Goal: Information Seeking & Learning: Find specific fact

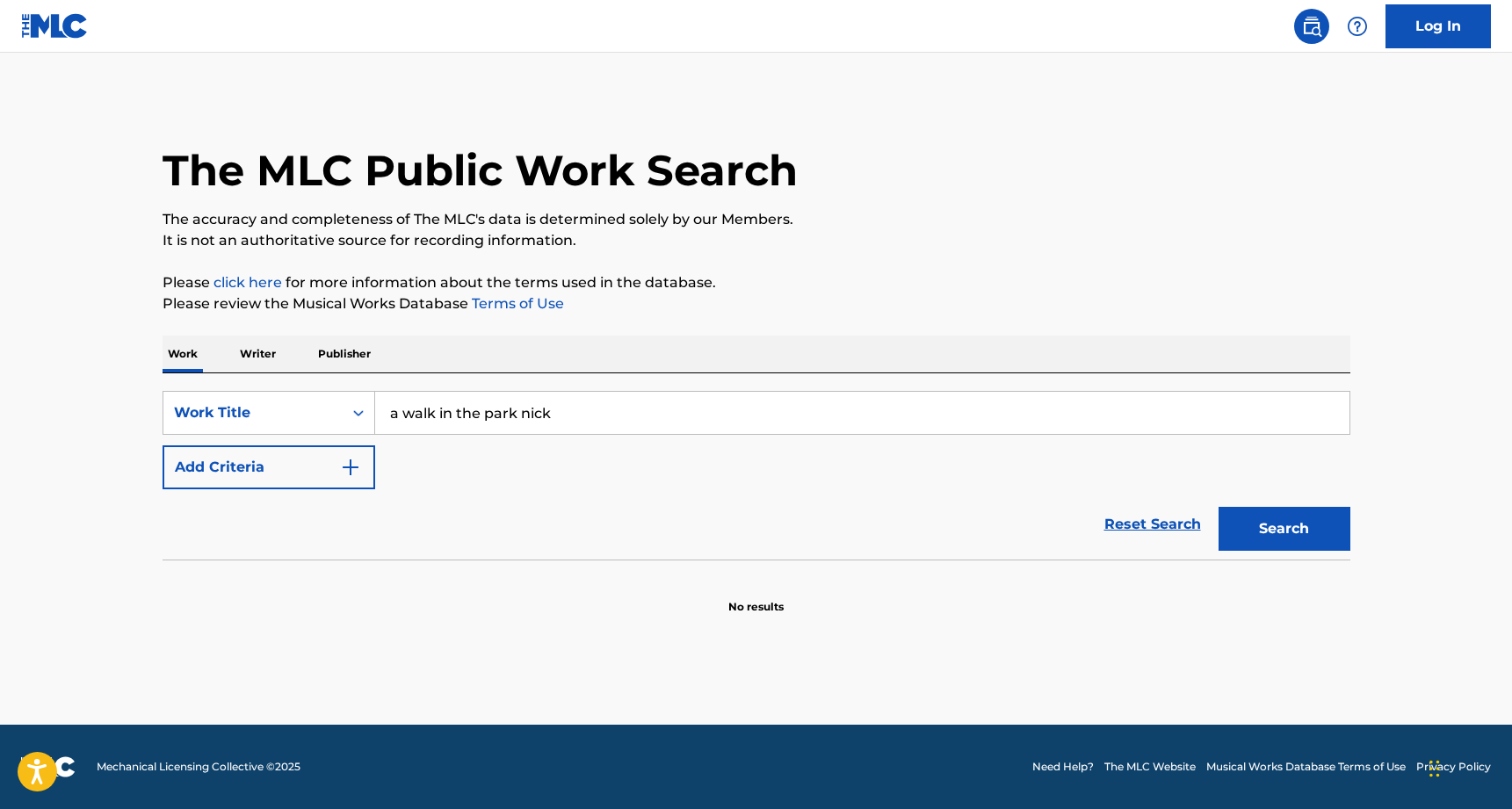
type input "a walk in the park nick"
click at [1284, 529] on button "Search" at bounding box center [1284, 529] width 132 height 44
click at [529, 417] on input "a walk in the park nick" at bounding box center [862, 412] width 974 height 42
click at [571, 419] on input "a walk in the park nick" at bounding box center [862, 412] width 974 height 42
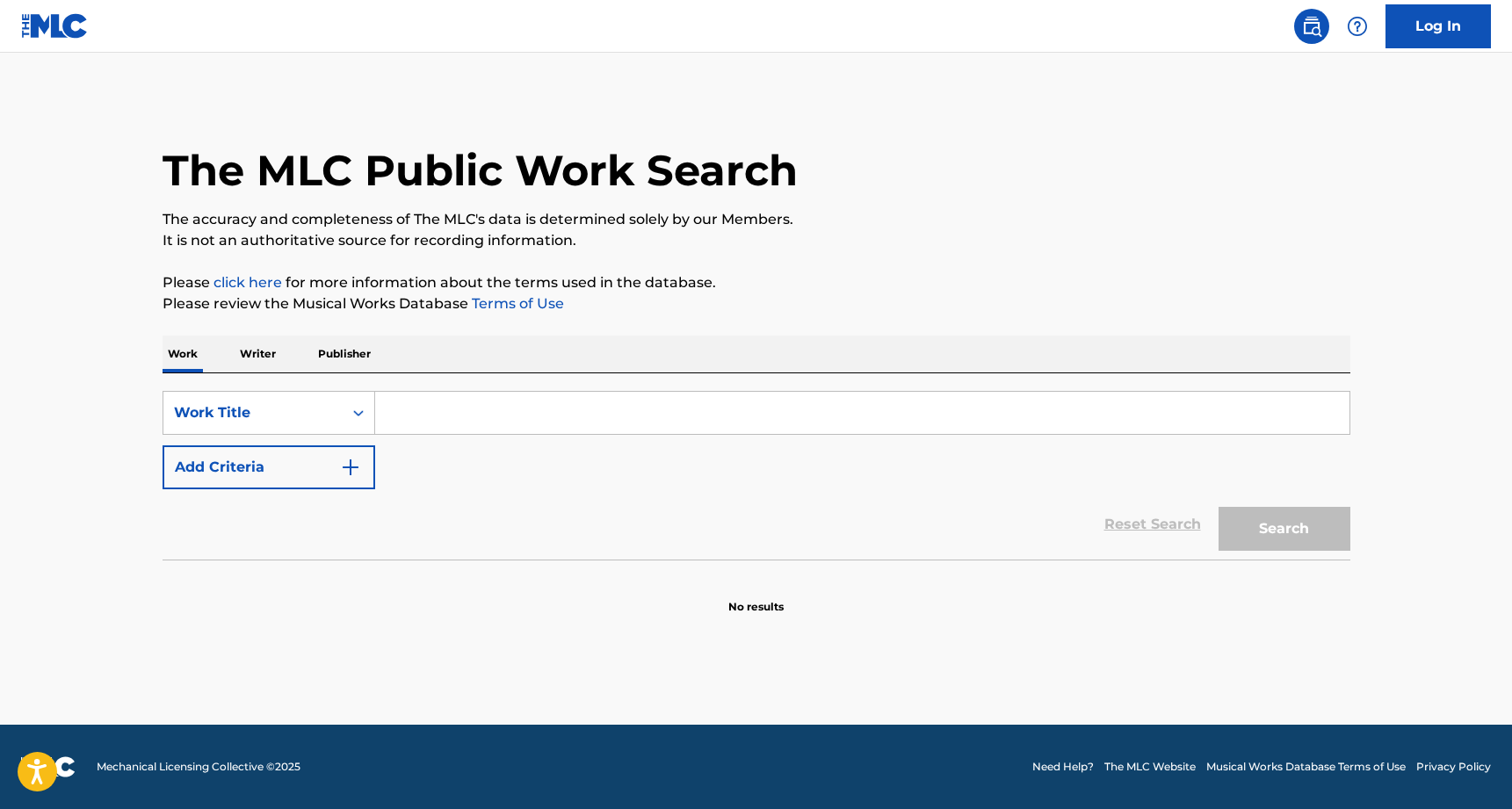
click at [480, 423] on input "Search Form" at bounding box center [862, 412] width 974 height 42
type input "a walk i"
click at [265, 345] on p "Writer" at bounding box center [258, 354] width 47 height 37
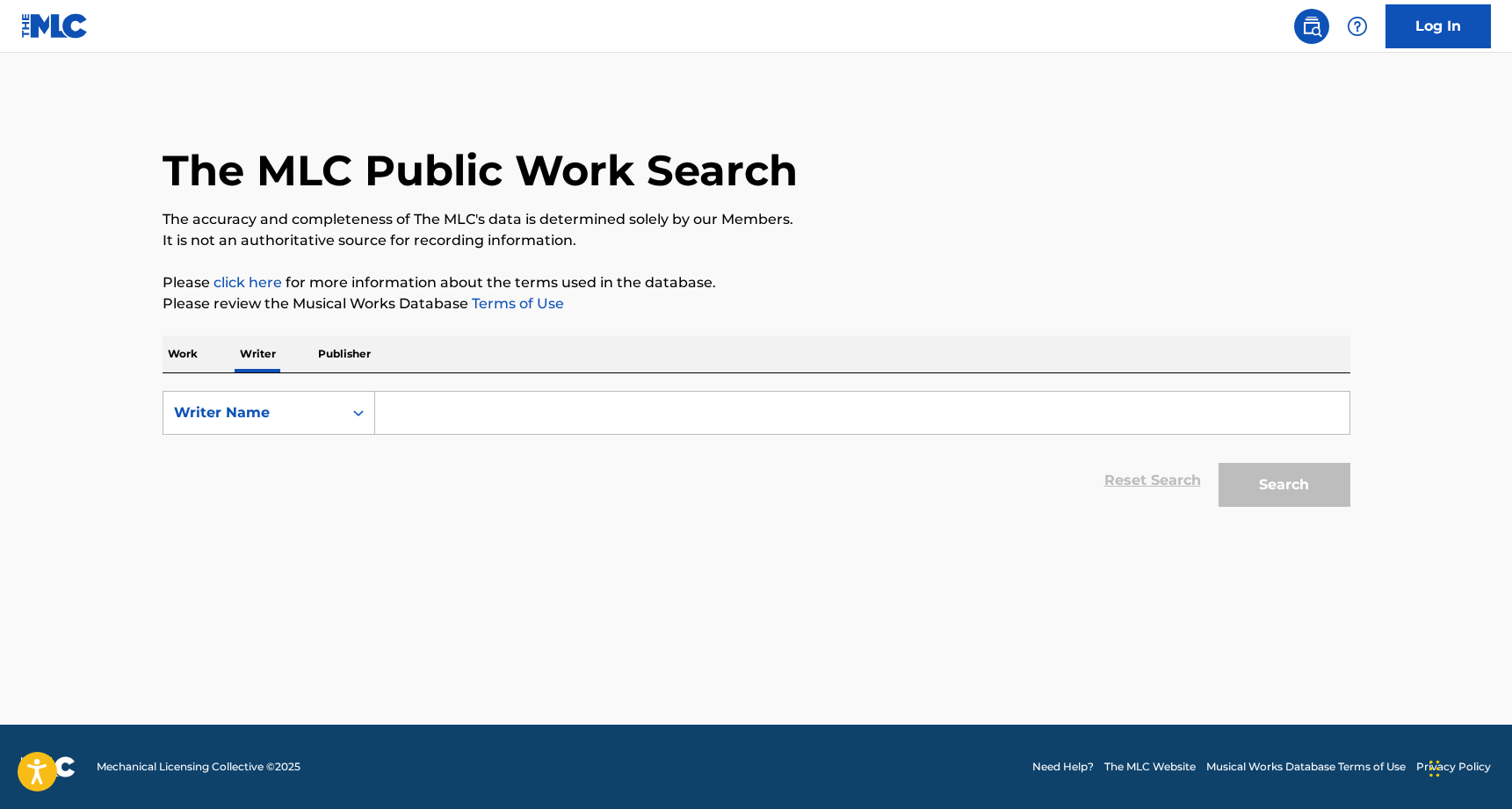
click at [459, 415] on input "Search Form" at bounding box center [862, 412] width 974 height 42
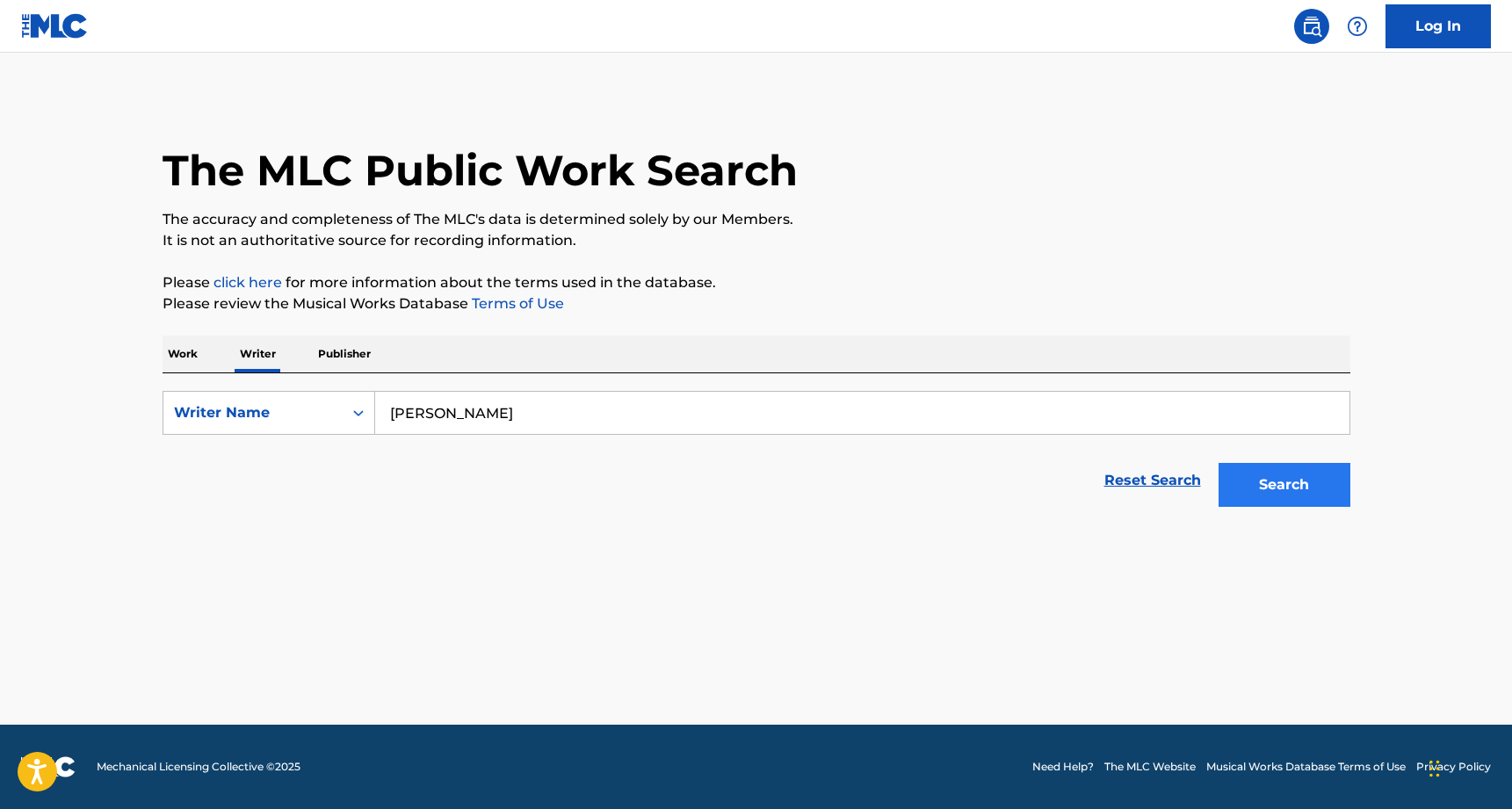
type input "nick Straker"
click at [1257, 483] on button "Search" at bounding box center [1284, 485] width 132 height 44
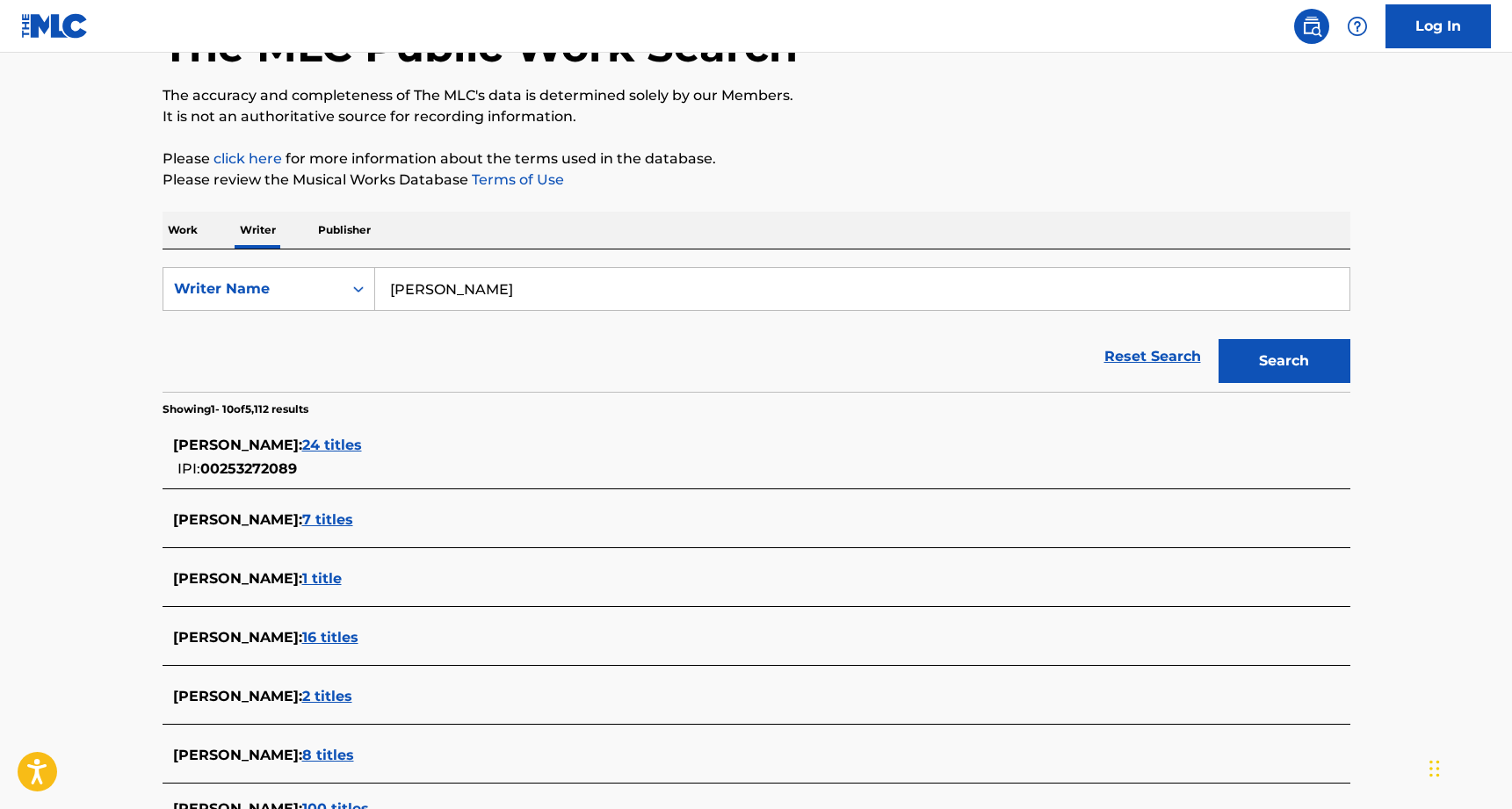
scroll to position [125, 0]
click at [319, 514] on span "7 titles" at bounding box center [327, 519] width 51 height 17
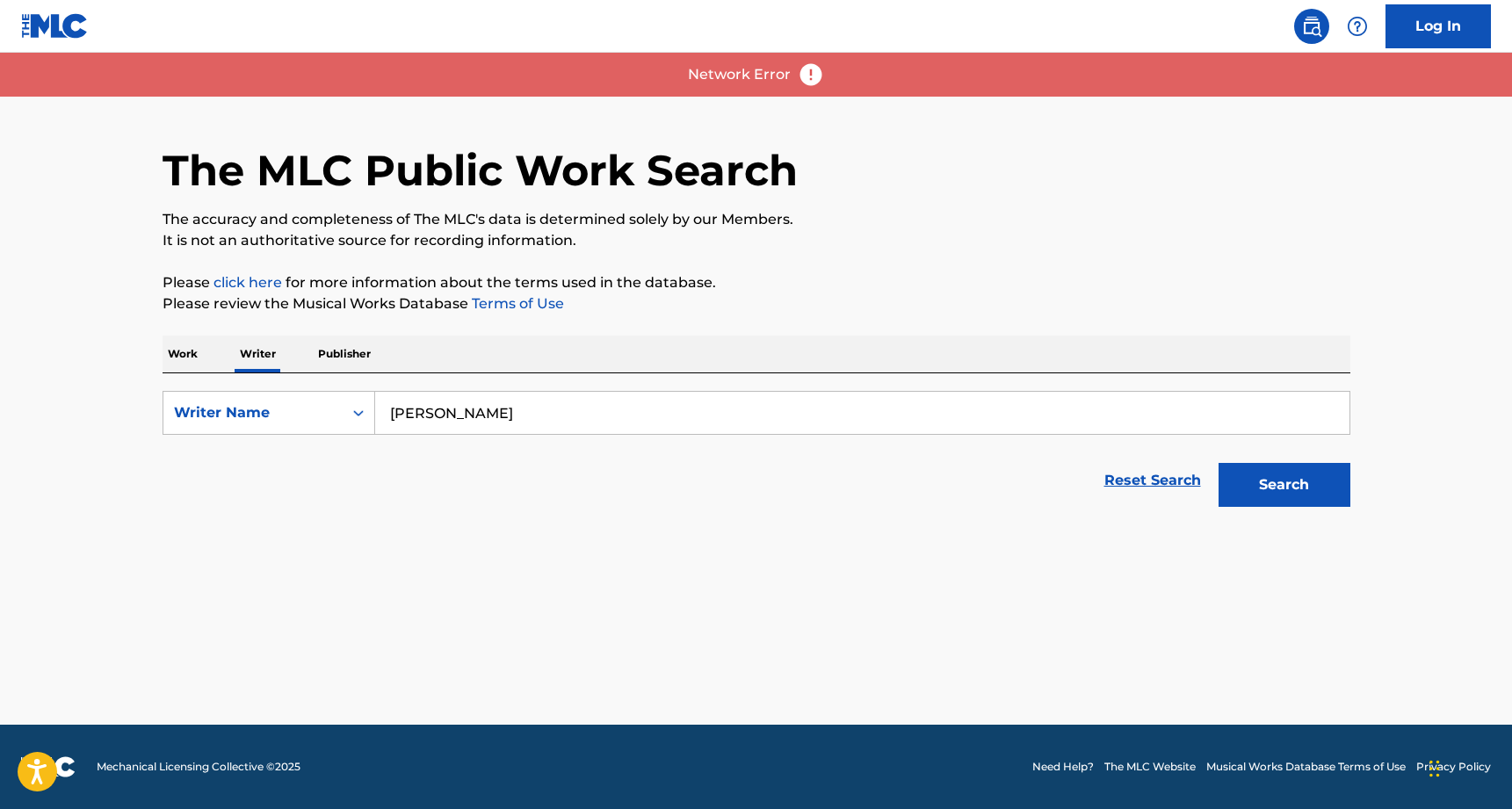
scroll to position [0, 0]
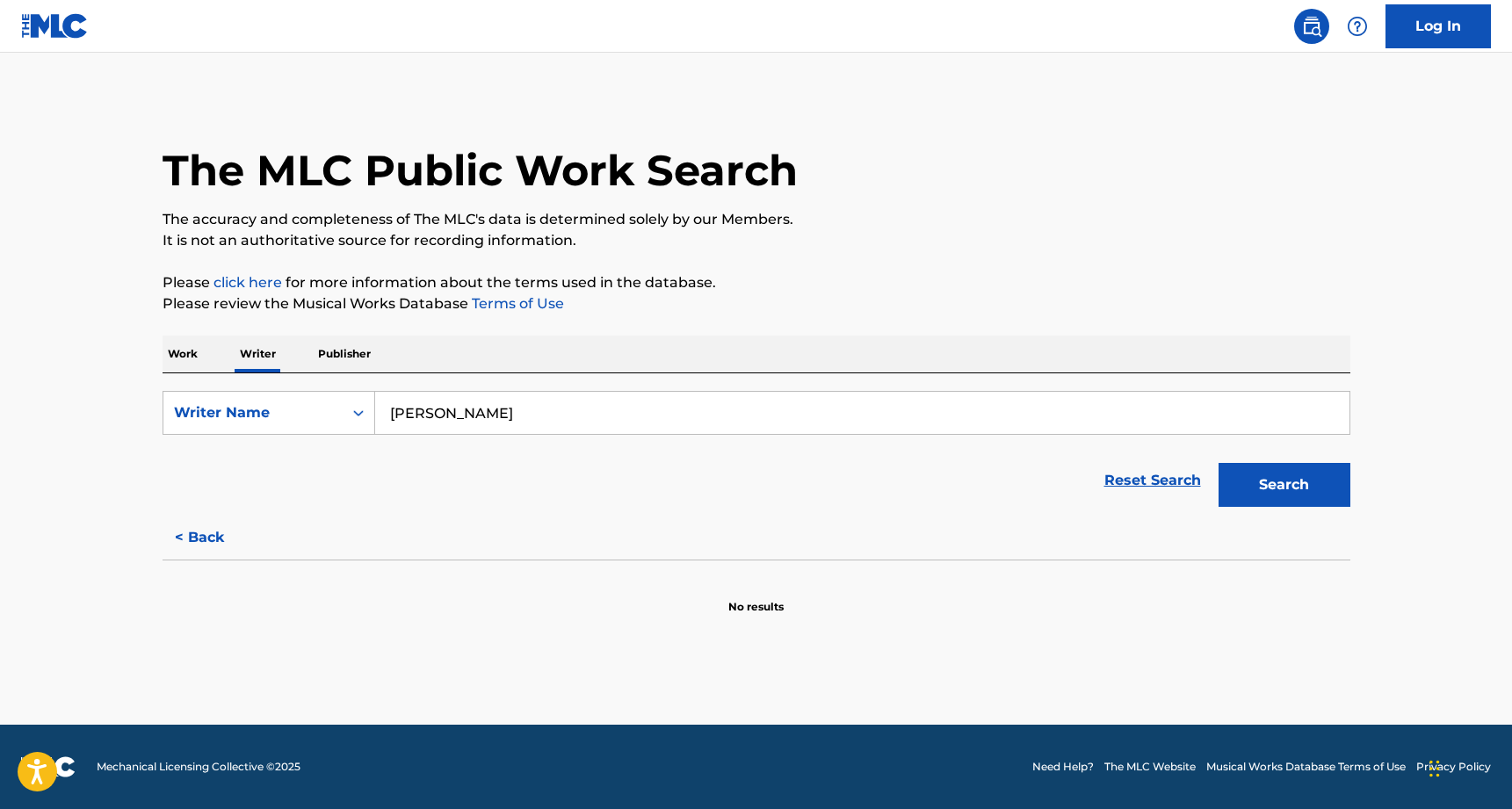
click at [468, 408] on input "nick Straker" at bounding box center [862, 412] width 974 height 42
click at [277, 412] on div "Writer Name" at bounding box center [253, 413] width 158 height 22
click at [196, 357] on p "Work" at bounding box center [182, 354] width 40 height 37
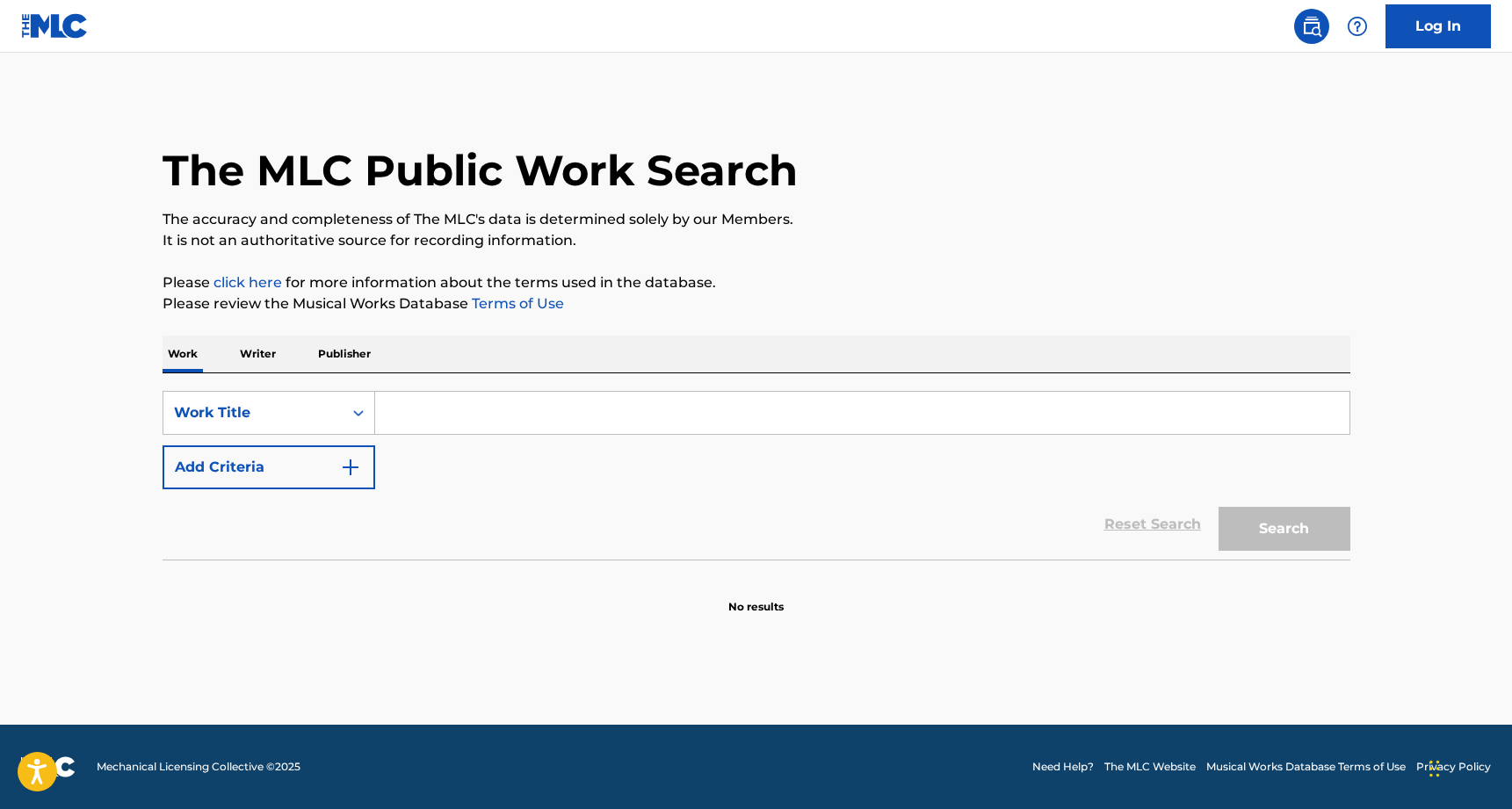
click at [423, 403] on input "Search Form" at bounding box center [862, 412] width 974 height 42
type input "a walk in the park"
click at [1284, 529] on button "Search" at bounding box center [1284, 529] width 132 height 44
click at [1269, 524] on button "Search" at bounding box center [1284, 529] width 132 height 44
click at [607, 400] on input "a walk in the park" at bounding box center [862, 412] width 974 height 42
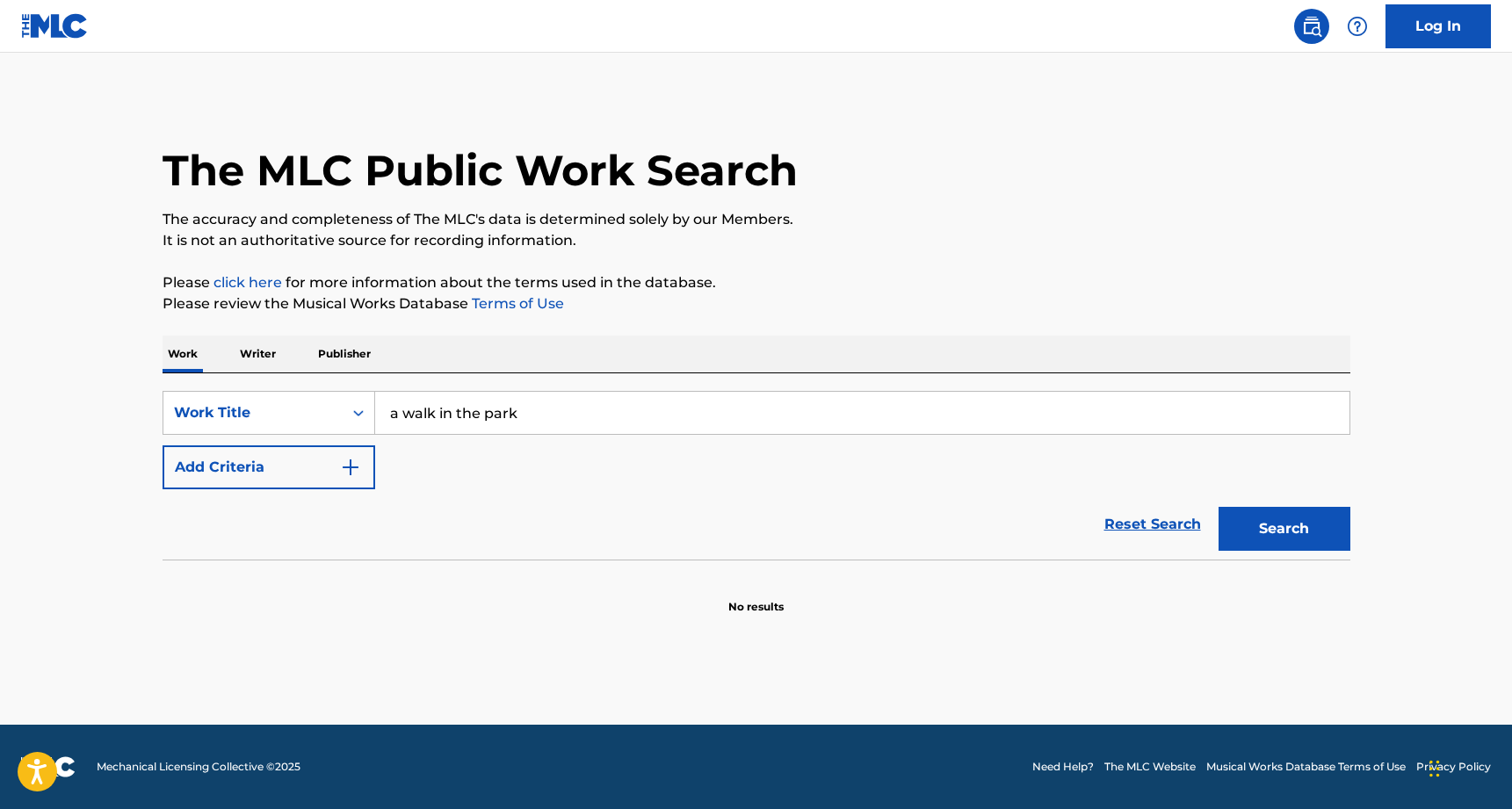
click at [607, 400] on input "a walk in the park" at bounding box center [862, 412] width 974 height 42
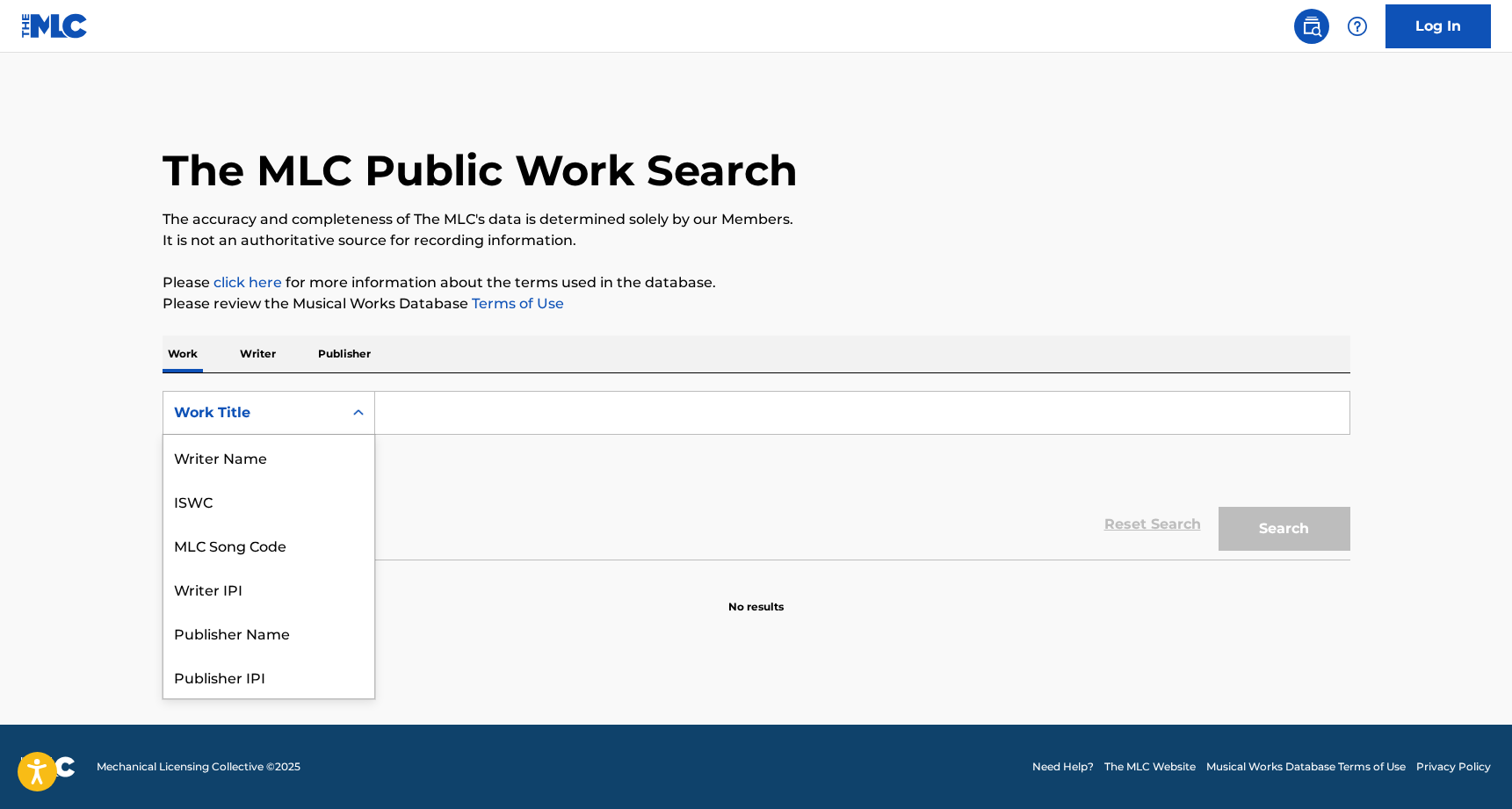
click at [320, 421] on div "Work Title" at bounding box center [253, 413] width 158 height 22
click at [271, 353] on p "Writer" at bounding box center [258, 354] width 47 height 37
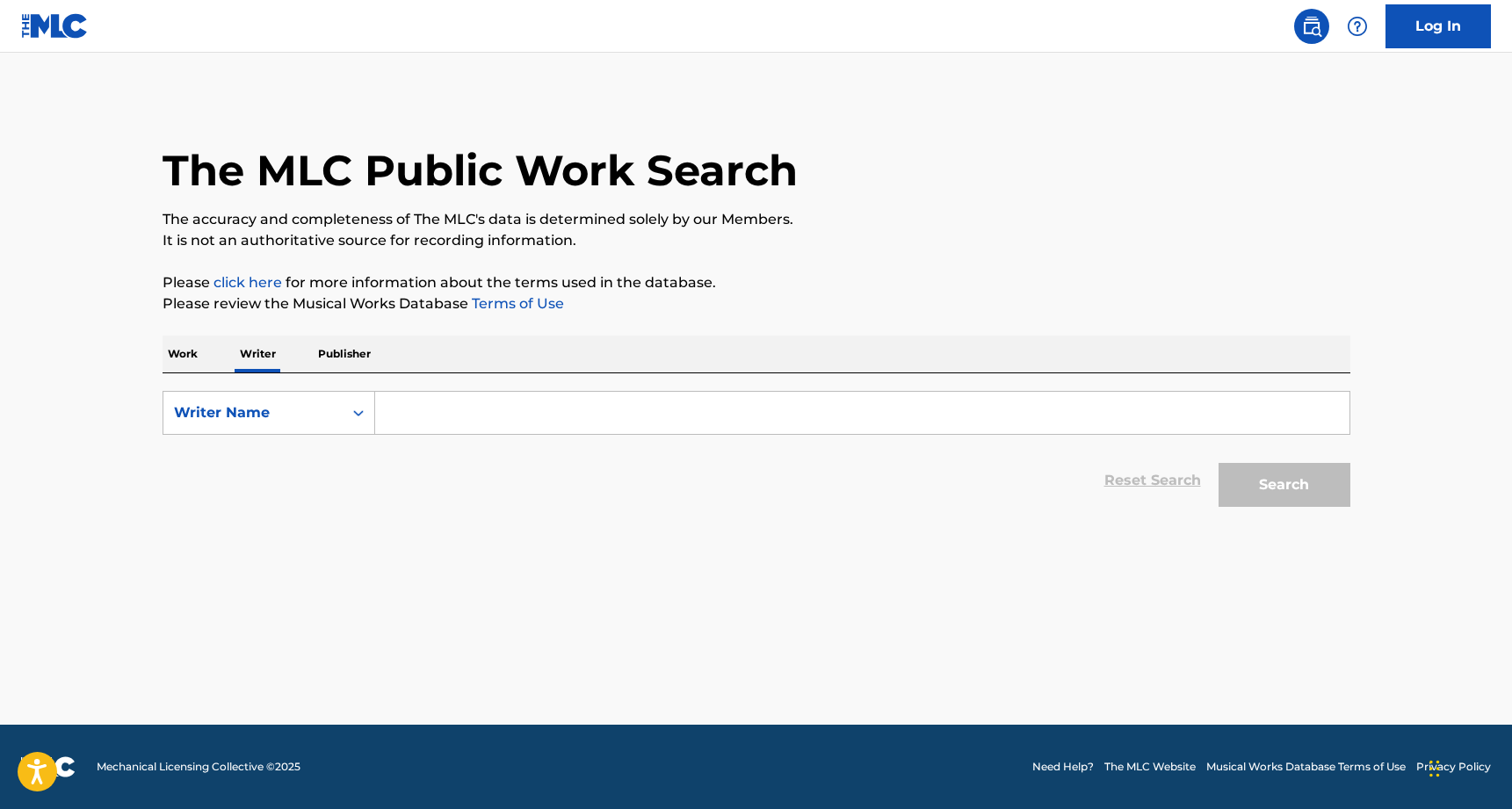
click at [207, 342] on div "Work Writer Publisher" at bounding box center [756, 354] width 1188 height 37
click at [202, 348] on p "Work" at bounding box center [182, 354] width 40 height 37
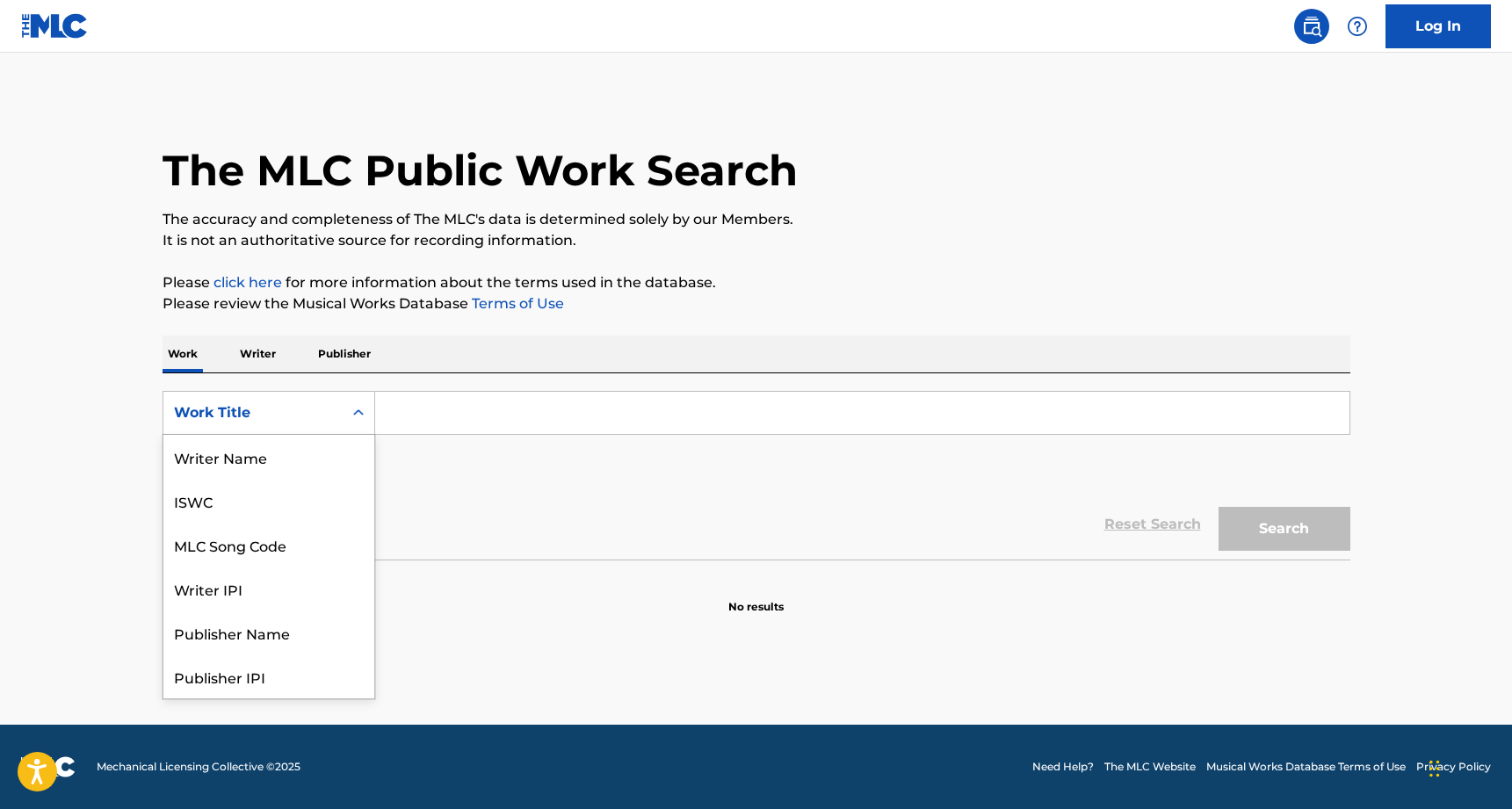
click at [260, 408] on div "Work Title" at bounding box center [253, 413] width 158 height 22
click at [248, 680] on div "Work Title" at bounding box center [268, 676] width 211 height 44
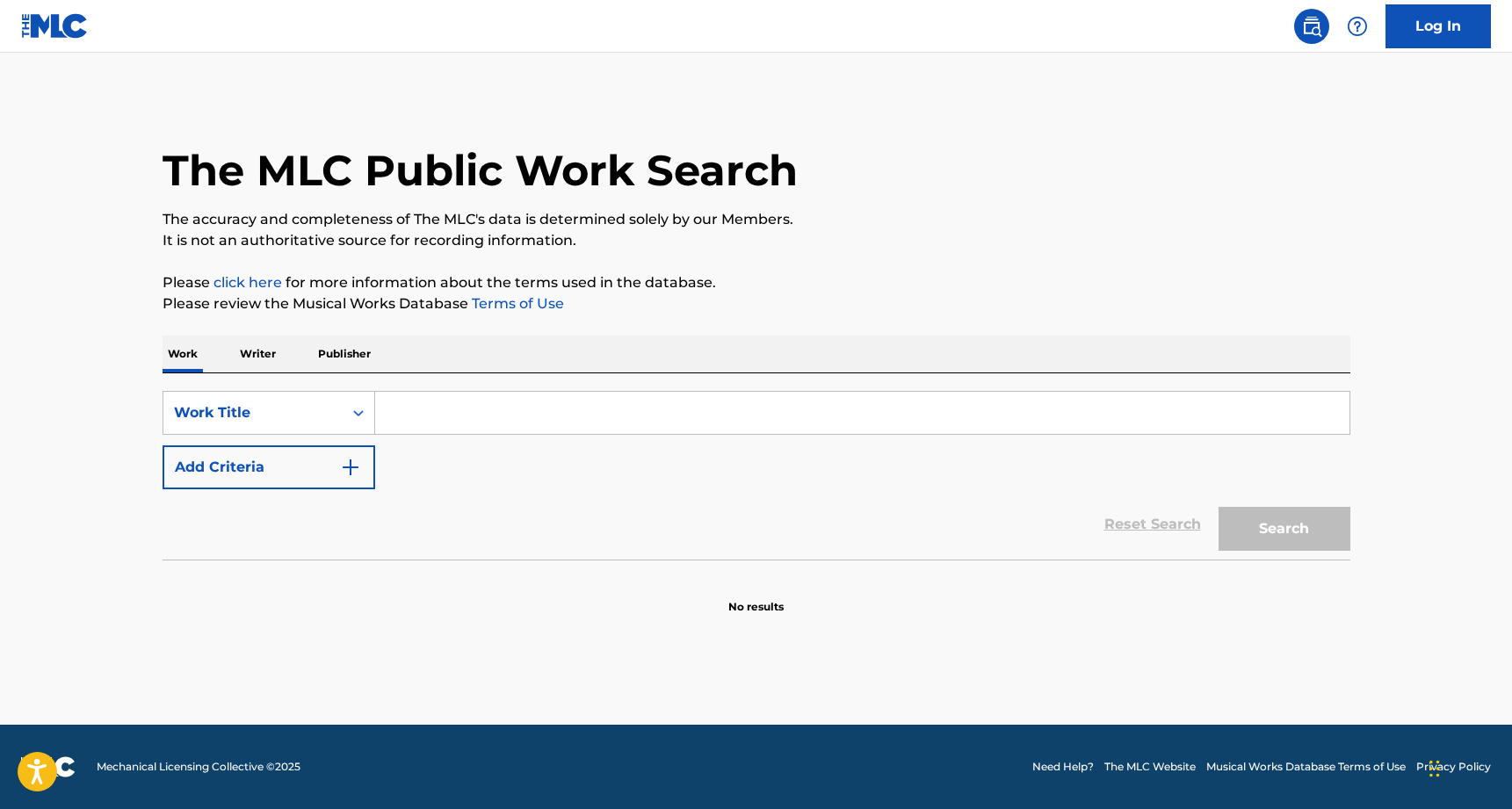
click at [417, 424] on input "Search Form" at bounding box center [862, 412] width 974 height 42
click at [1284, 529] on button "Search" at bounding box center [1284, 529] width 132 height 44
click at [520, 417] on input "a walk in the park" at bounding box center [862, 412] width 974 height 42
drag, startPoint x: 461, startPoint y: 410, endPoint x: 483, endPoint y: 410, distance: 22.0
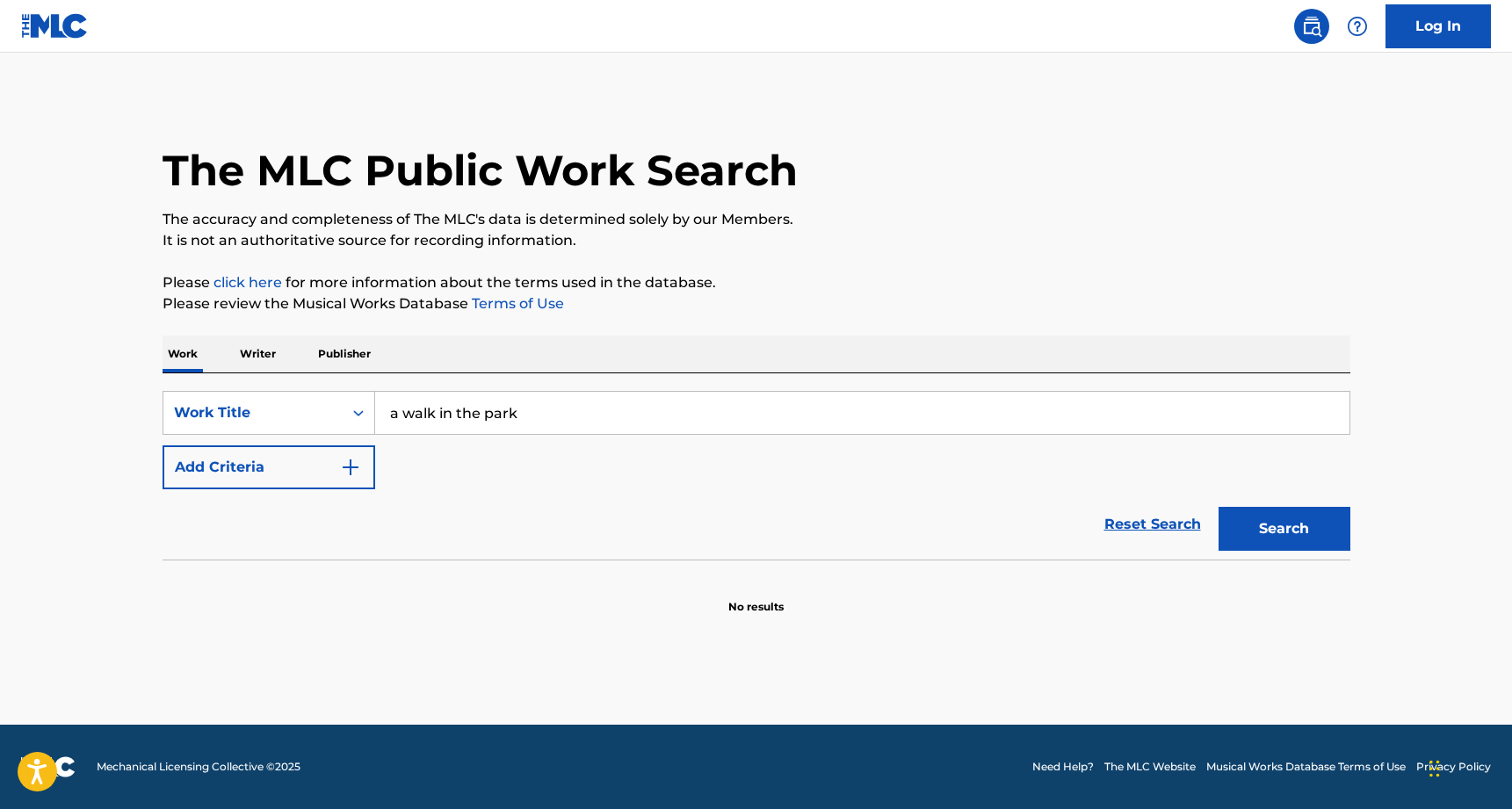
click at [461, 410] on input "a walk in the park" at bounding box center [862, 412] width 974 height 42
drag, startPoint x: 483, startPoint y: 410, endPoint x: 370, endPoint y: 414, distance: 113.1
click at [370, 414] on div "SearchWithCriteriaa91f2202-94d9-428a-894e-14e0f518c3f0 Work Title a walk in the…" at bounding box center [756, 412] width 1188 height 44
type input "walk park"
click at [1284, 529] on button "Search" at bounding box center [1284, 529] width 132 height 44
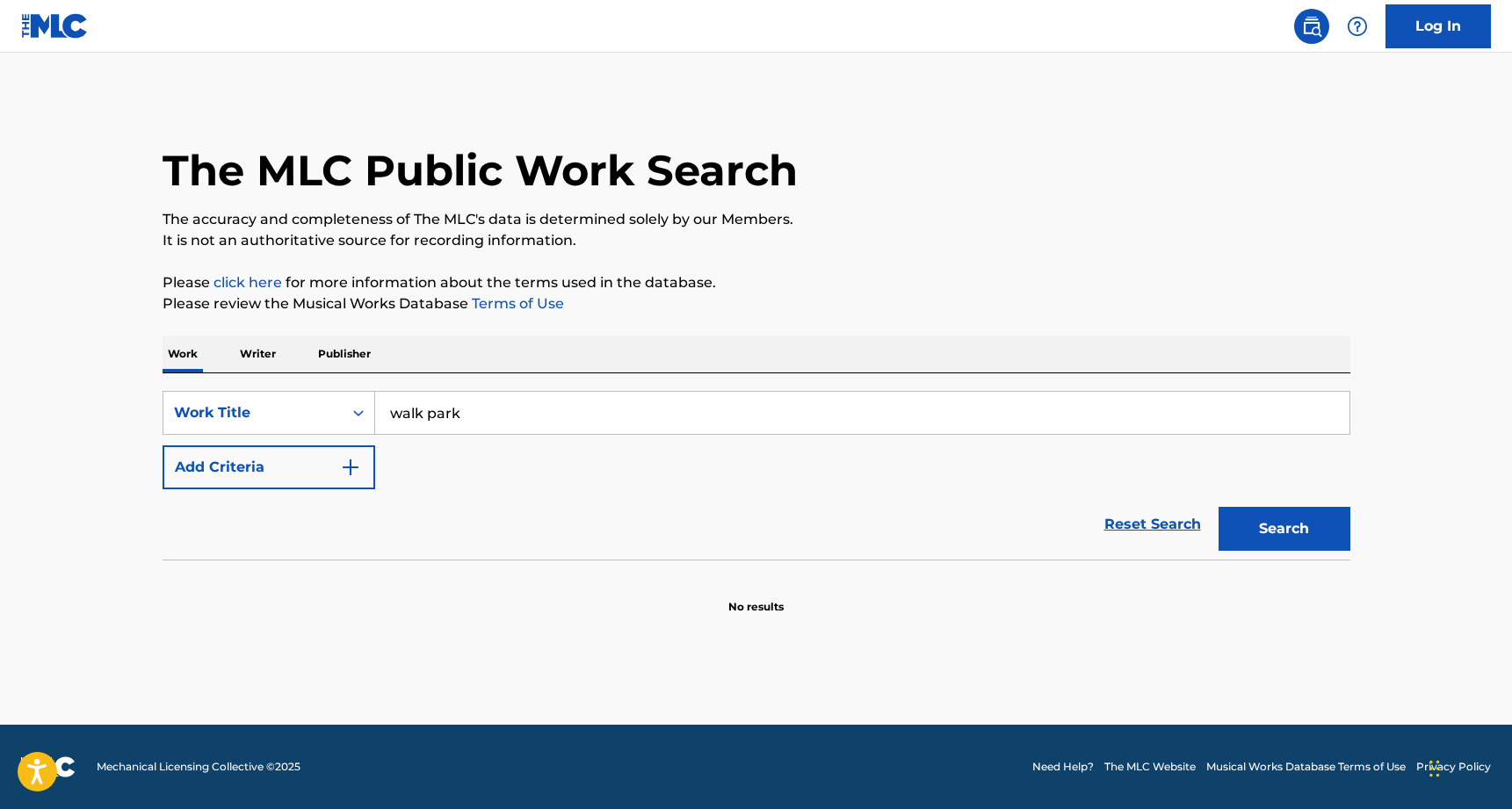
click at [671, 383] on div "SearchWithCriteriaa91f2202-94d9-428a-894e-14e0f518c3f0 Work Title walk park Add…" at bounding box center [756, 467] width 1188 height 186
drag, startPoint x: 671, startPoint y: 383, endPoint x: 665, endPoint y: 392, distance: 10.8
click at [671, 384] on div "SearchWithCriteriaa91f2202-94d9-428a-894e-14e0f518c3f0 Work Title walk park Add…" at bounding box center [756, 467] width 1188 height 186
click at [665, 392] on input "walk park" at bounding box center [862, 412] width 974 height 42
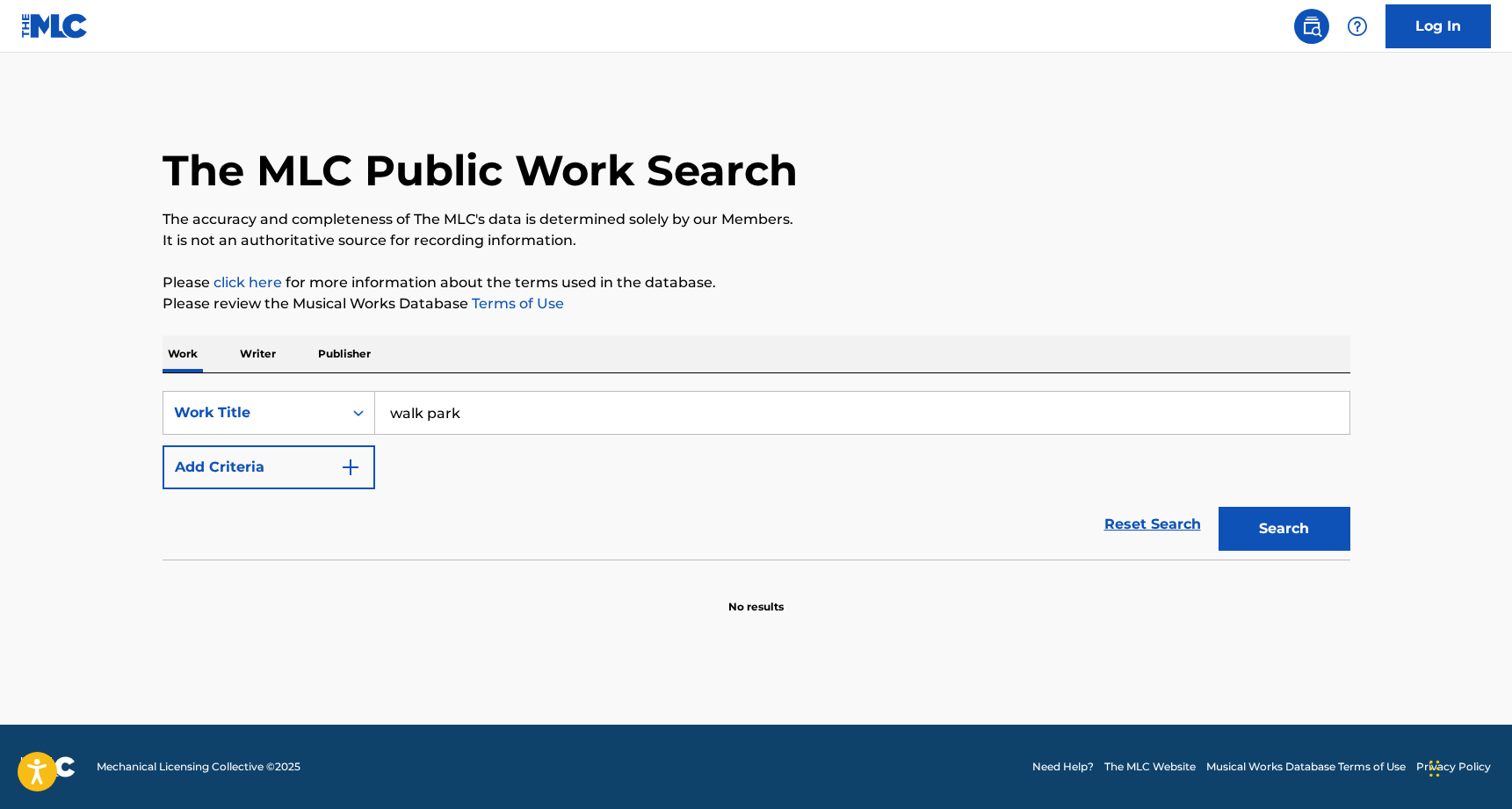
click at [665, 392] on input "walk park" at bounding box center [862, 412] width 974 height 42
click at [666, 392] on input "walk park" at bounding box center [862, 412] width 974 height 42
click at [1265, 526] on button "Search" at bounding box center [1284, 529] width 132 height 44
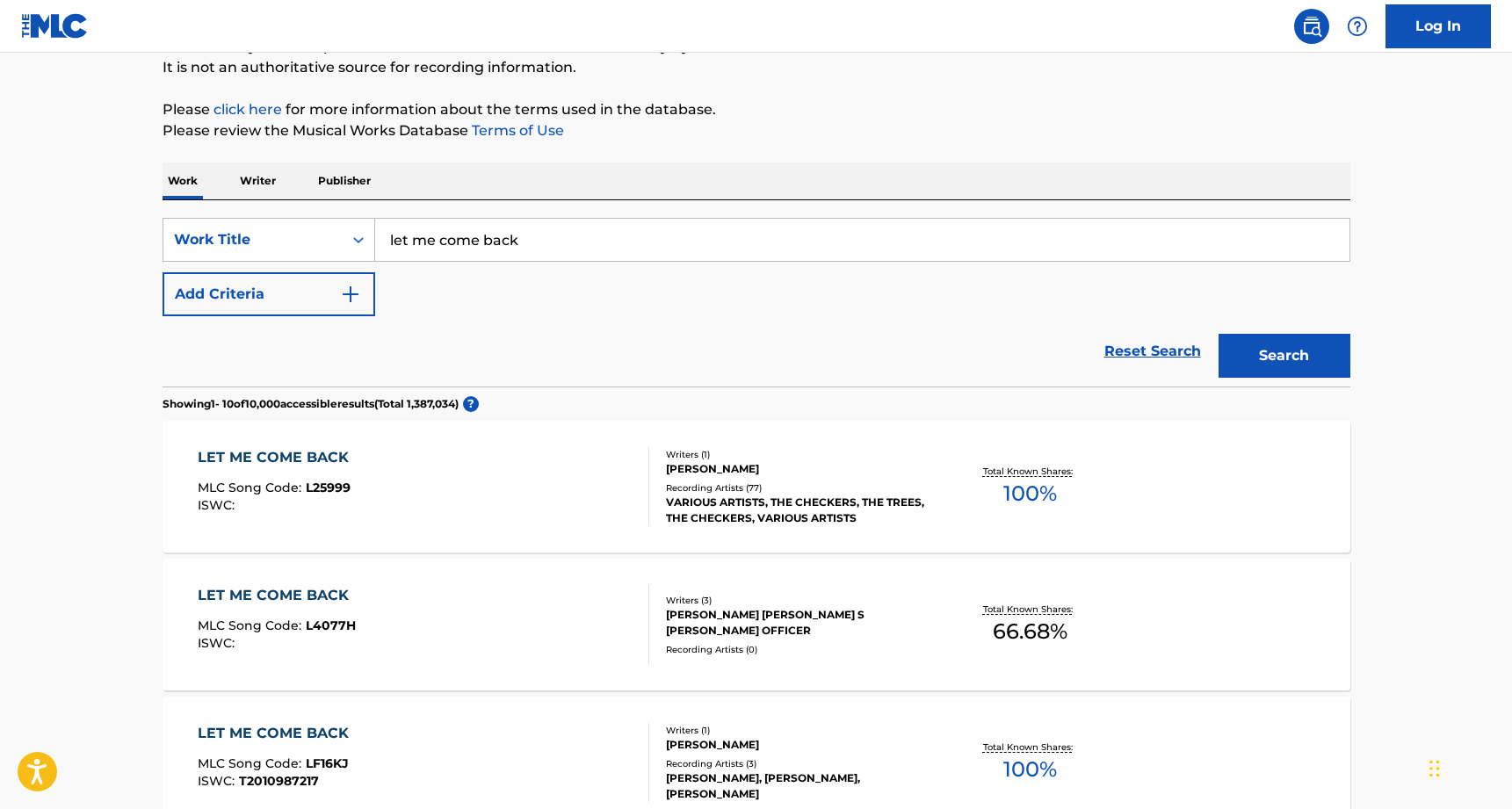
scroll to position [180, 0]
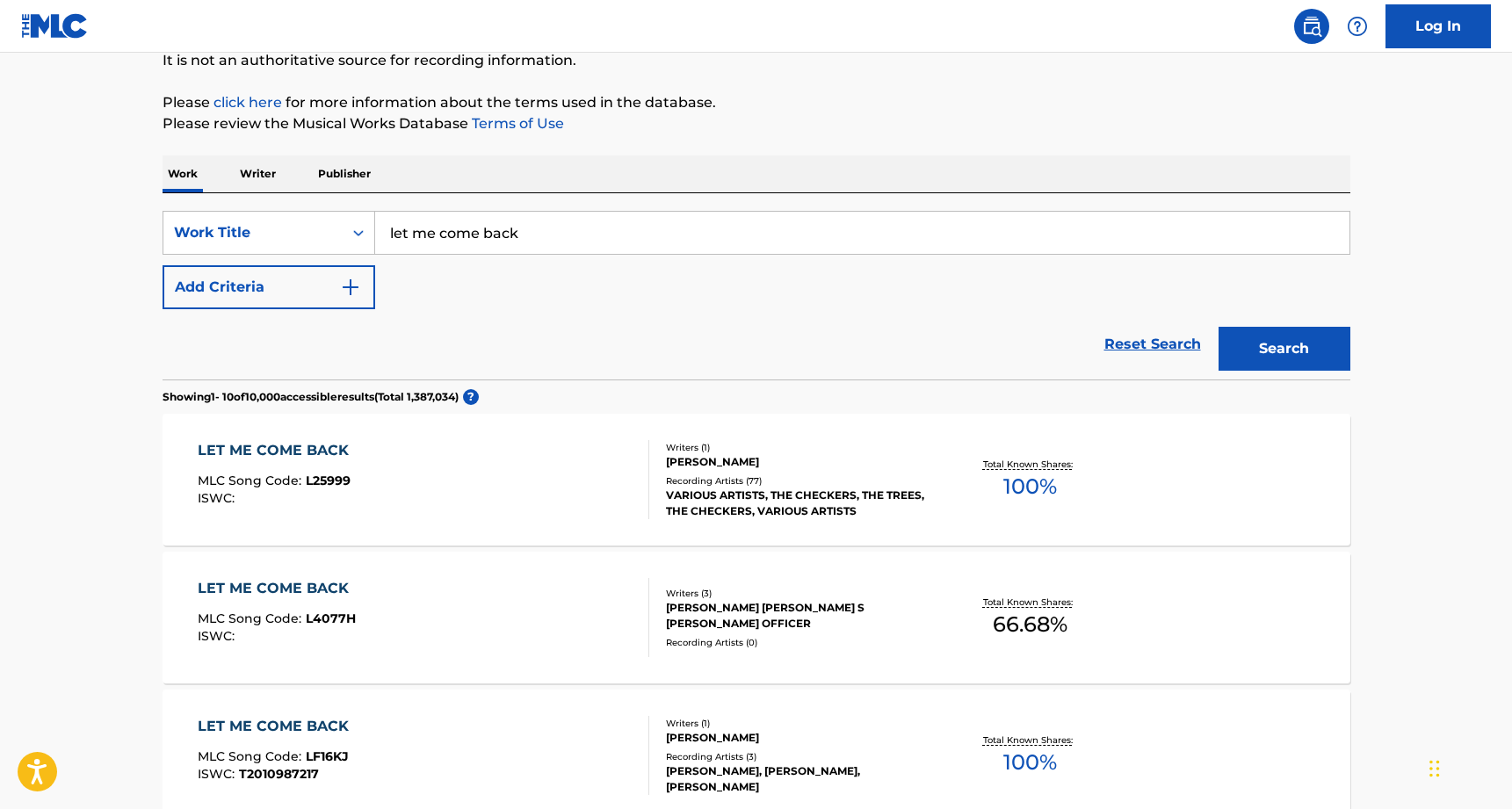
click at [469, 233] on input "let me come back" at bounding box center [862, 232] width 974 height 42
type input "walk in the park"
click at [1284, 349] on button "Search" at bounding box center [1284, 349] width 132 height 44
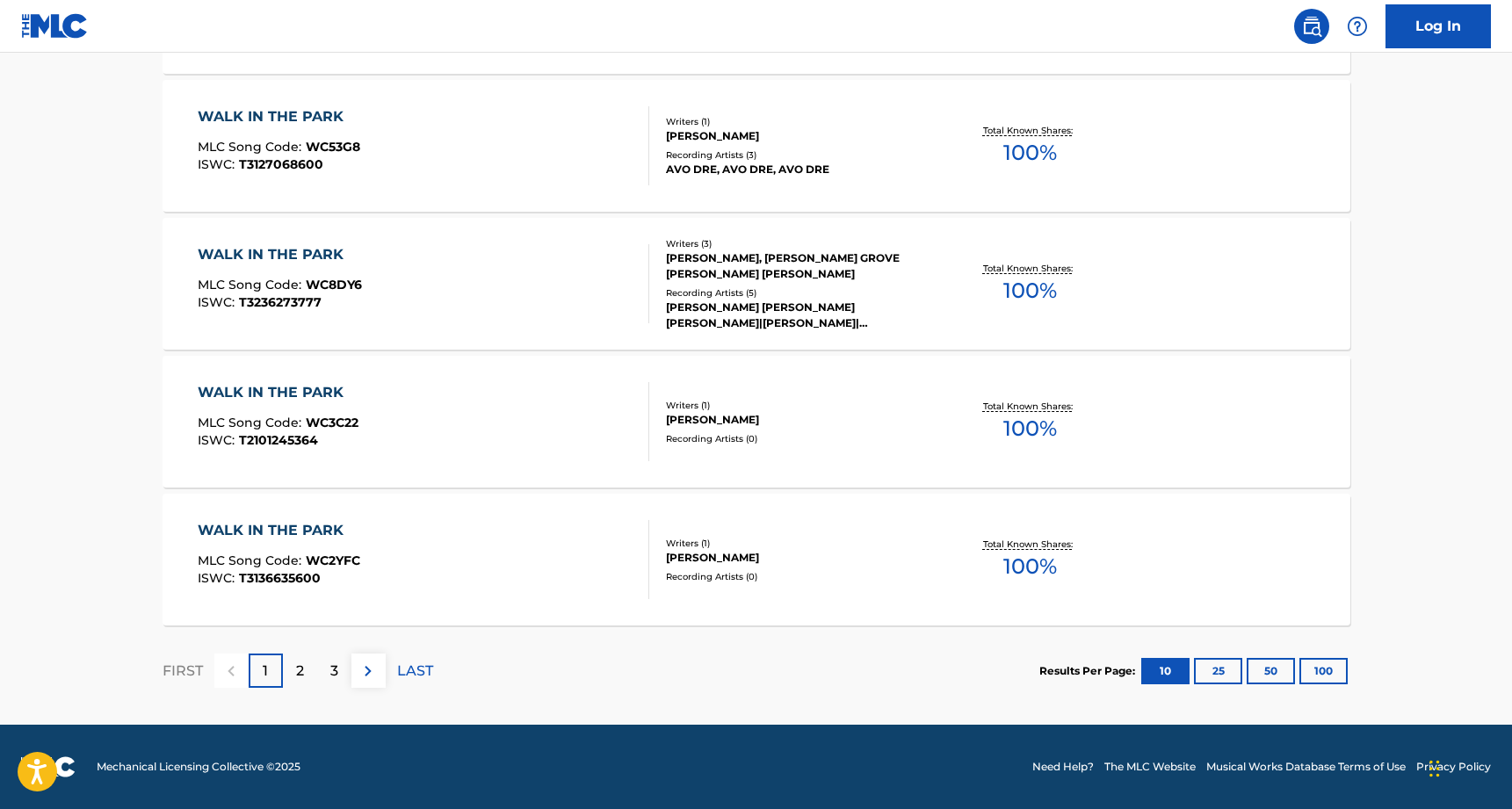
scroll to position [1341, 0]
click at [298, 668] on p "2" at bounding box center [299, 671] width 8 height 22
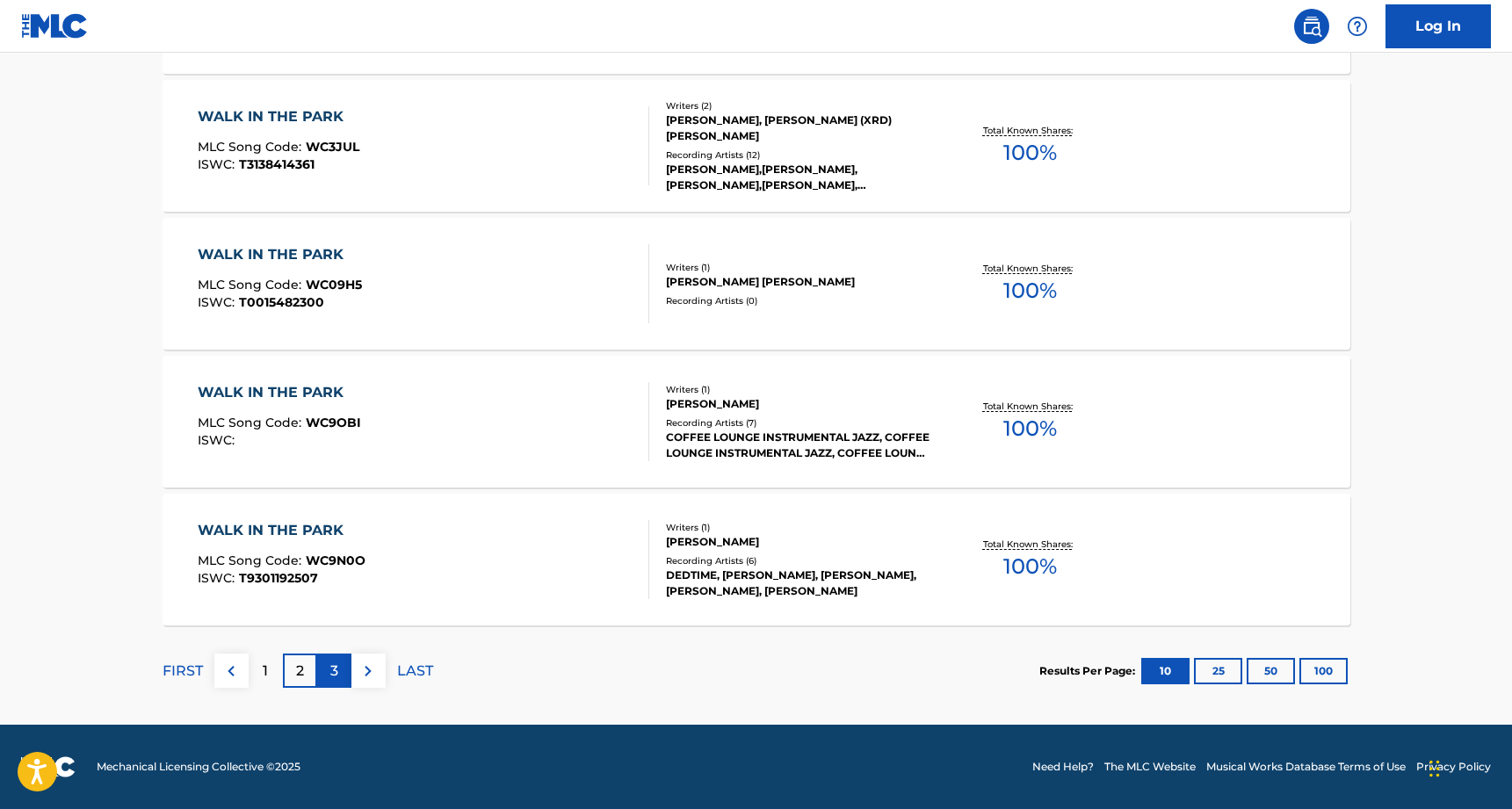
click at [340, 672] on div "3" at bounding box center [334, 671] width 34 height 34
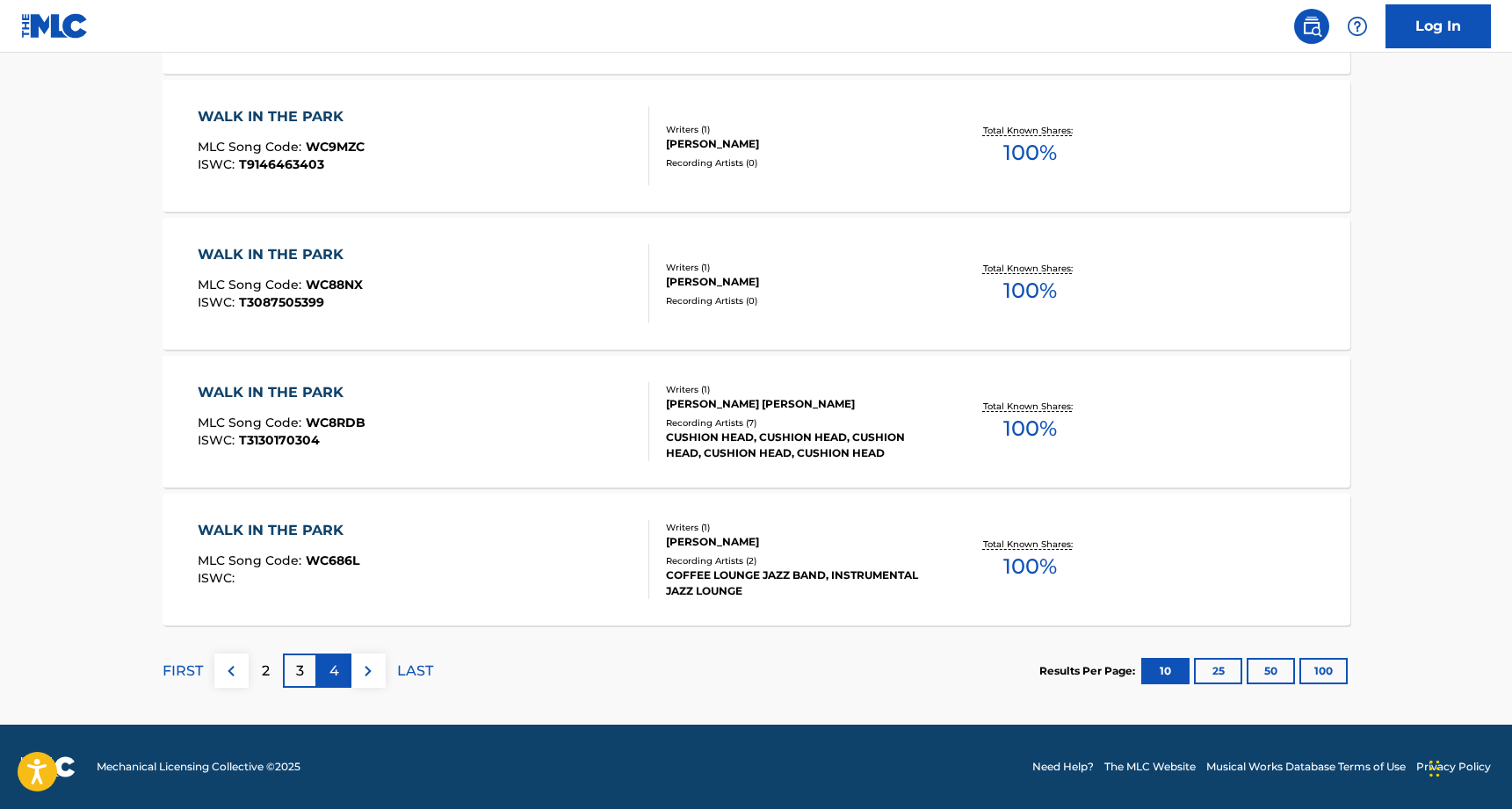
click at [340, 667] on div "4" at bounding box center [334, 671] width 34 height 34
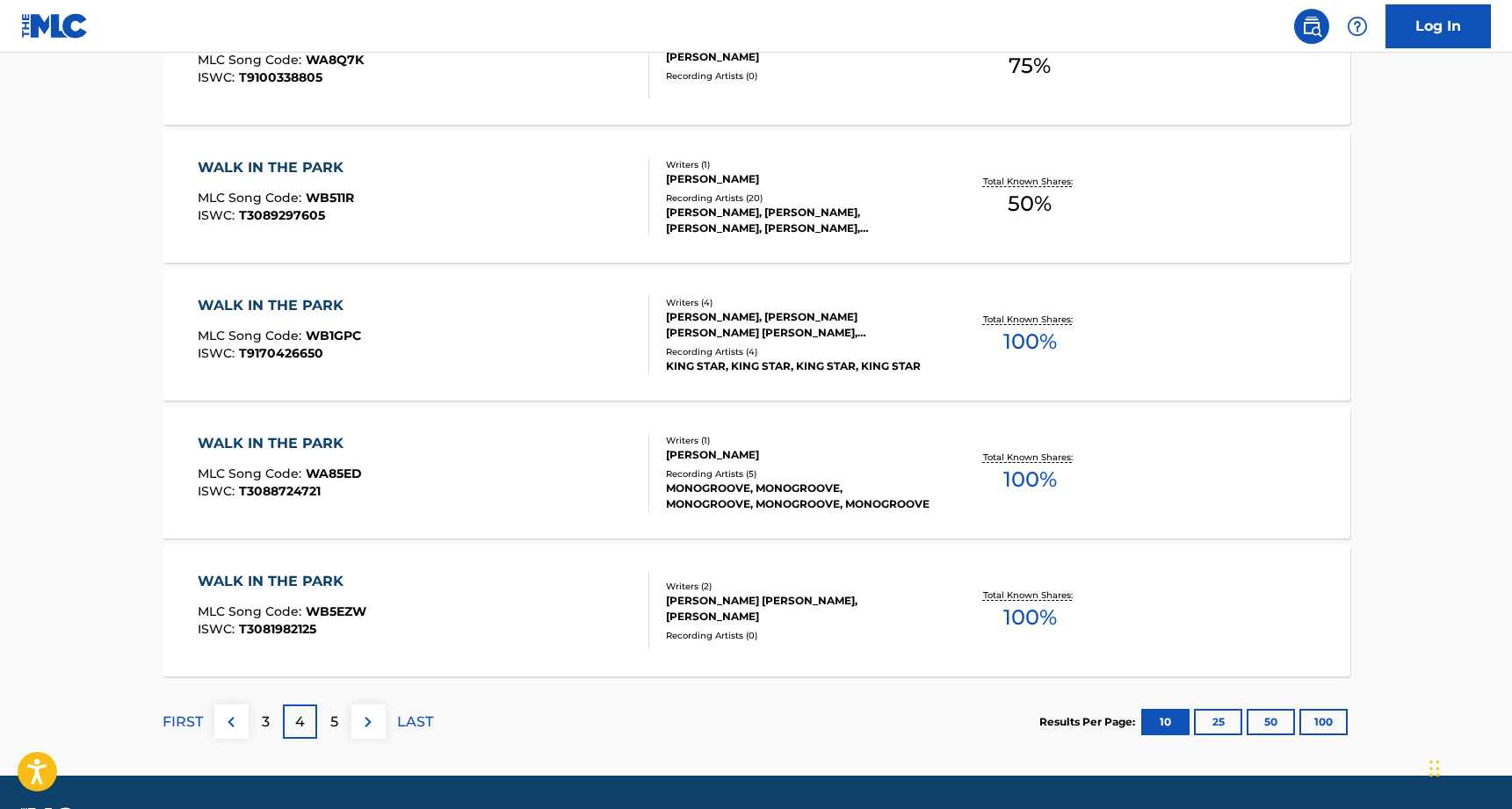
scroll to position [1283, 0]
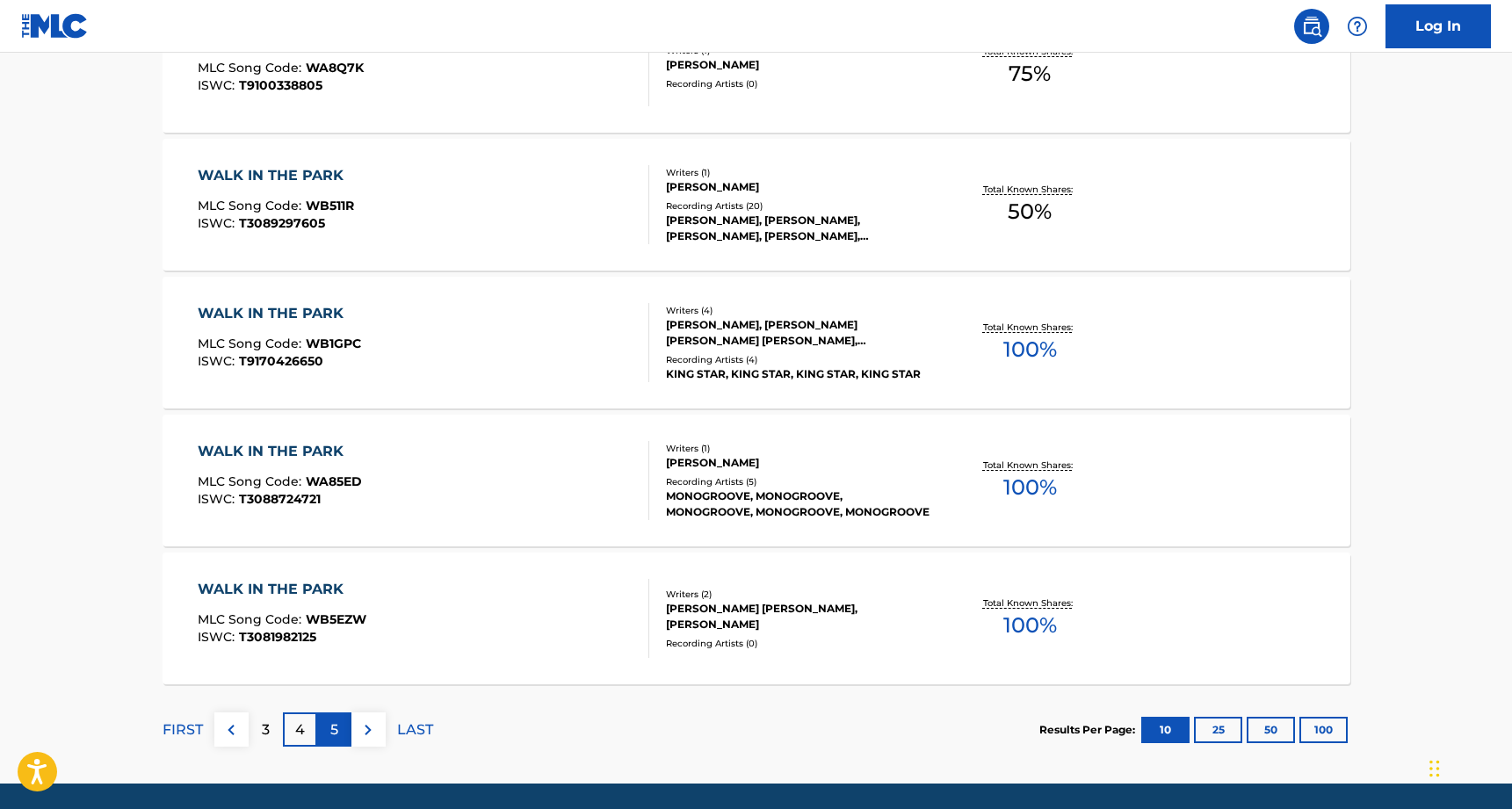
click at [335, 728] on p "5" at bounding box center [334, 730] width 8 height 22
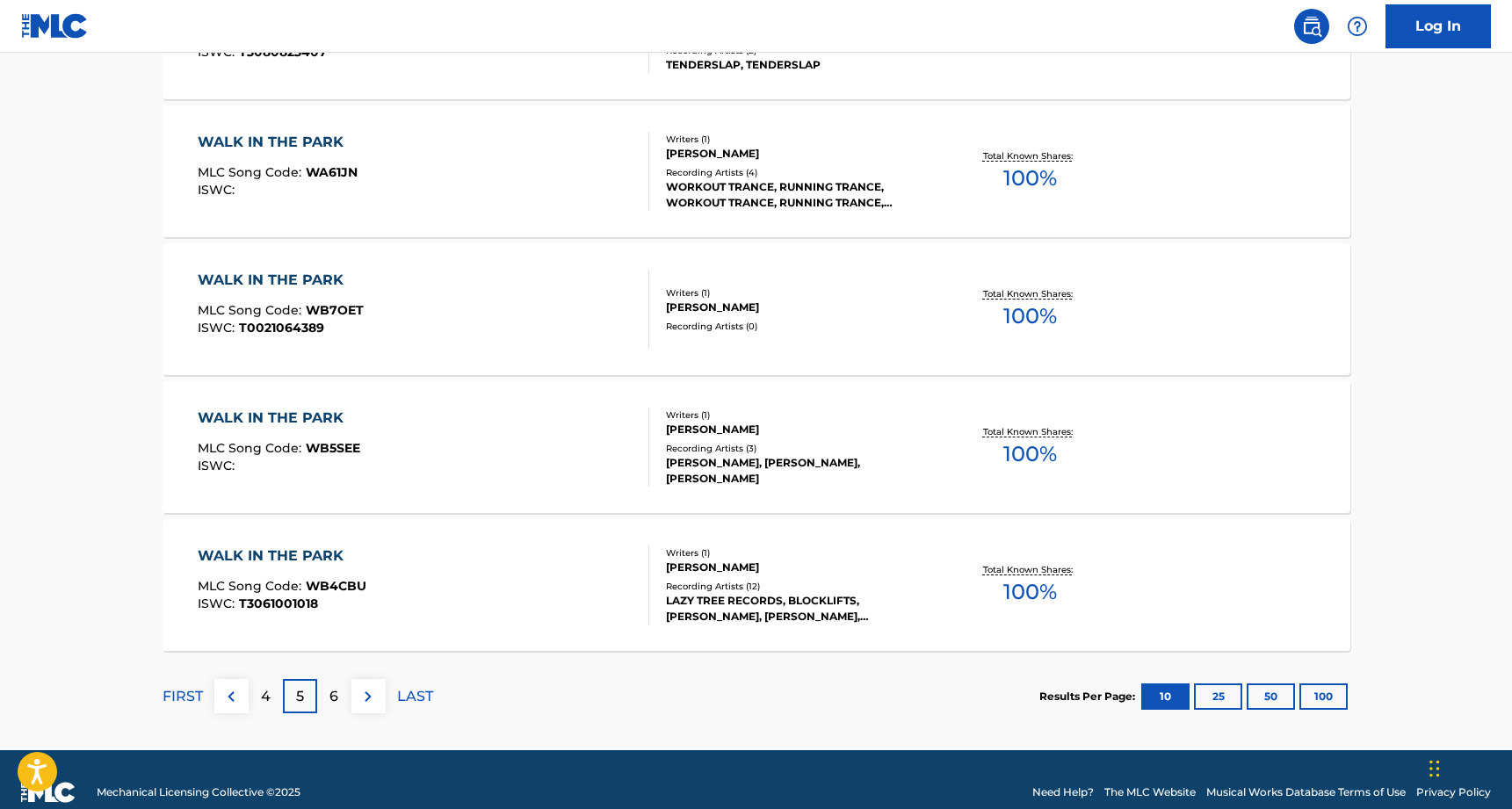
scroll to position [1326, 0]
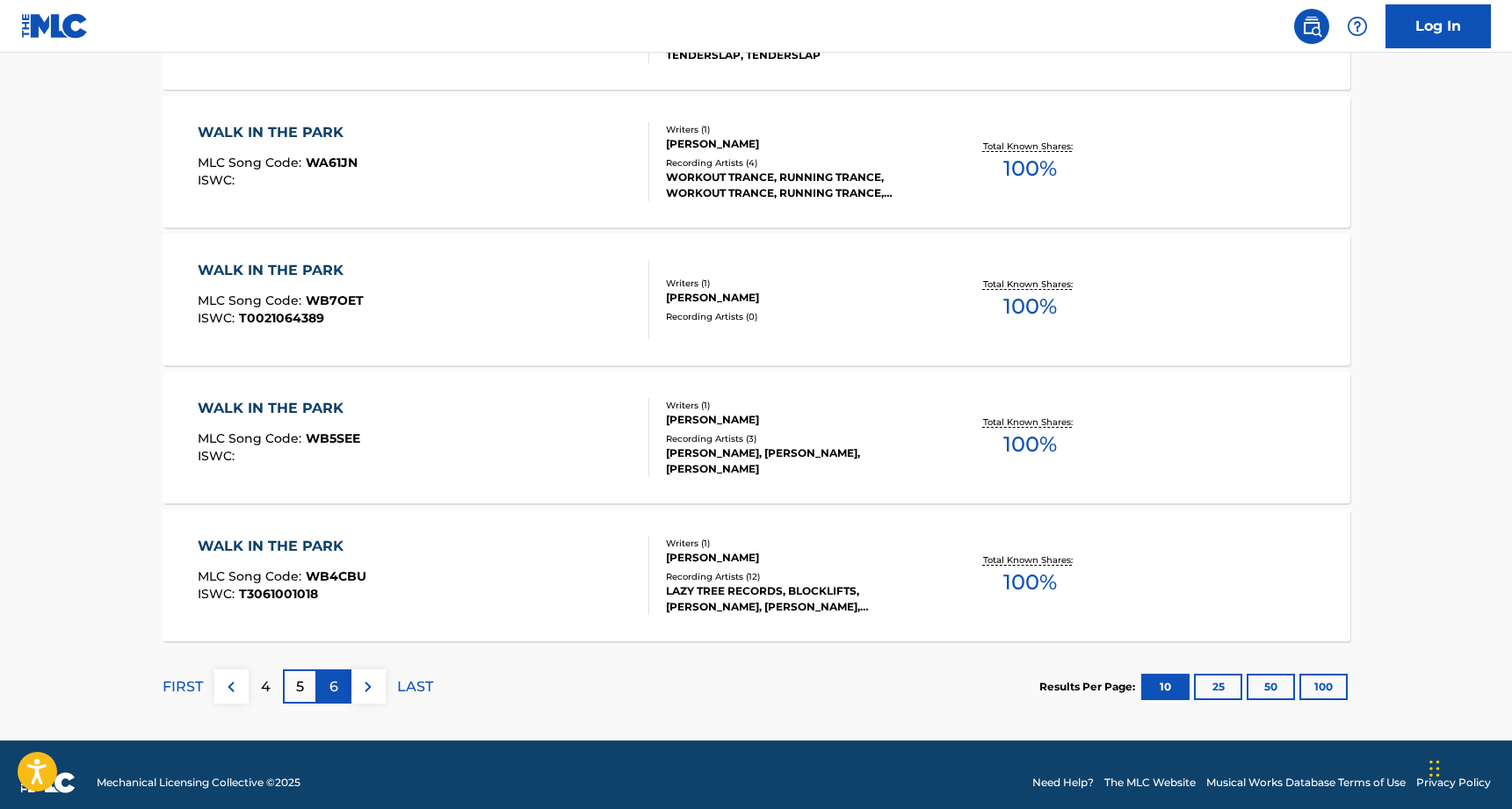
click at [327, 687] on div "6" at bounding box center [334, 686] width 34 height 34
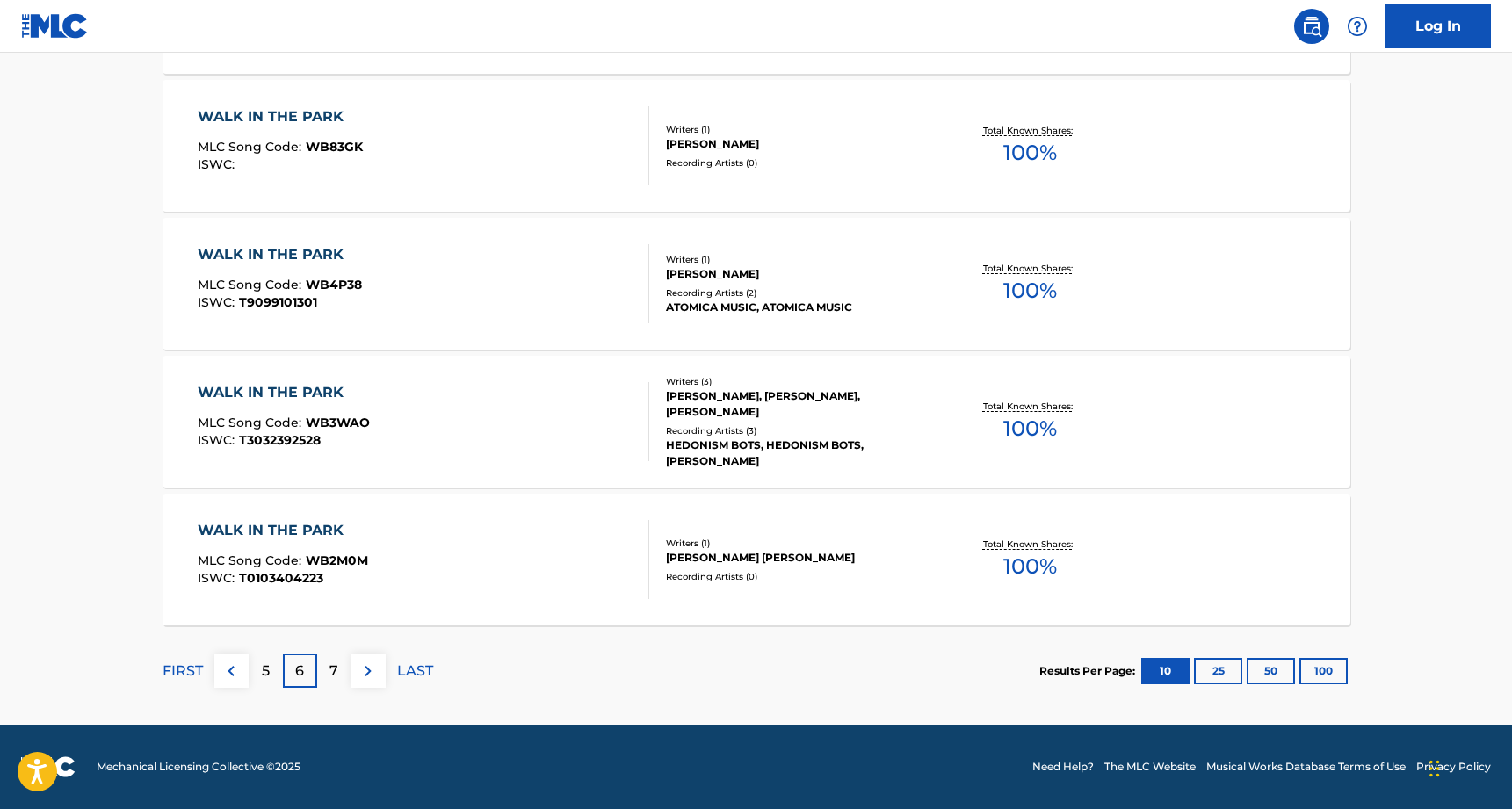
scroll to position [1341, 0]
click at [338, 668] on p "7" at bounding box center [334, 671] width 9 height 22
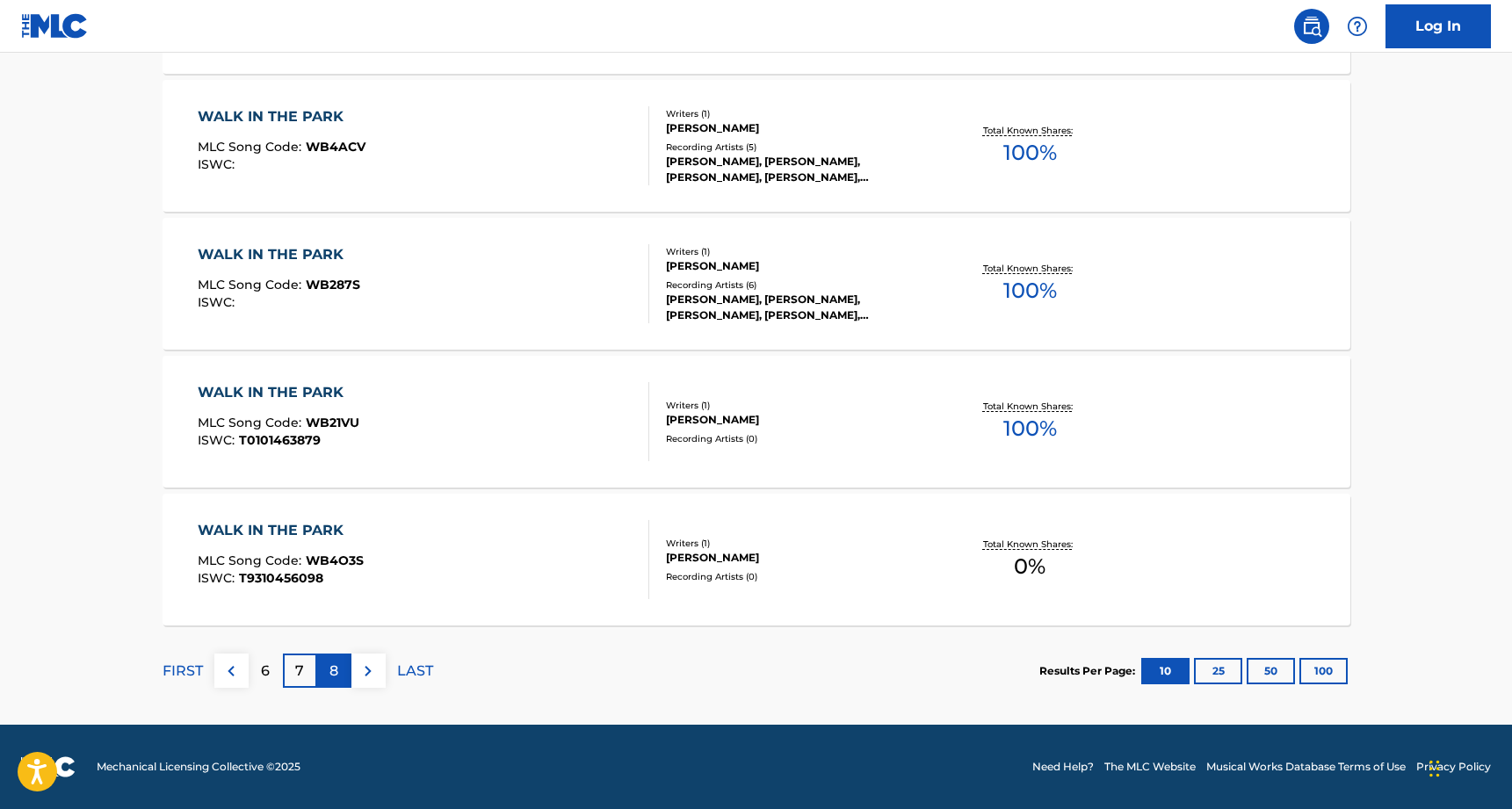
click at [339, 666] on div "8" at bounding box center [334, 671] width 34 height 34
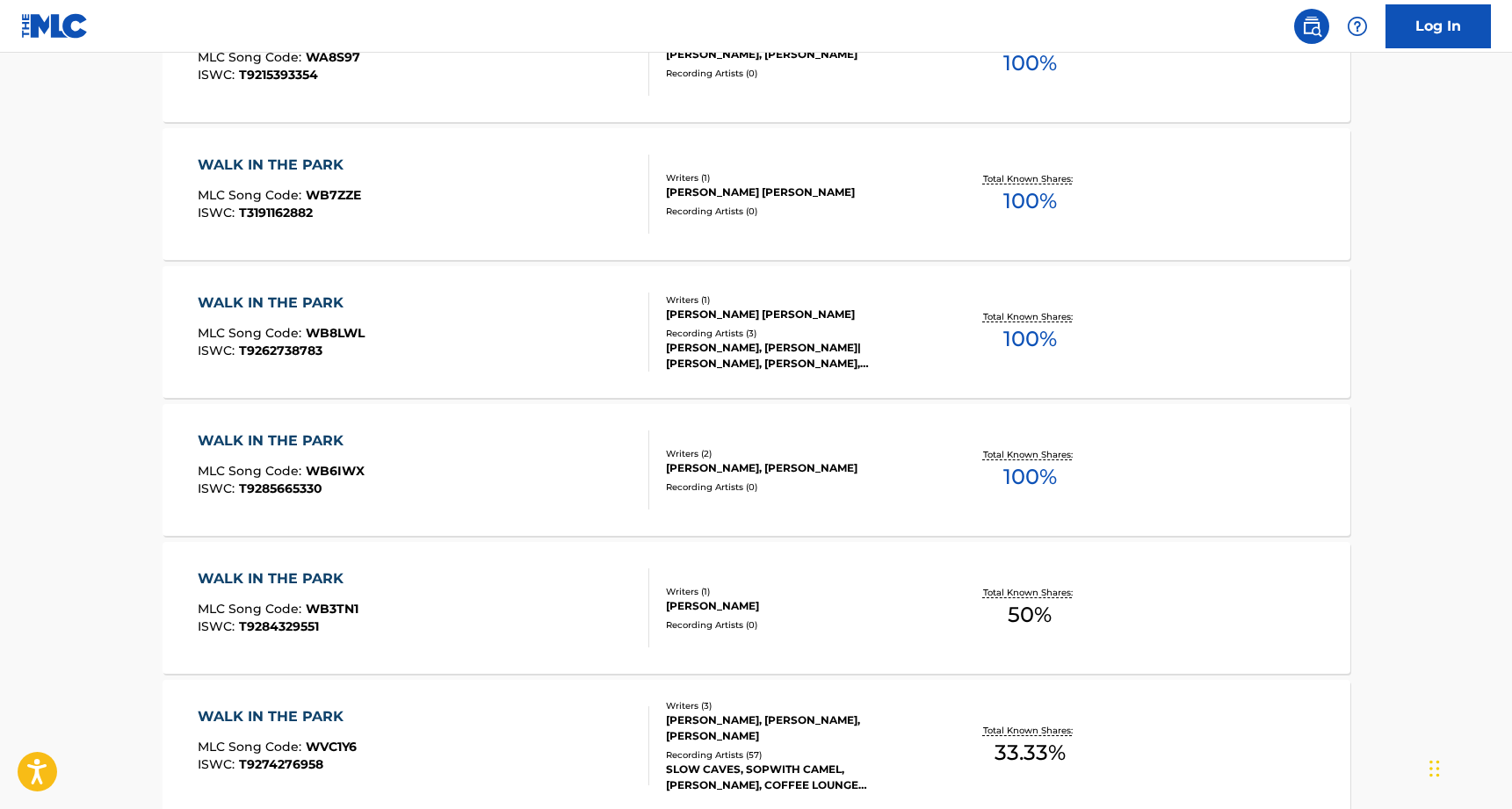
scroll to position [1168, 0]
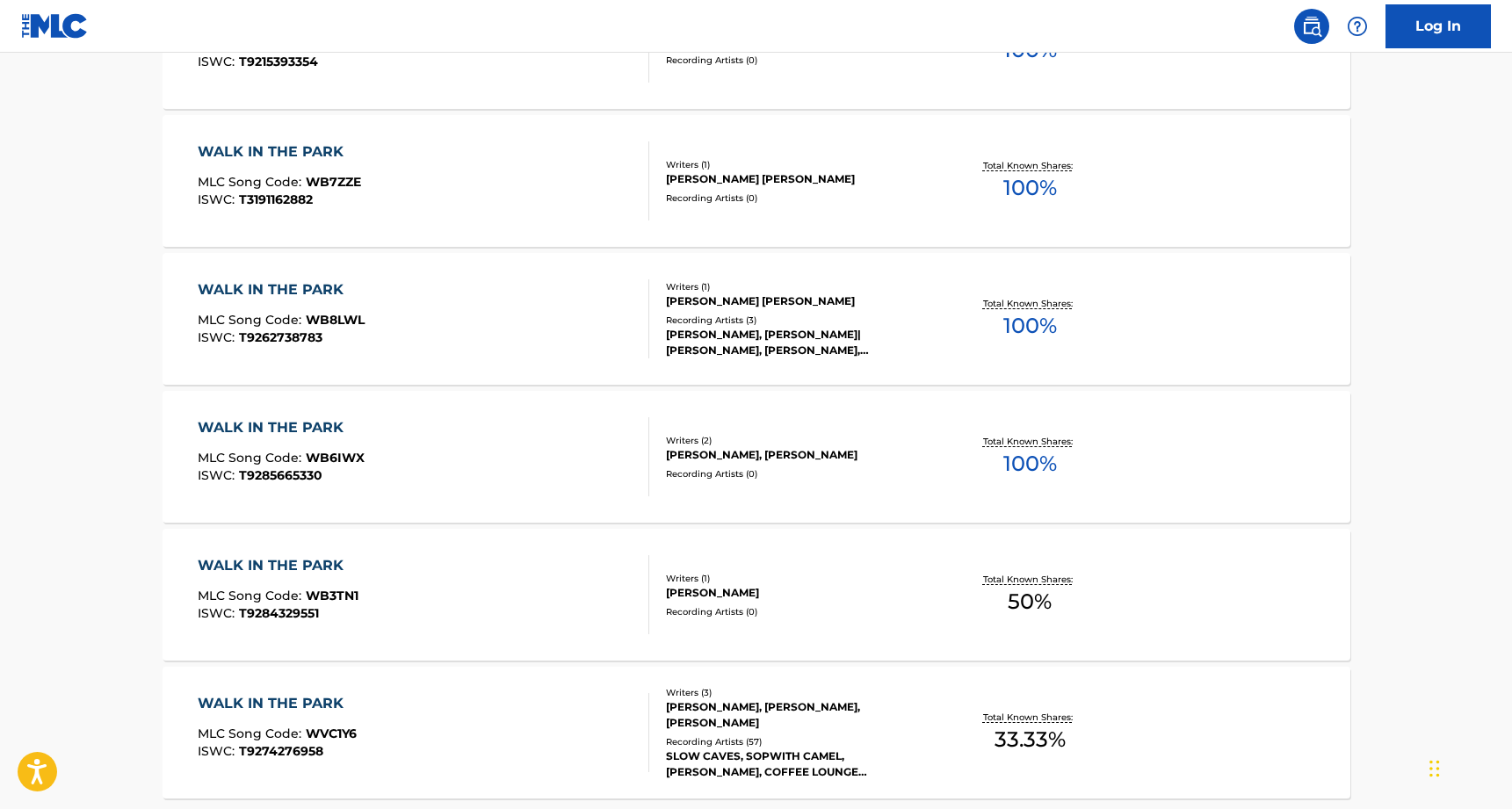
click at [802, 588] on div "JJ CALE" at bounding box center [799, 593] width 265 height 16
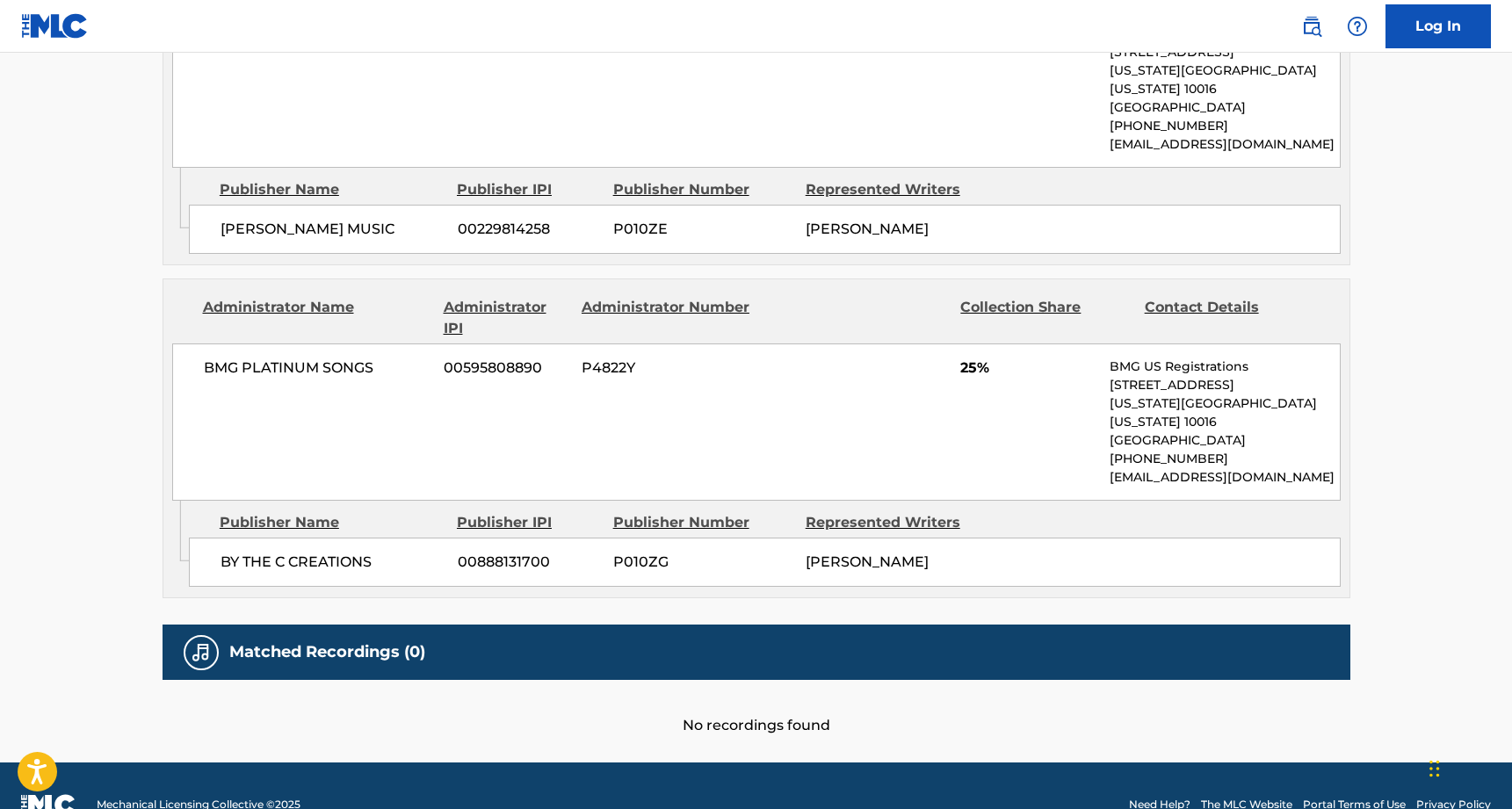
scroll to position [942, 0]
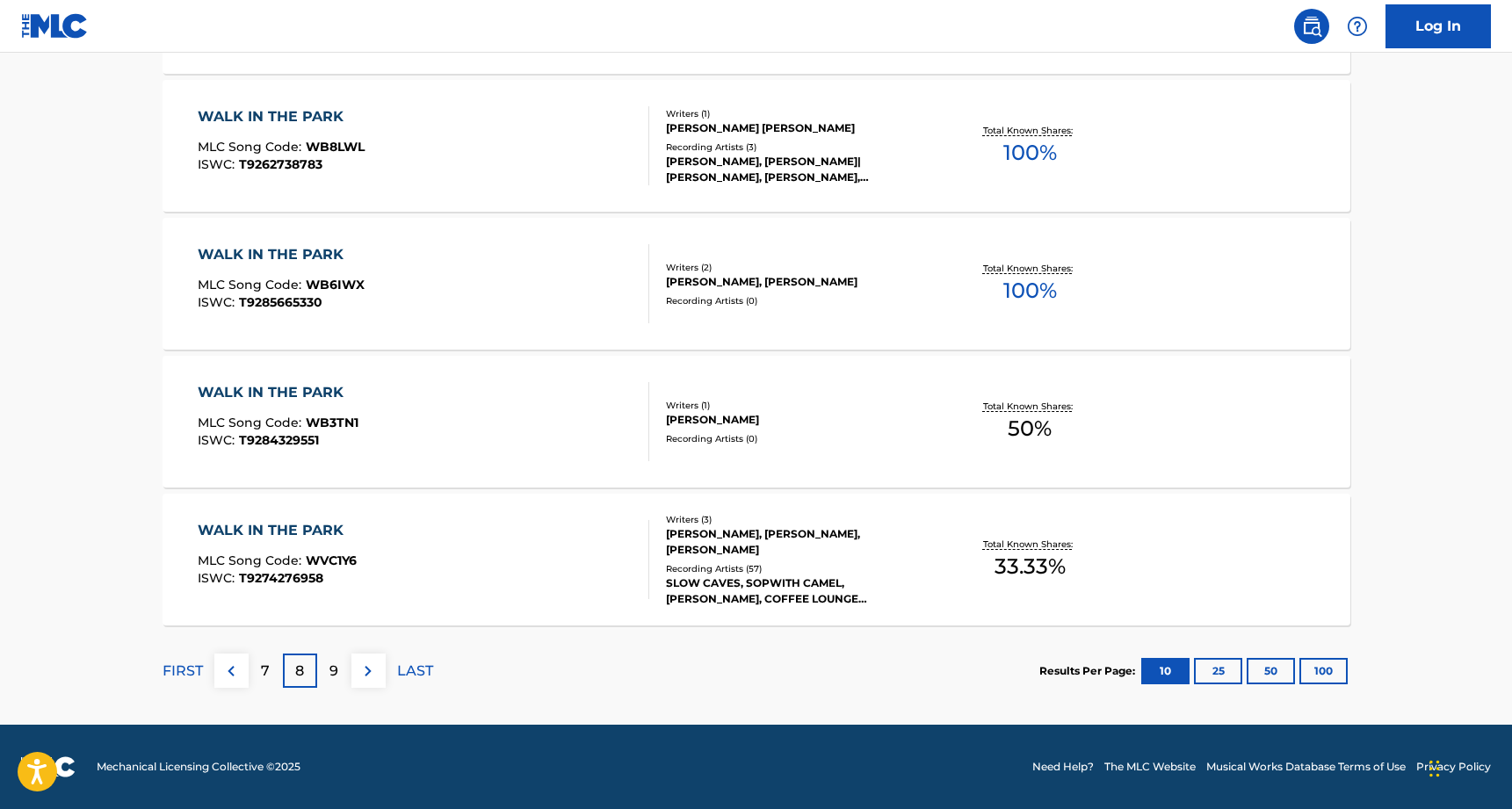
scroll to position [1341, 0]
click at [341, 669] on div "9" at bounding box center [334, 671] width 34 height 34
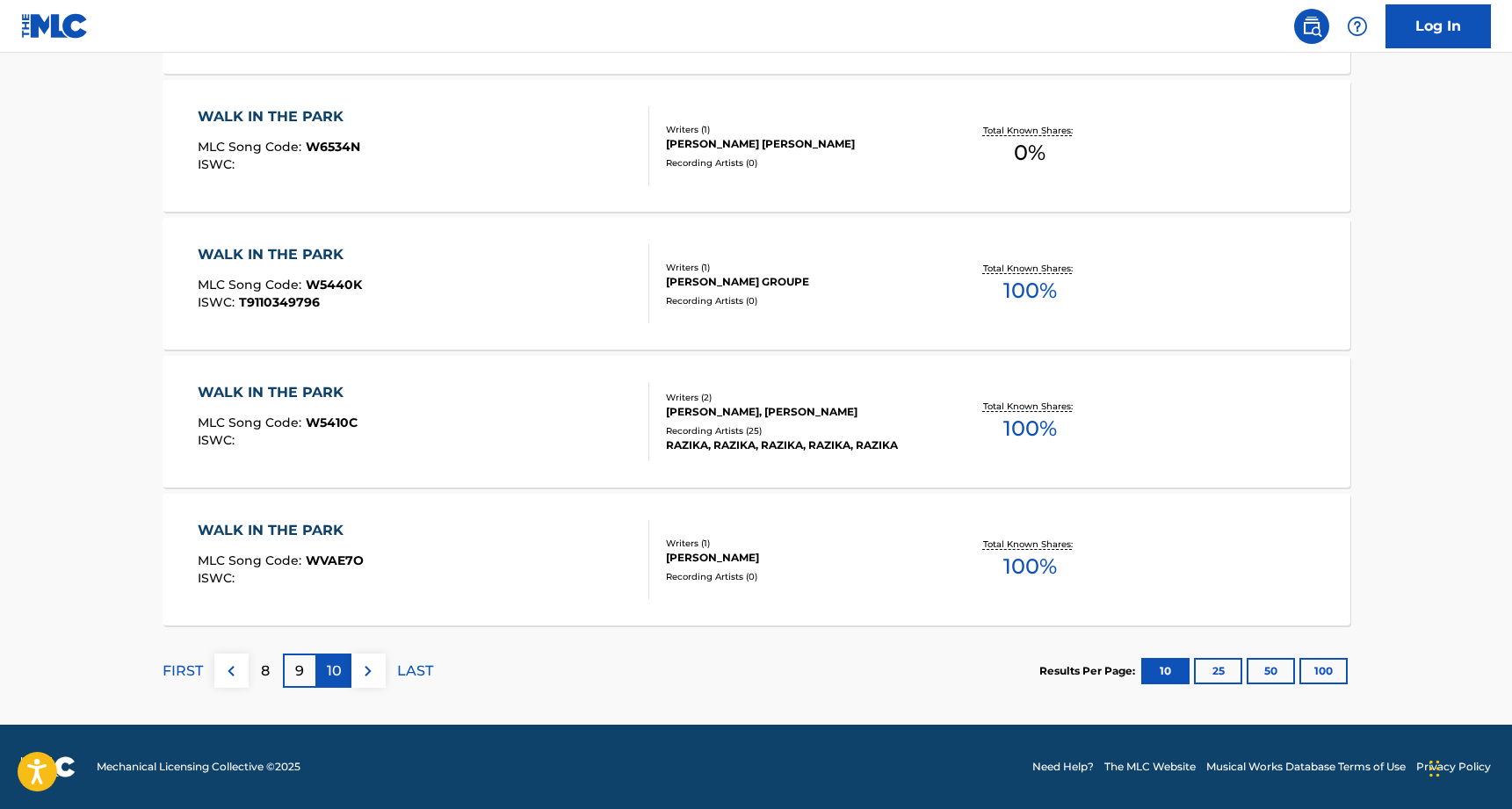
click at [341, 670] on div "10" at bounding box center [334, 671] width 34 height 34
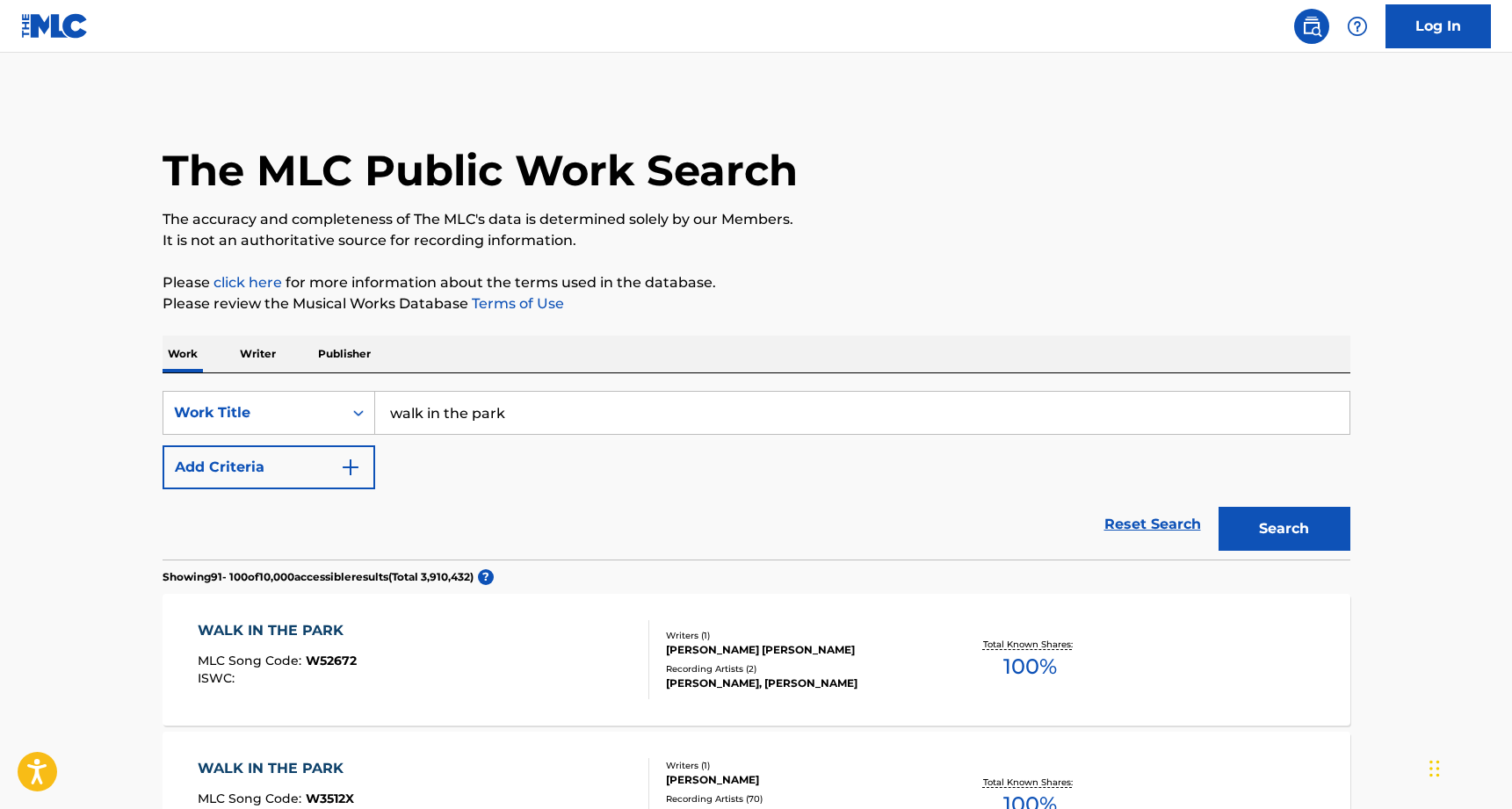
scroll to position [0, 0]
click at [455, 409] on input "walk in the park" at bounding box center [862, 412] width 974 height 42
click at [456, 409] on input "walk in the park" at bounding box center [862, 412] width 974 height 42
drag, startPoint x: 456, startPoint y: 409, endPoint x: 442, endPoint y: 413, distance: 14.6
click at [456, 409] on input "walk in the park" at bounding box center [862, 412] width 974 height 42
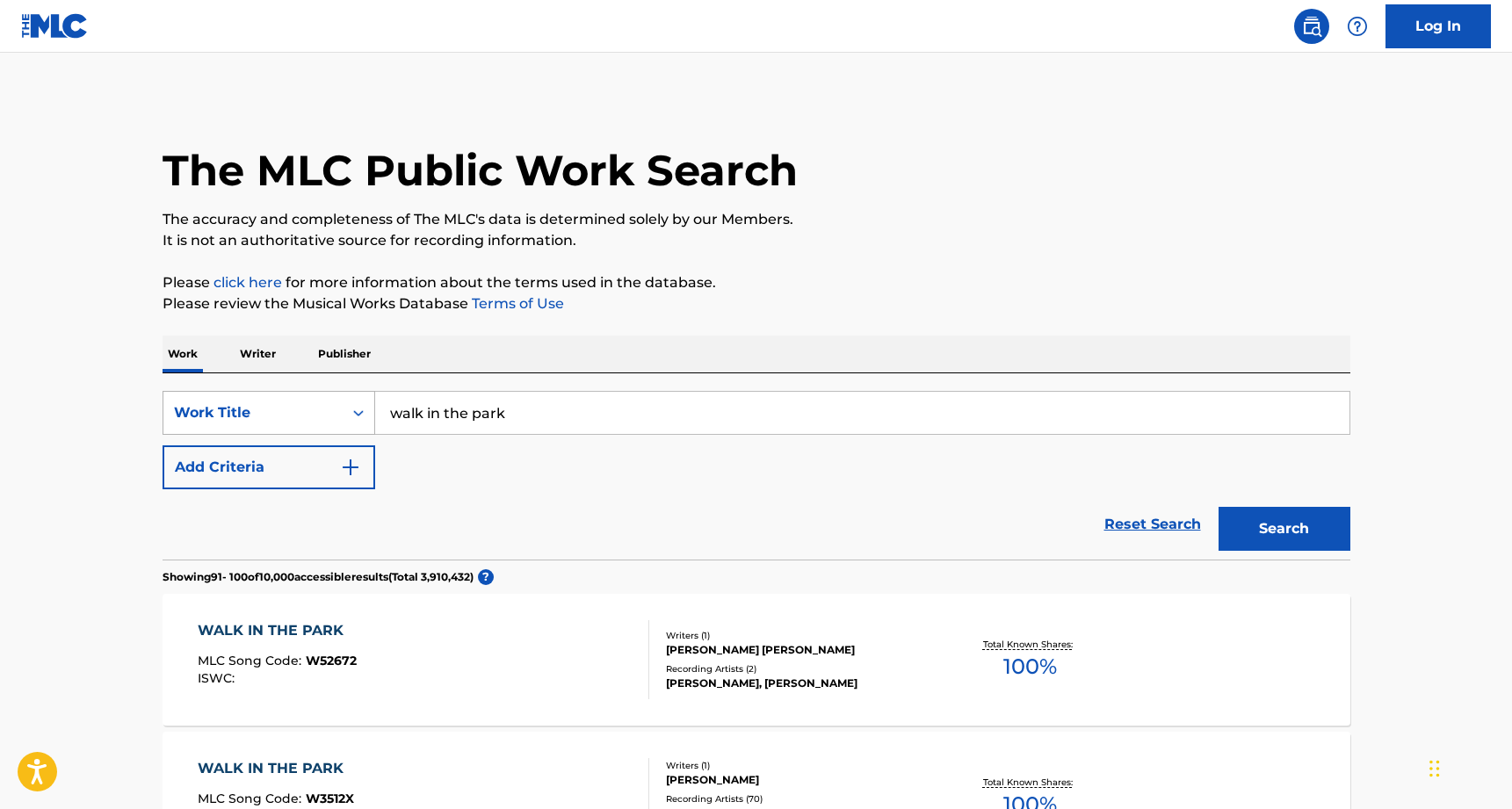
click at [333, 424] on div "Work Title" at bounding box center [253, 412] width 179 height 33
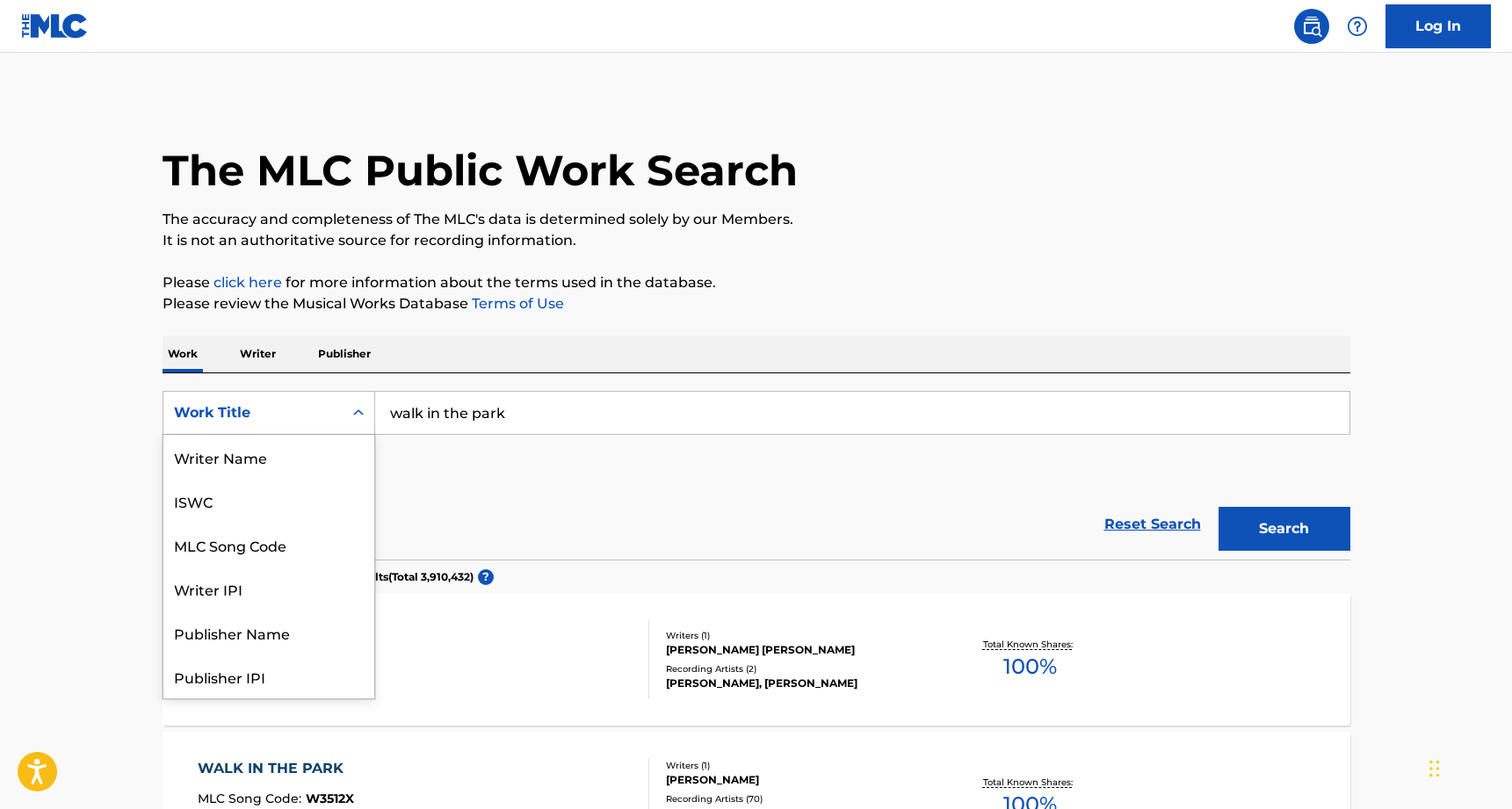
scroll to position [88, 0]
click at [278, 500] on div "Writer IPI" at bounding box center [268, 500] width 211 height 44
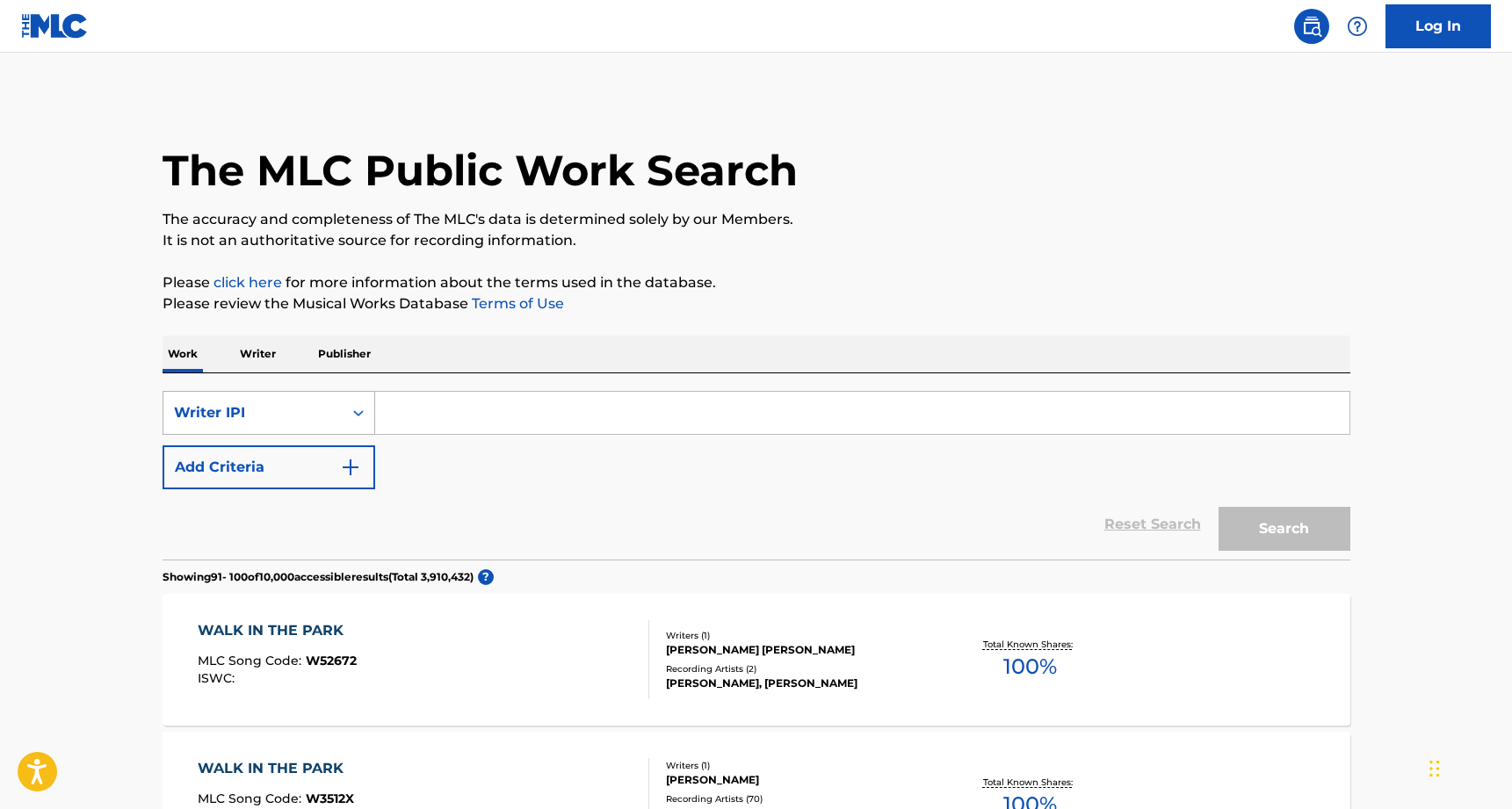
click at [323, 410] on div "Writer IPI" at bounding box center [253, 413] width 158 height 22
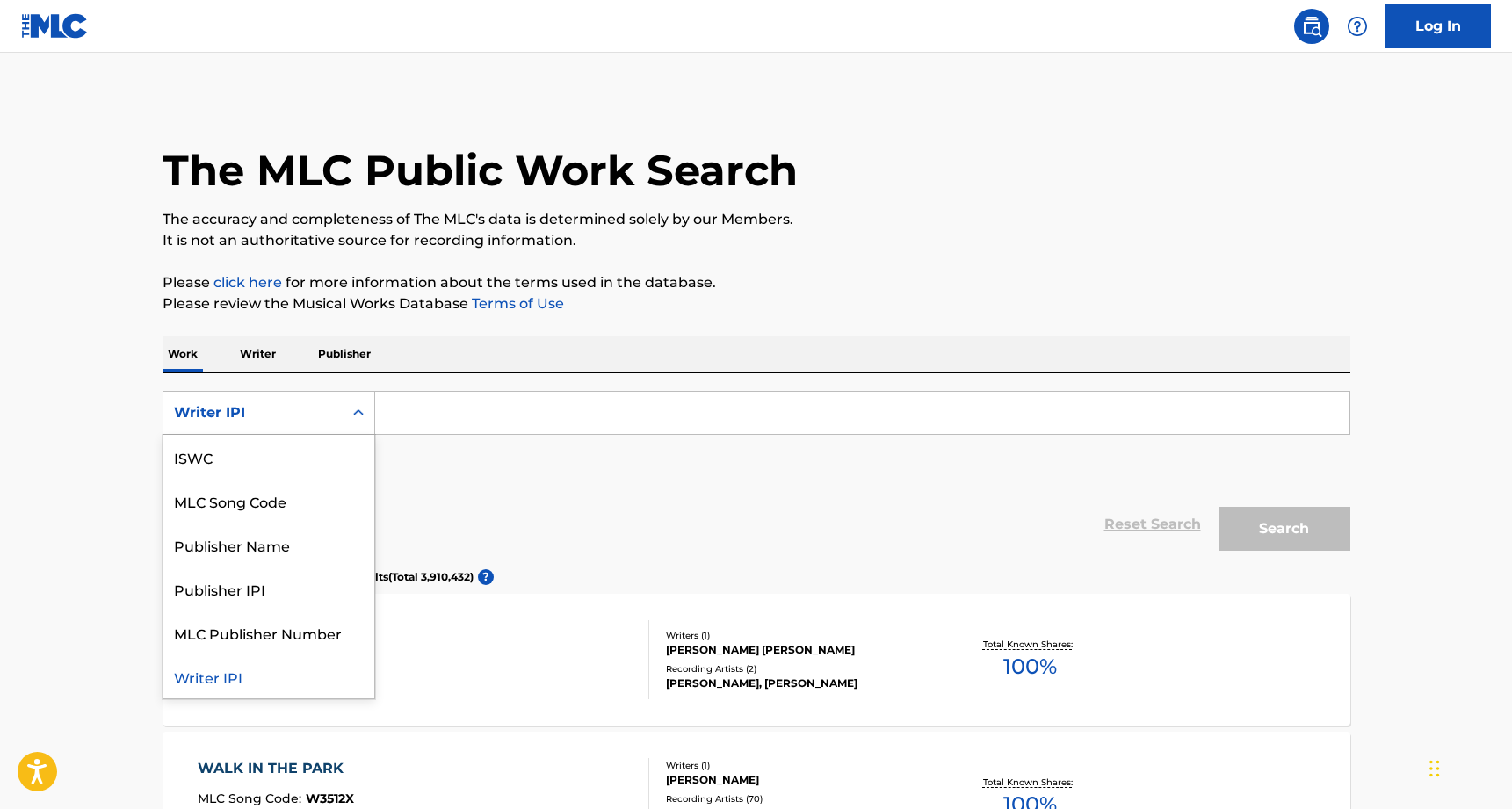
click at [323, 410] on div "Writer IPI" at bounding box center [253, 413] width 158 height 22
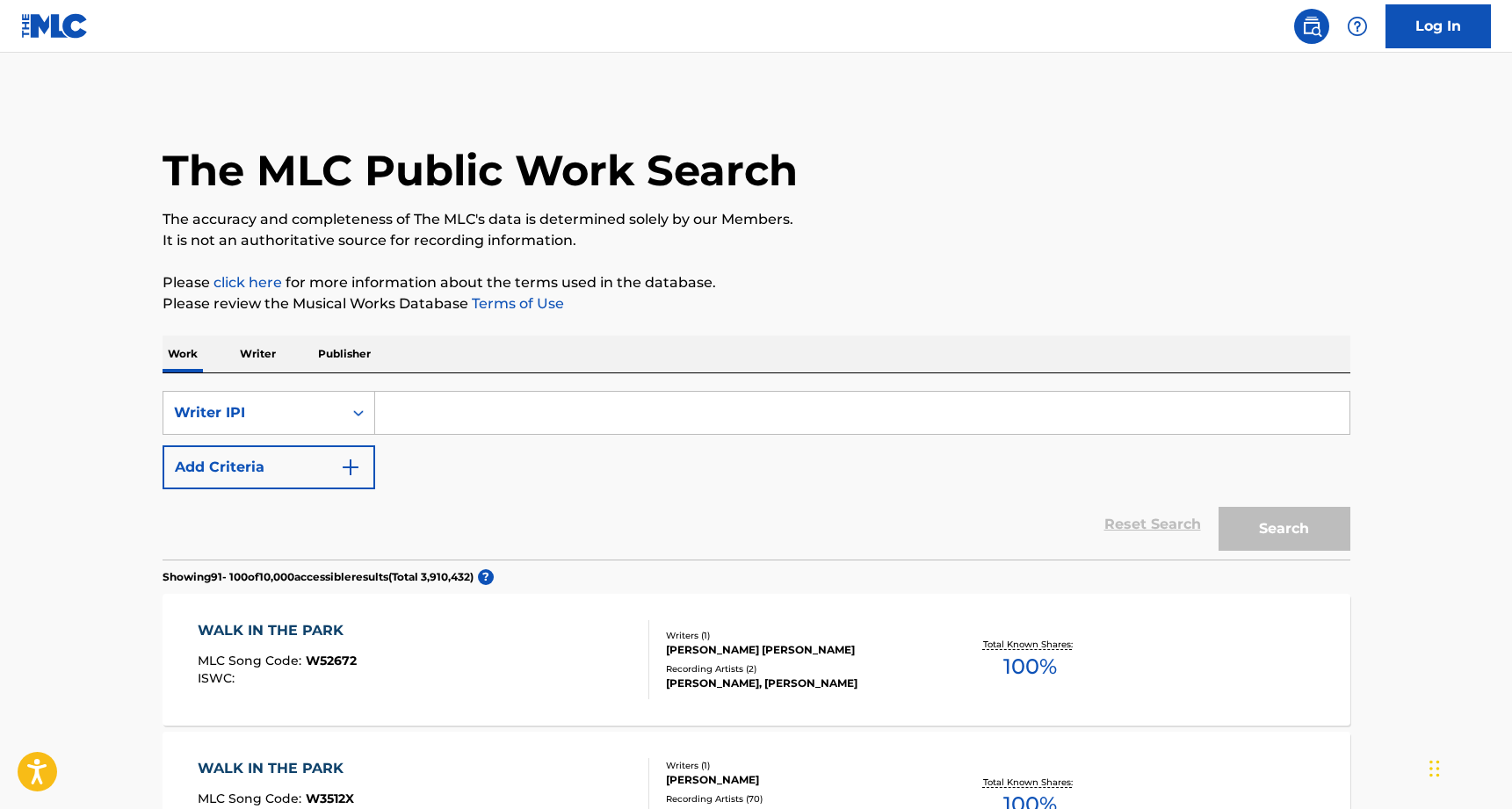
click at [260, 347] on p "Writer" at bounding box center [258, 354] width 47 height 37
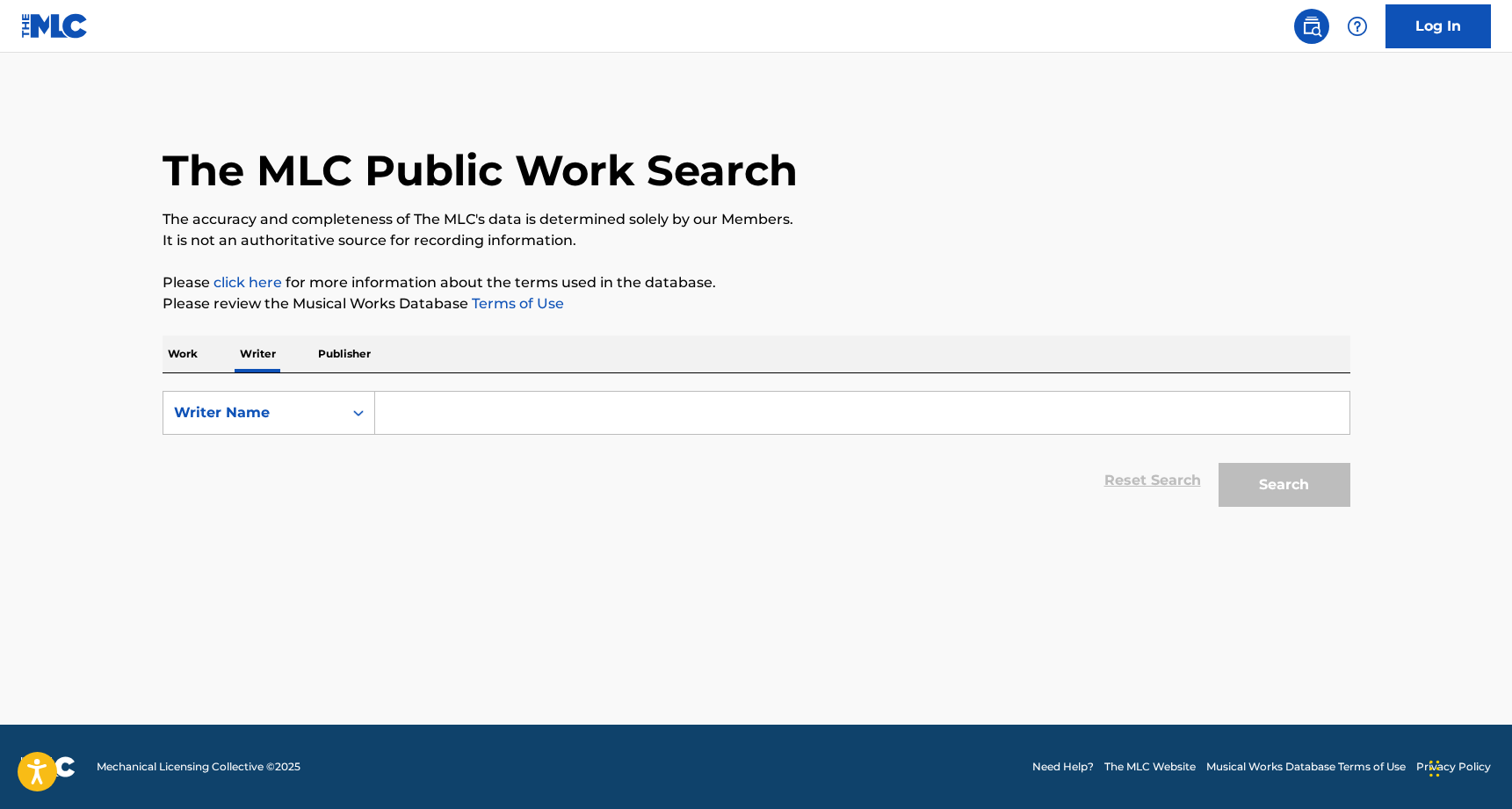
click at [449, 421] on input "Search Form" at bounding box center [862, 412] width 974 height 42
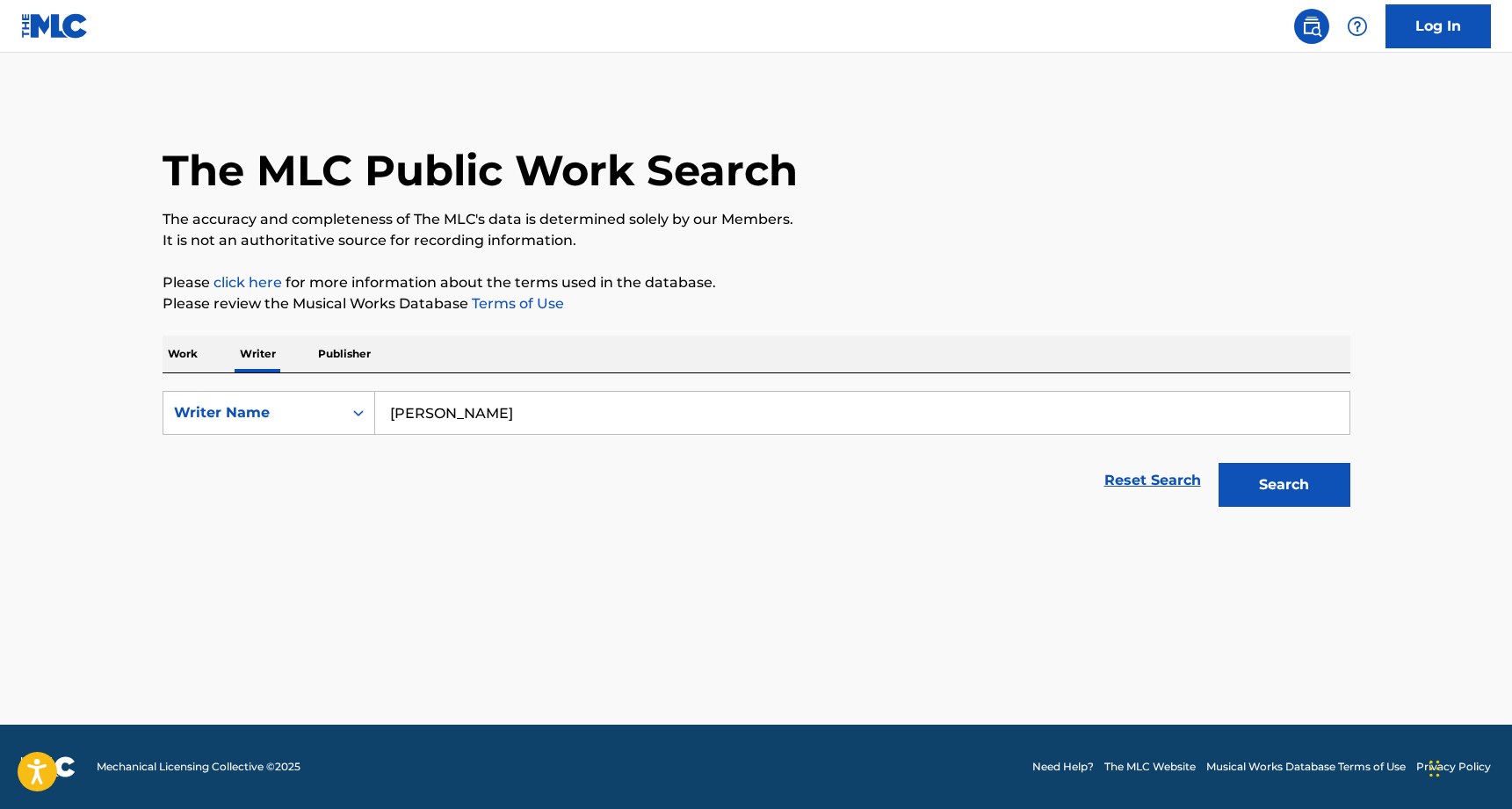
type input "Nicholas Straker"
click at [1284, 485] on button "Search" at bounding box center [1284, 485] width 132 height 44
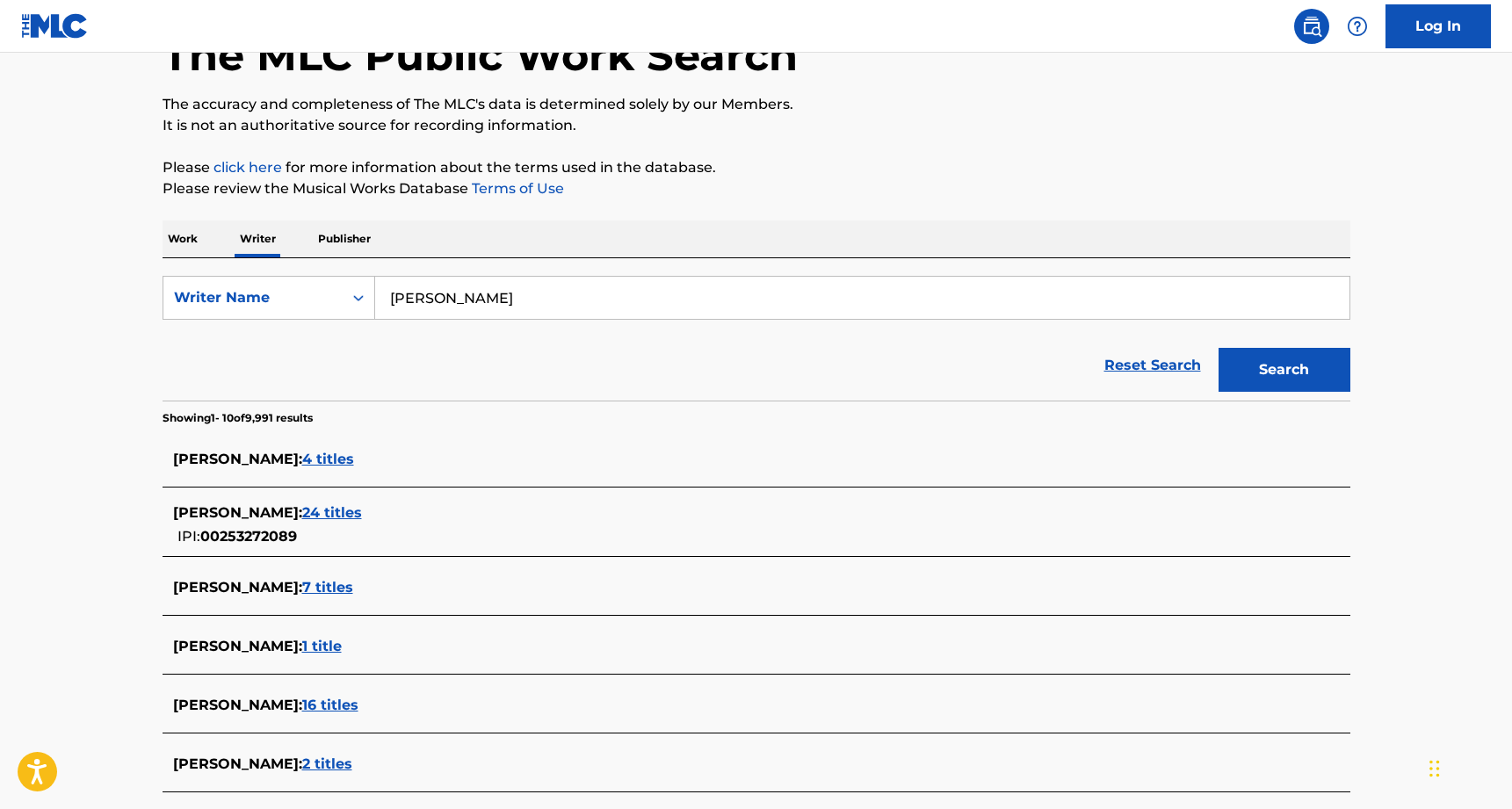
scroll to position [133, 0]
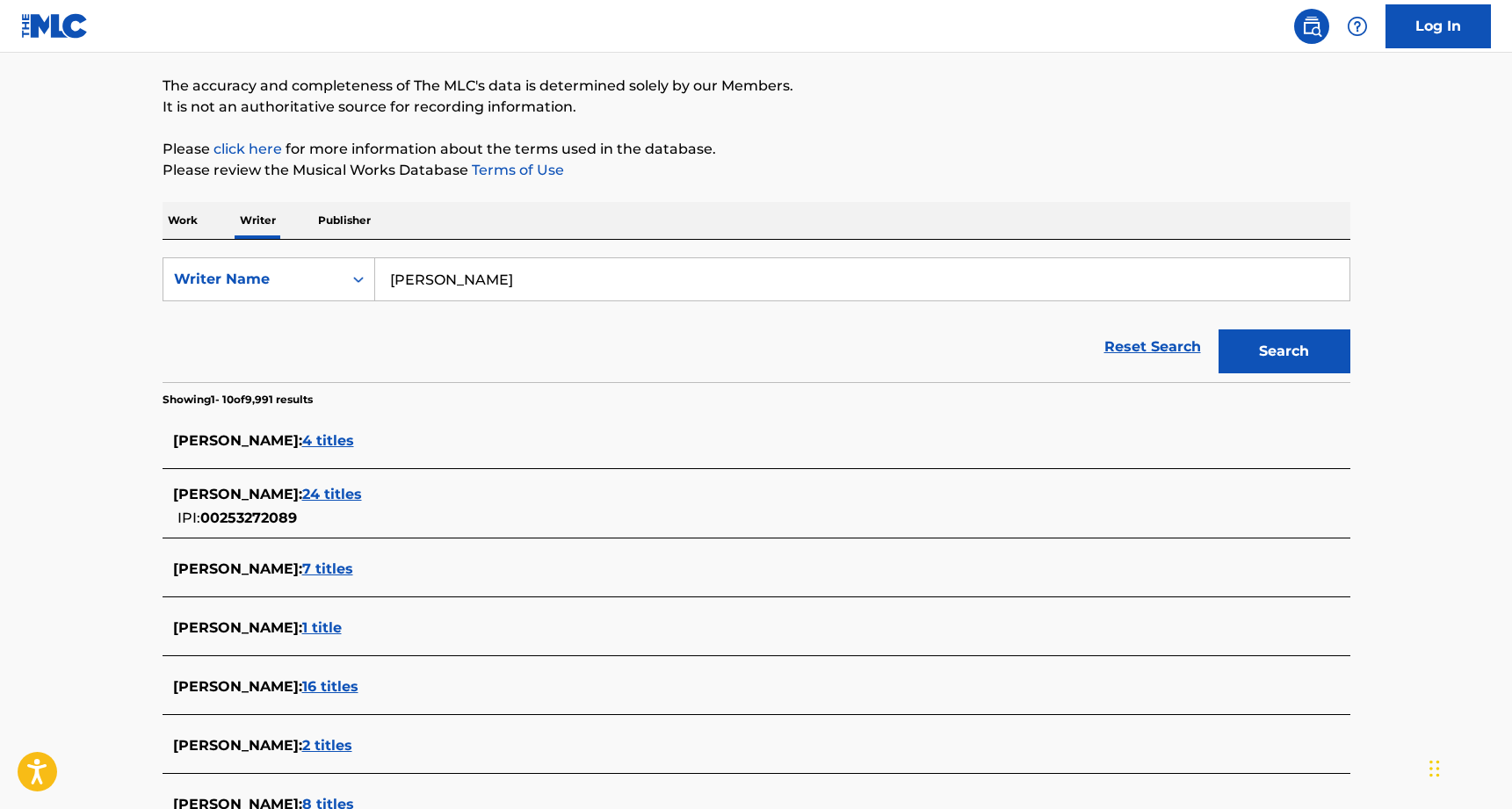
click at [333, 571] on span "7 titles" at bounding box center [327, 569] width 51 height 17
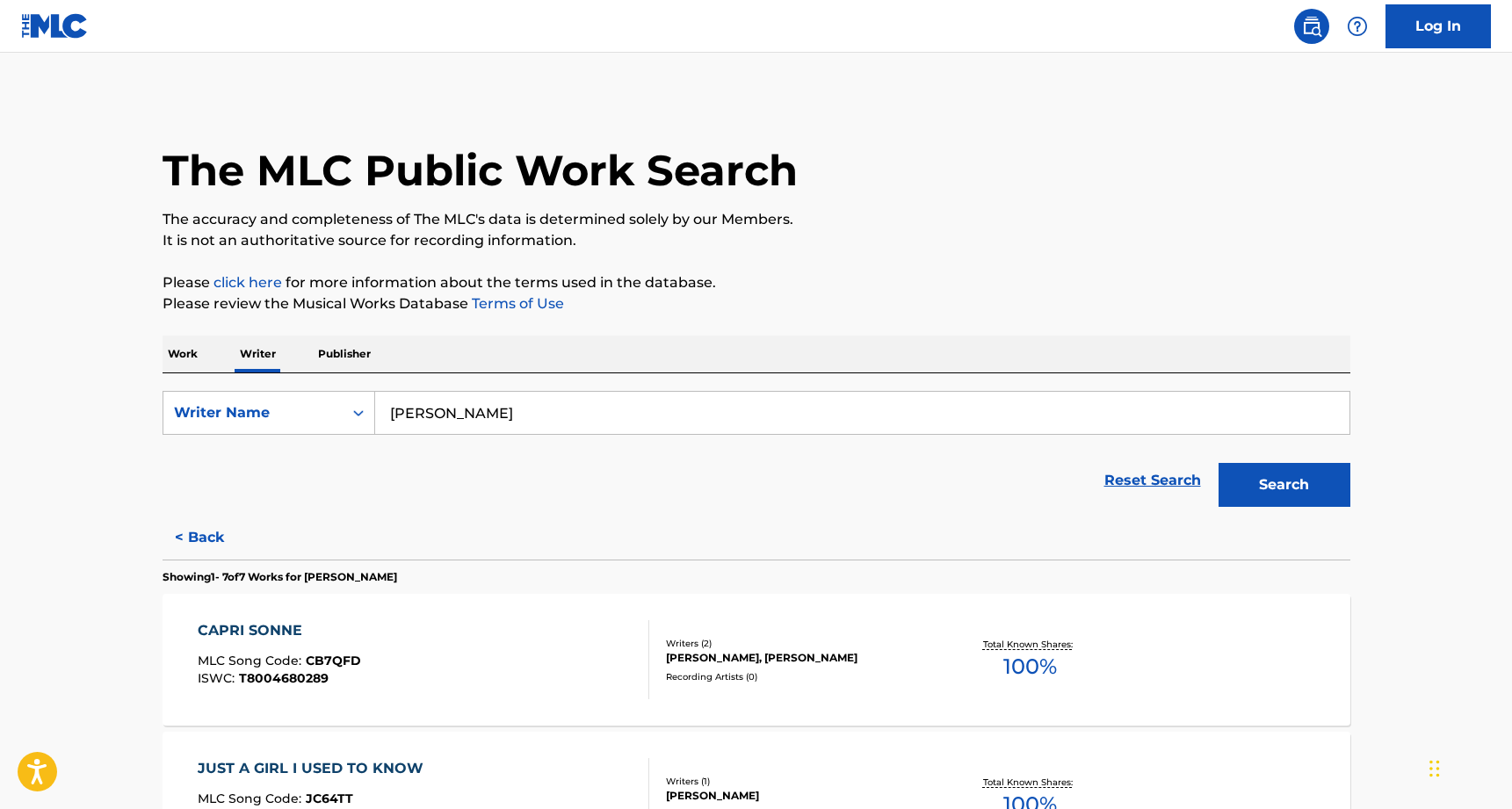
scroll to position [0, 0]
click at [462, 409] on input "Nicholas Straker" at bounding box center [862, 412] width 974 height 42
click at [462, 411] on input "Nicholas Straker" at bounding box center [862, 412] width 974 height 42
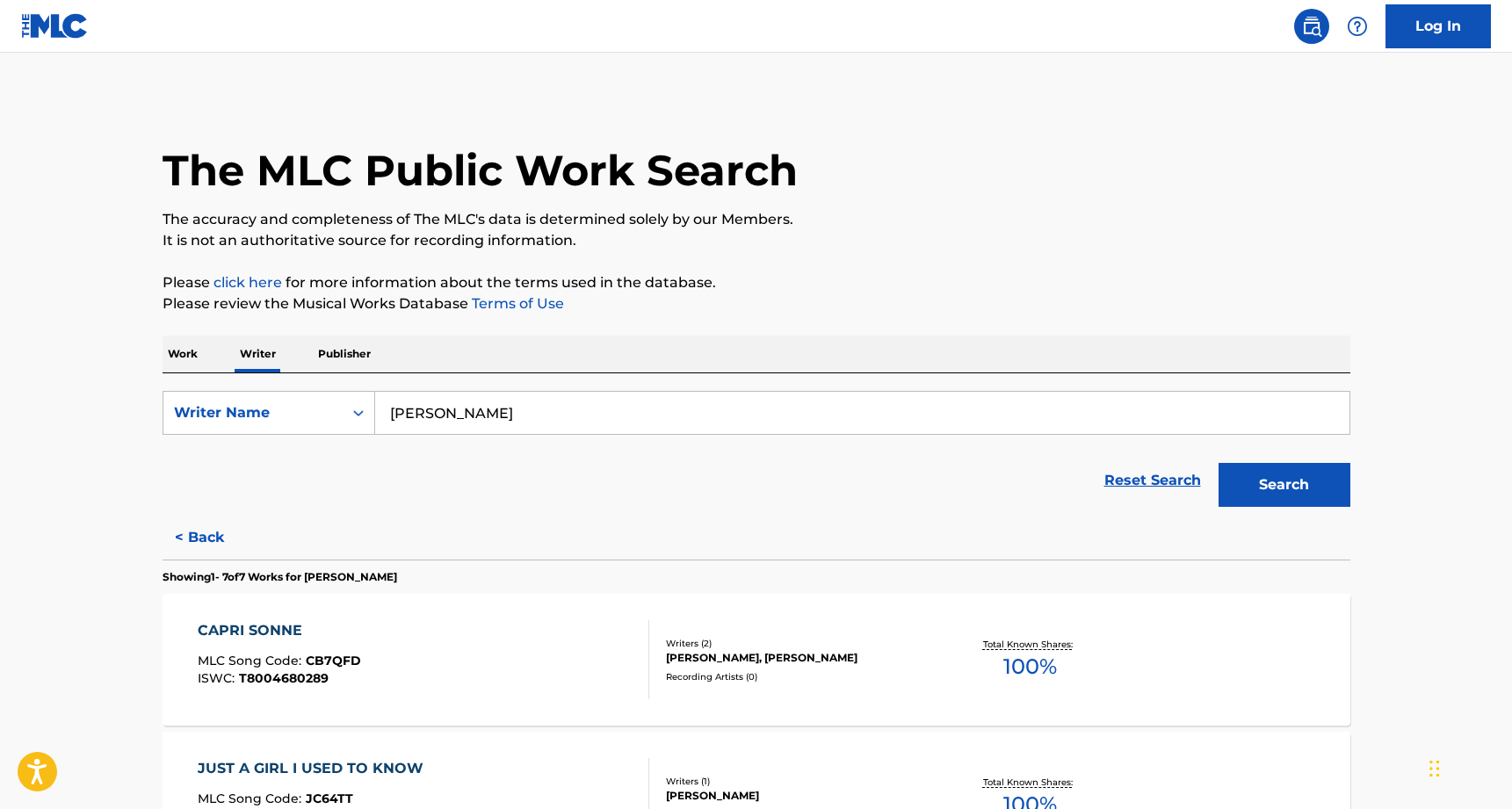
click at [589, 410] on input "Nicholas Straker" at bounding box center [862, 412] width 974 height 42
drag, startPoint x: 589, startPoint y: 409, endPoint x: 360, endPoint y: 413, distance: 229.0
click at [359, 412] on div "SearchWithCriteria850a817c-8d38-4c32-b617-cc63dcc880dc Writer Name Nicholas Str…" at bounding box center [756, 412] width 1188 height 44
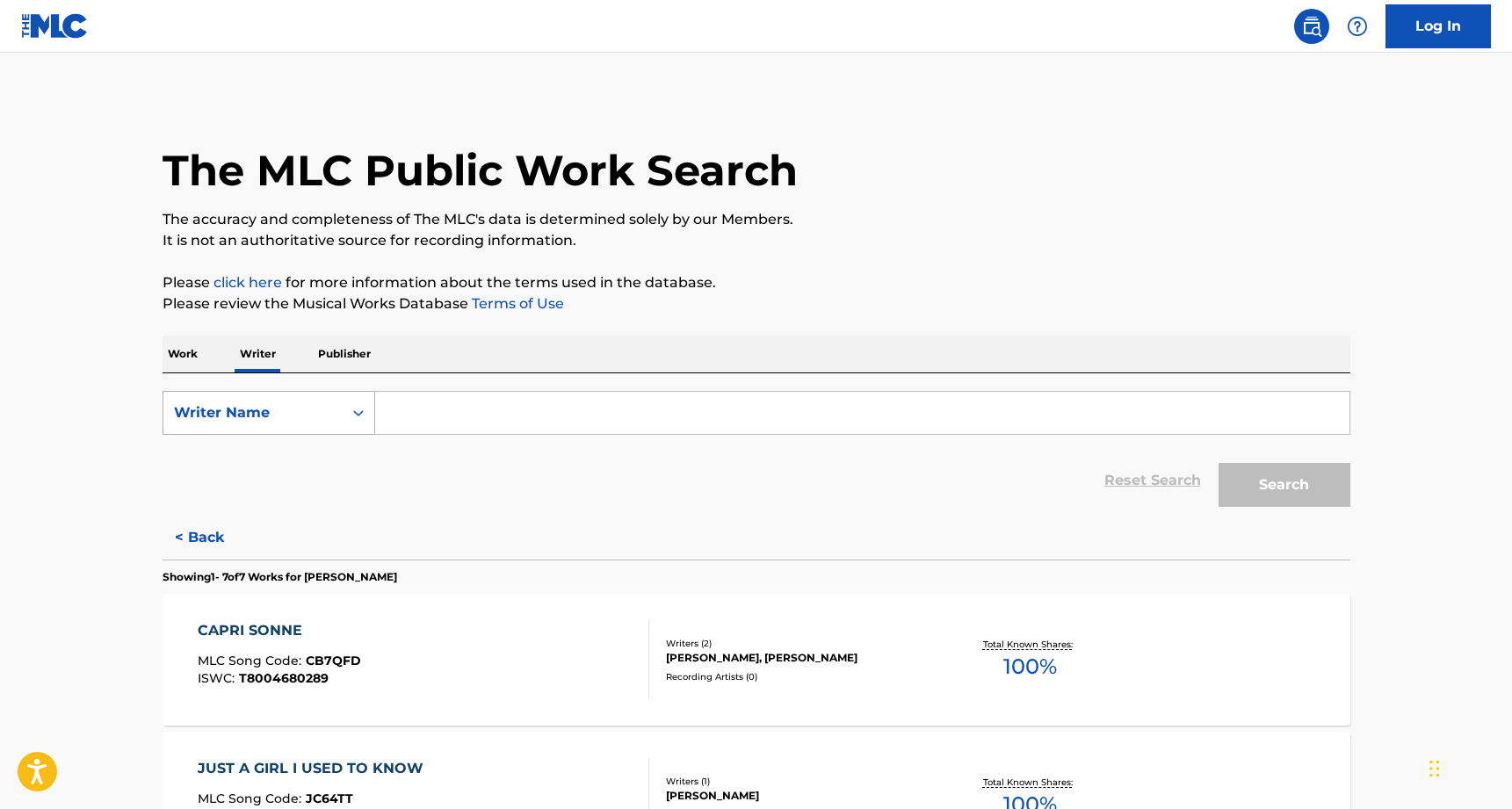
paste input "icholas Charles Bailey"
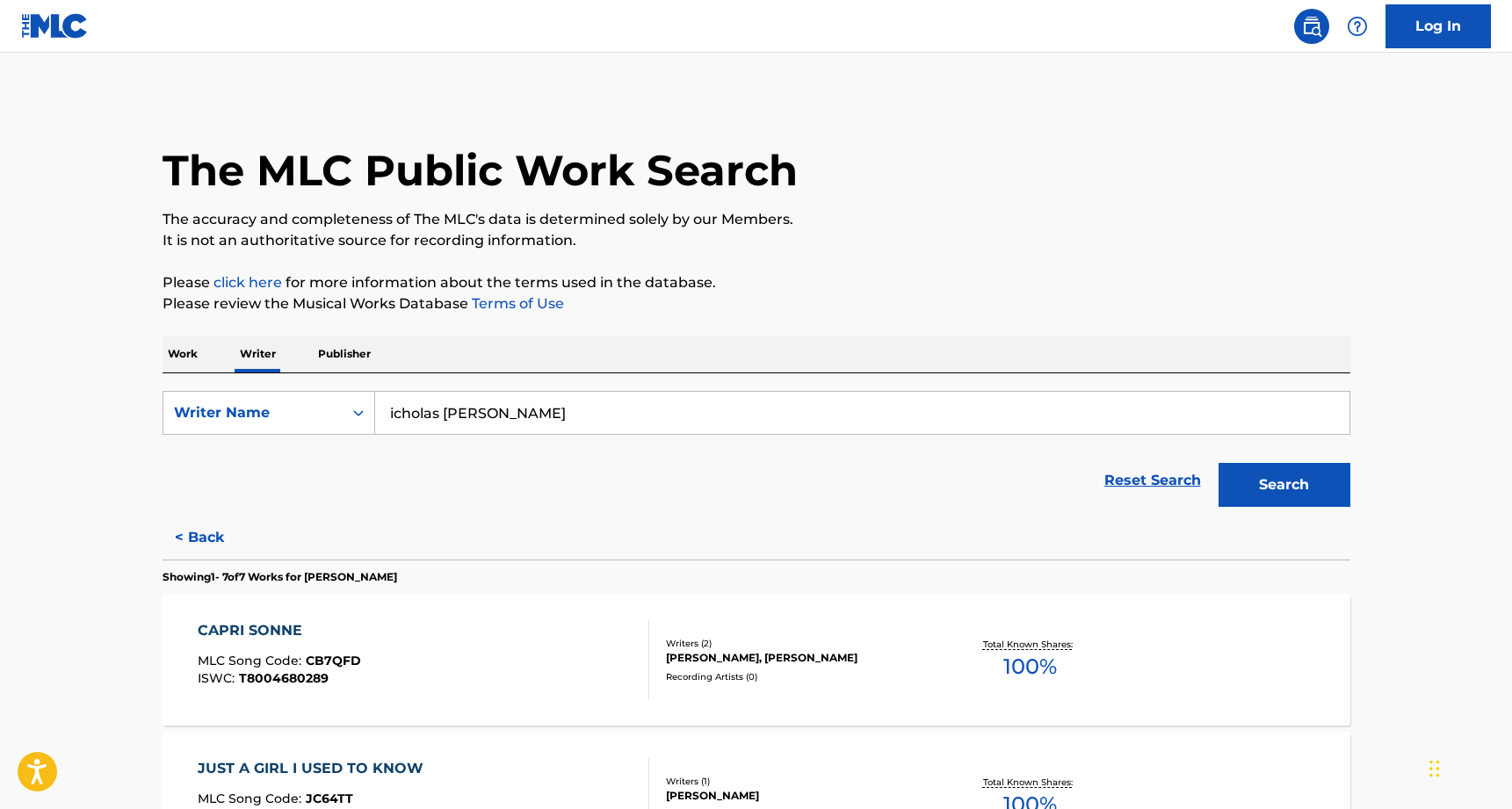
click at [388, 404] on input "icholas Charles Bailey" at bounding box center [862, 412] width 974 height 42
type input "Nicholas Charles Bailey"
click at [1284, 485] on button "Search" at bounding box center [1284, 485] width 132 height 44
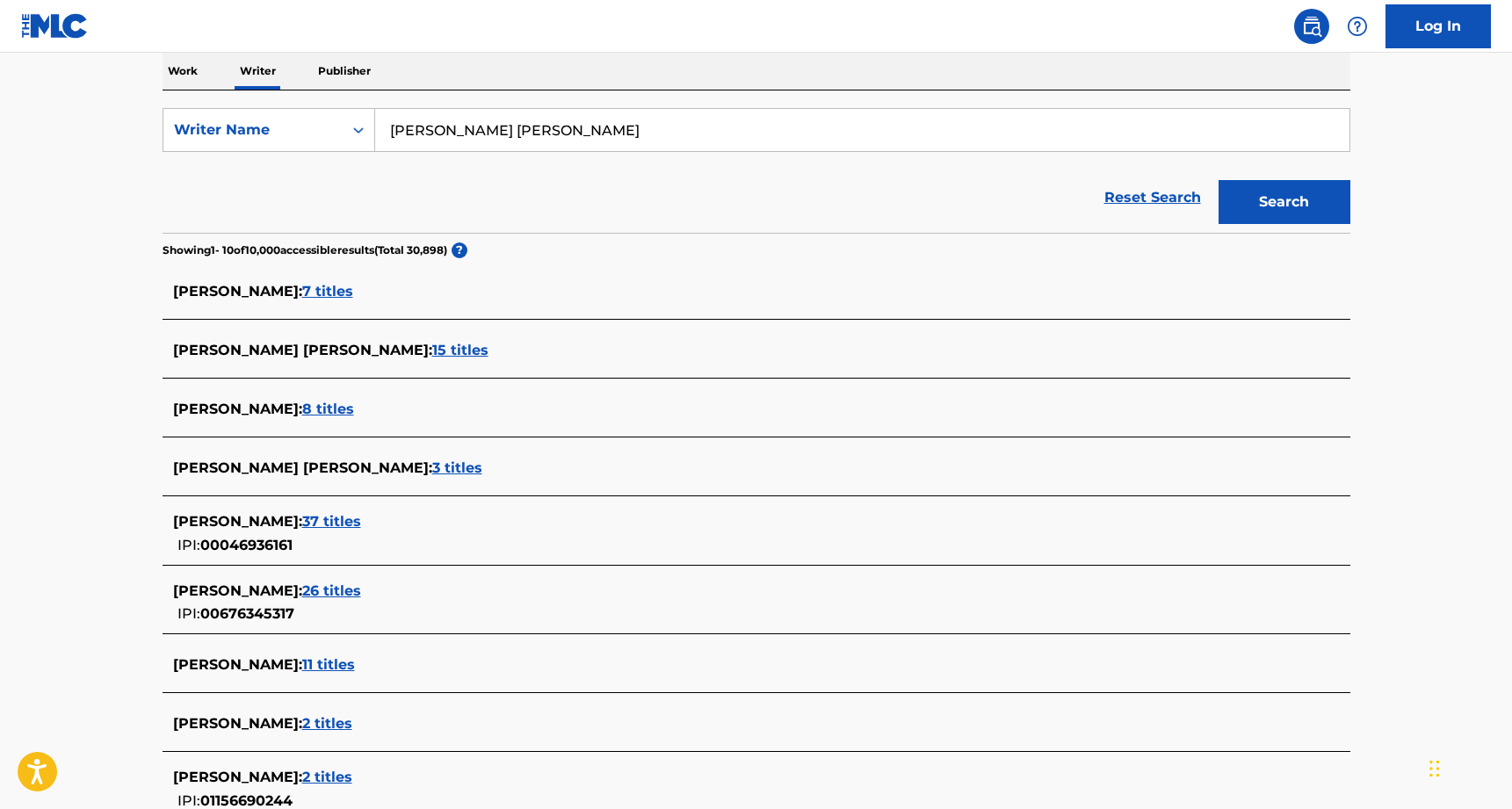
scroll to position [330, 0]
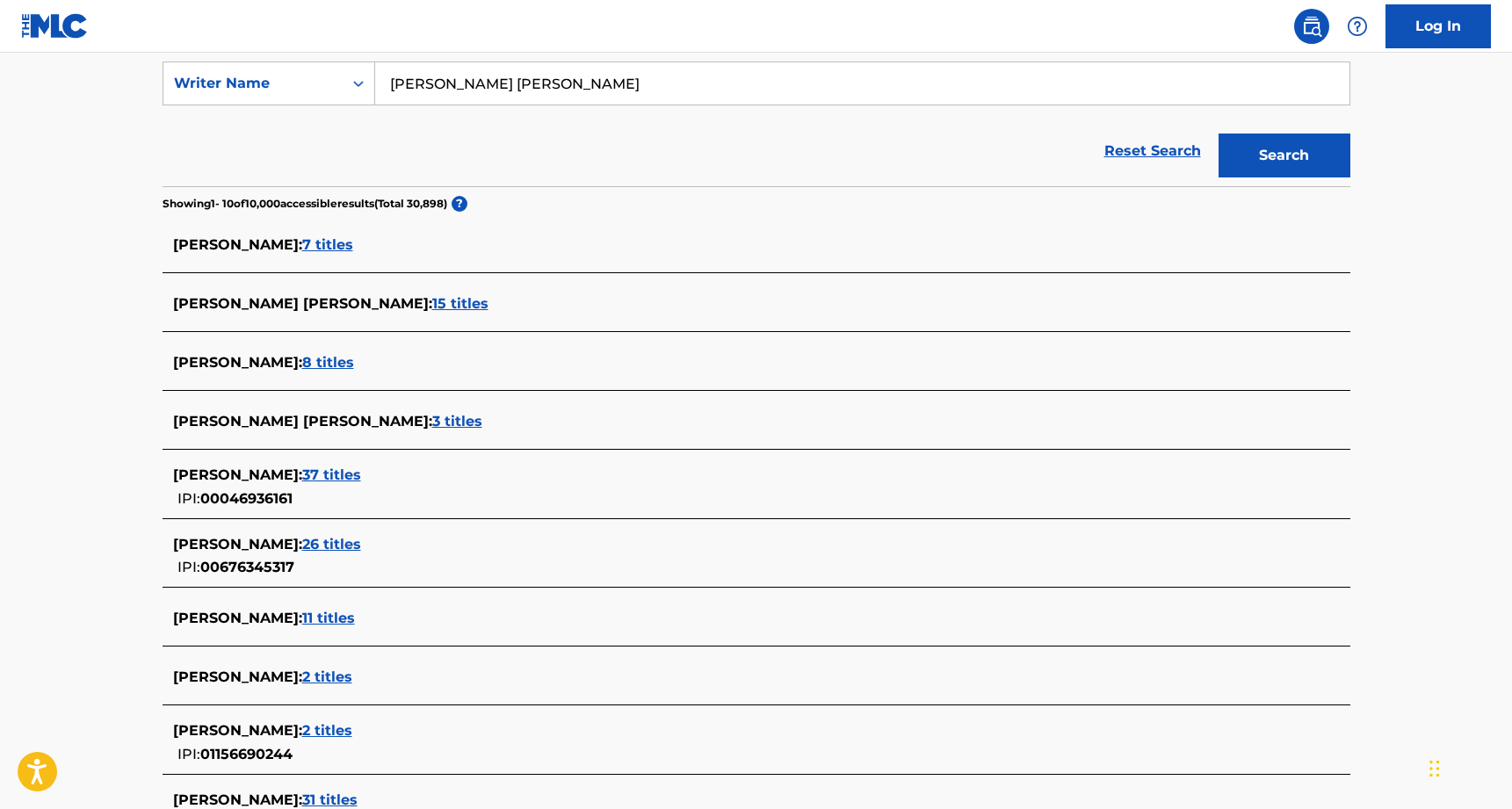
click at [335, 245] on span "7 titles" at bounding box center [327, 245] width 51 height 17
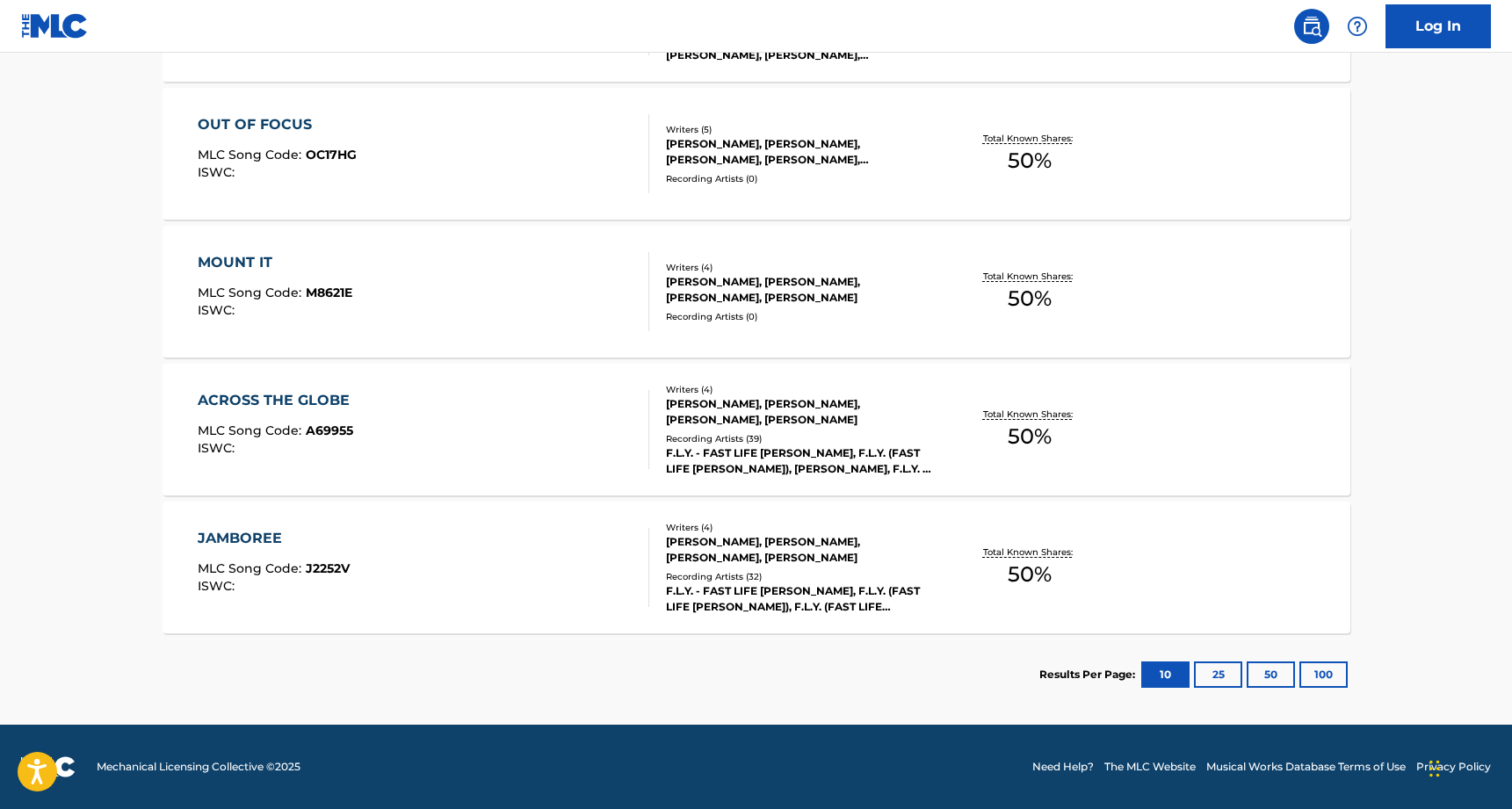
scroll to position [920, 0]
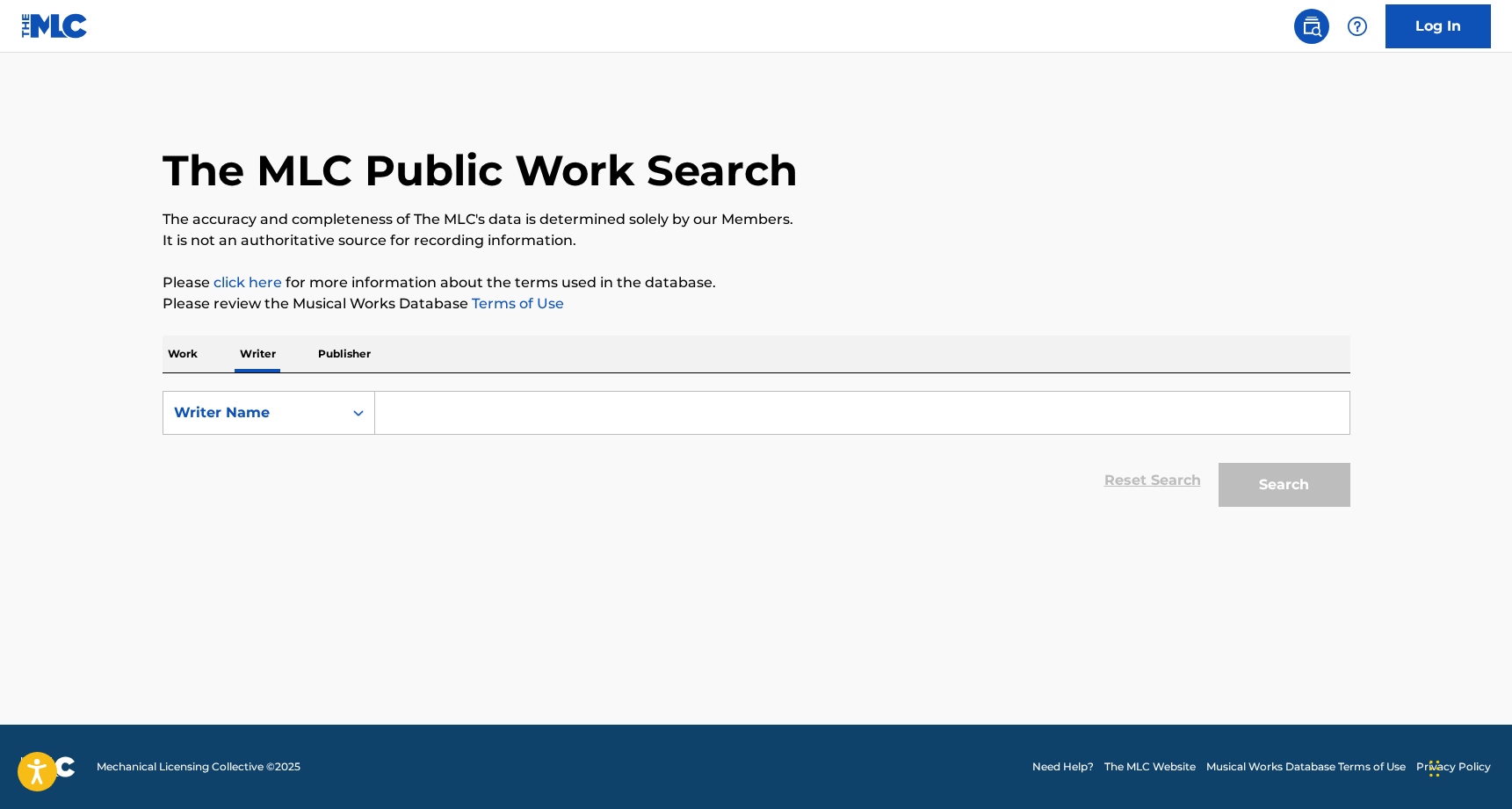
drag, startPoint x: 446, startPoint y: 435, endPoint x: 444, endPoint y: 423, distance: 12.2
click at [446, 434] on form "SearchWithCriteriaa6bfcc83-66d1-4208-8658-01eb60fc29eb Writer Name Reset Search…" at bounding box center [756, 452] width 1188 height 125
click at [444, 423] on input "Search Form" at bounding box center [862, 412] width 974 height 42
paste input "icholas [PERSON_NAME]"
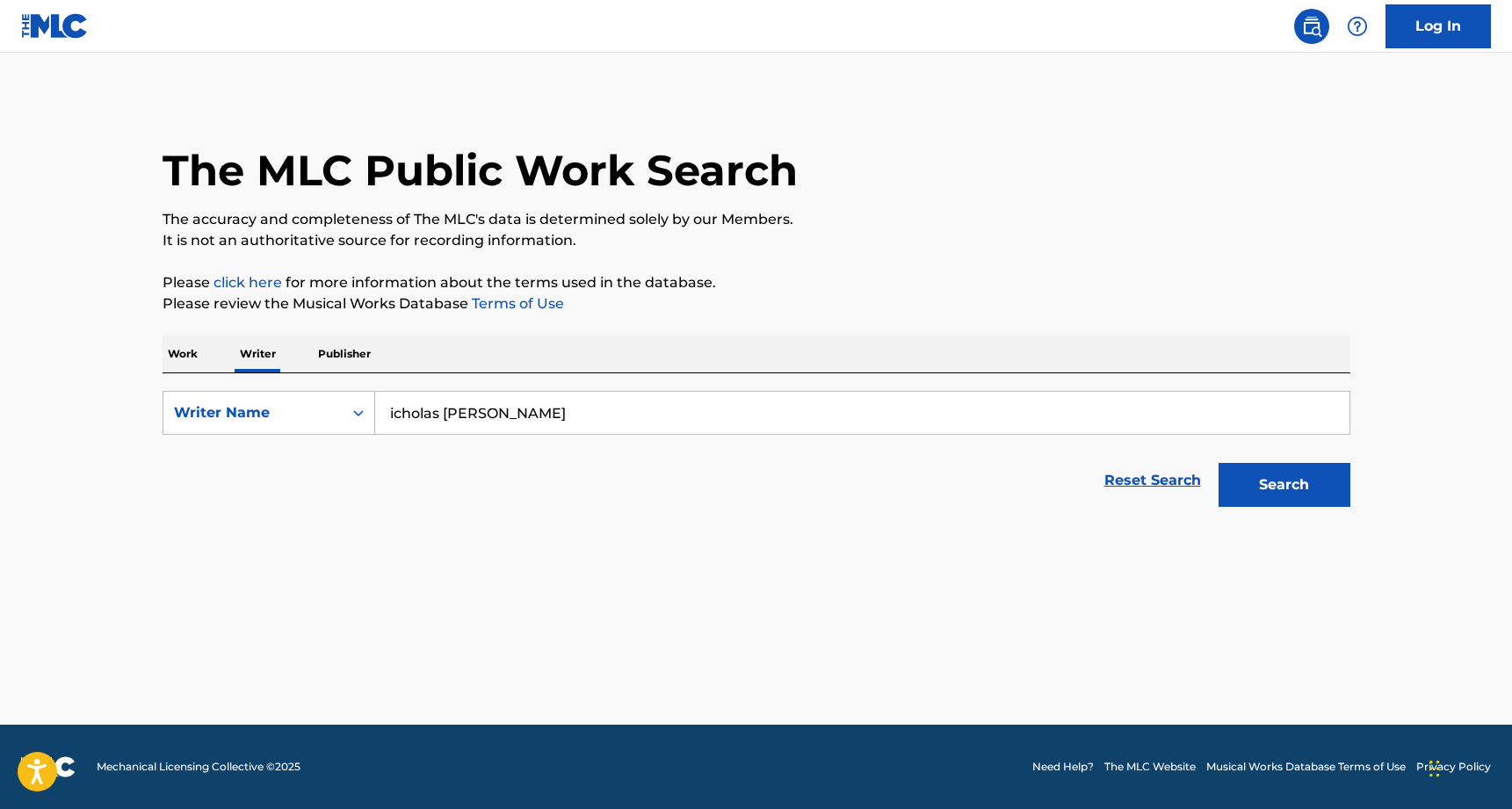
click at [390, 407] on input "icholas [PERSON_NAME]" at bounding box center [862, 412] width 974 height 42
click at [1284, 485] on button "Search" at bounding box center [1284, 485] width 132 height 44
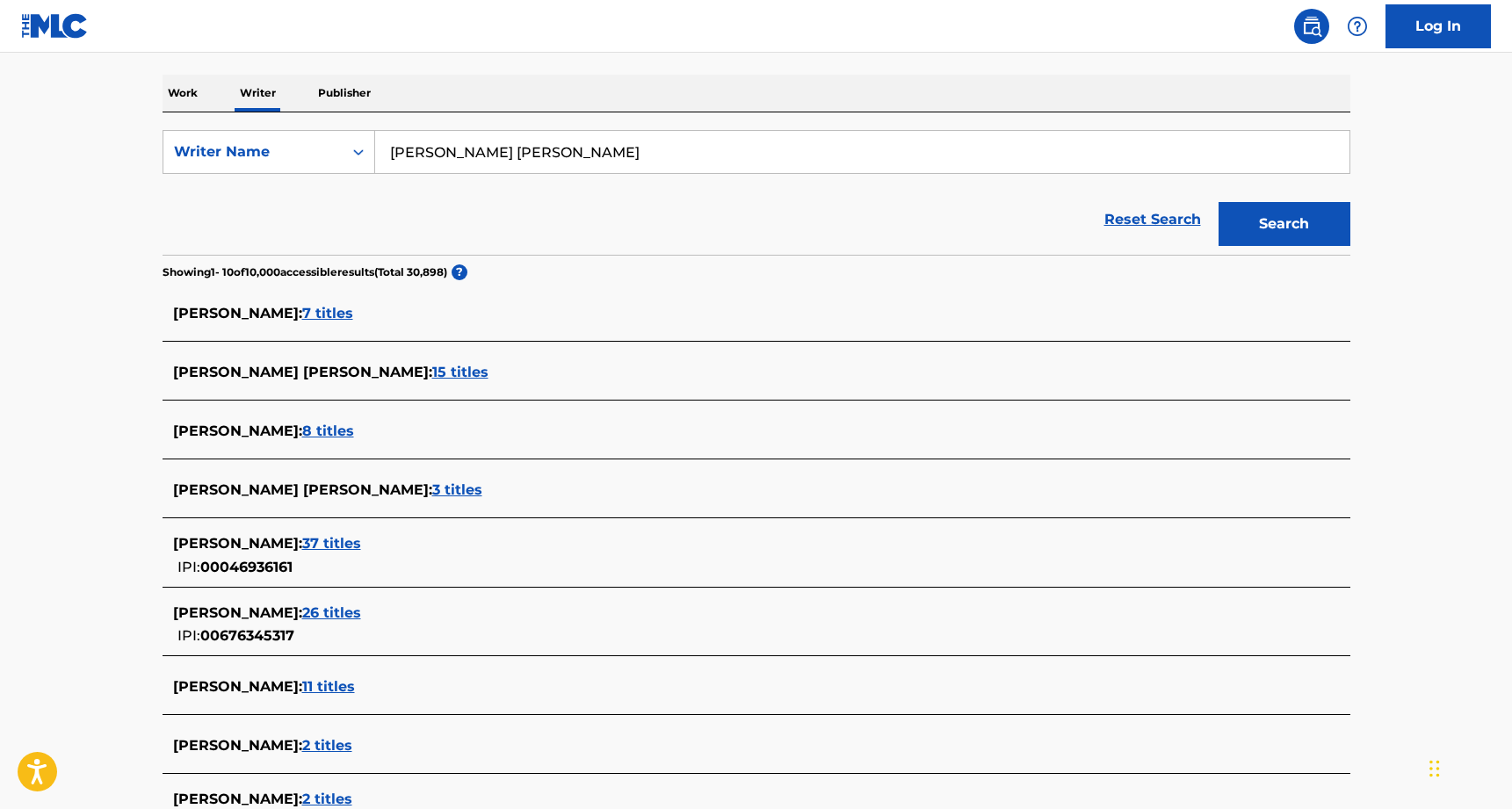
scroll to position [262, 0]
click at [341, 426] on span "8 titles" at bounding box center [328, 429] width 52 height 17
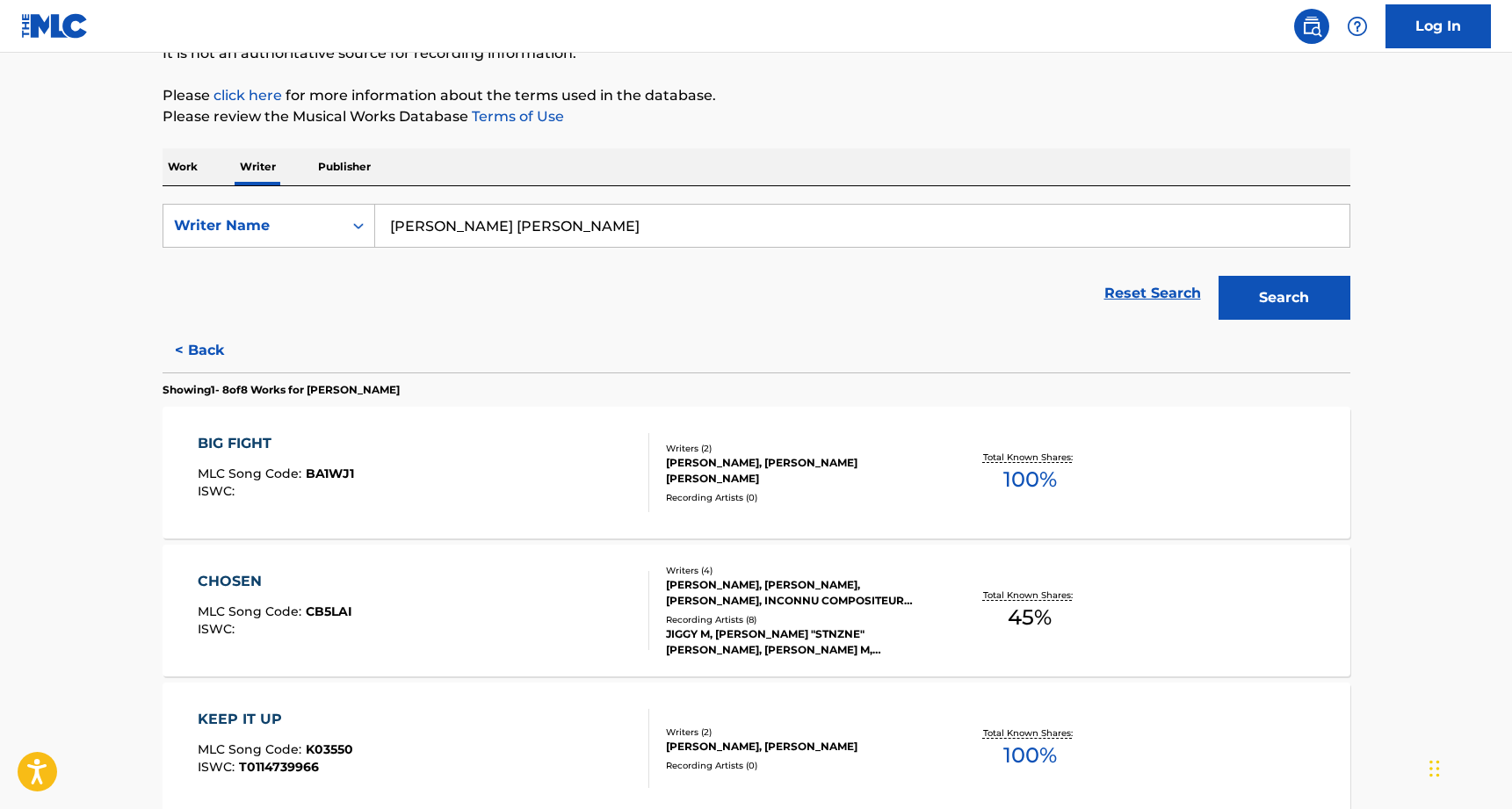
scroll to position [112, 0]
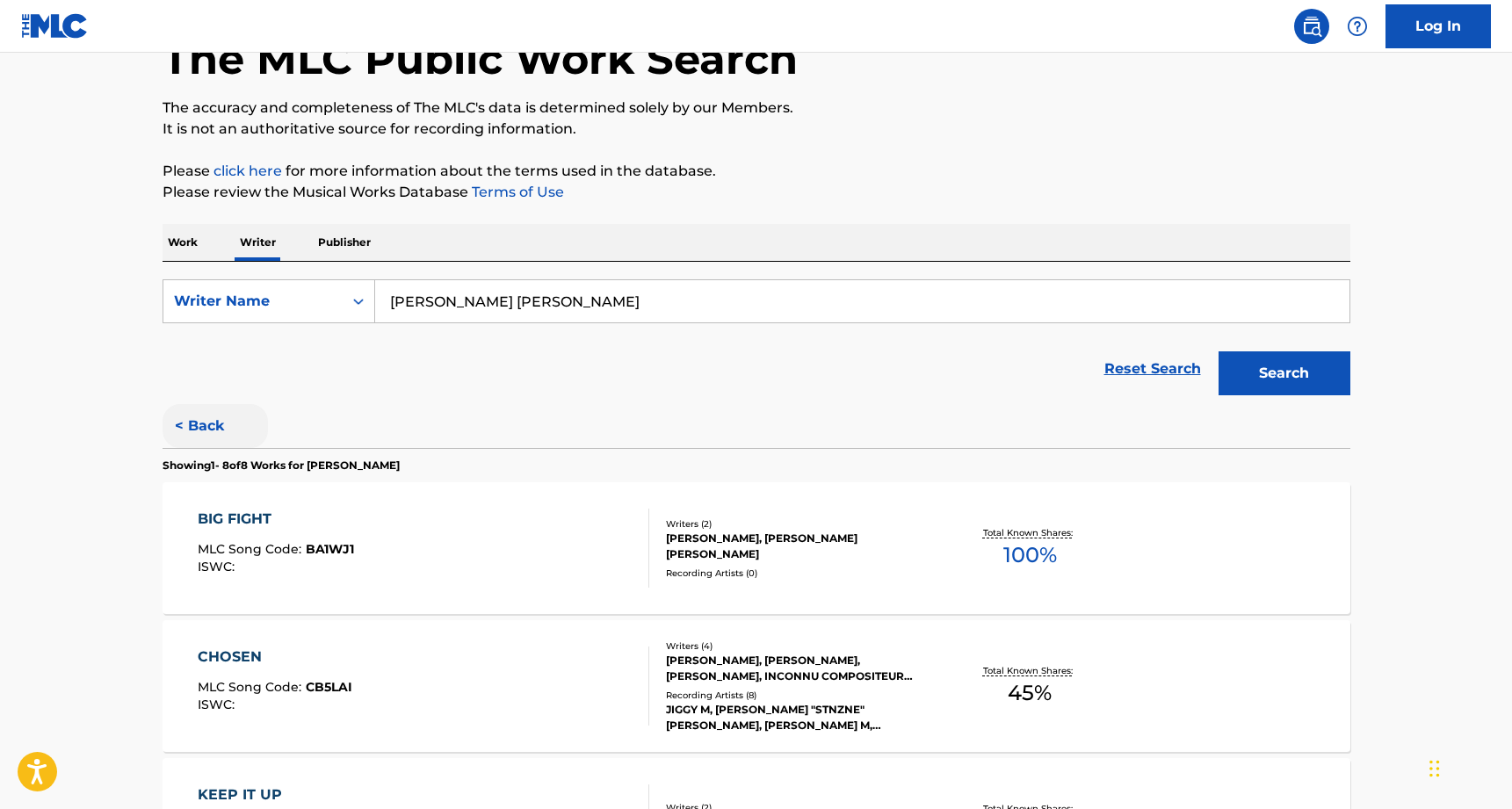
click at [233, 426] on button "< Back" at bounding box center [215, 426] width 106 height 44
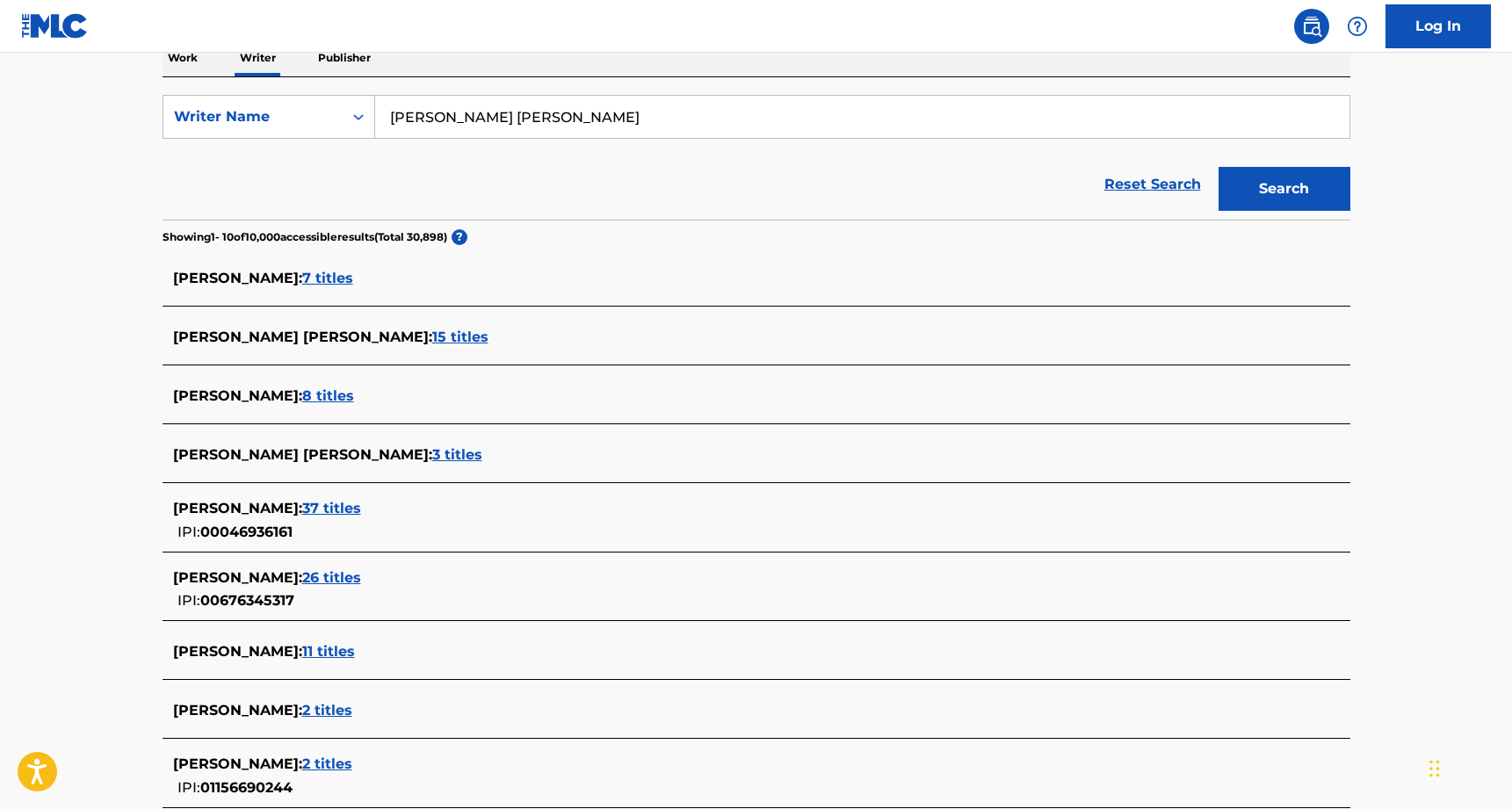
scroll to position [303, 0]
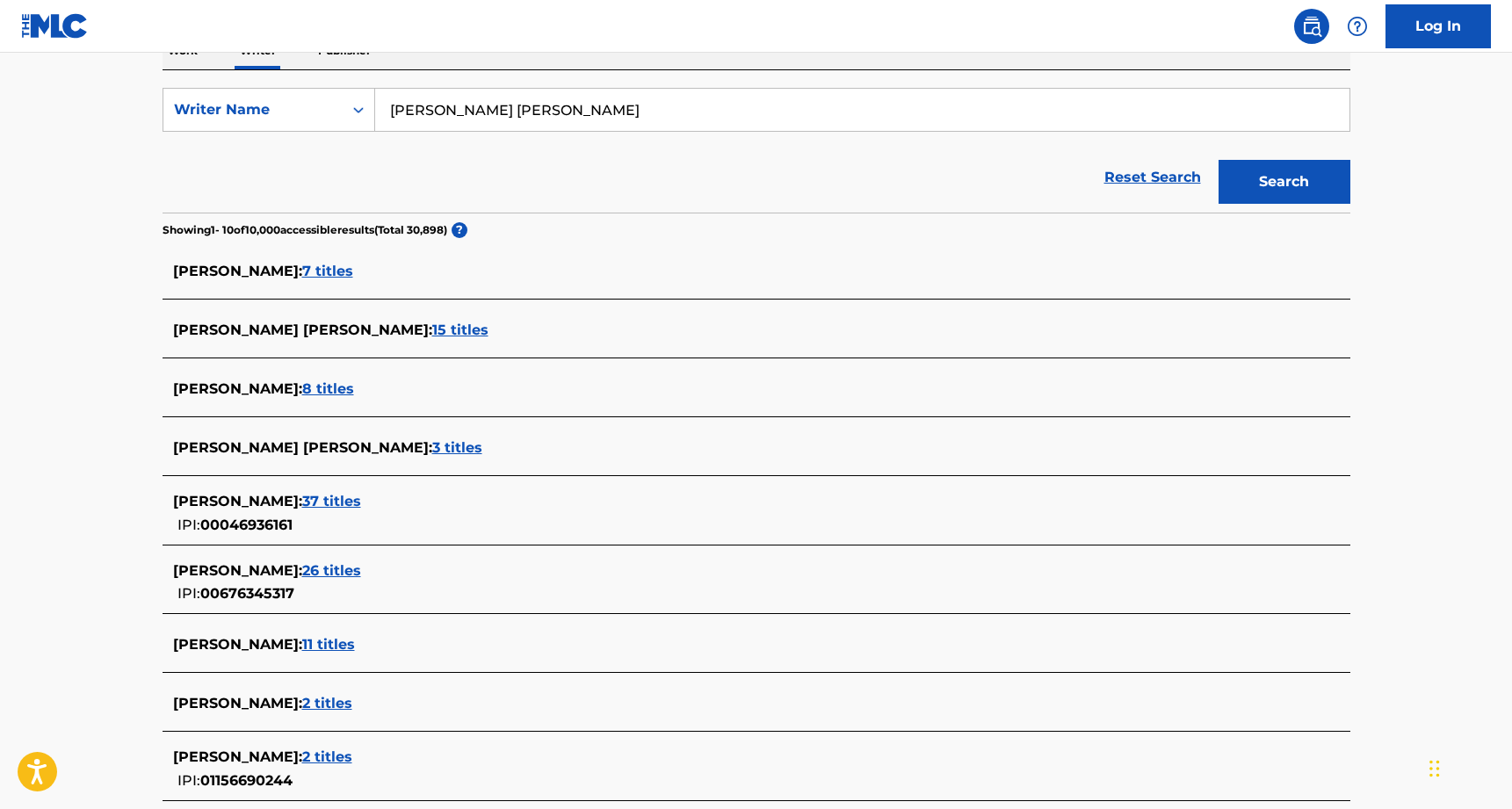
click at [361, 495] on span "37 titles" at bounding box center [332, 501] width 59 height 17
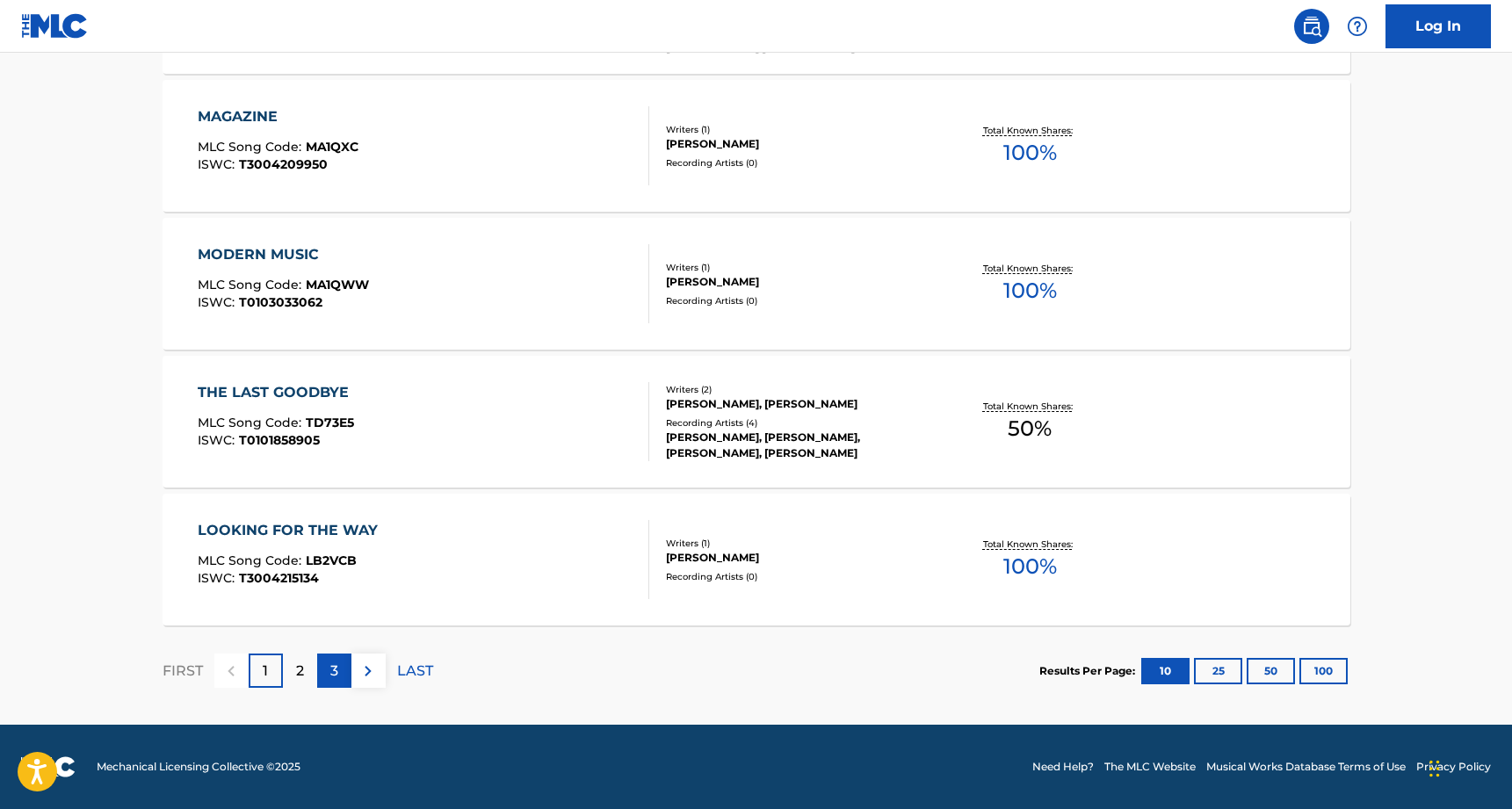
scroll to position [1341, 0]
click at [303, 676] on p "2" at bounding box center [299, 671] width 8 height 22
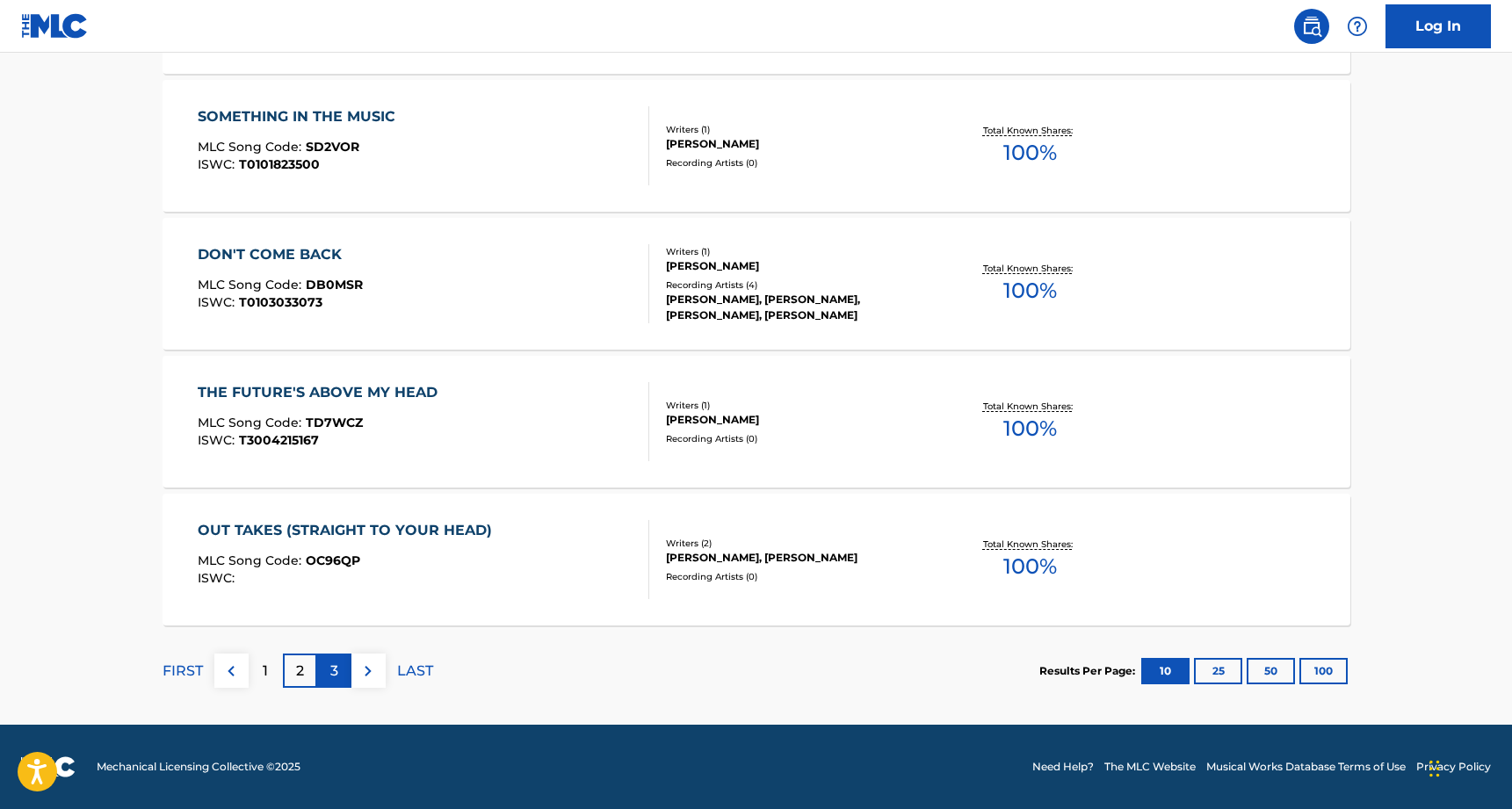
click at [336, 670] on p "3" at bounding box center [334, 671] width 8 height 22
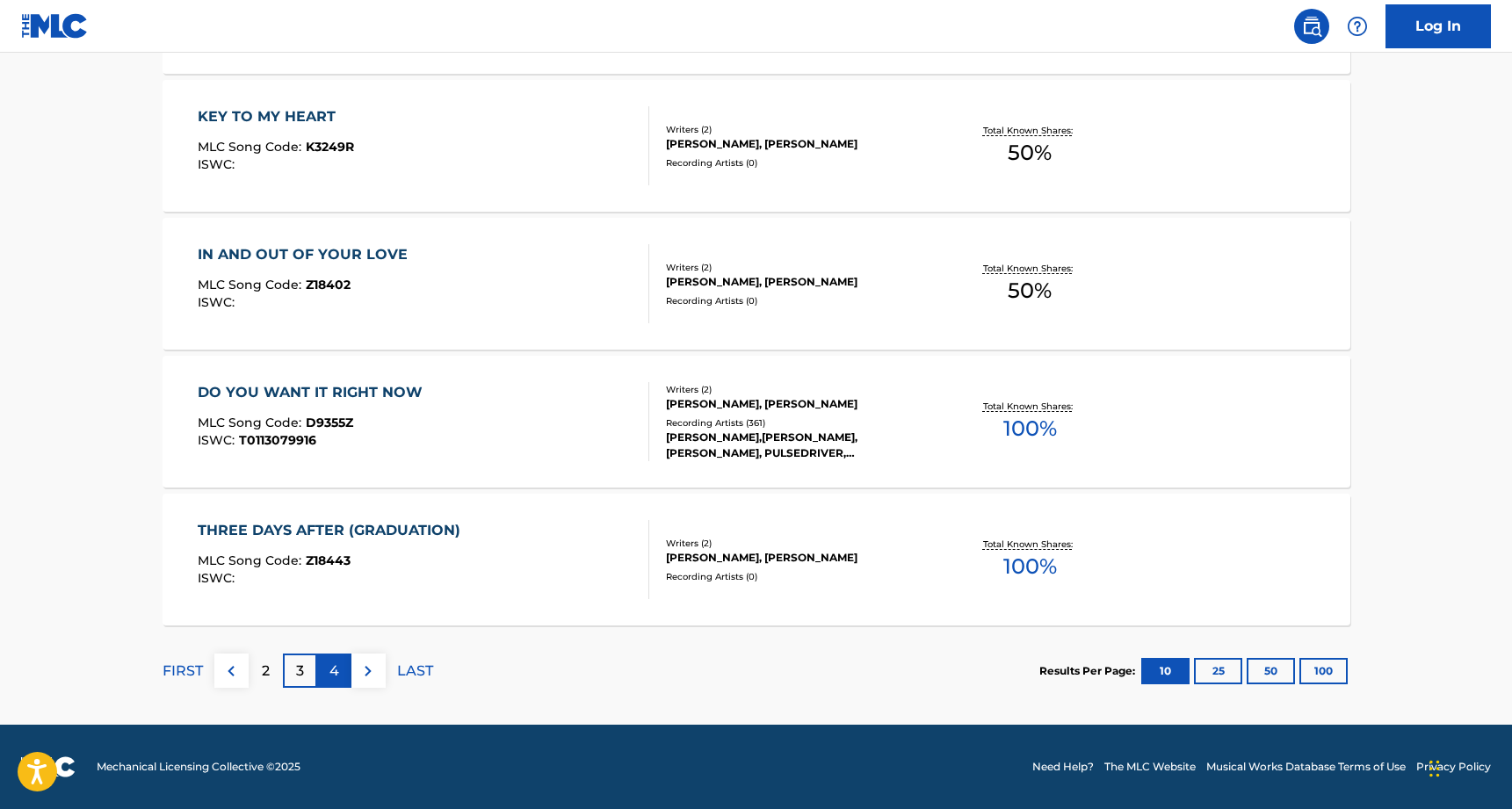
click at [336, 660] on p "4" at bounding box center [334, 671] width 10 height 22
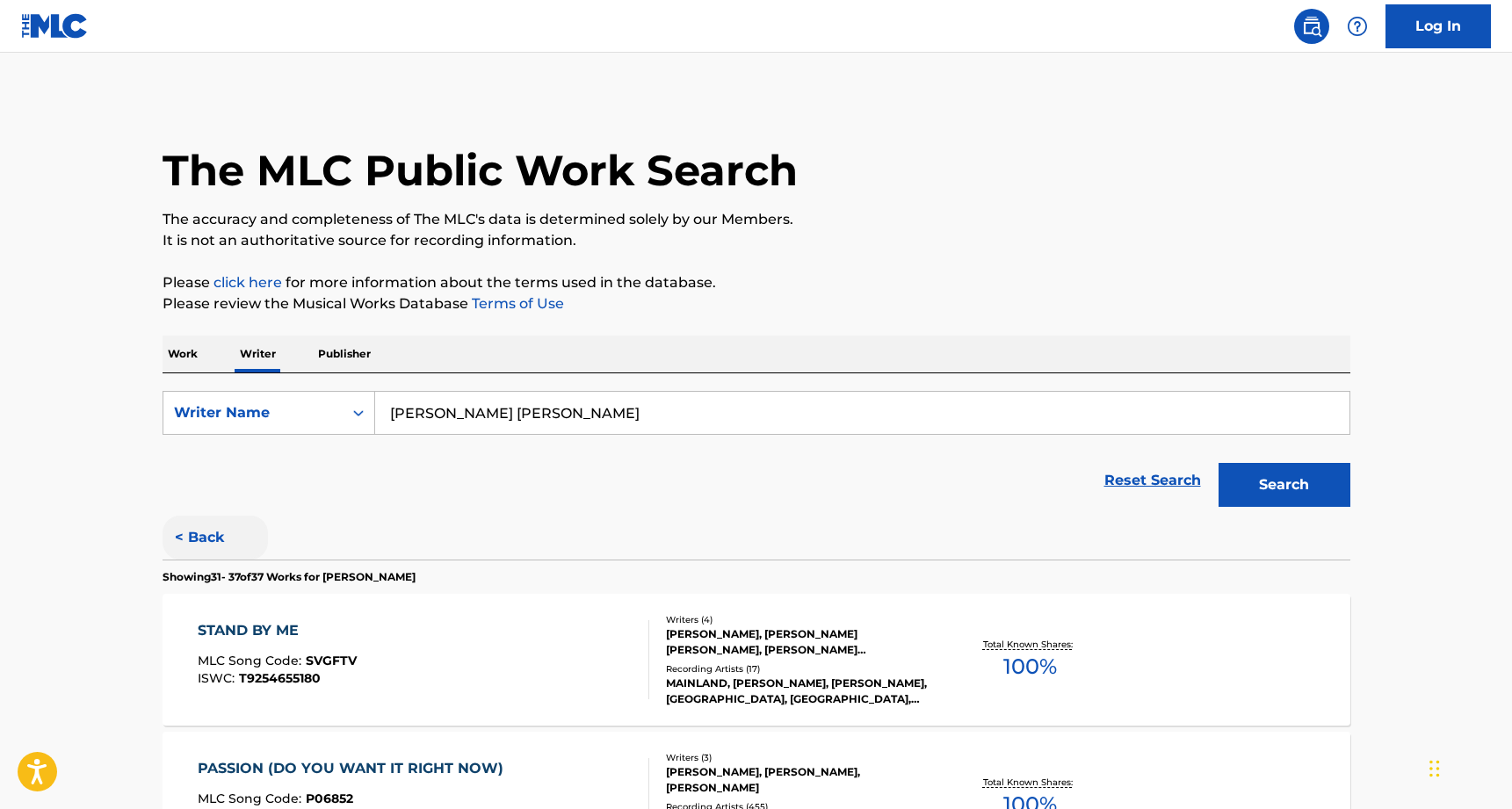
scroll to position [0, 0]
click at [200, 540] on button "< Back" at bounding box center [215, 538] width 106 height 44
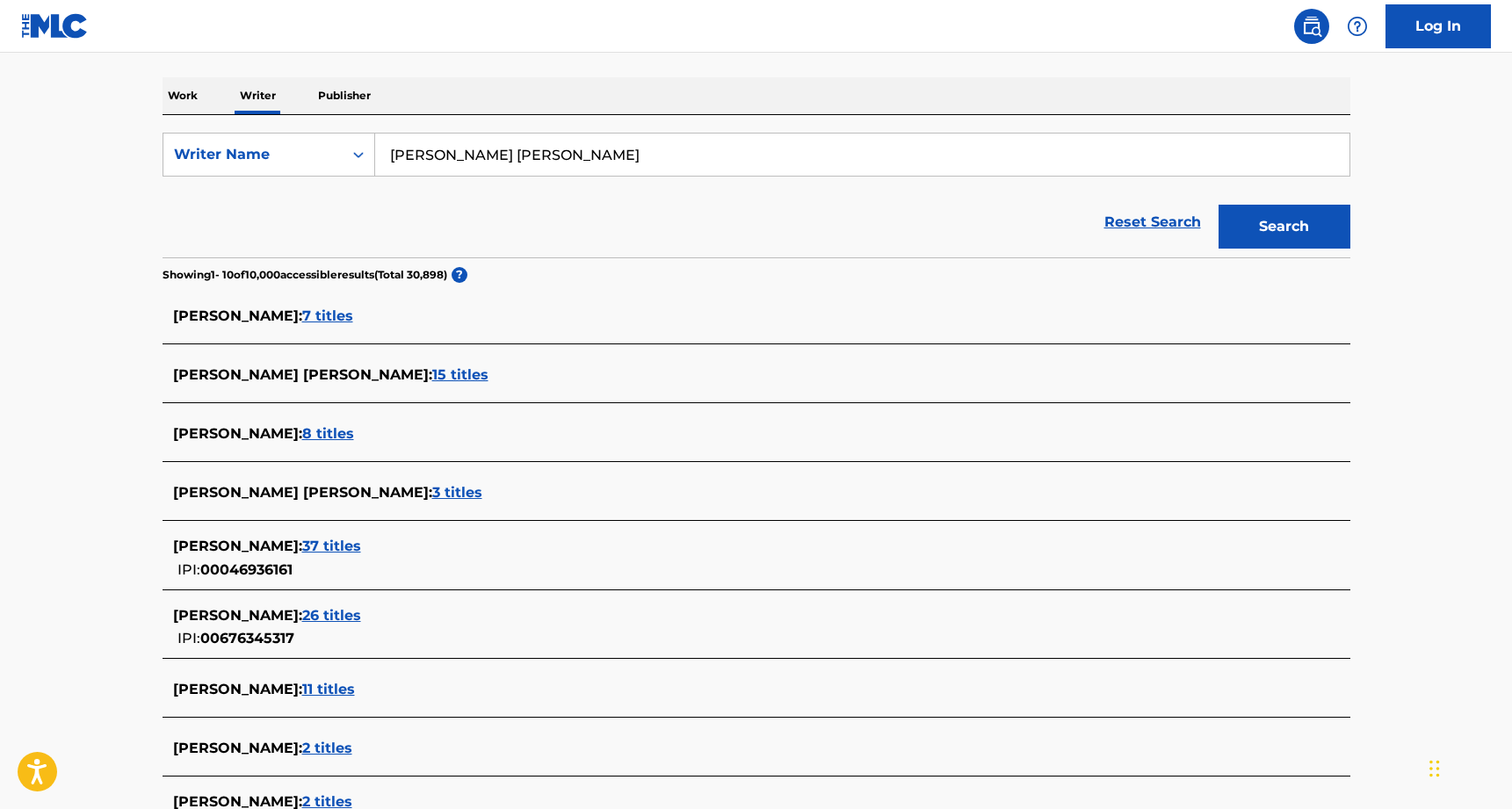
scroll to position [271, 0]
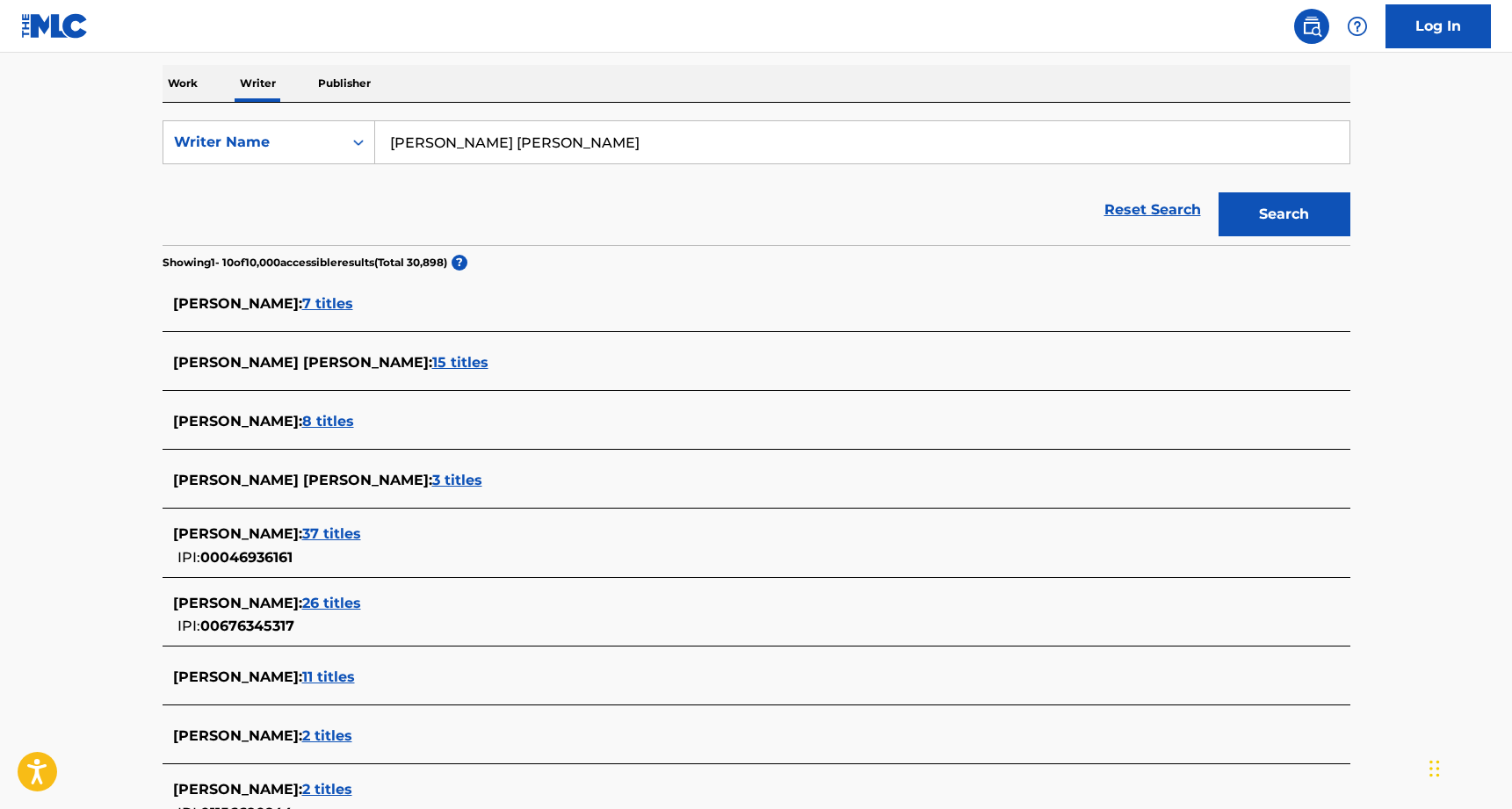
click at [343, 599] on span "26 titles" at bounding box center [332, 603] width 59 height 17
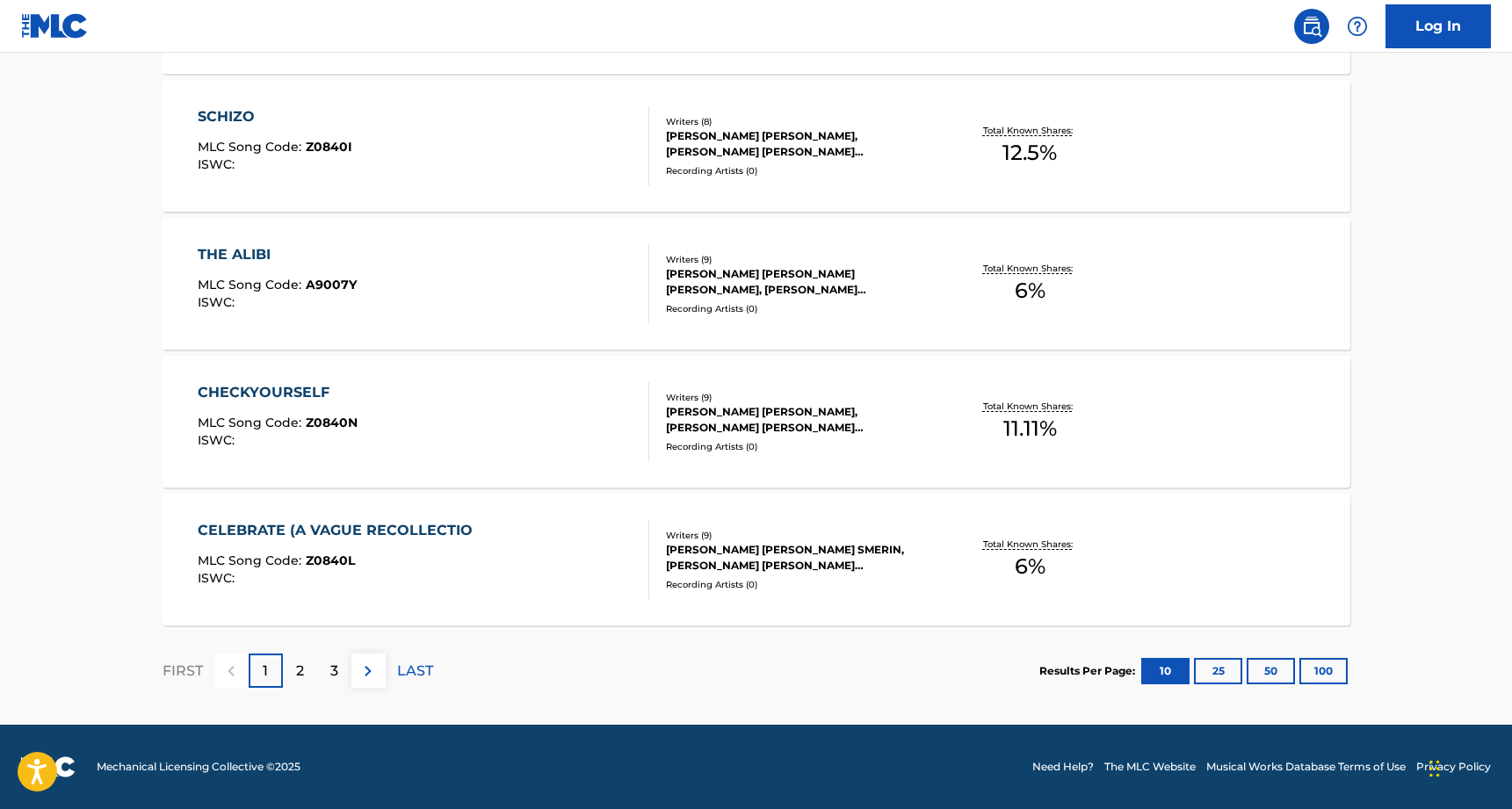
scroll to position [1341, 0]
click at [304, 666] on div "2" at bounding box center [300, 671] width 34 height 34
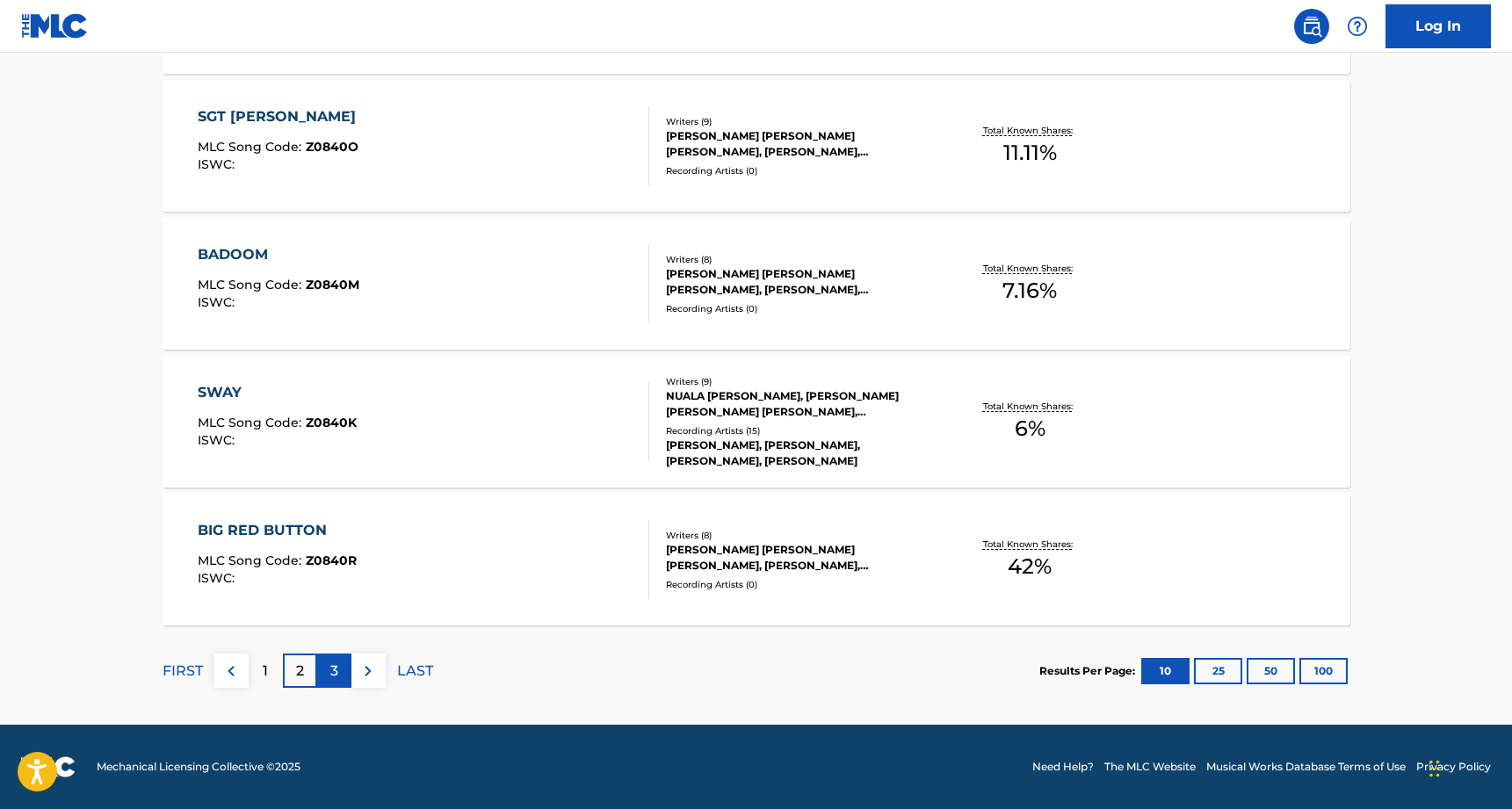
click at [327, 678] on div "3" at bounding box center [334, 671] width 34 height 34
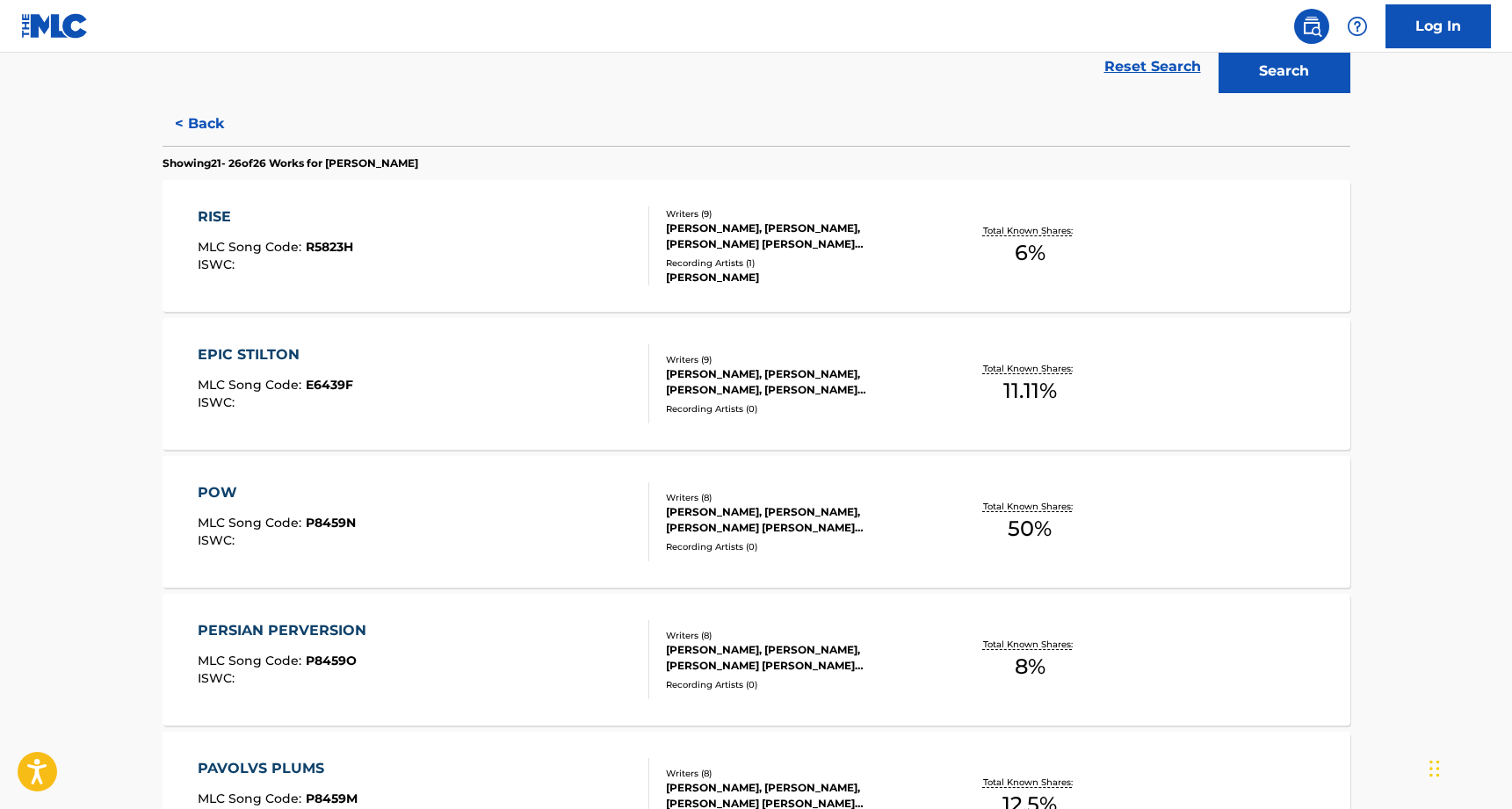
scroll to position [379, 0]
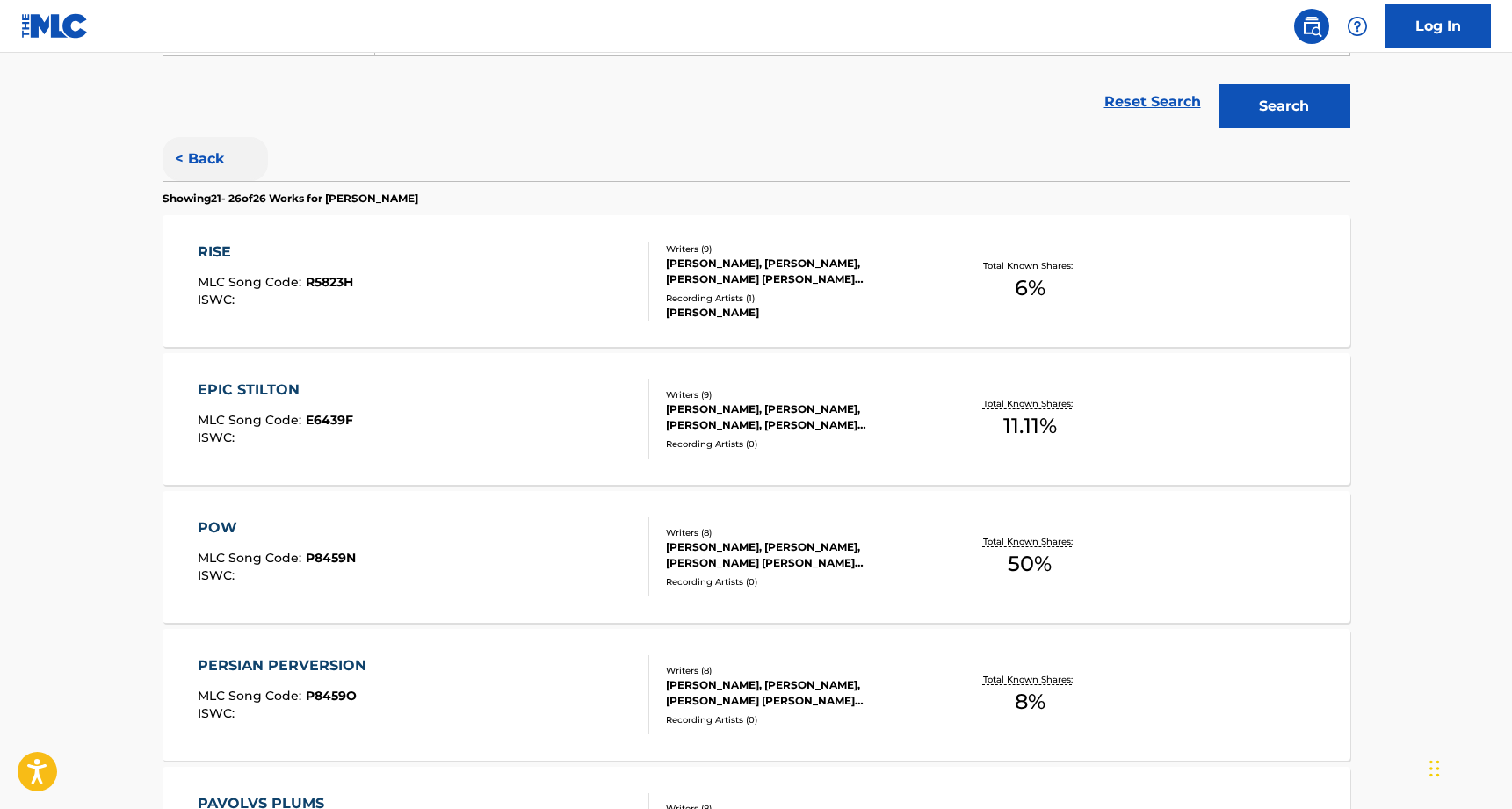
click at [214, 158] on button "< Back" at bounding box center [215, 159] width 106 height 44
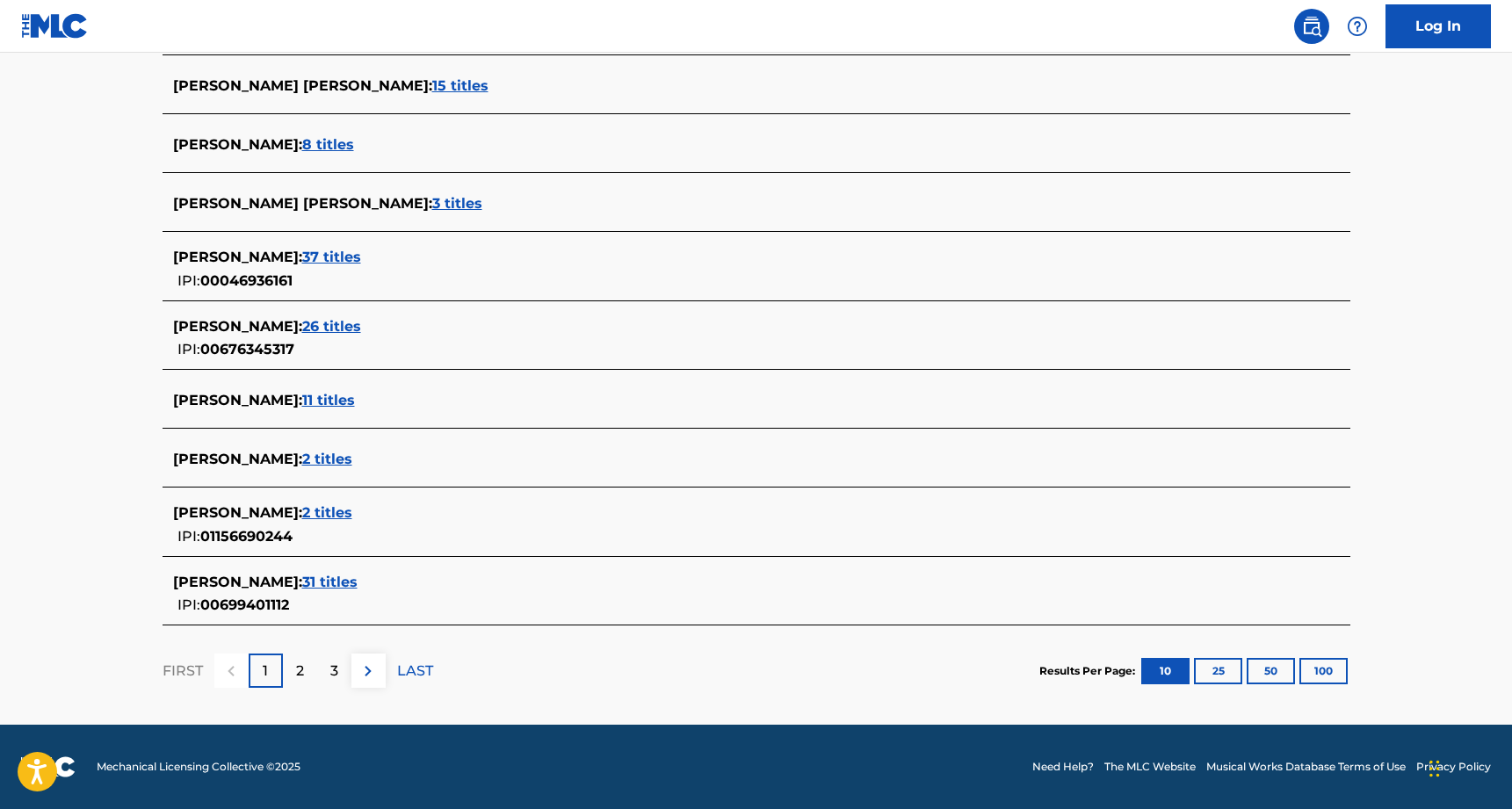
scroll to position [547, 0]
click at [339, 582] on span "31 titles" at bounding box center [330, 581] width 56 height 17
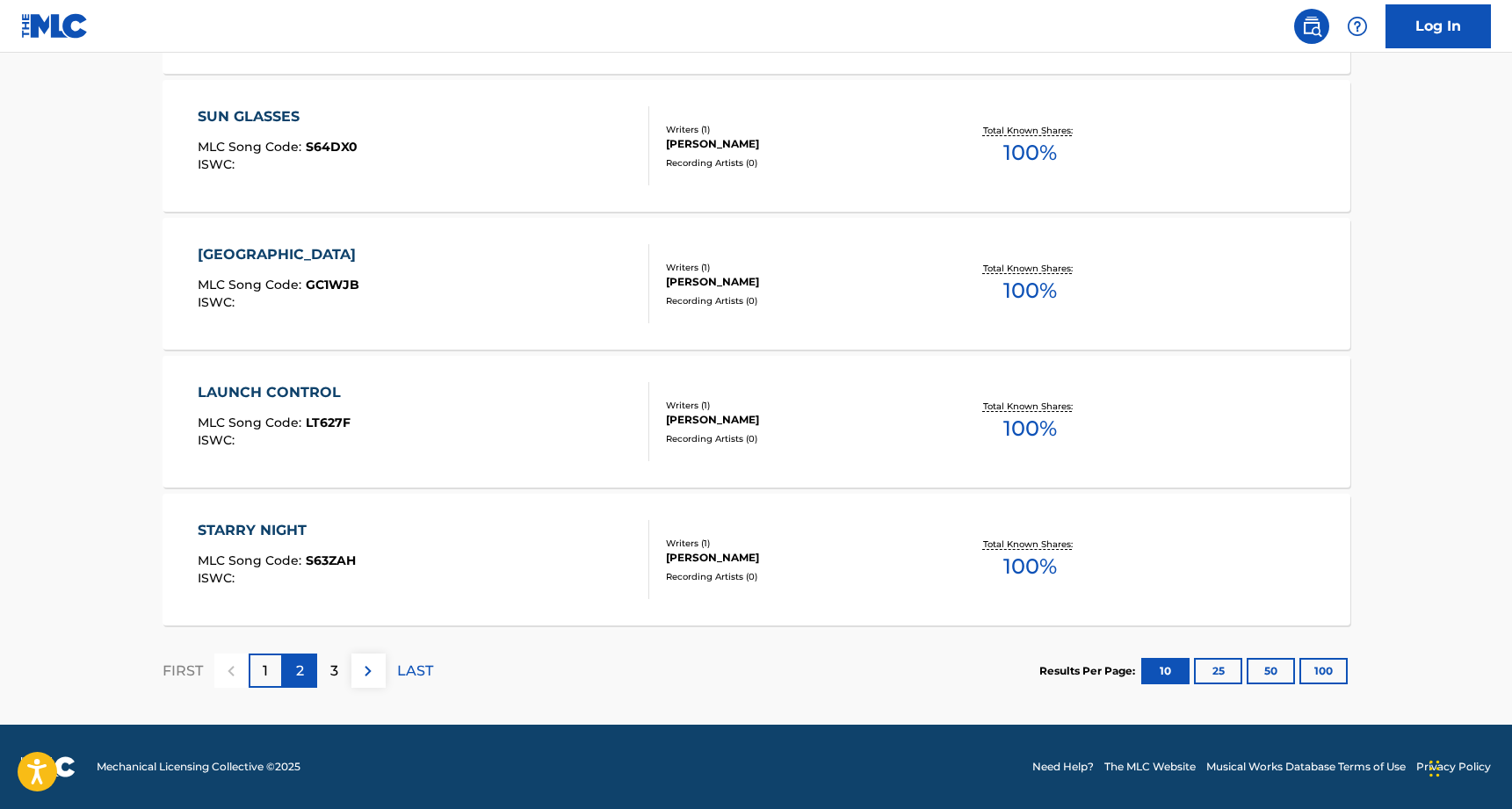
scroll to position [1341, 0]
click at [303, 666] on p "2" at bounding box center [299, 671] width 8 height 22
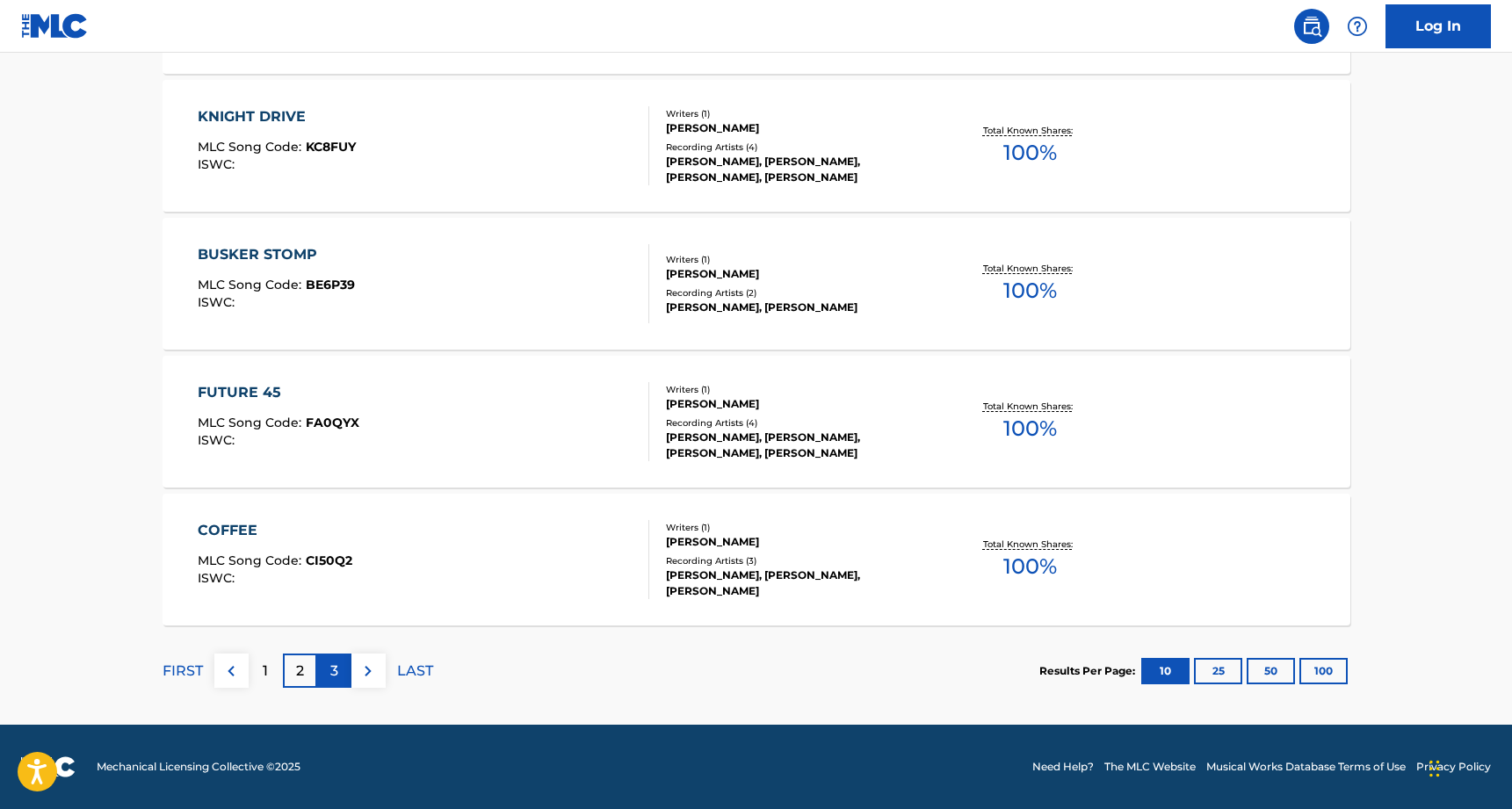
click at [331, 663] on p "3" at bounding box center [334, 671] width 8 height 22
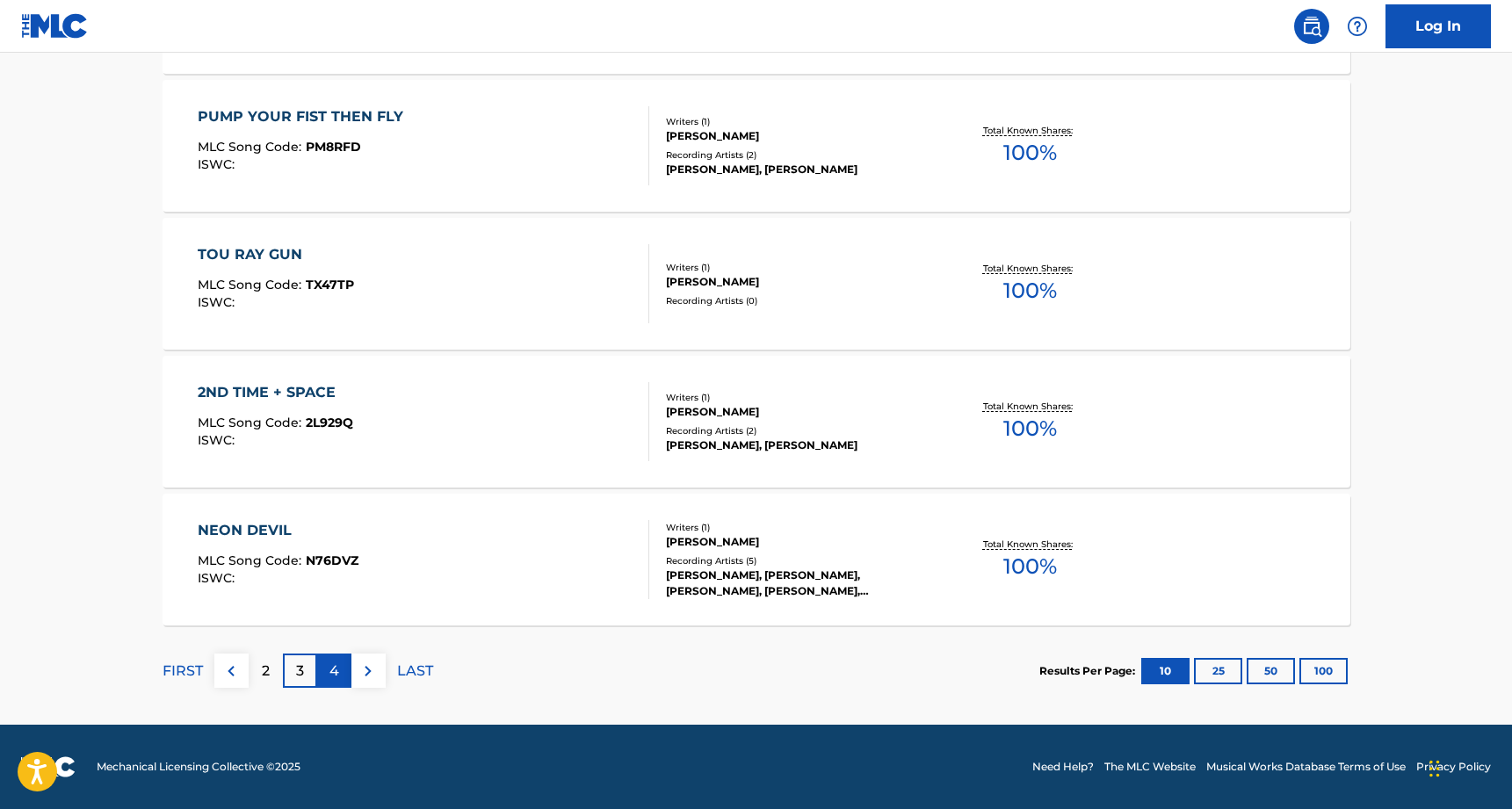
click at [341, 668] on div "4" at bounding box center [334, 671] width 34 height 34
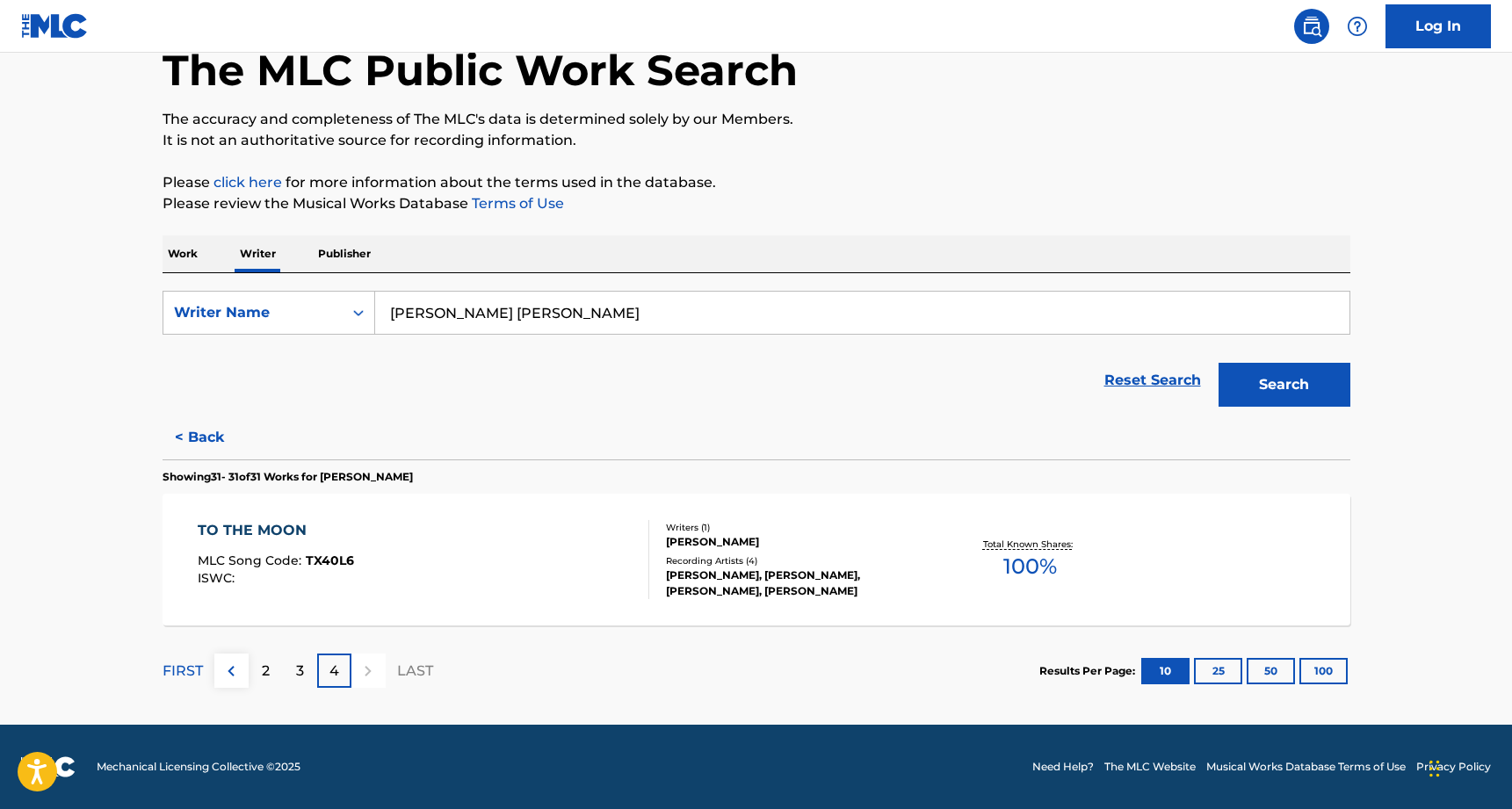
scroll to position [100, 0]
click at [221, 444] on button "< Back" at bounding box center [215, 437] width 106 height 44
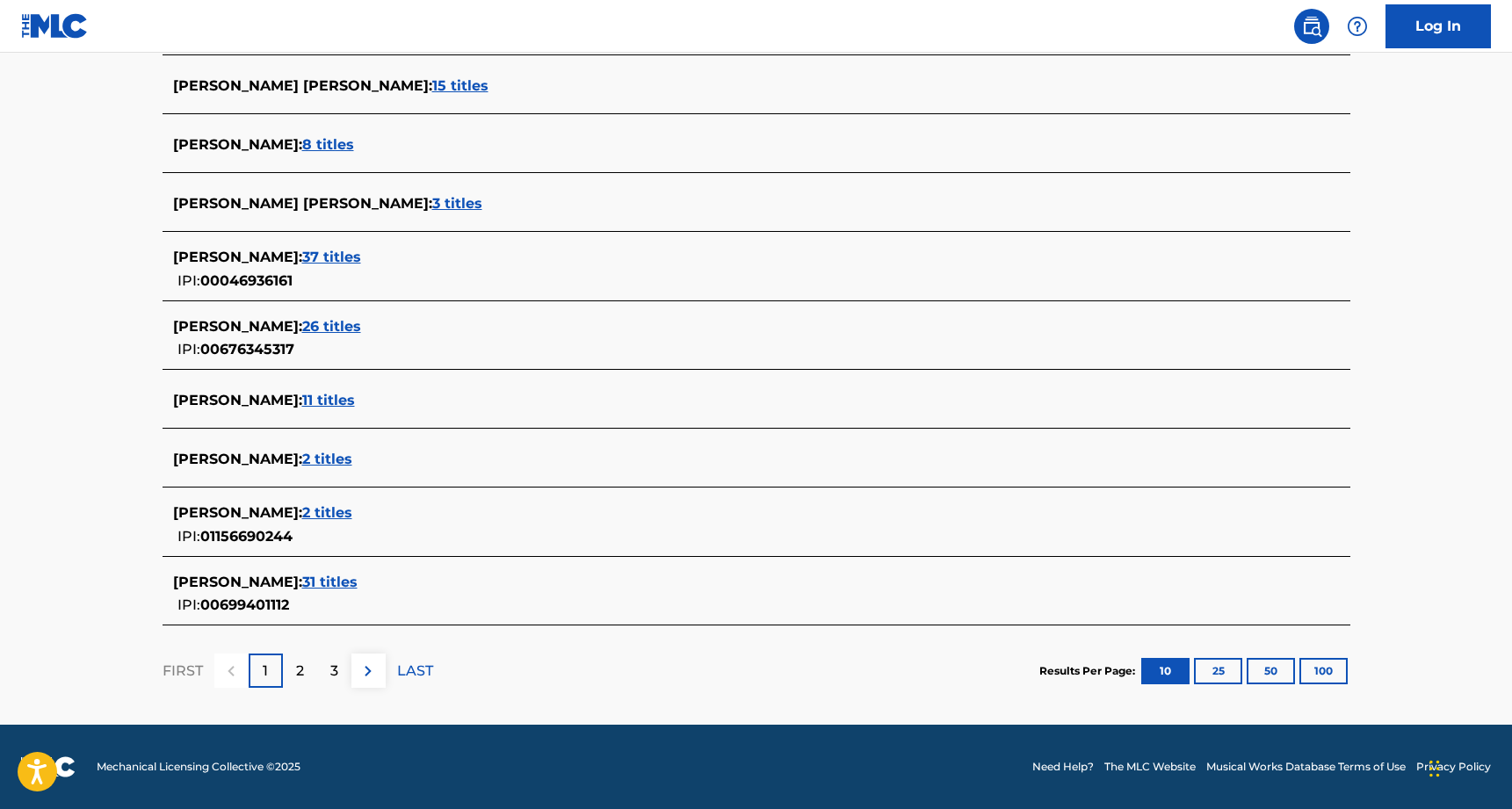
scroll to position [547, 0]
click at [304, 677] on div "2" at bounding box center [300, 671] width 34 height 34
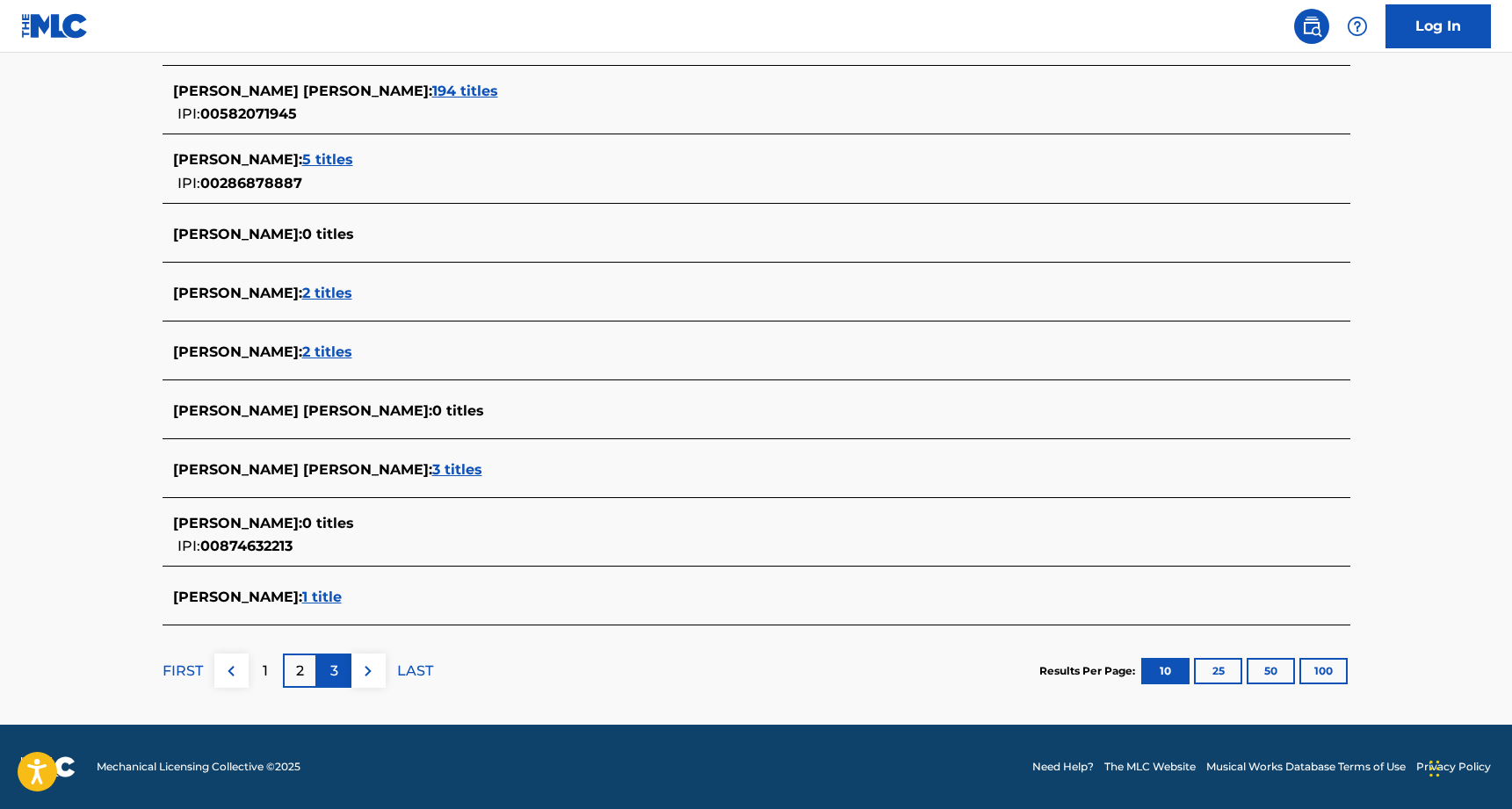
click at [339, 667] on div "3" at bounding box center [334, 671] width 34 height 34
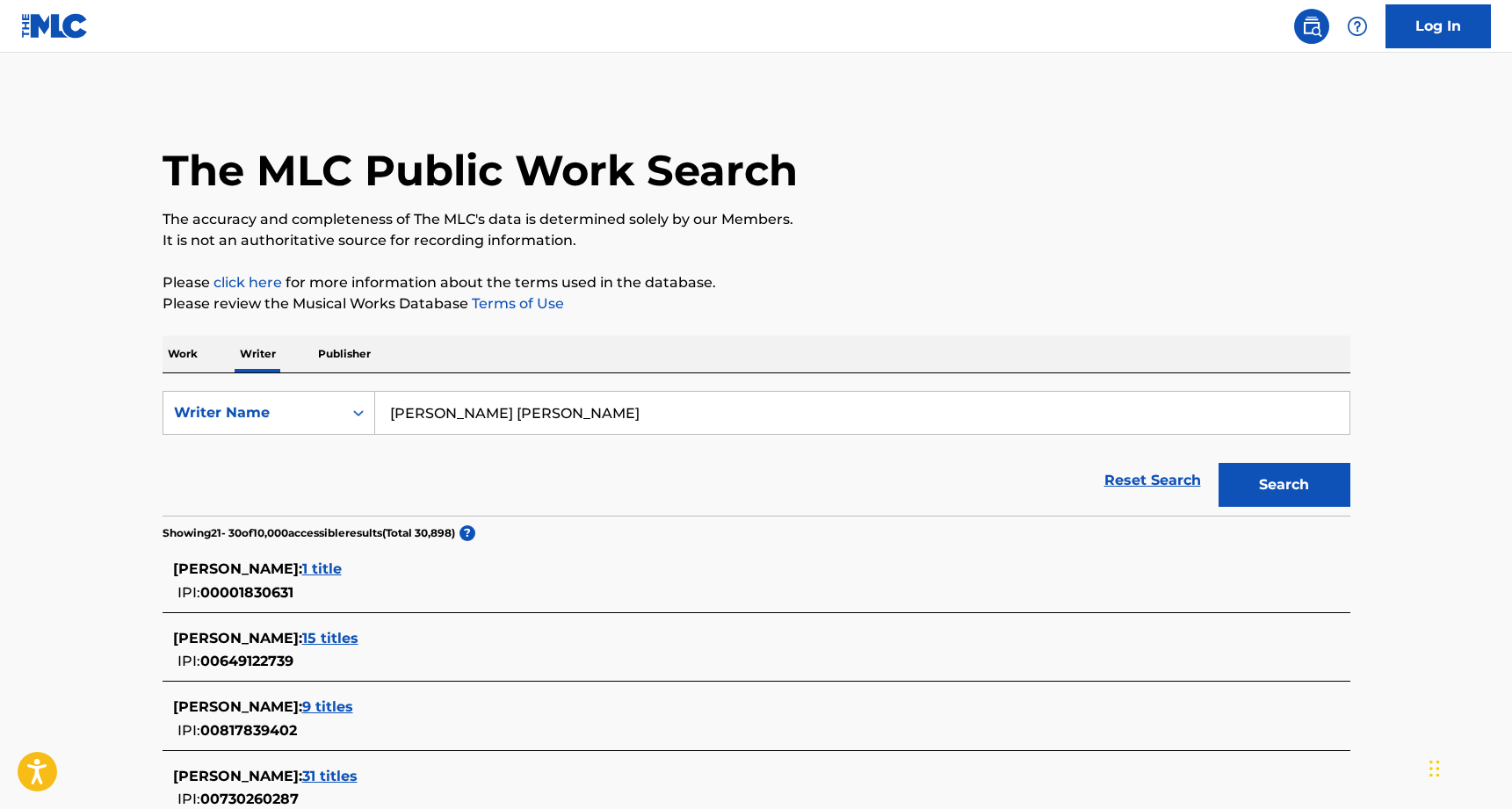
scroll to position [0, 0]
click at [553, 422] on input "Nicholas Charles Bailey" at bounding box center [862, 412] width 974 height 42
click at [553, 421] on input "Nicholas Charles Bailey" at bounding box center [862, 412] width 974 height 42
click at [552, 420] on input "Nicholas Charles Bailey" at bounding box center [862, 412] width 974 height 42
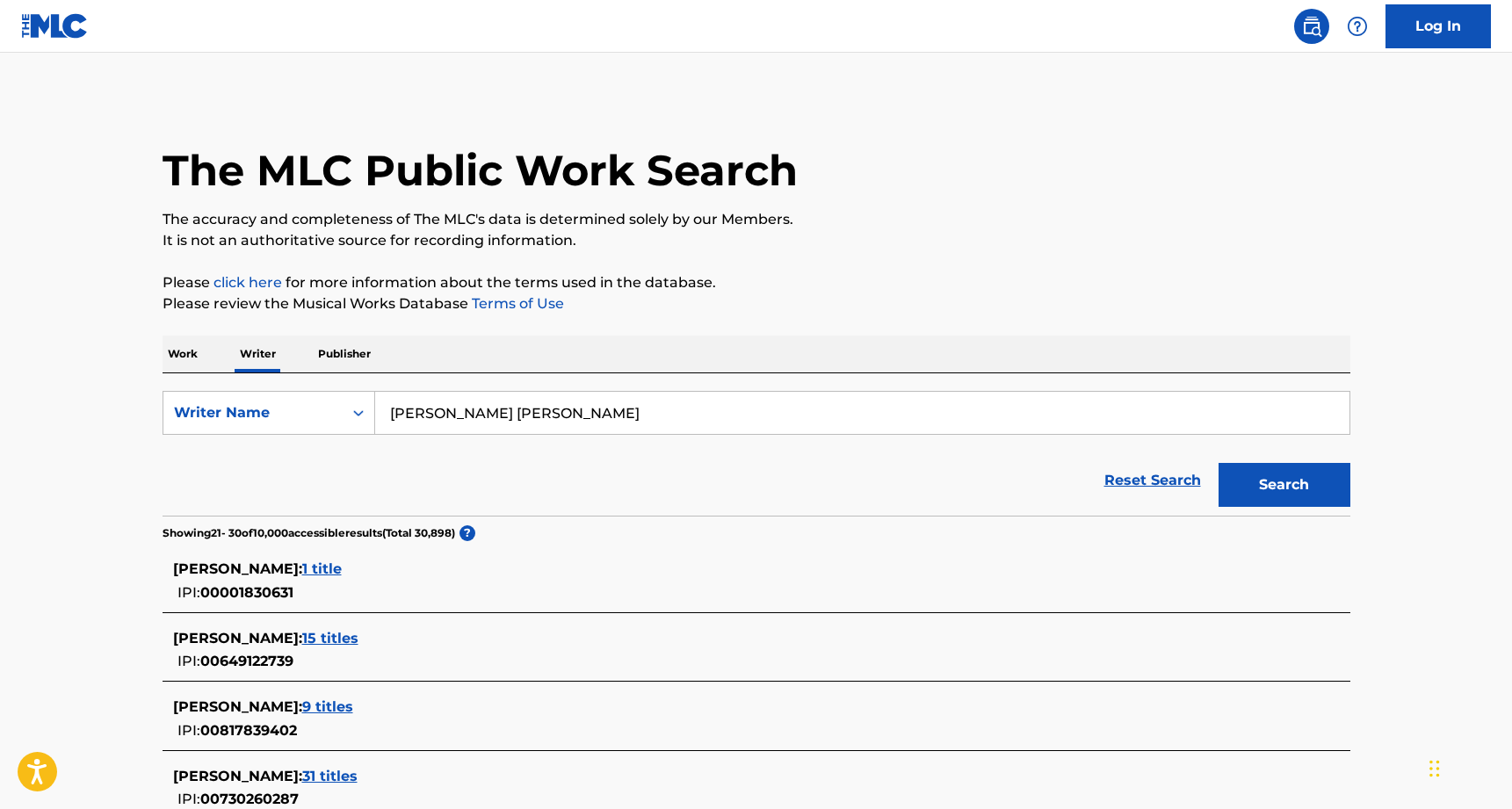
click at [552, 420] on input "Nicholas Charles Bailey" at bounding box center [862, 412] width 974 height 42
type input "walk in the park"
click at [1284, 485] on button "Search" at bounding box center [1284, 485] width 132 height 44
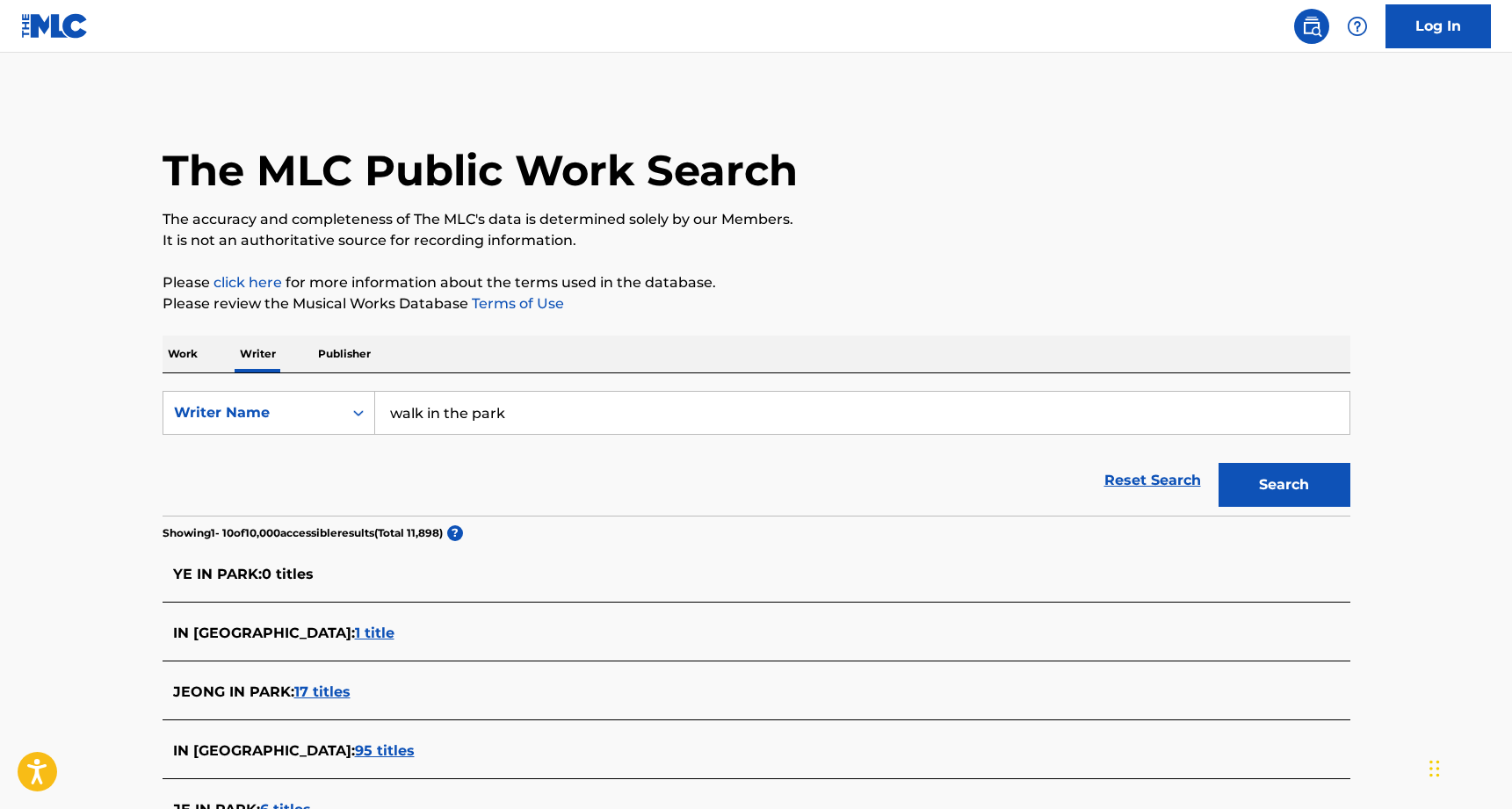
click at [436, 401] on input "walk in the park" at bounding box center [862, 412] width 974 height 42
click at [185, 347] on p "Work" at bounding box center [182, 354] width 40 height 37
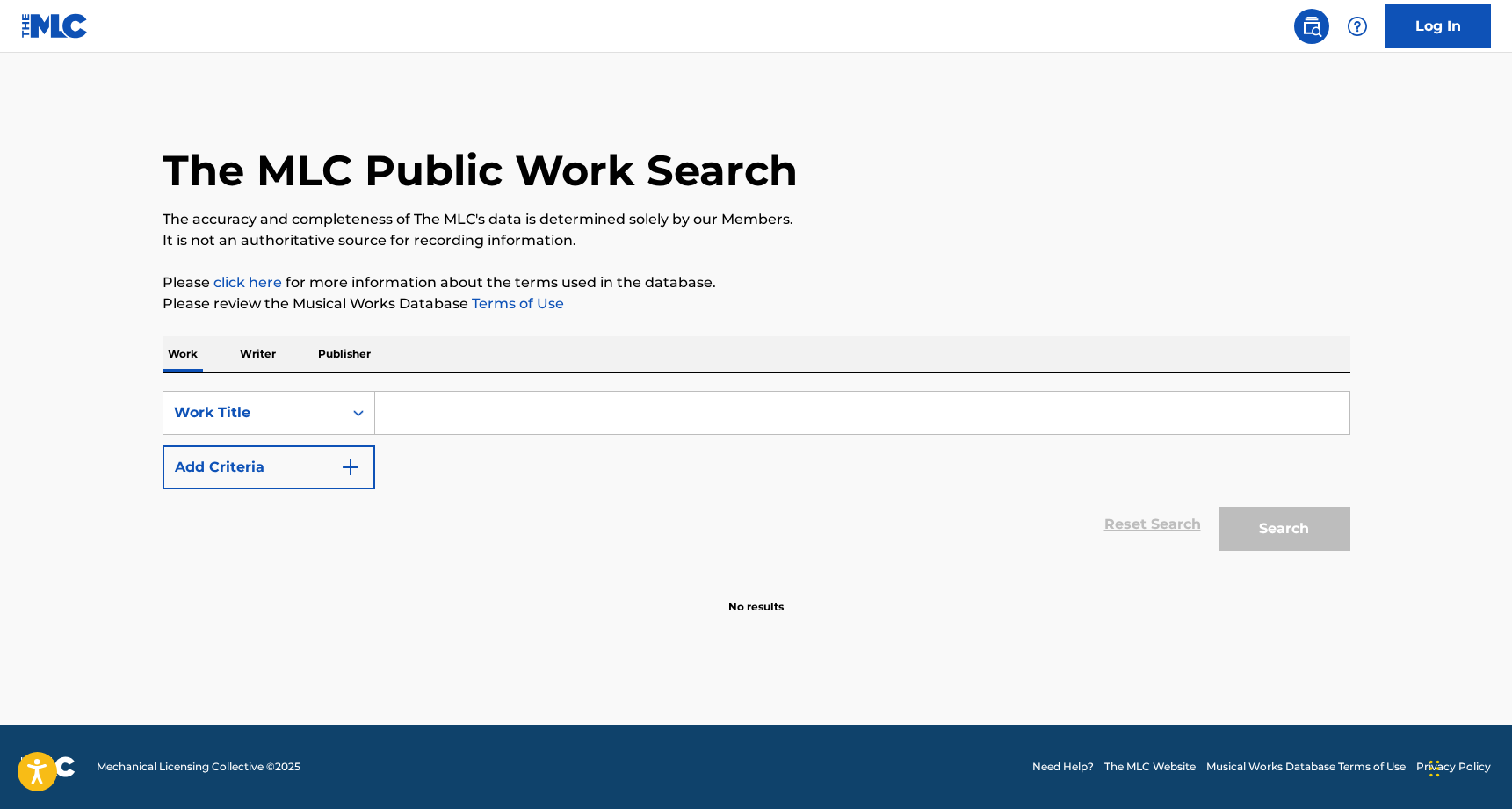
click at [465, 417] on input "Search Form" at bounding box center [862, 412] width 974 height 42
paste input "walk in the park"
type input "walk in the park"
click at [1284, 529] on button "Search" at bounding box center [1284, 529] width 132 height 44
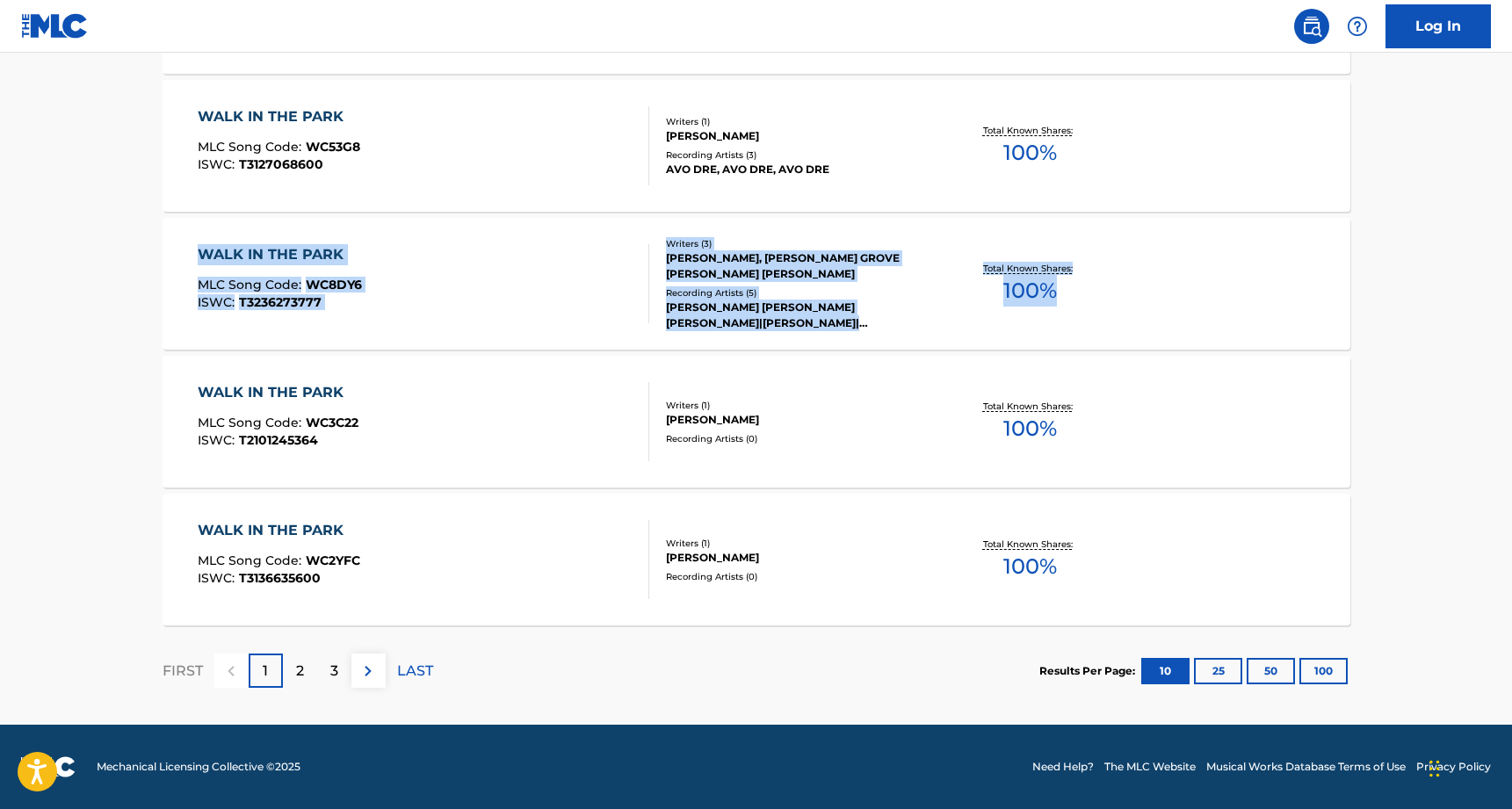
scroll to position [1341, 0]
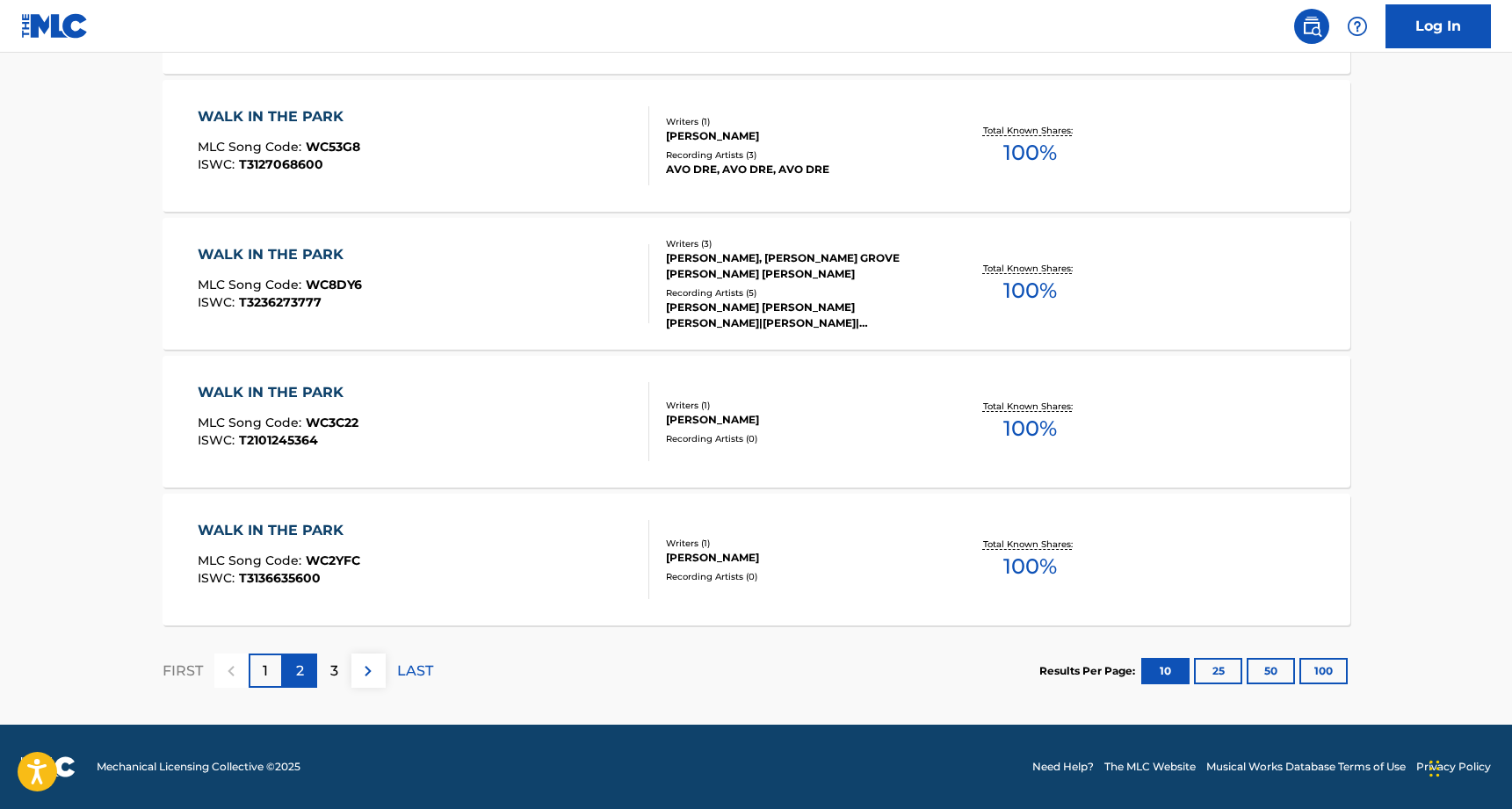
click at [307, 668] on div "2" at bounding box center [300, 671] width 34 height 34
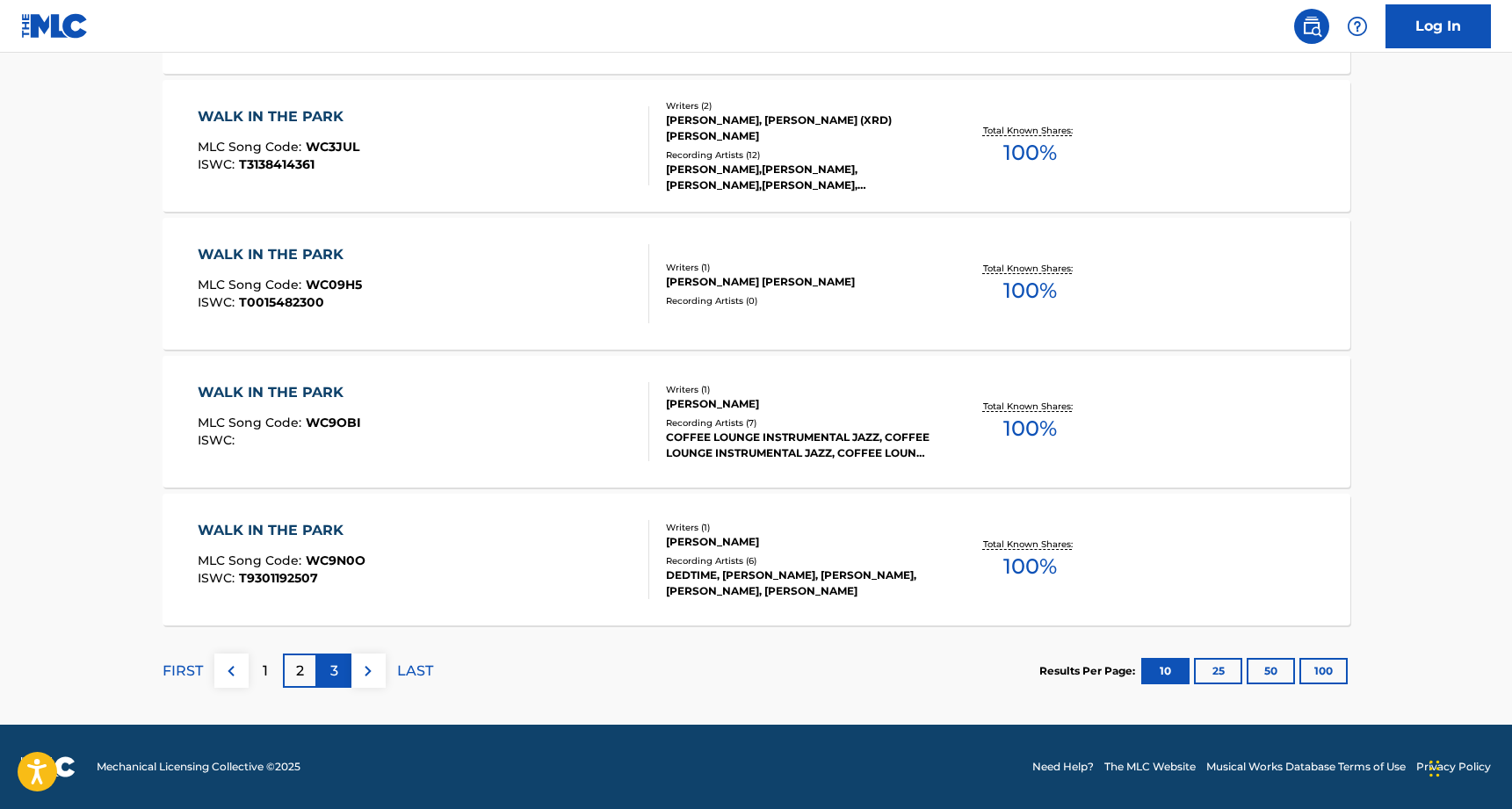
click at [333, 668] on p "3" at bounding box center [334, 671] width 8 height 22
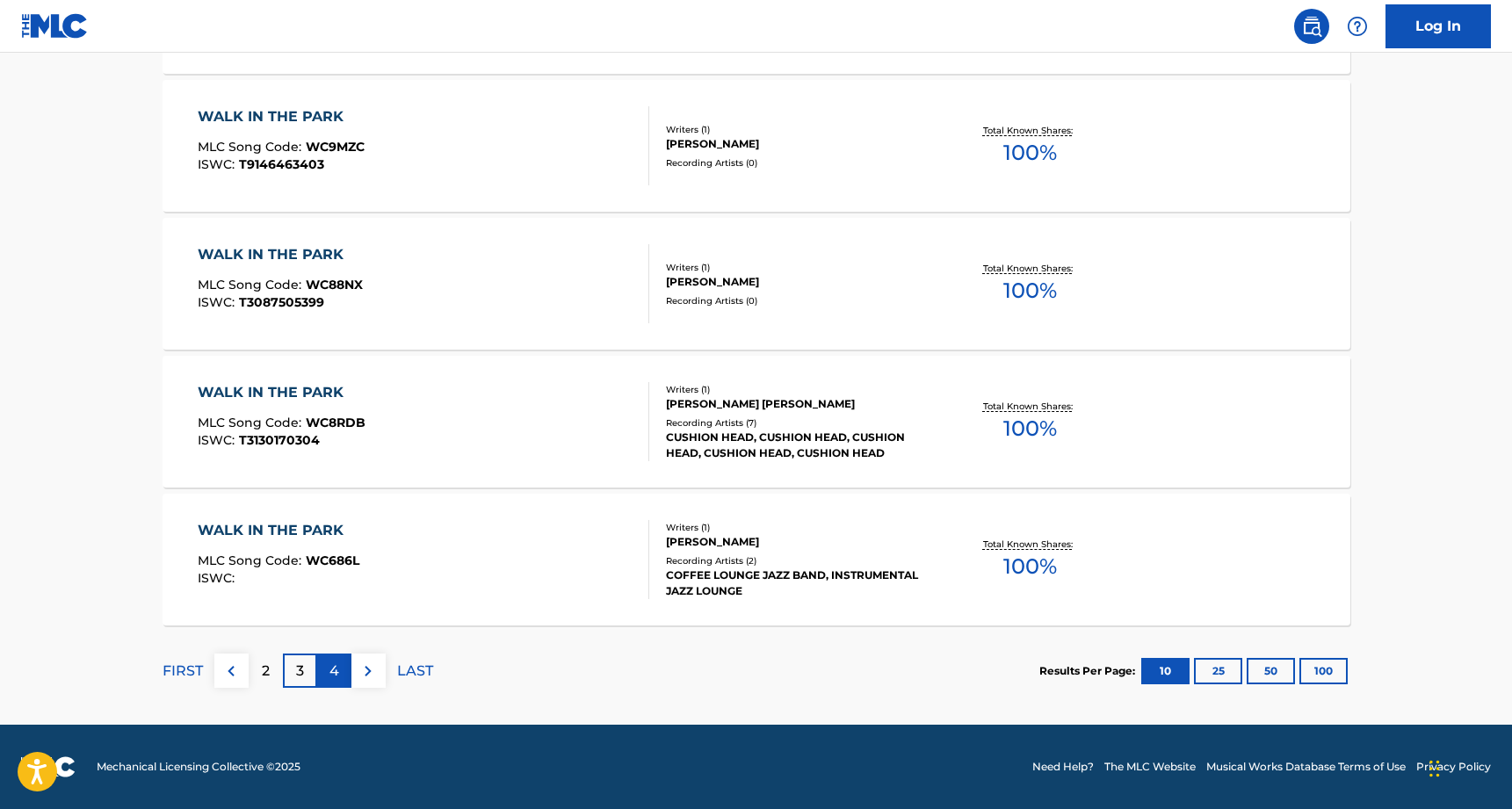
click at [330, 665] on p "4" at bounding box center [334, 671] width 10 height 22
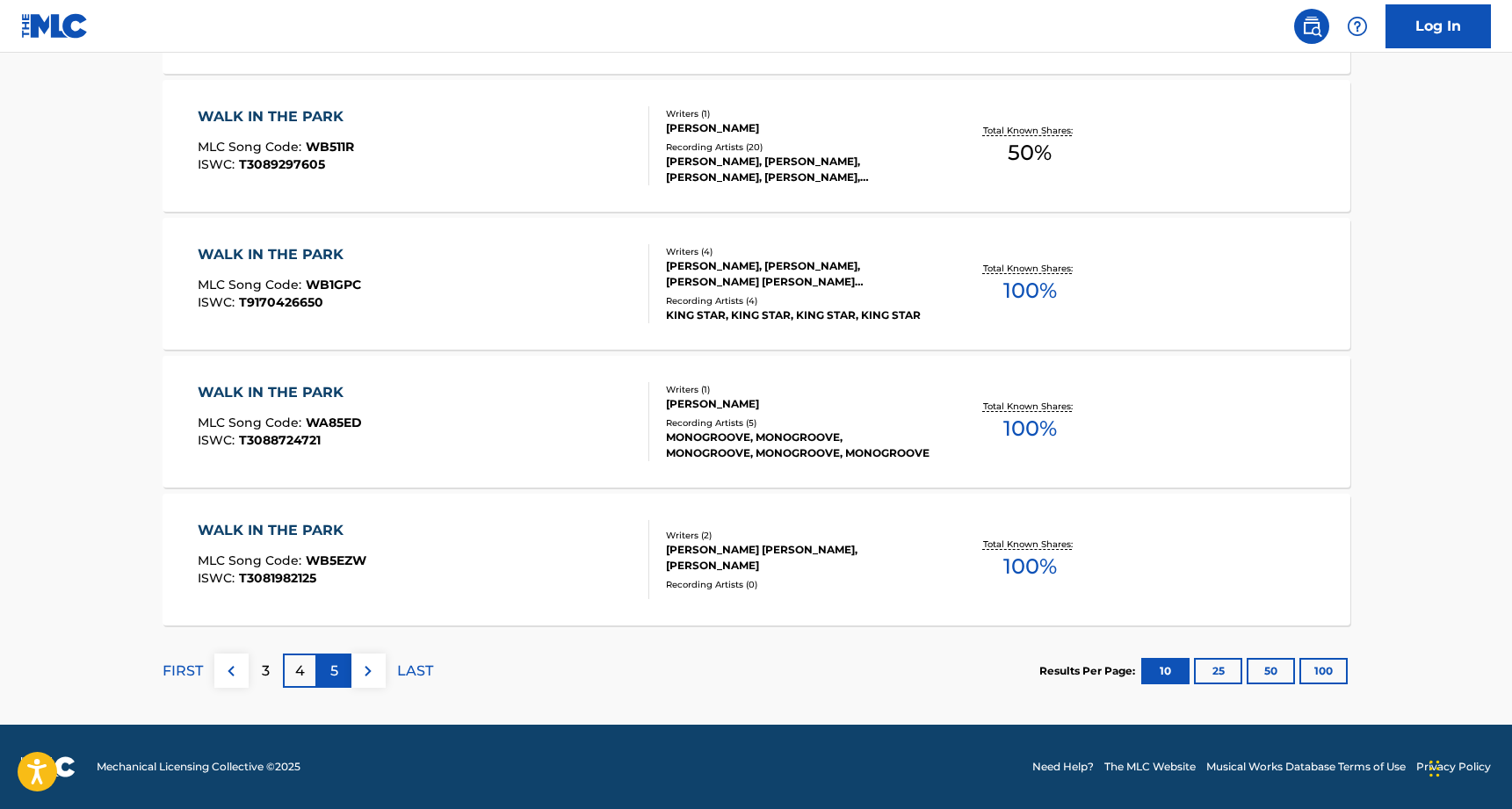
click at [345, 667] on div "5" at bounding box center [334, 671] width 34 height 34
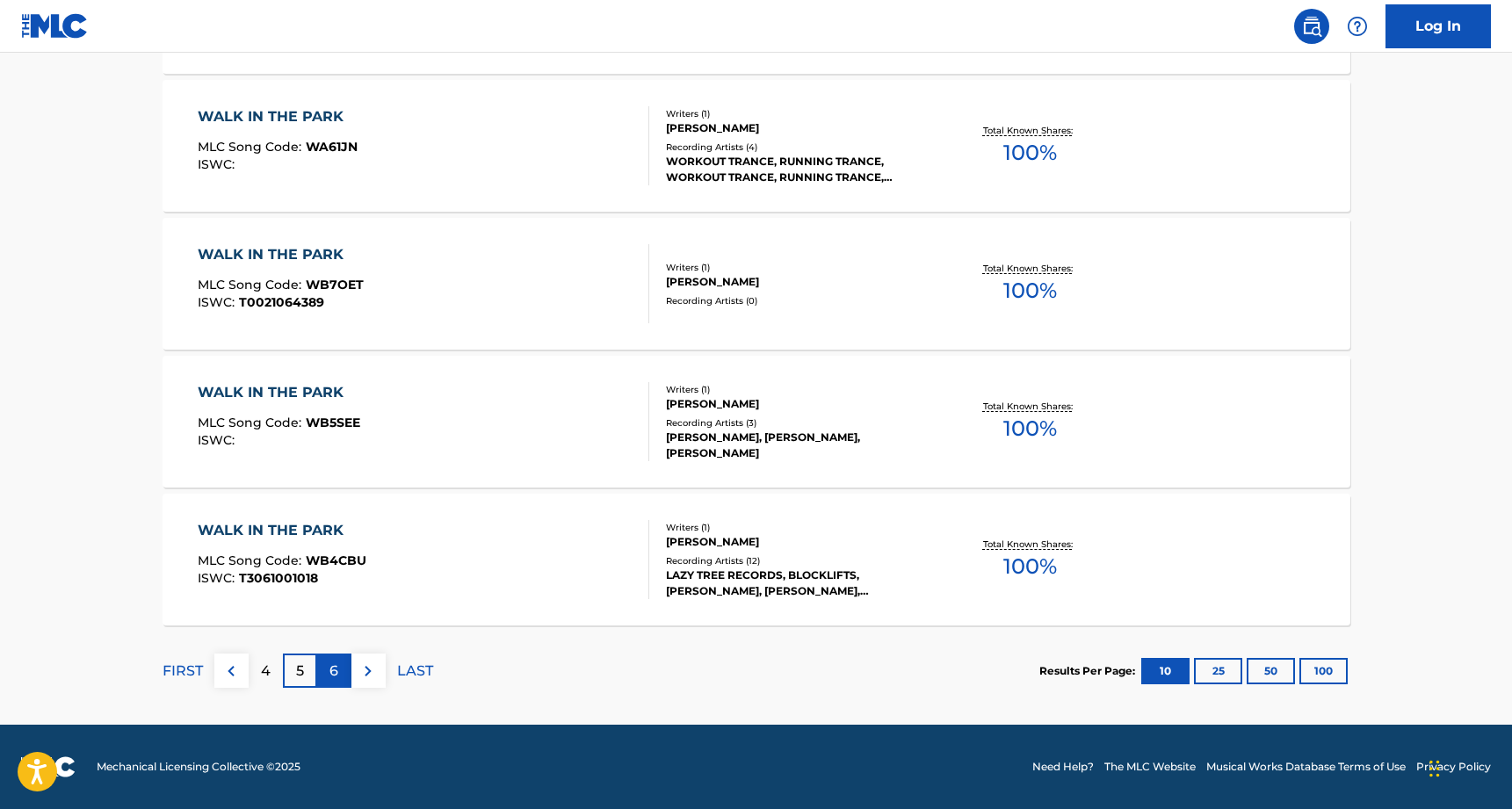
click at [340, 667] on div "6" at bounding box center [334, 671] width 34 height 34
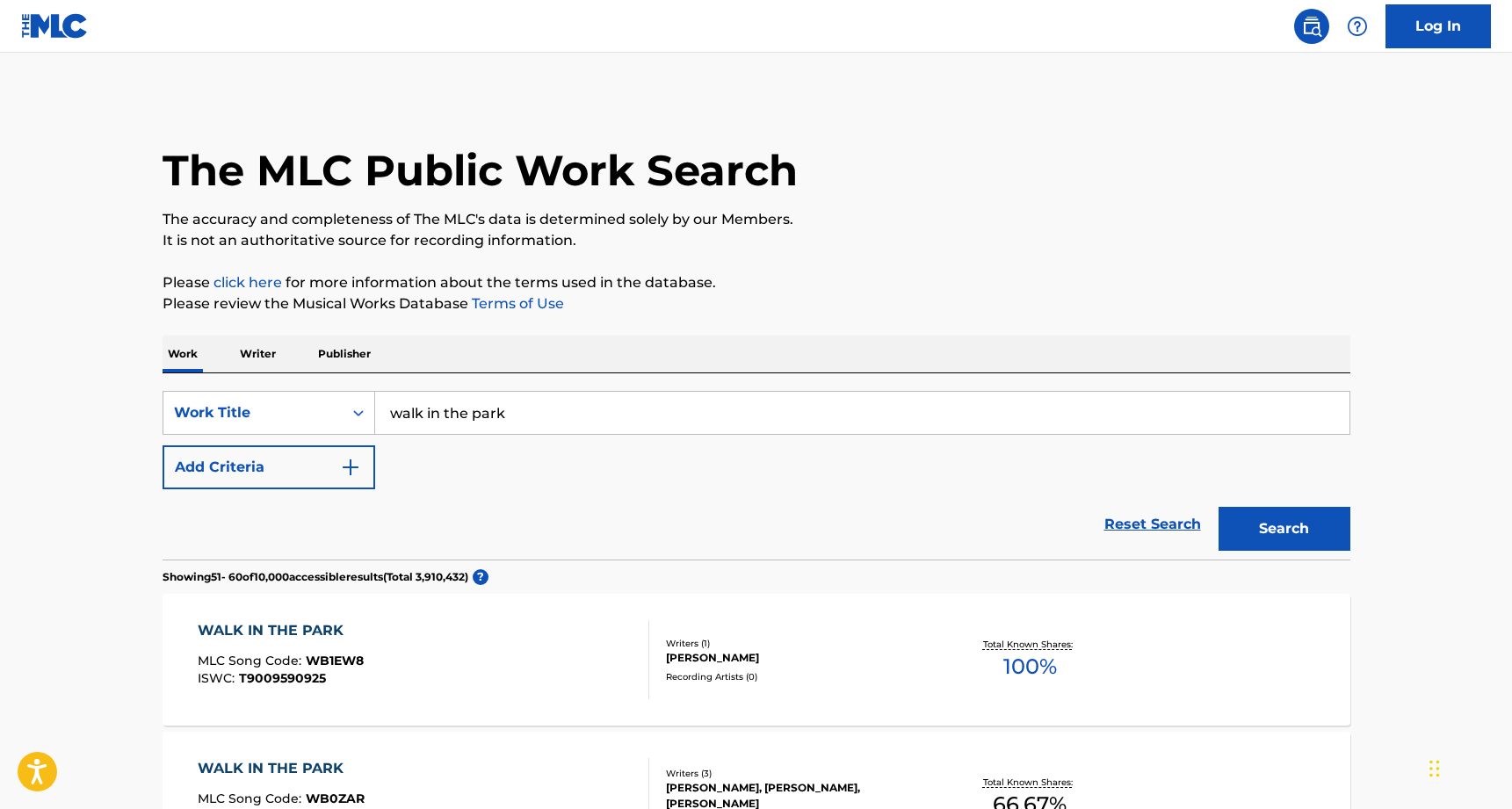
click at [519, 409] on input "walk in the park" at bounding box center [862, 412] width 974 height 42
type input "nick straker"
click at [281, 352] on div "Work Writer Publisher" at bounding box center [756, 354] width 1188 height 37
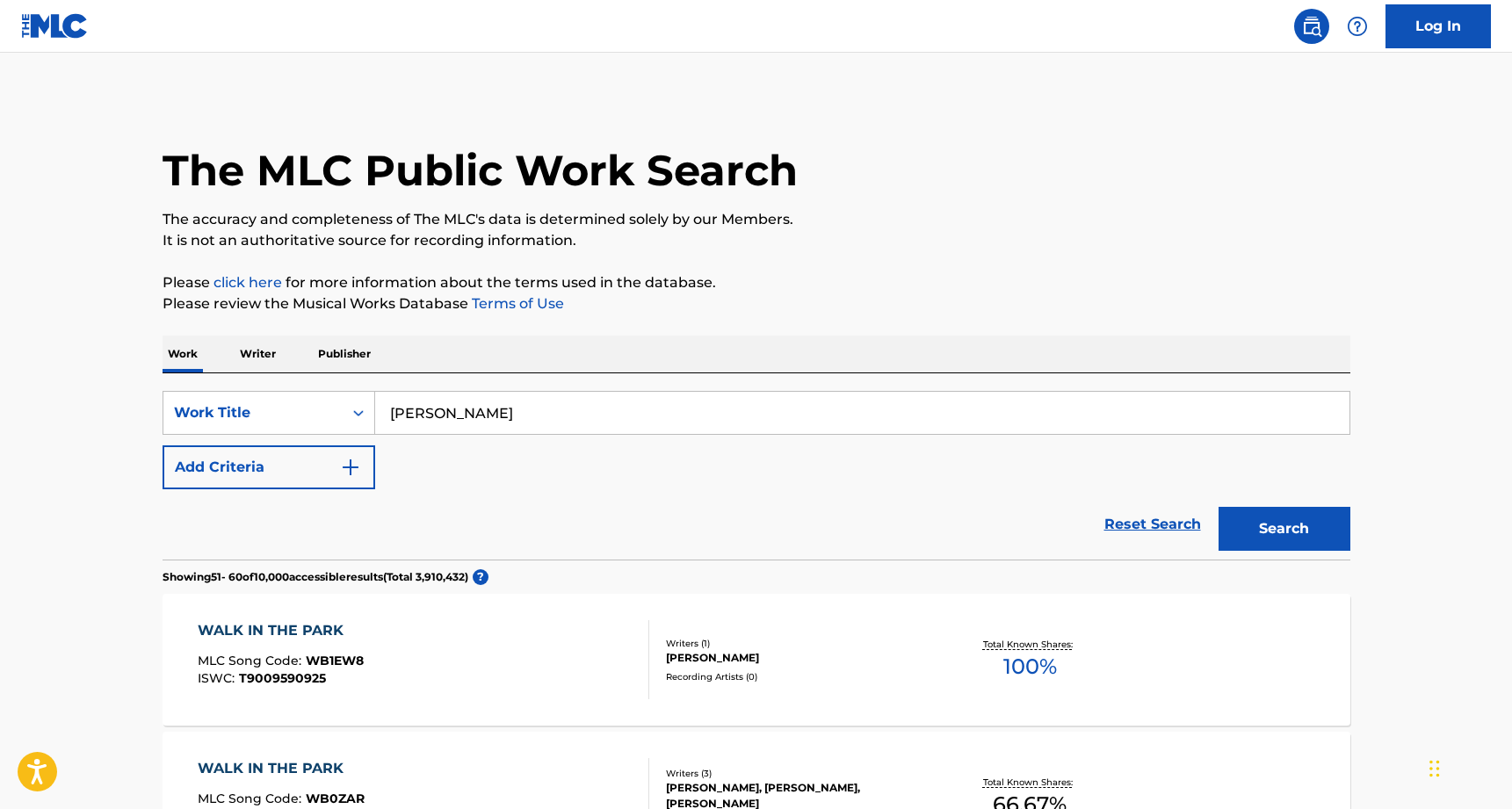
click at [268, 353] on p "Writer" at bounding box center [258, 354] width 47 height 37
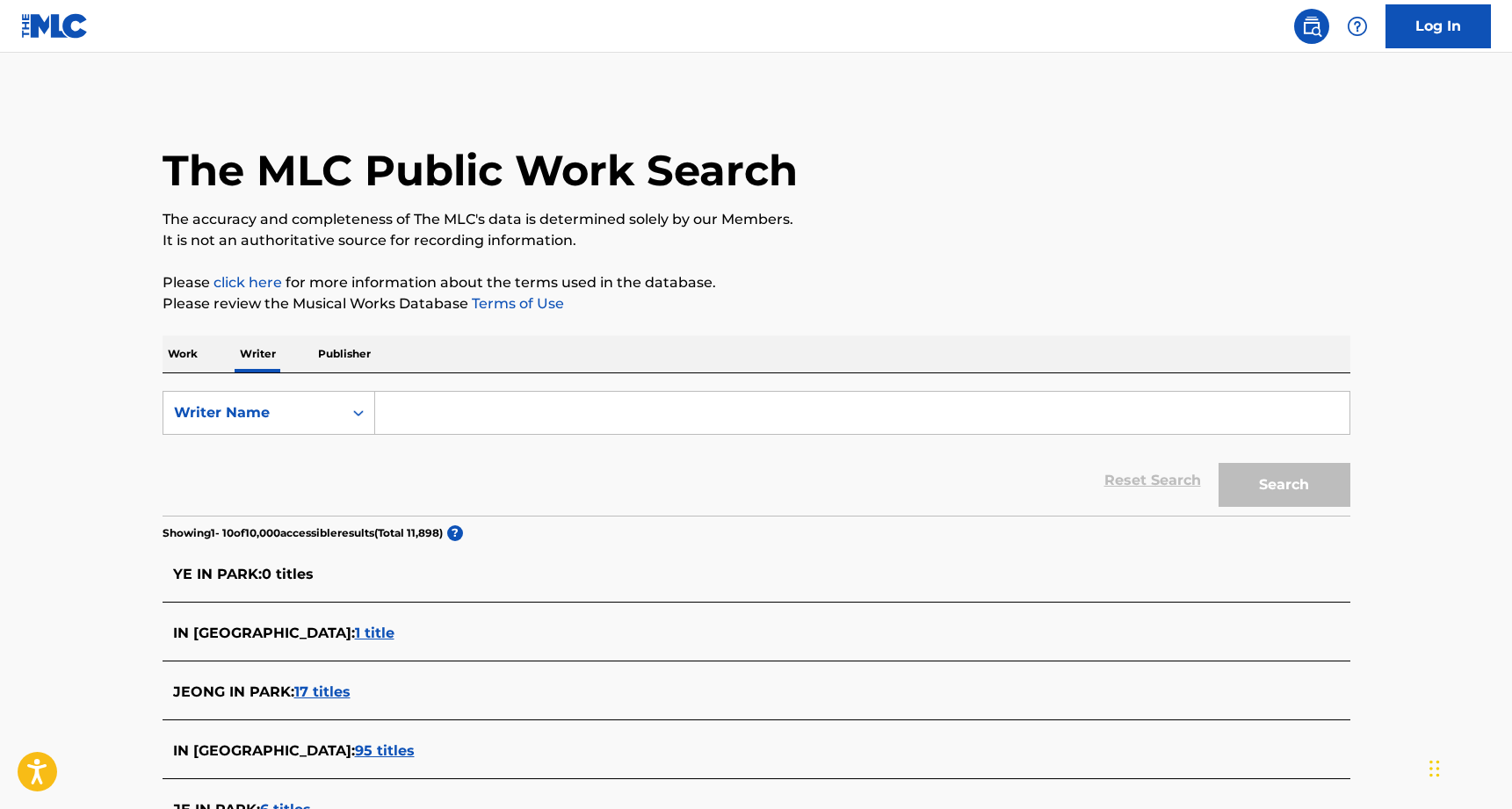
click at [435, 411] on input "Search Form" at bounding box center [862, 412] width 974 height 42
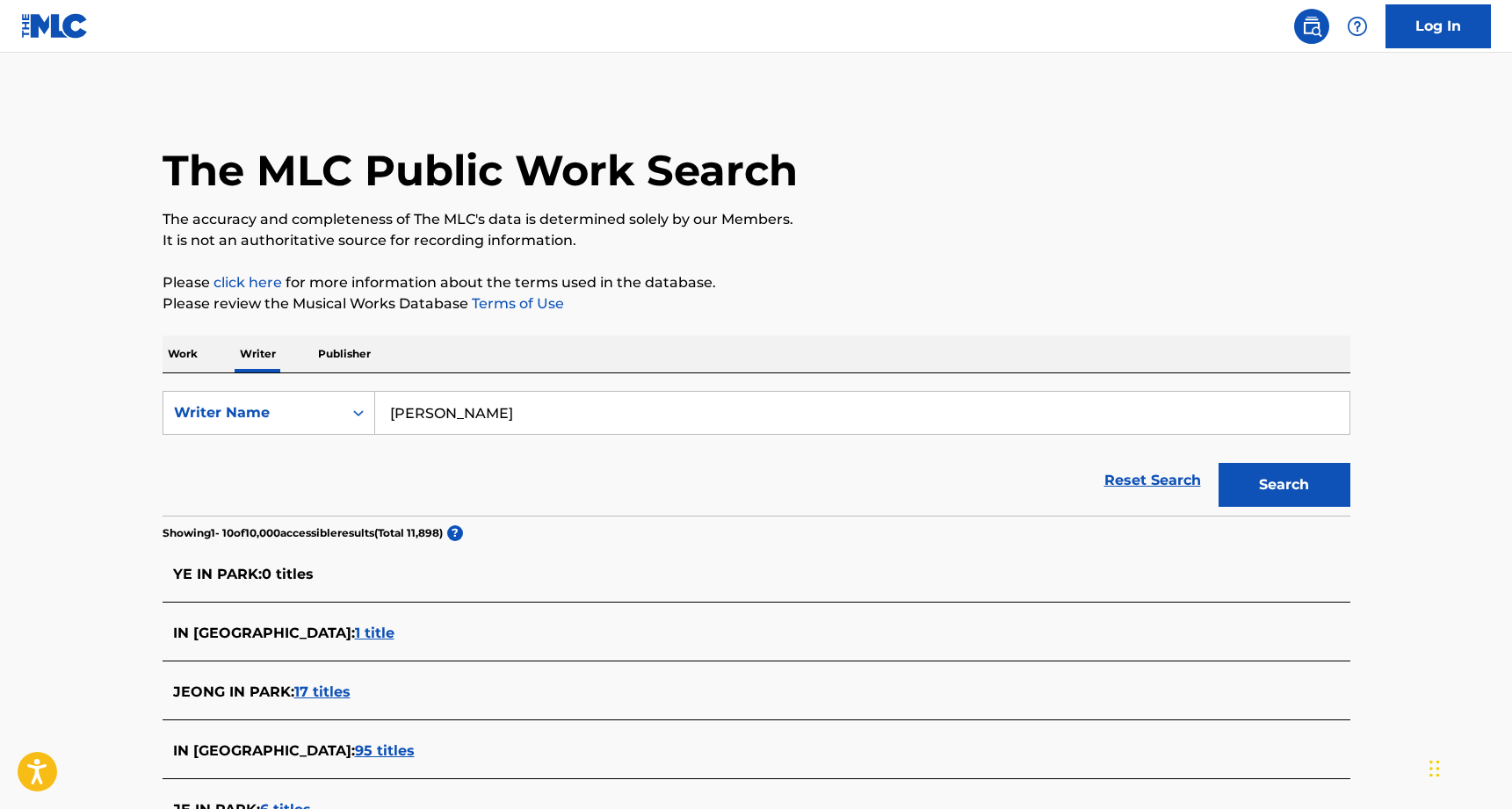
click at [1284, 485] on button "Search" at bounding box center [1284, 485] width 132 height 44
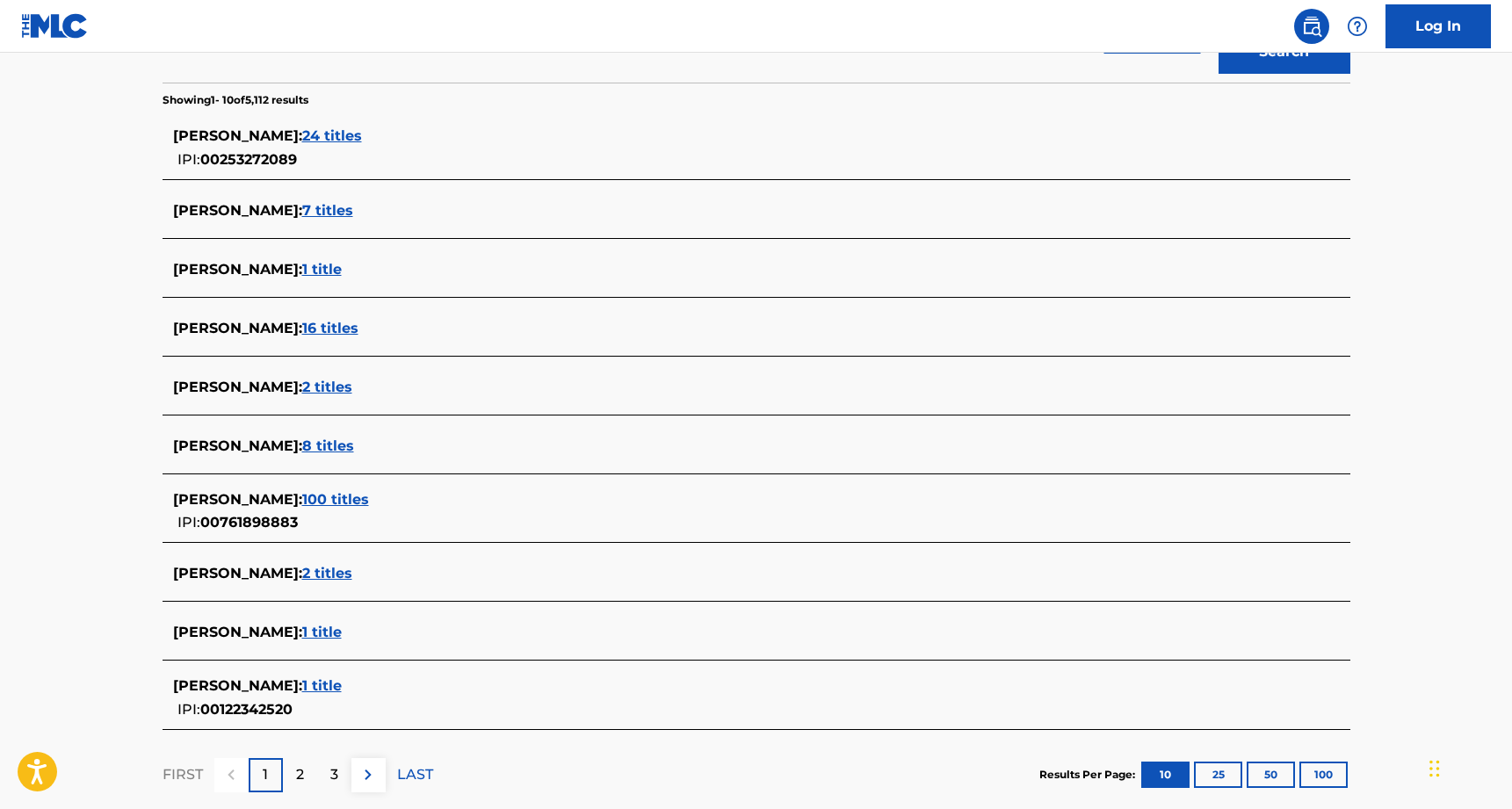
scroll to position [478, 0]
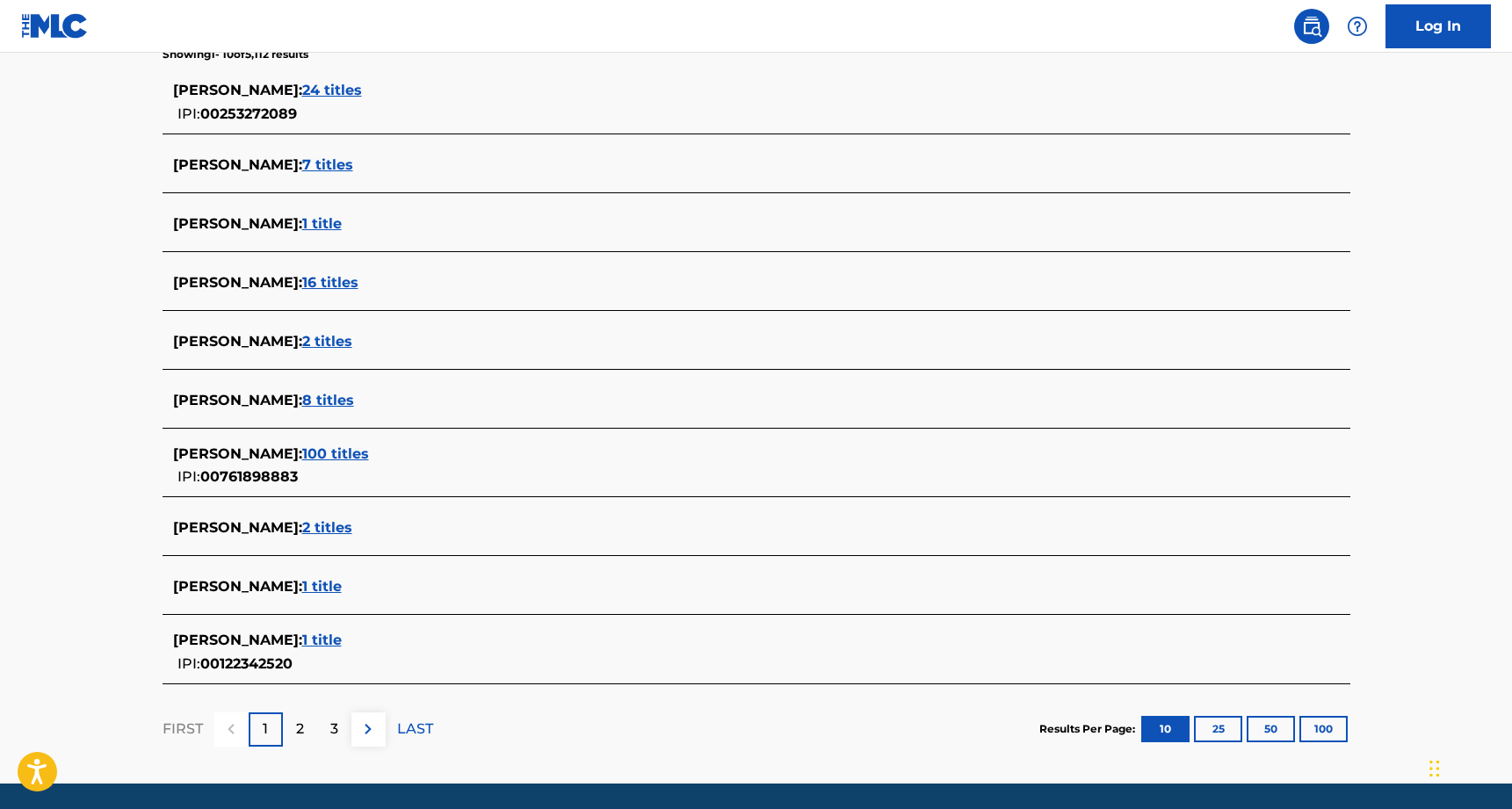
click at [307, 641] on span "1 title" at bounding box center [322, 640] width 39 height 17
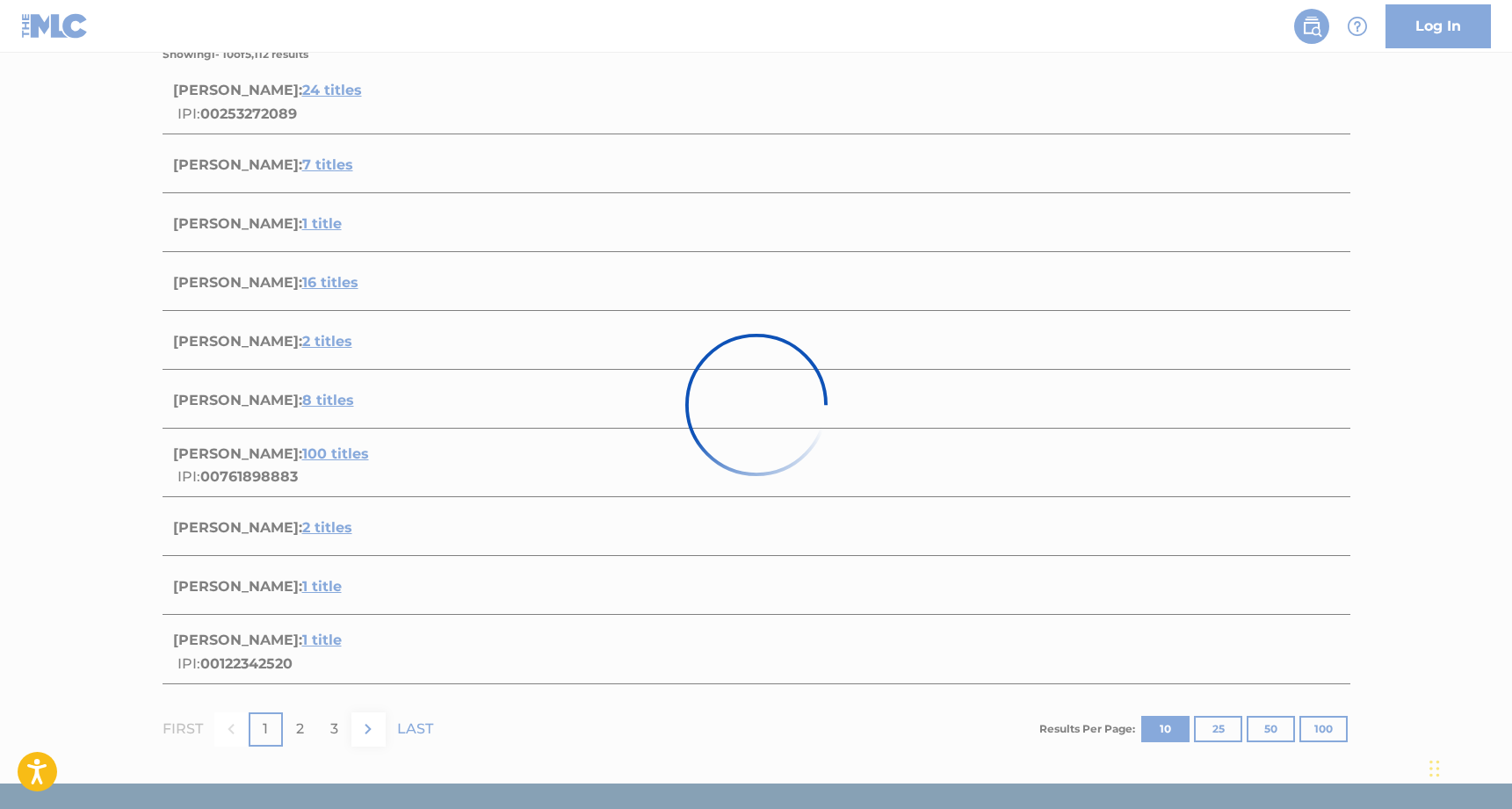
scroll to position [92, 0]
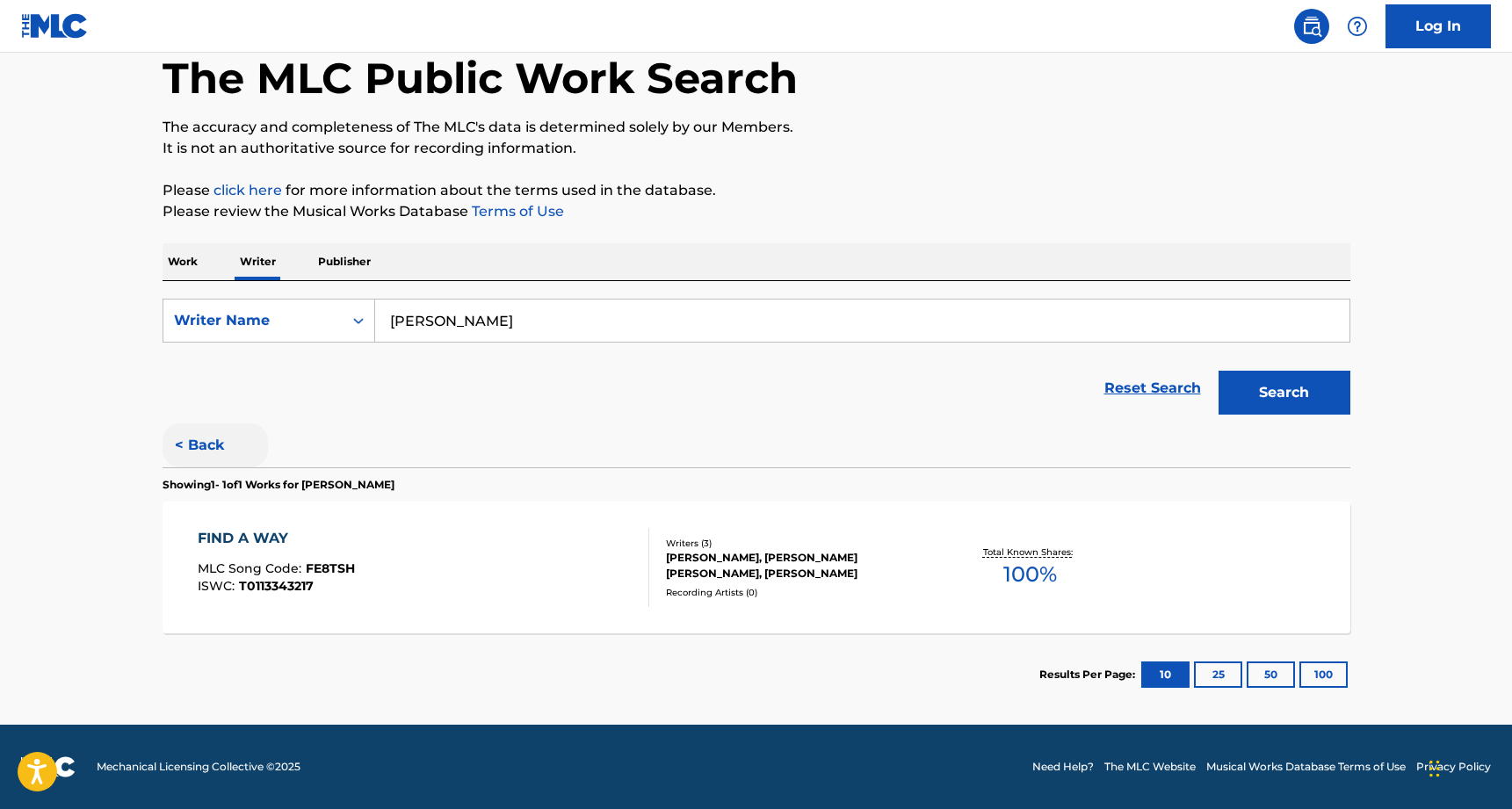
click at [199, 439] on button "< Back" at bounding box center [215, 445] width 106 height 44
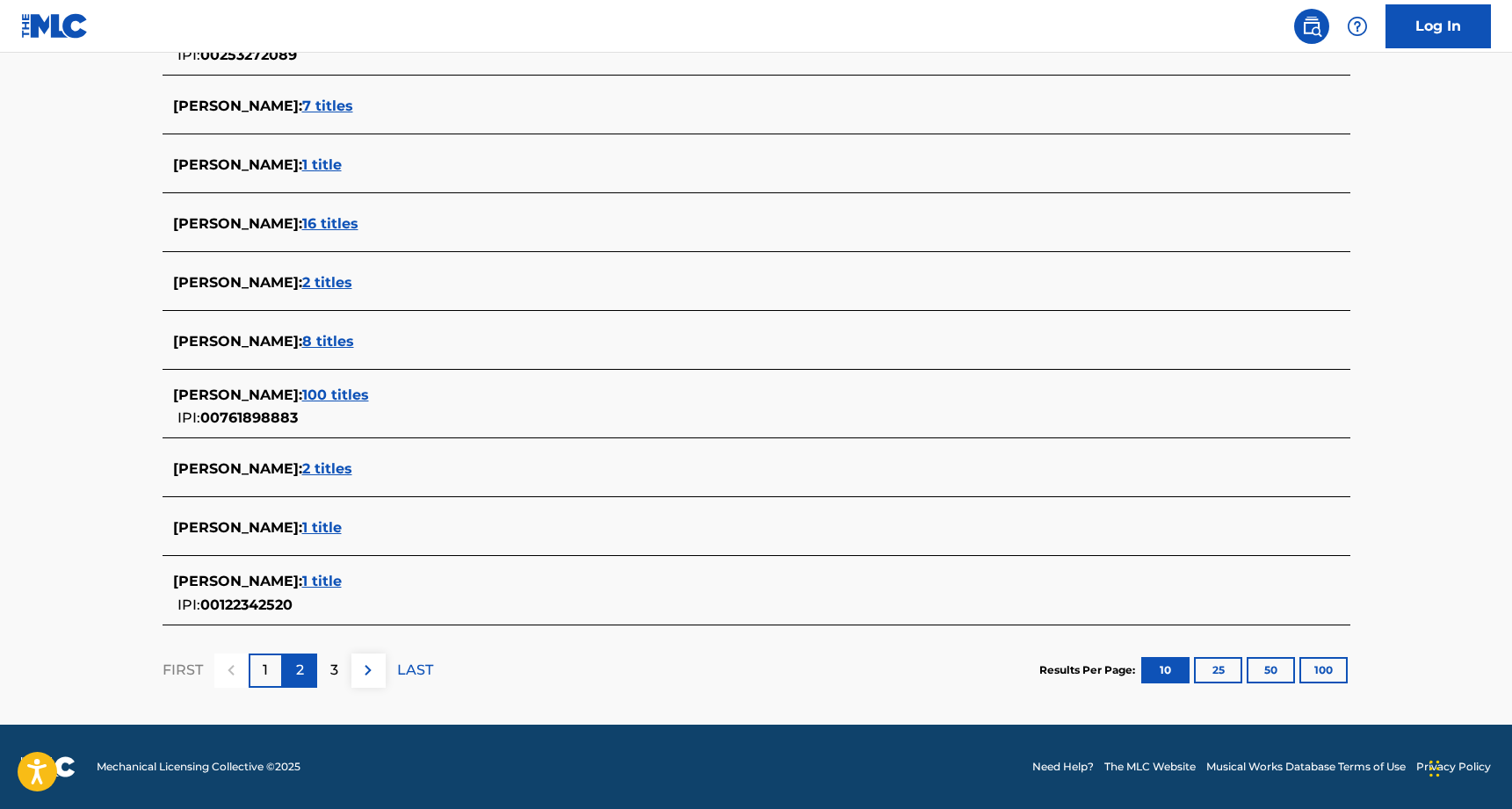
scroll to position [538, 0]
click at [304, 660] on div "2" at bounding box center [300, 671] width 34 height 34
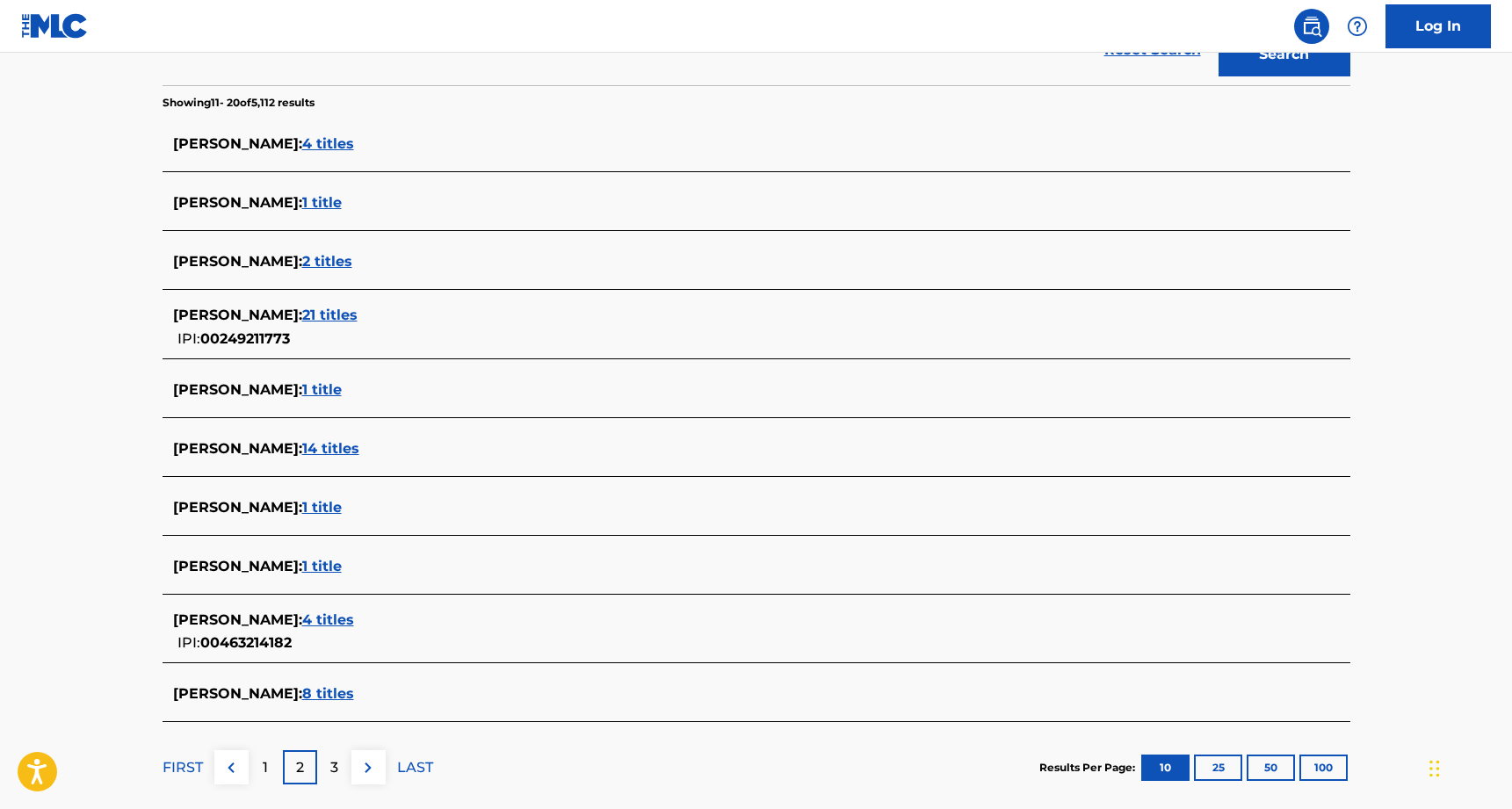
scroll to position [434, 0]
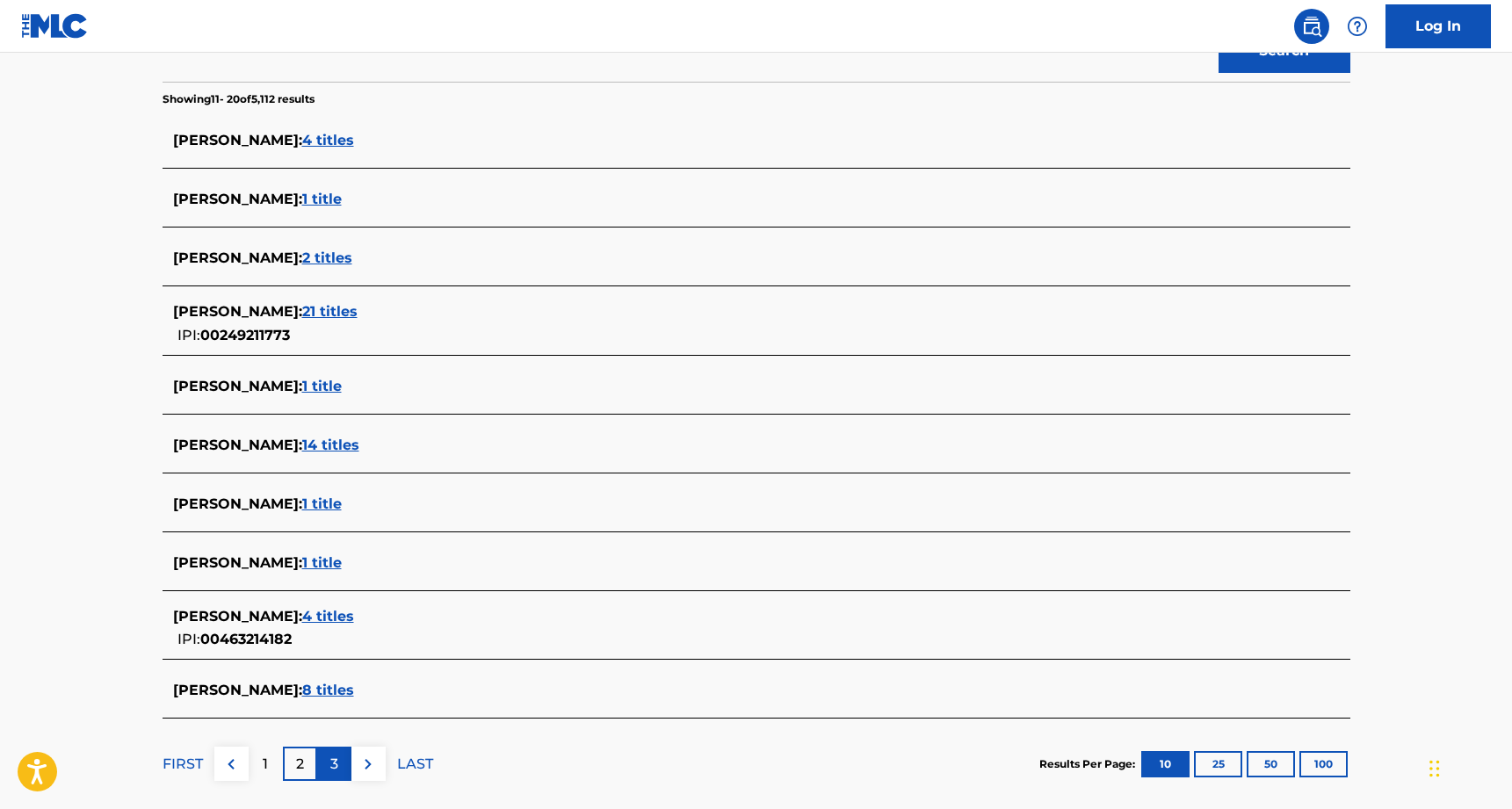
click at [325, 761] on div "3" at bounding box center [334, 763] width 34 height 34
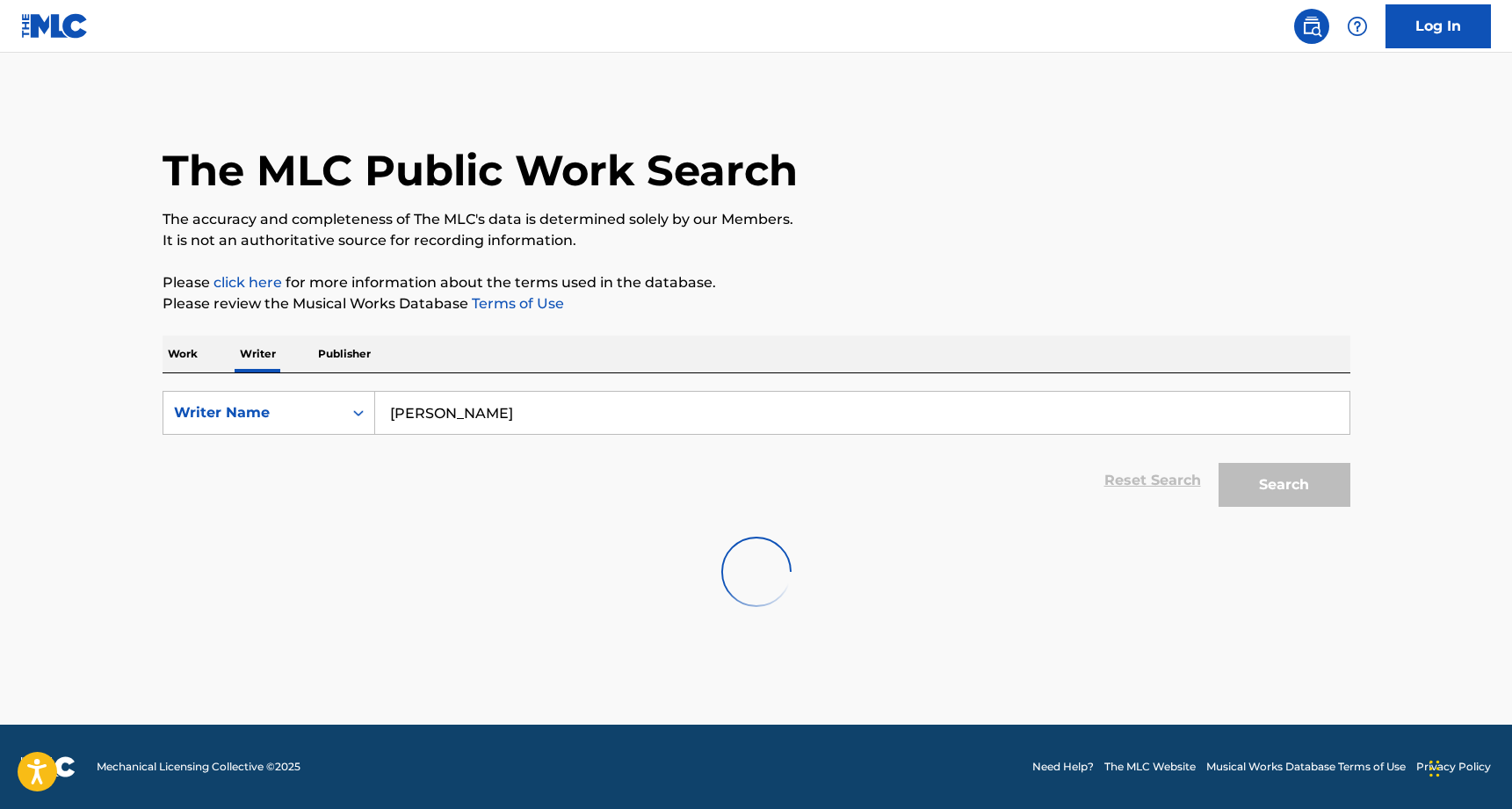
scroll to position [0, 0]
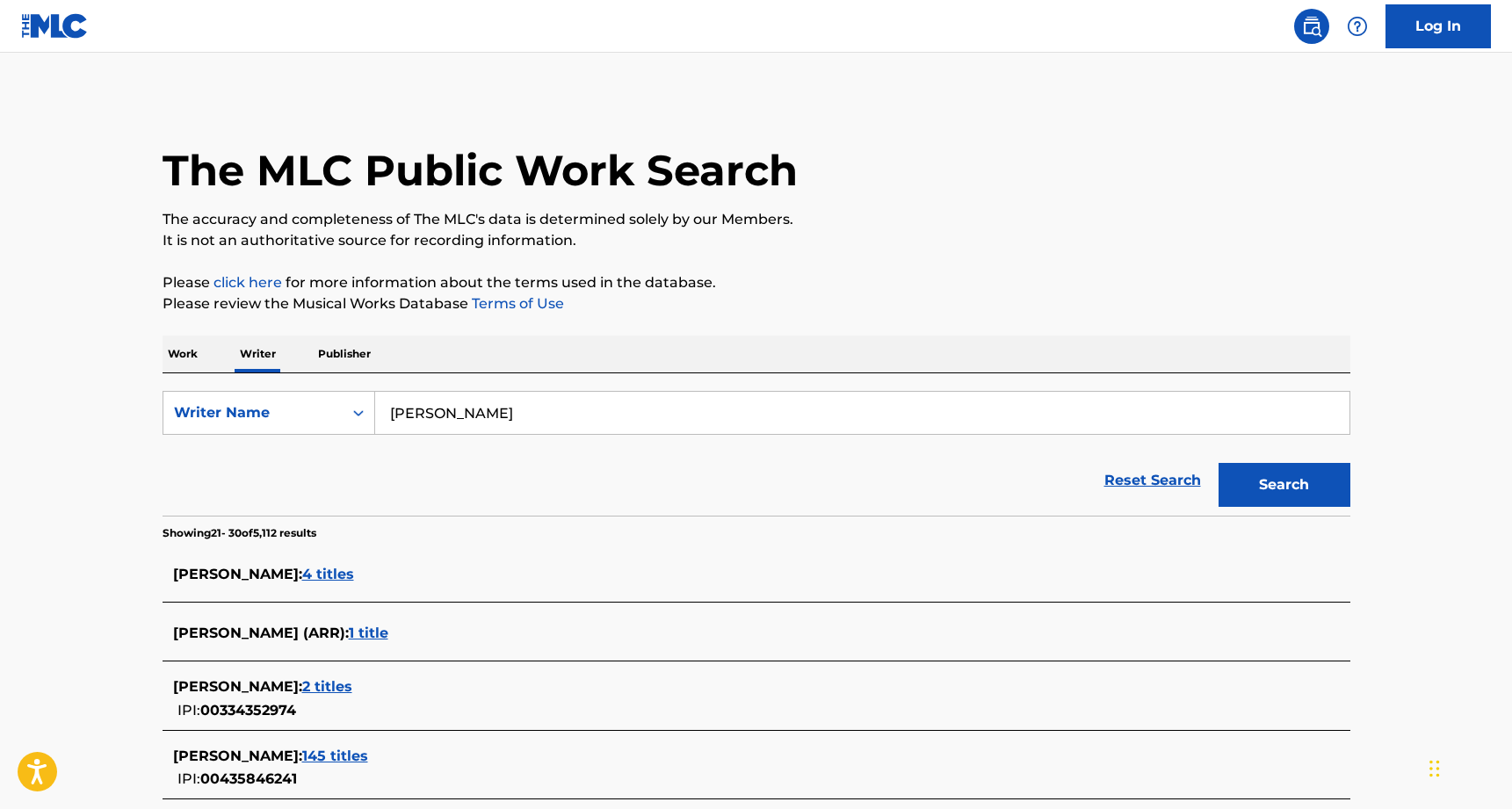
drag, startPoint x: 427, startPoint y: 413, endPoint x: 377, endPoint y: 417, distance: 50.2
click at [377, 417] on input "nick straker" at bounding box center [862, 412] width 974 height 42
click at [1284, 485] on button "Search" at bounding box center [1284, 485] width 132 height 44
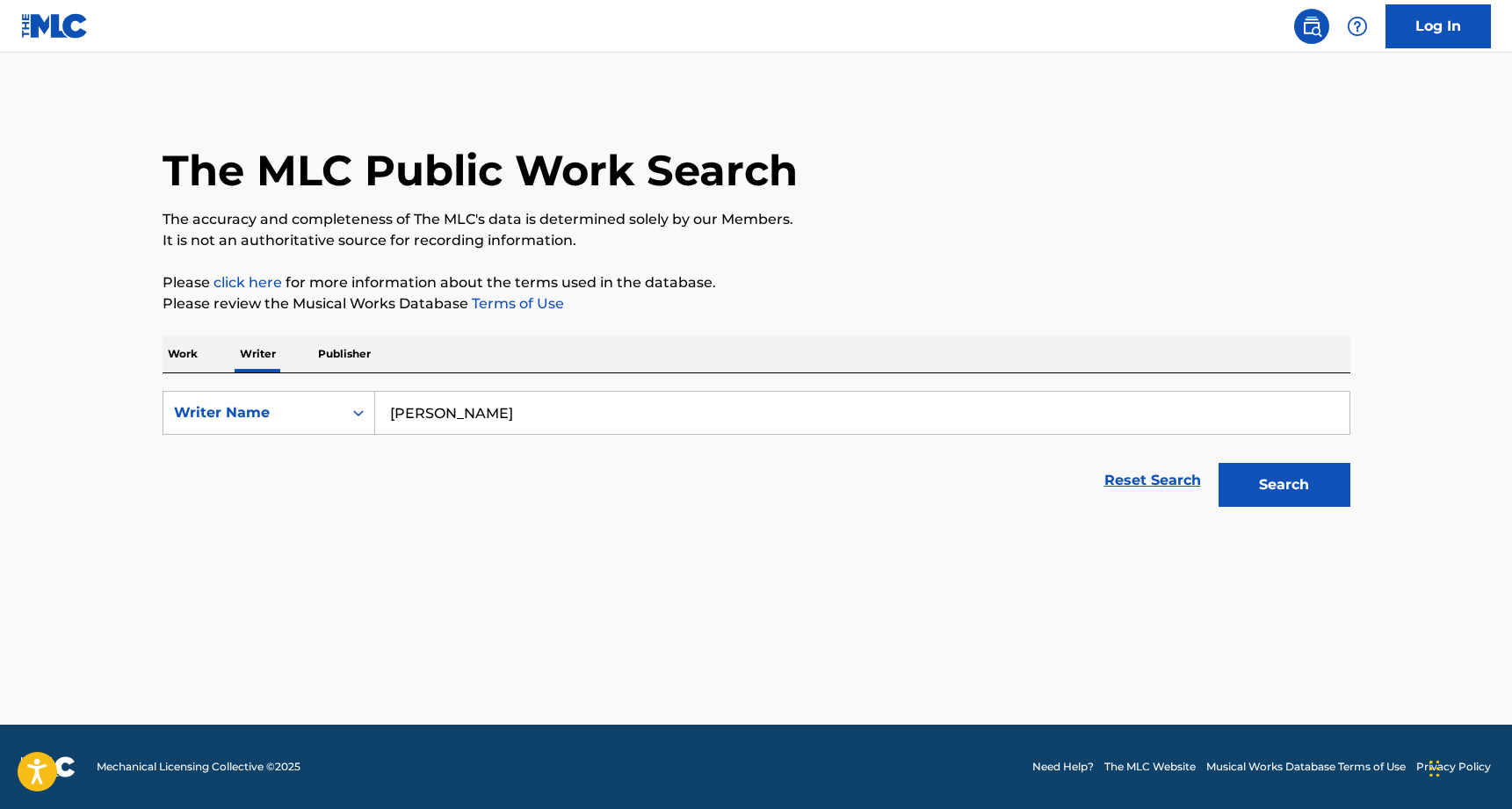
type input "n. straker"
click at [1284, 485] on button "Search" at bounding box center [1284, 485] width 132 height 44
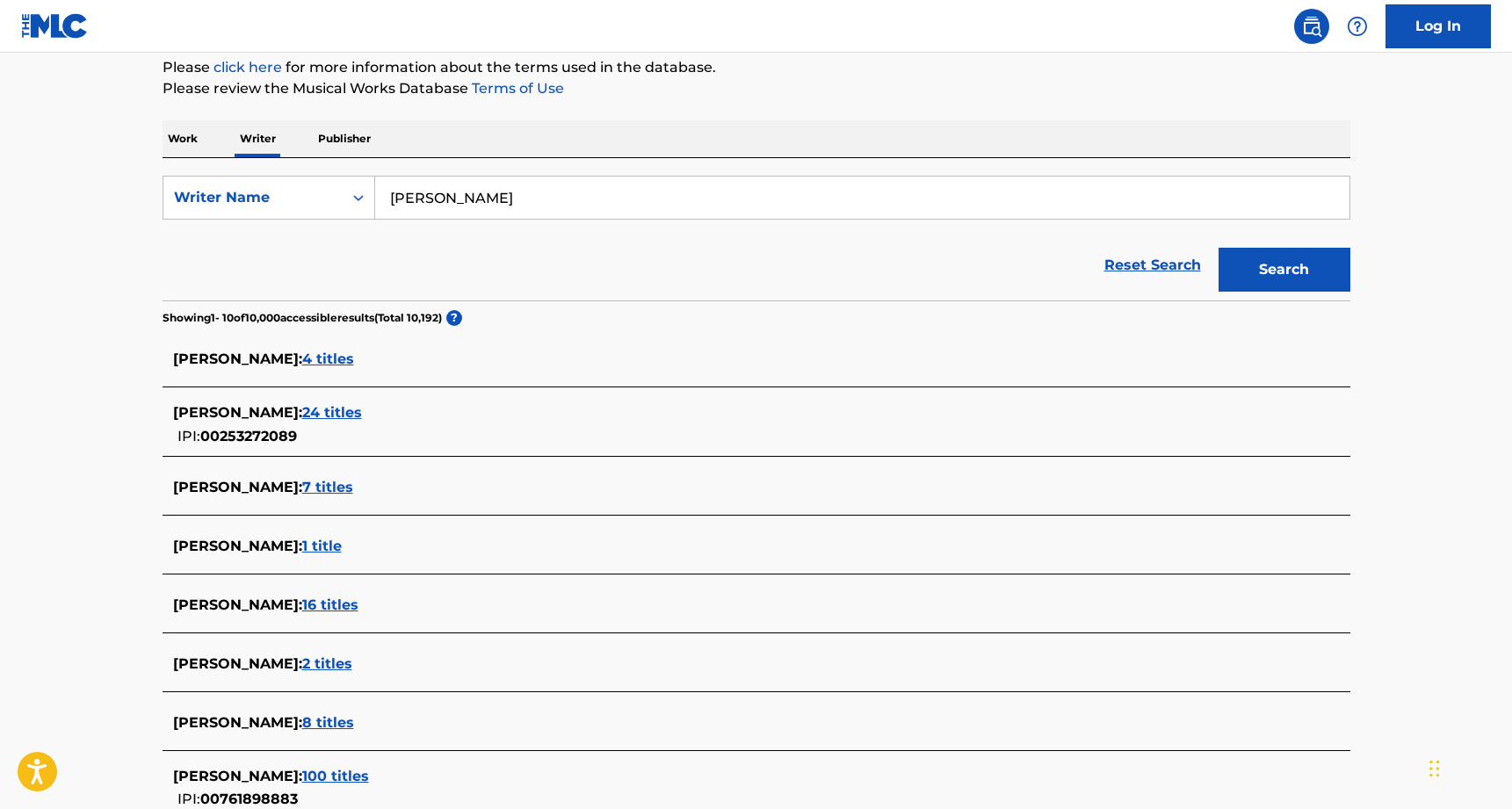
scroll to position [226, 0]
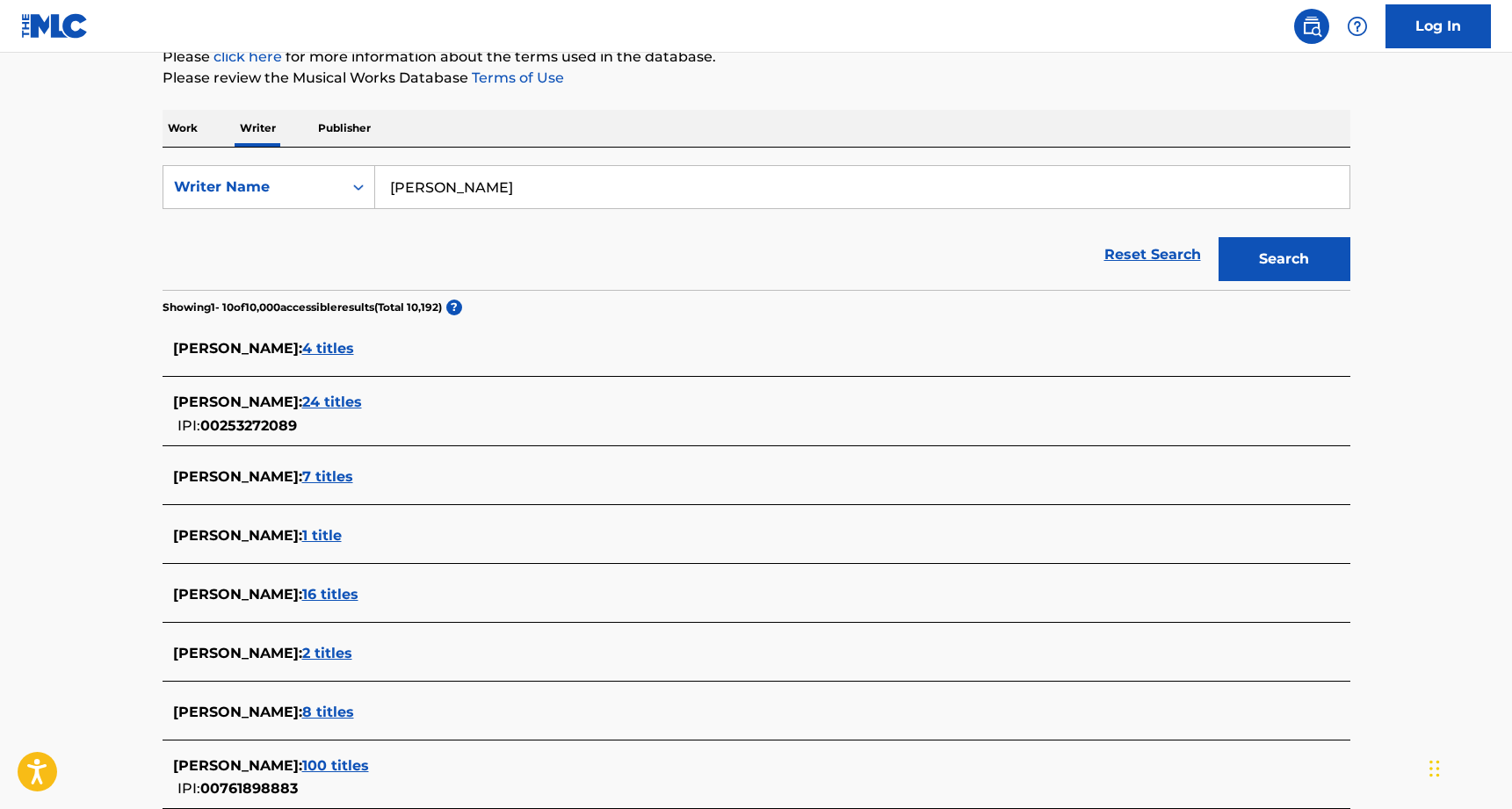
click at [330, 480] on span "7 titles" at bounding box center [327, 477] width 51 height 17
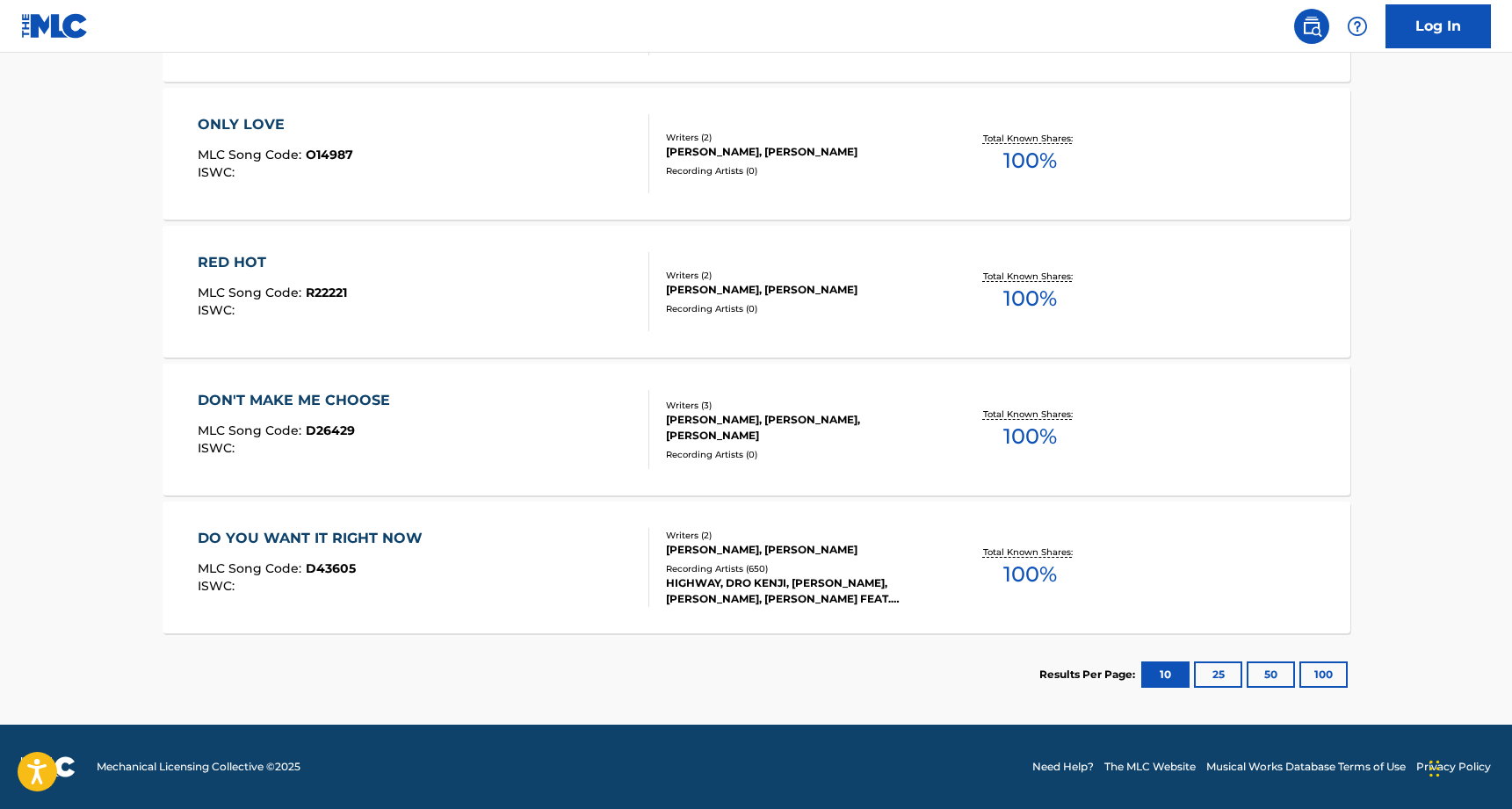
scroll to position [920, 0]
click at [394, 525] on div "DO YOU WANT IT RIGHT NOW MLC Song Code : D43605 ISWC : Writers ( 2 ) NICK STRAK…" at bounding box center [756, 567] width 1188 height 132
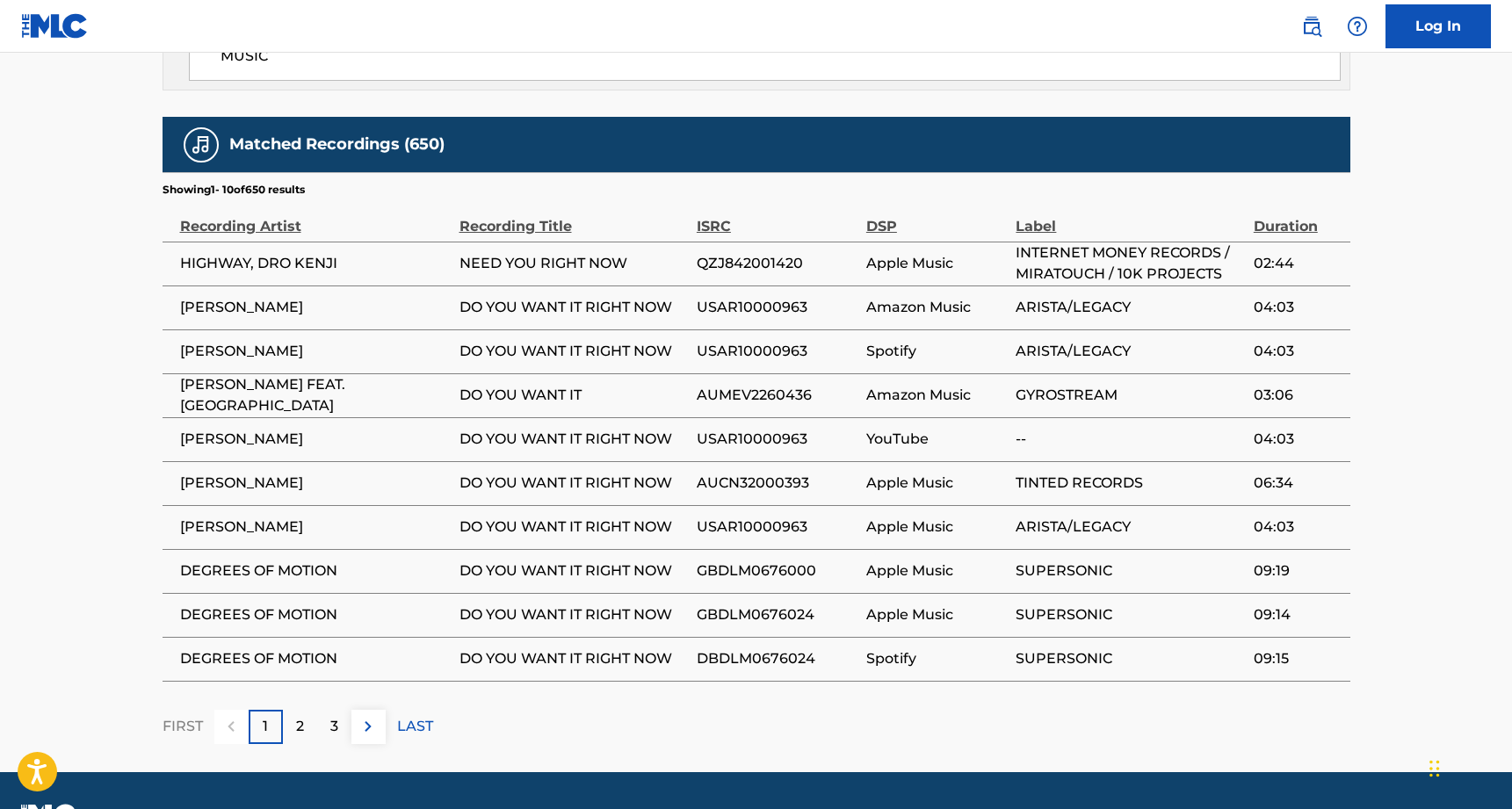
scroll to position [1150, 0]
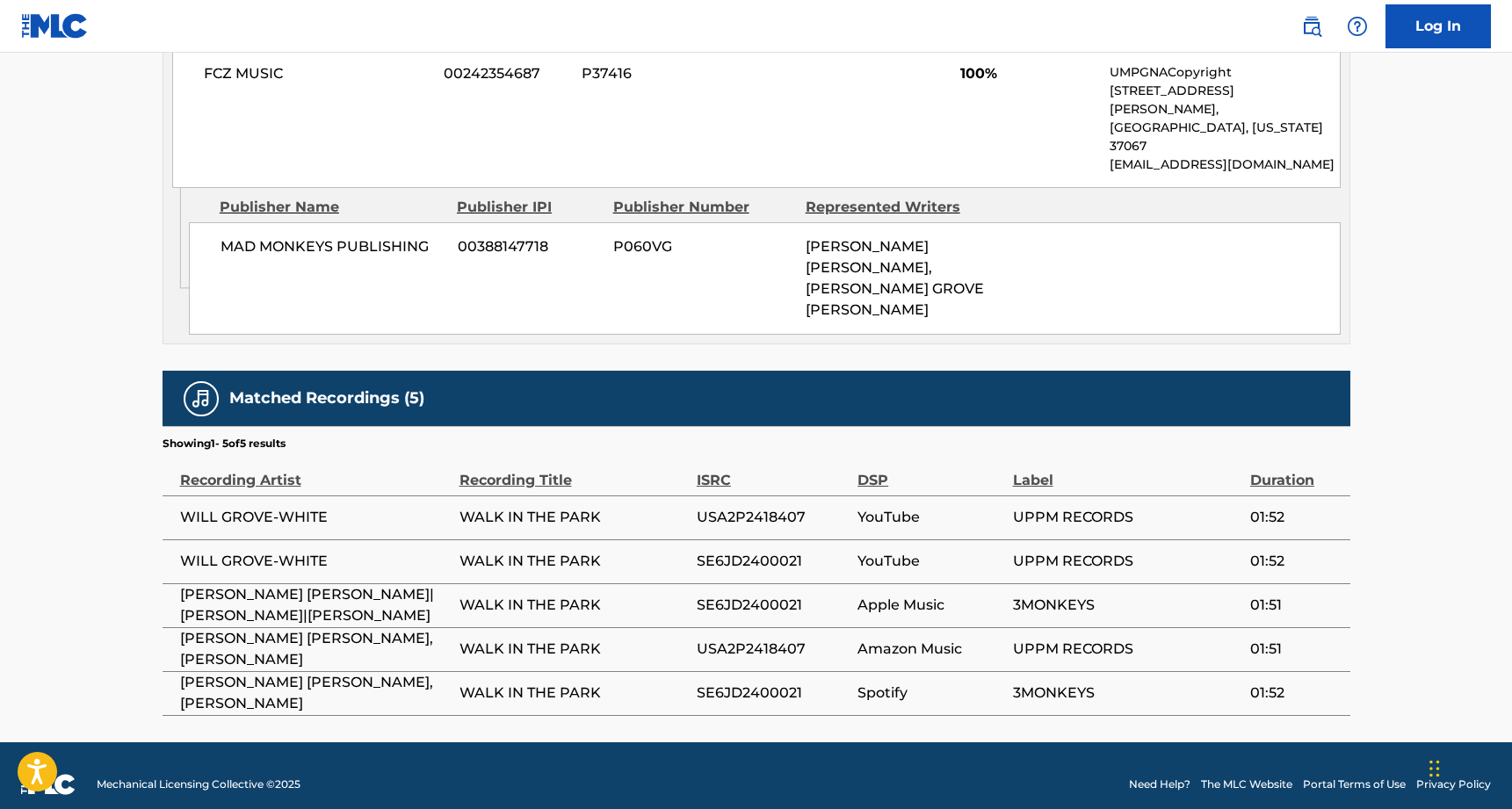
scroll to position [942, 0]
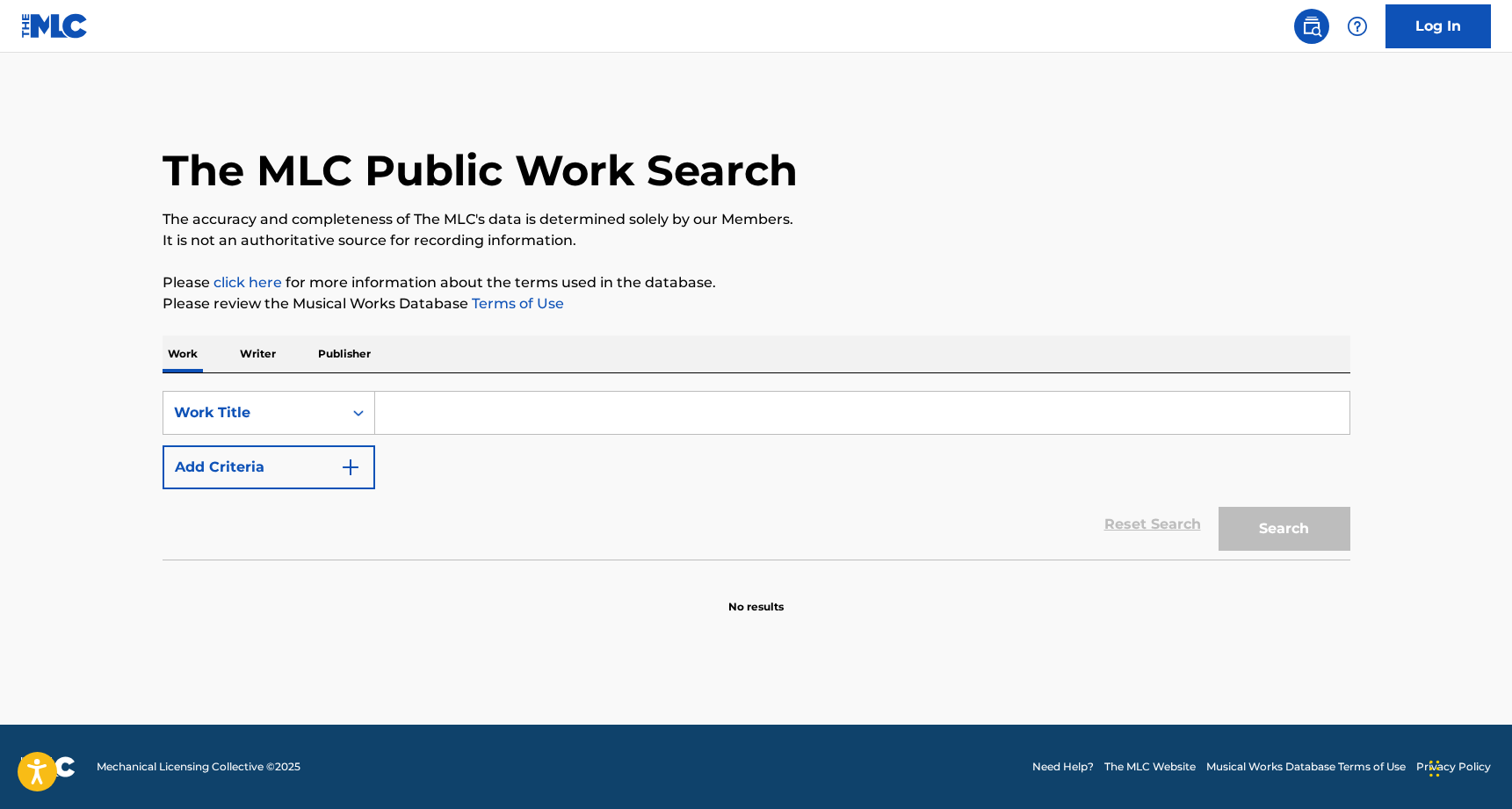
click at [441, 403] on input "Search Form" at bounding box center [862, 412] width 974 height 42
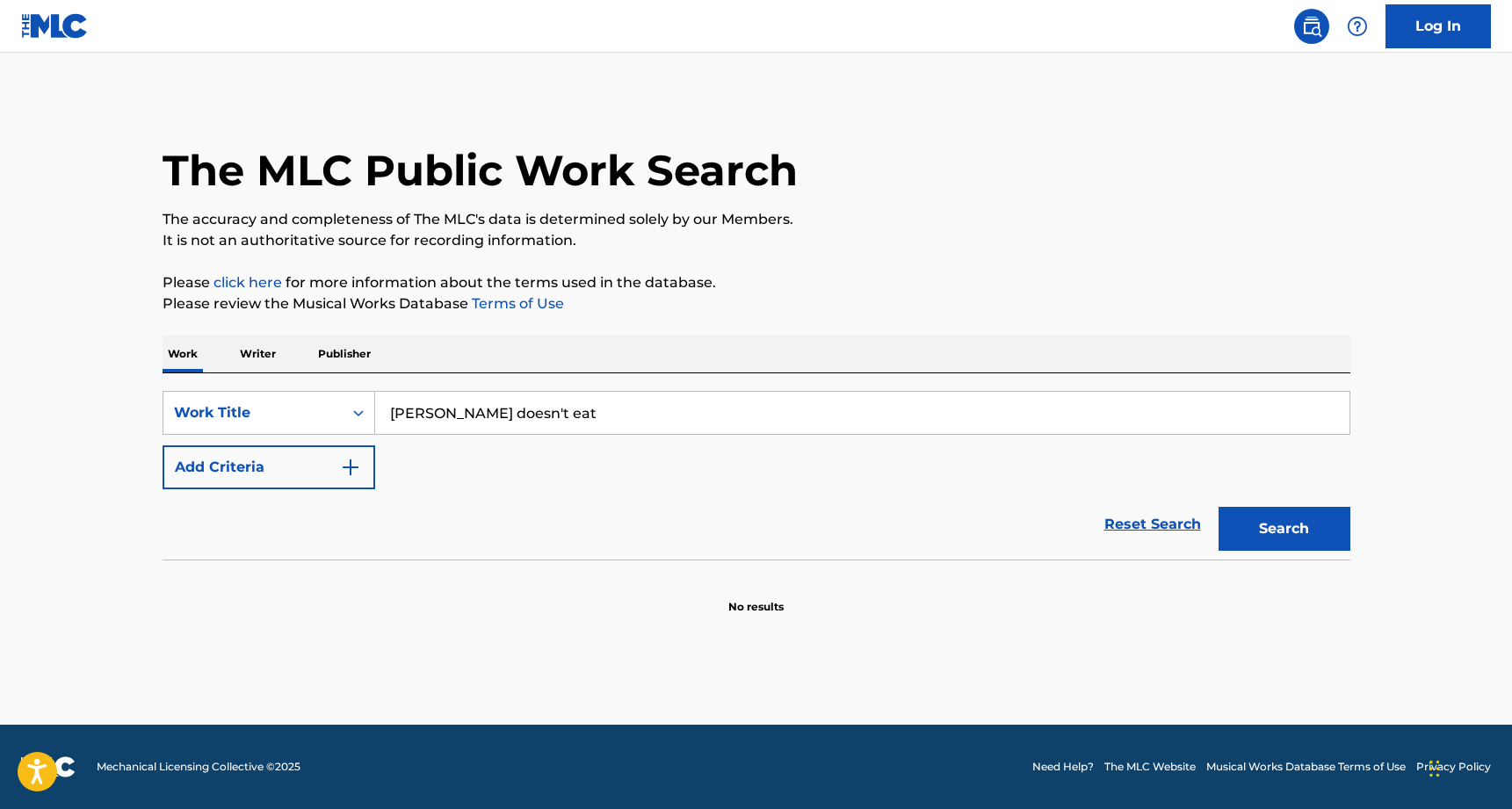
type input "[PERSON_NAME] doesn't eat"
click at [1284, 529] on button "Search" at bounding box center [1284, 529] width 132 height 44
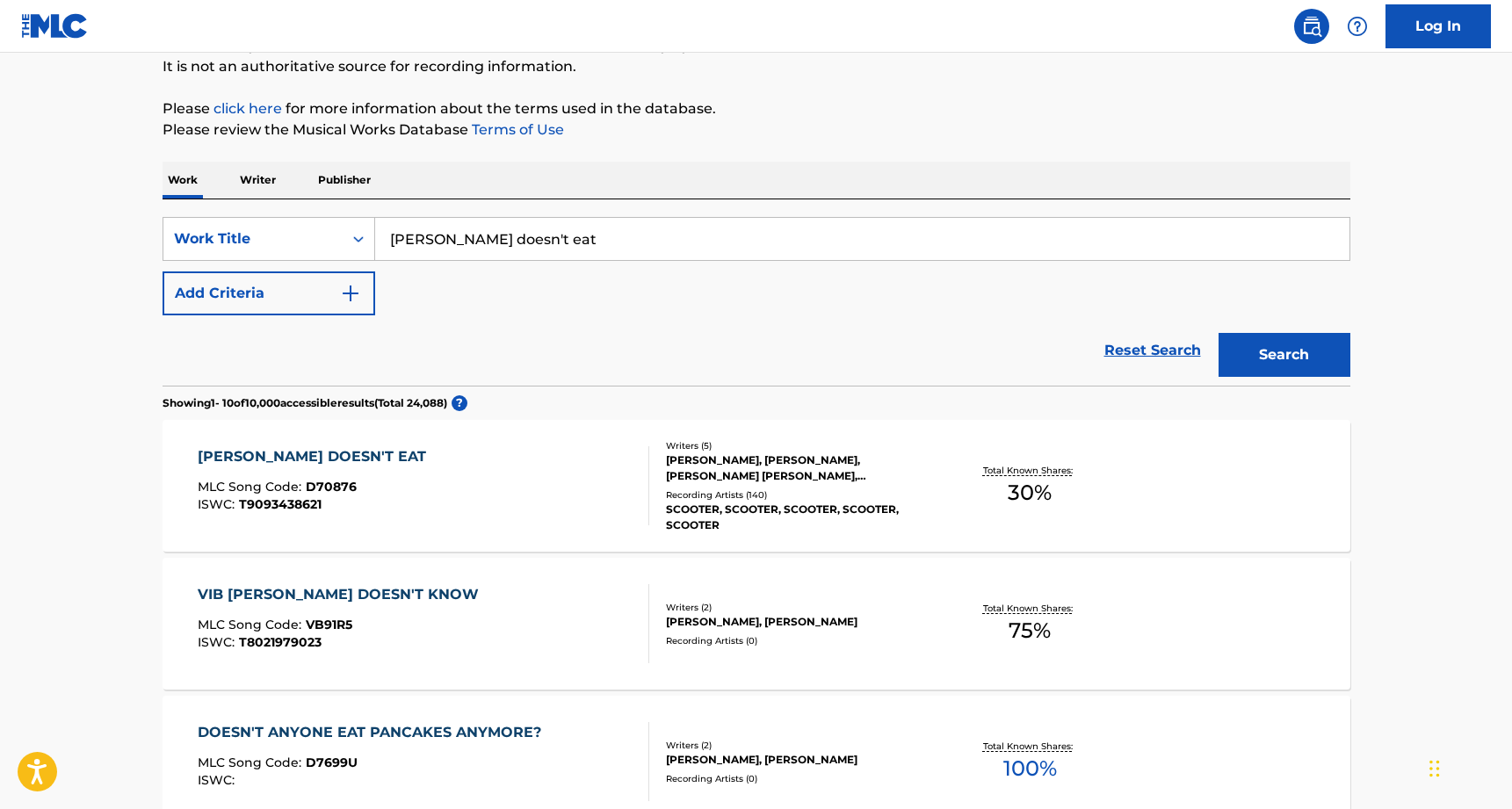
scroll to position [176, 0]
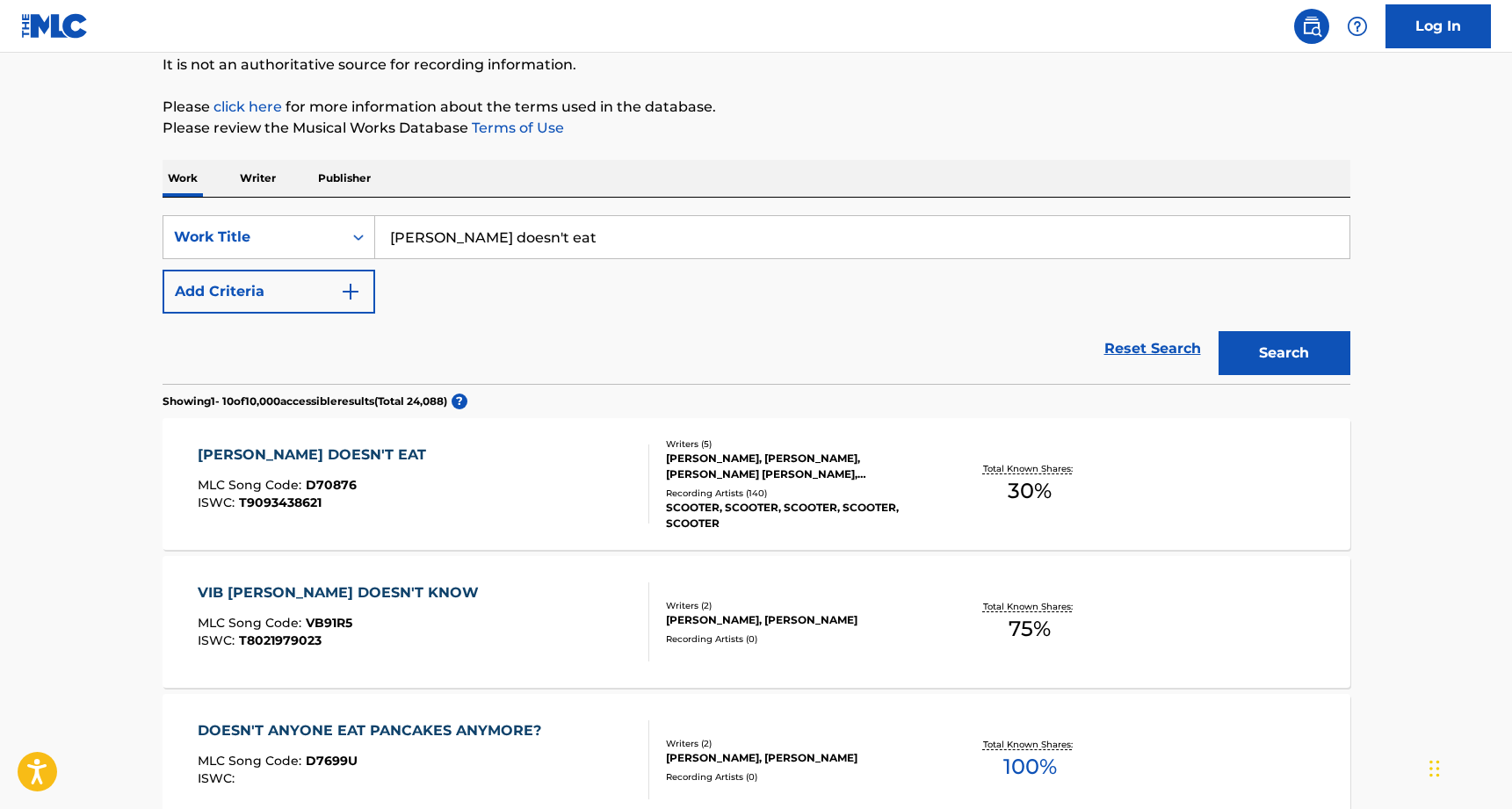
click at [772, 464] on div "[PERSON_NAME], [PERSON_NAME], [PERSON_NAME] [PERSON_NAME], [PERSON_NAME], [PERS…" at bounding box center [799, 466] width 265 height 31
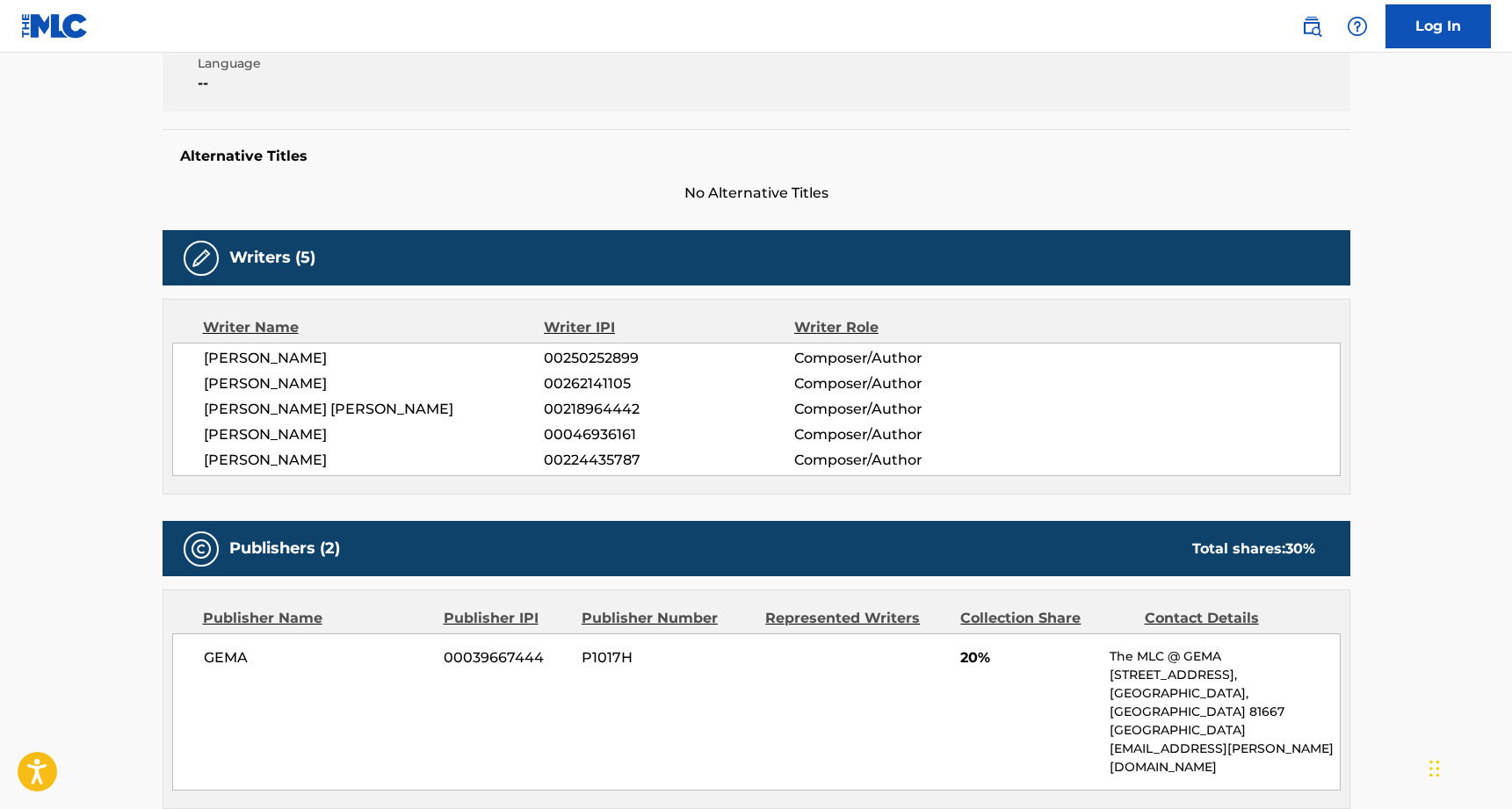
scroll to position [389, 0]
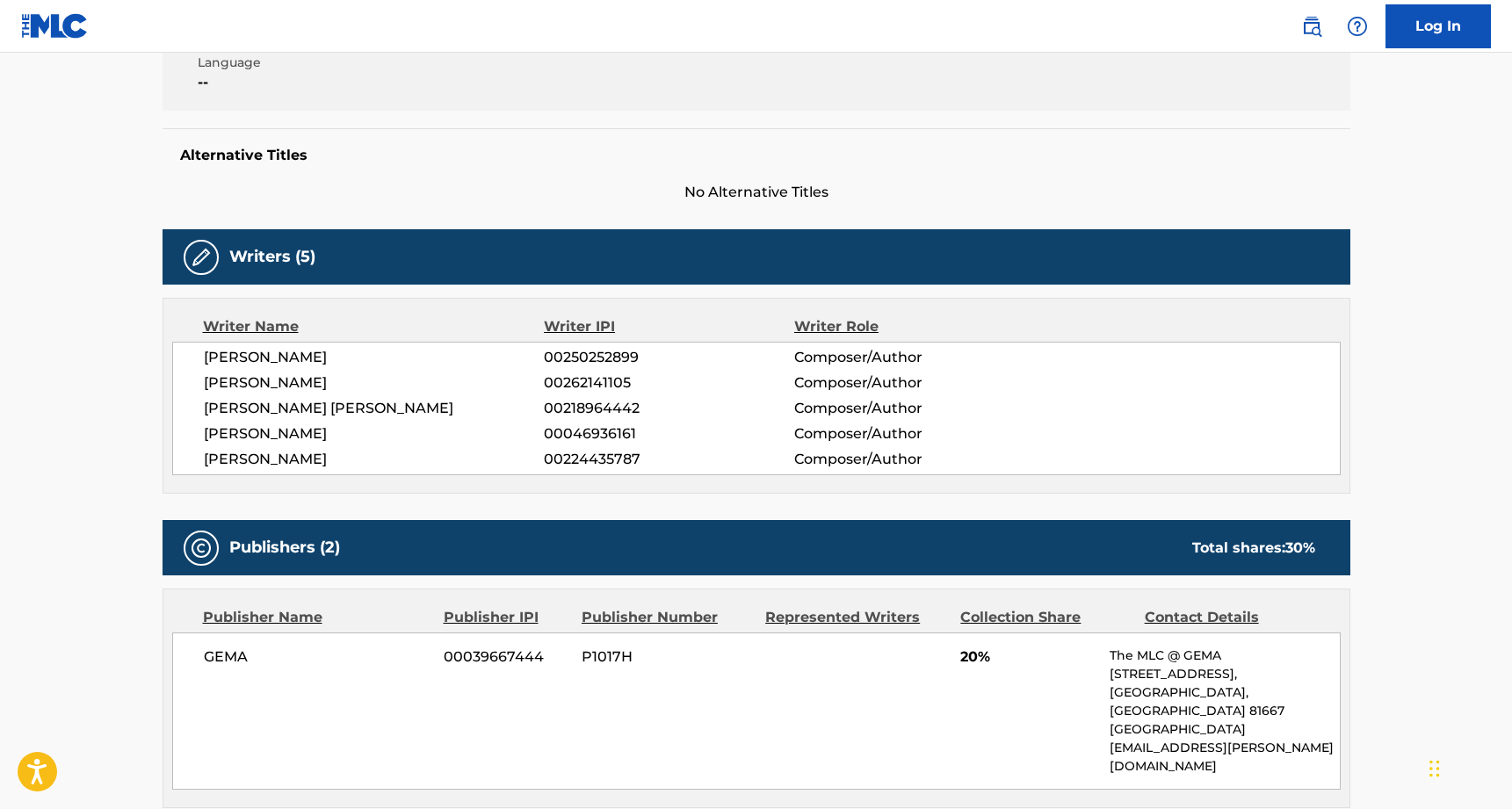
click at [312, 429] on span "NICHOLAS BAILEY" at bounding box center [374, 435] width 341 height 22
drag, startPoint x: 312, startPoint y: 429, endPoint x: 496, endPoint y: 432, distance: 184.0
click at [312, 429] on span "NICHOLAS BAILEY" at bounding box center [374, 435] width 341 height 22
click at [609, 433] on span "00046936161" at bounding box center [669, 435] width 249 height 22
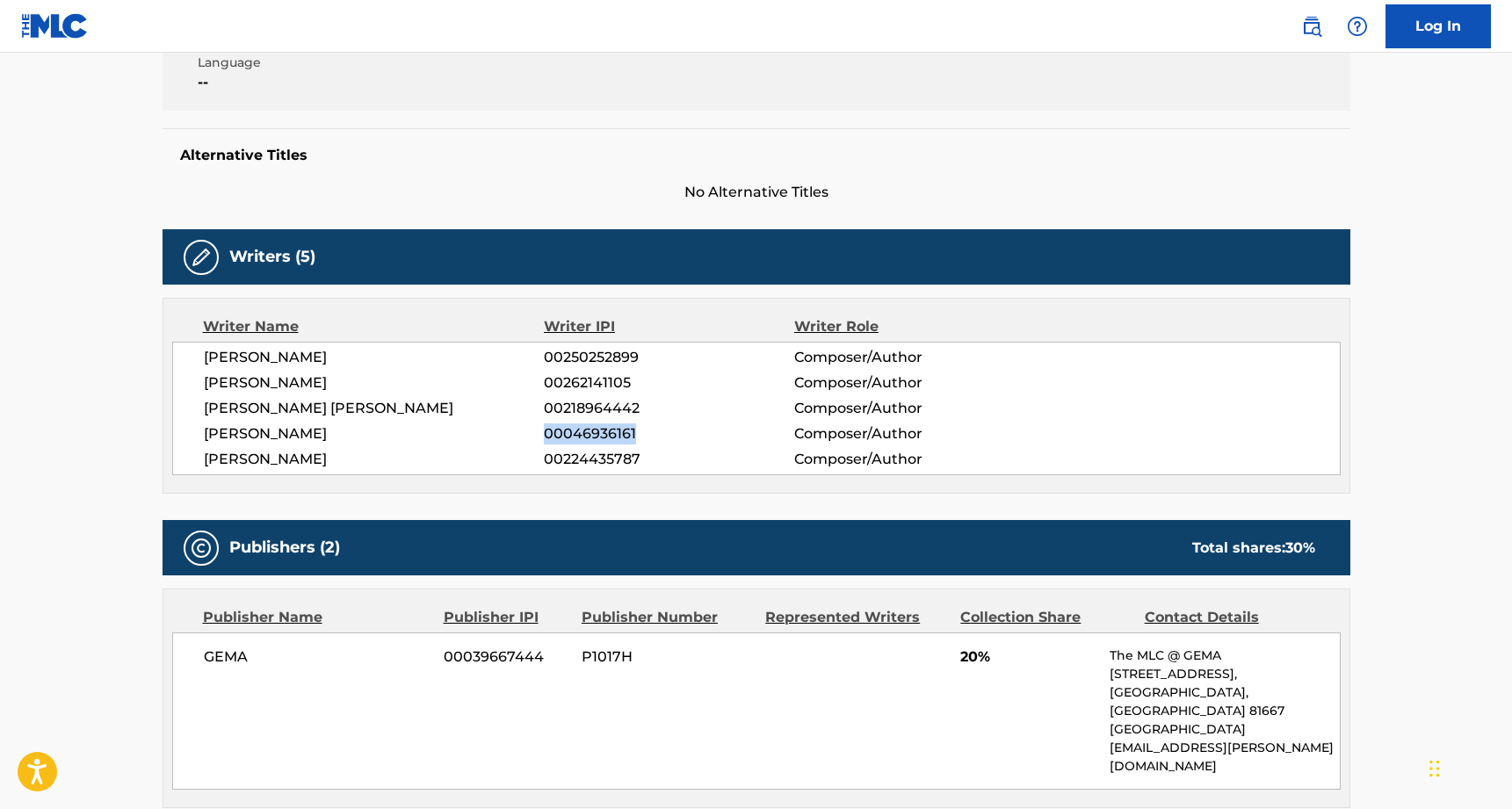
click at [609, 433] on span "00046936161" at bounding box center [669, 435] width 249 height 22
click at [480, 435] on span "NICHOLAS BAILEY" at bounding box center [374, 435] width 341 height 22
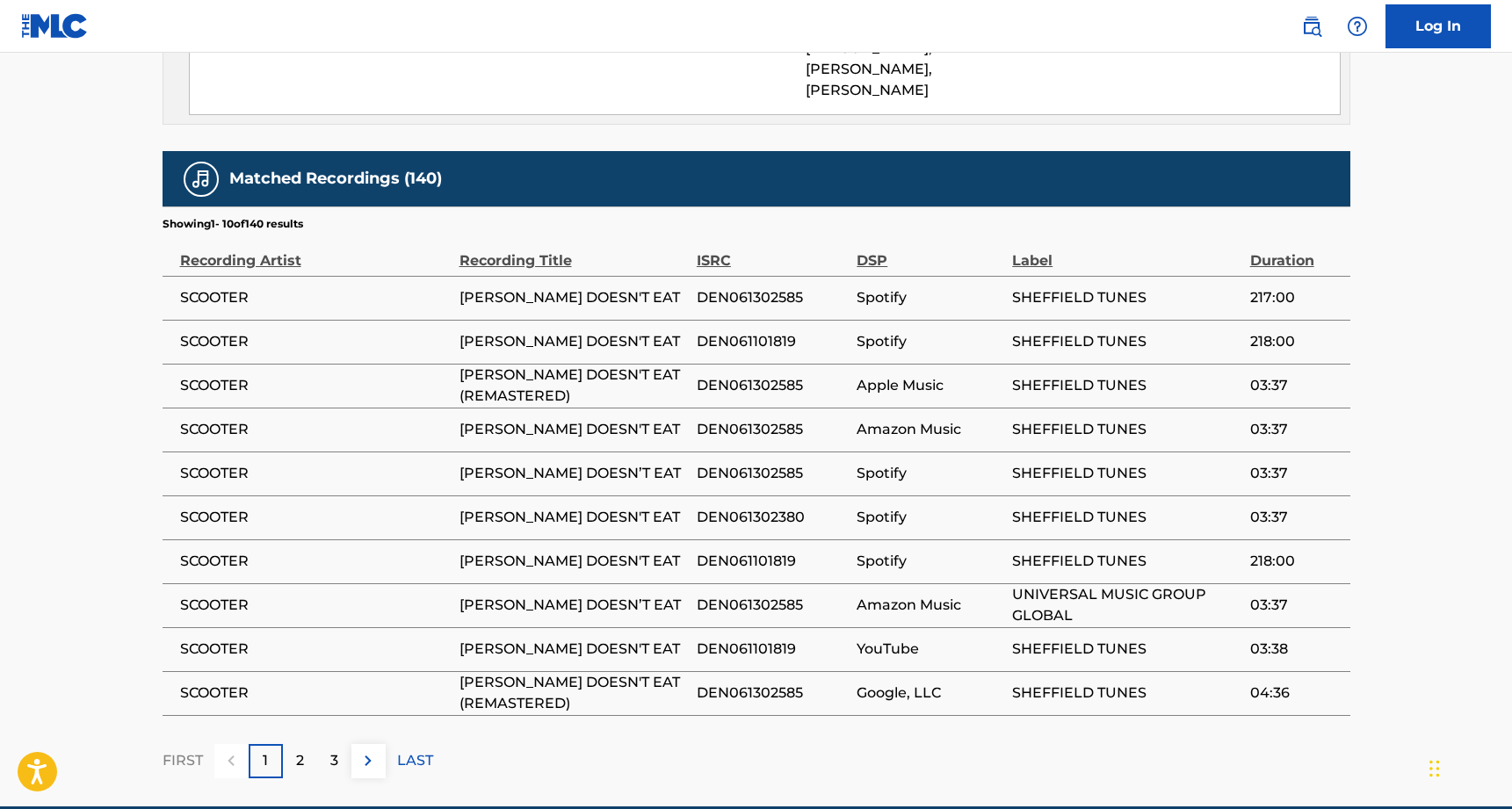
scroll to position [1498, 0]
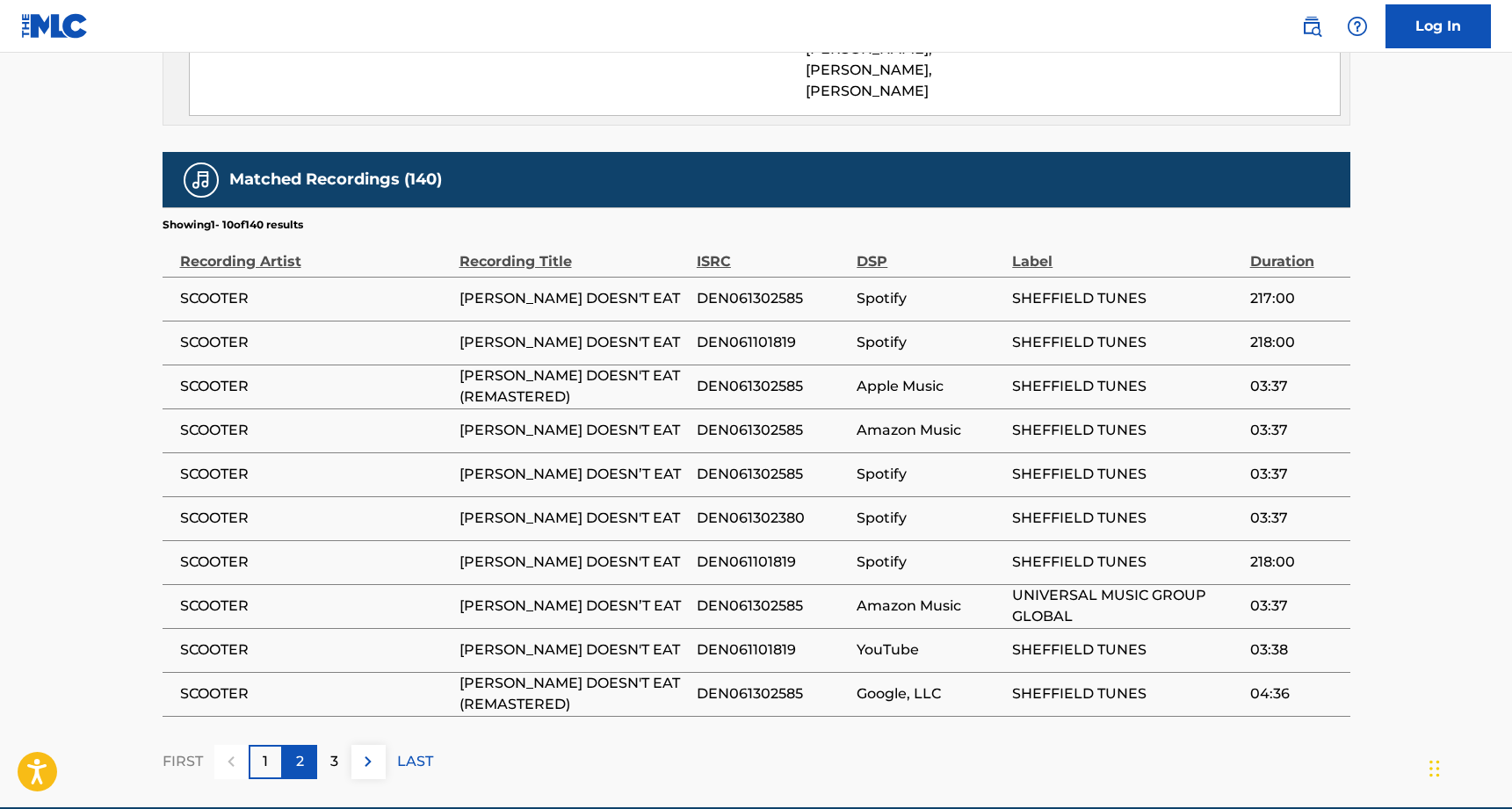
click at [306, 744] on div "2" at bounding box center [300, 762] width 34 height 34
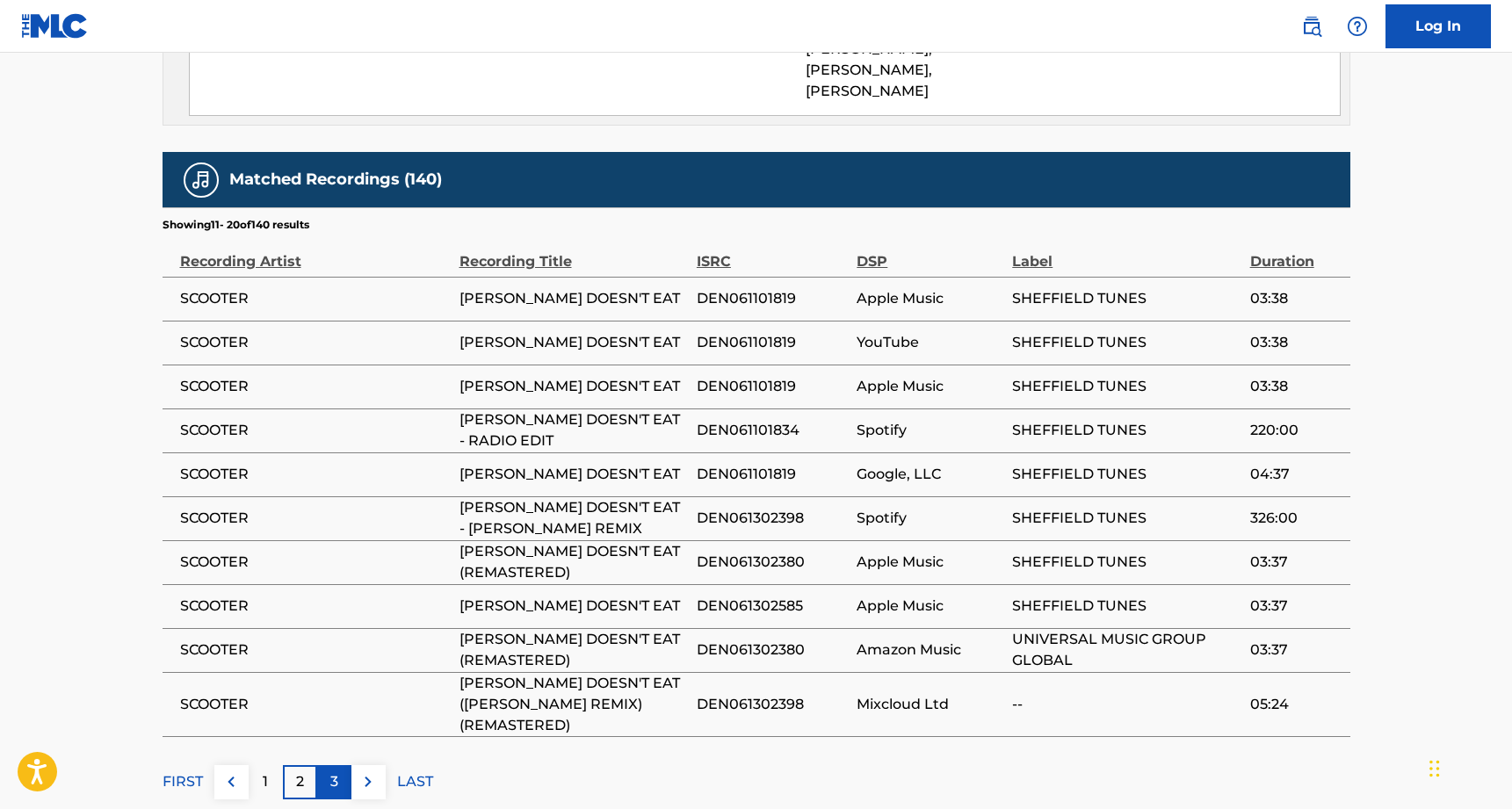
click at [331, 771] on p "3" at bounding box center [334, 782] width 8 height 22
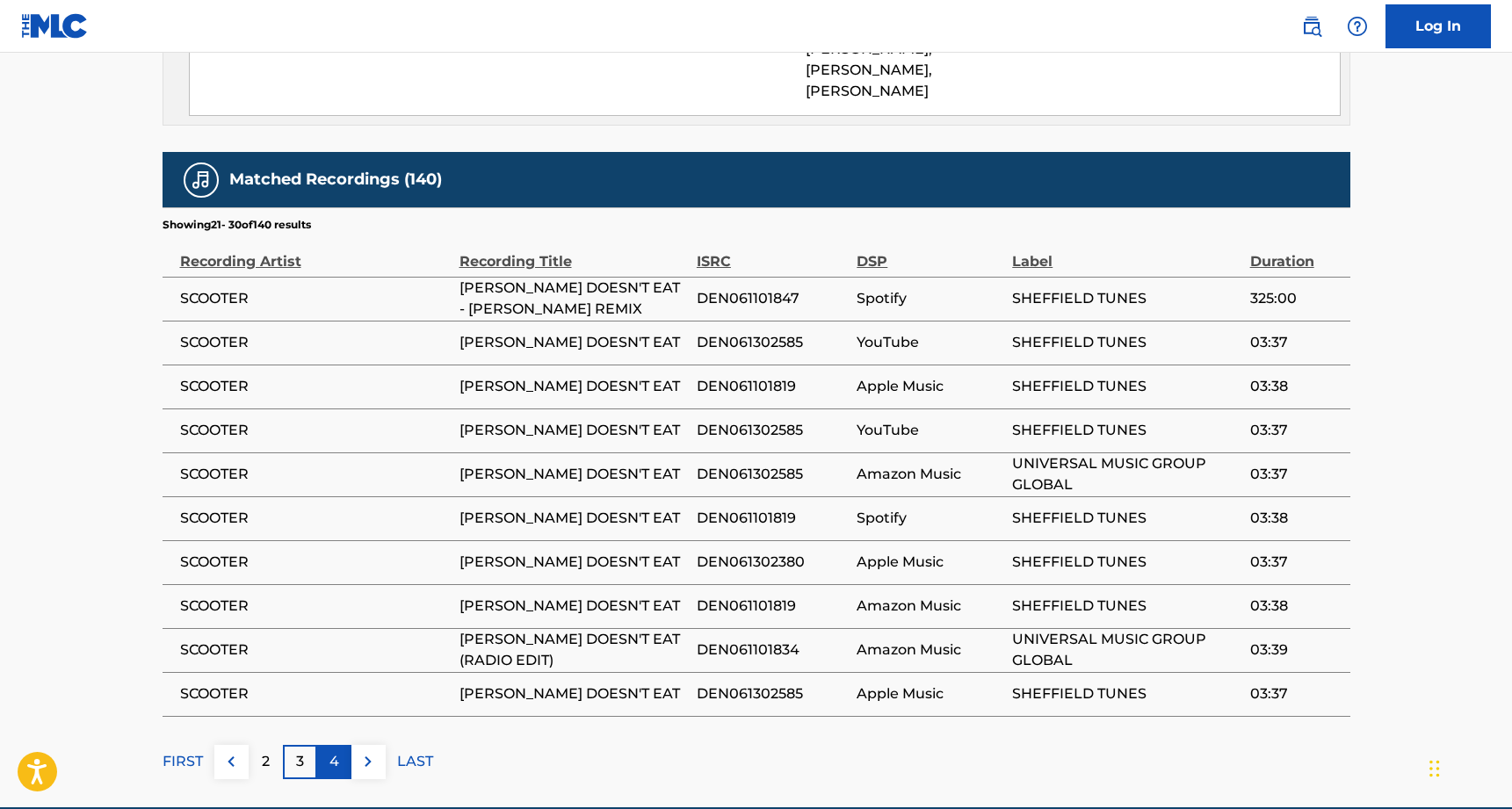
click at [340, 744] on div "4" at bounding box center [334, 762] width 34 height 34
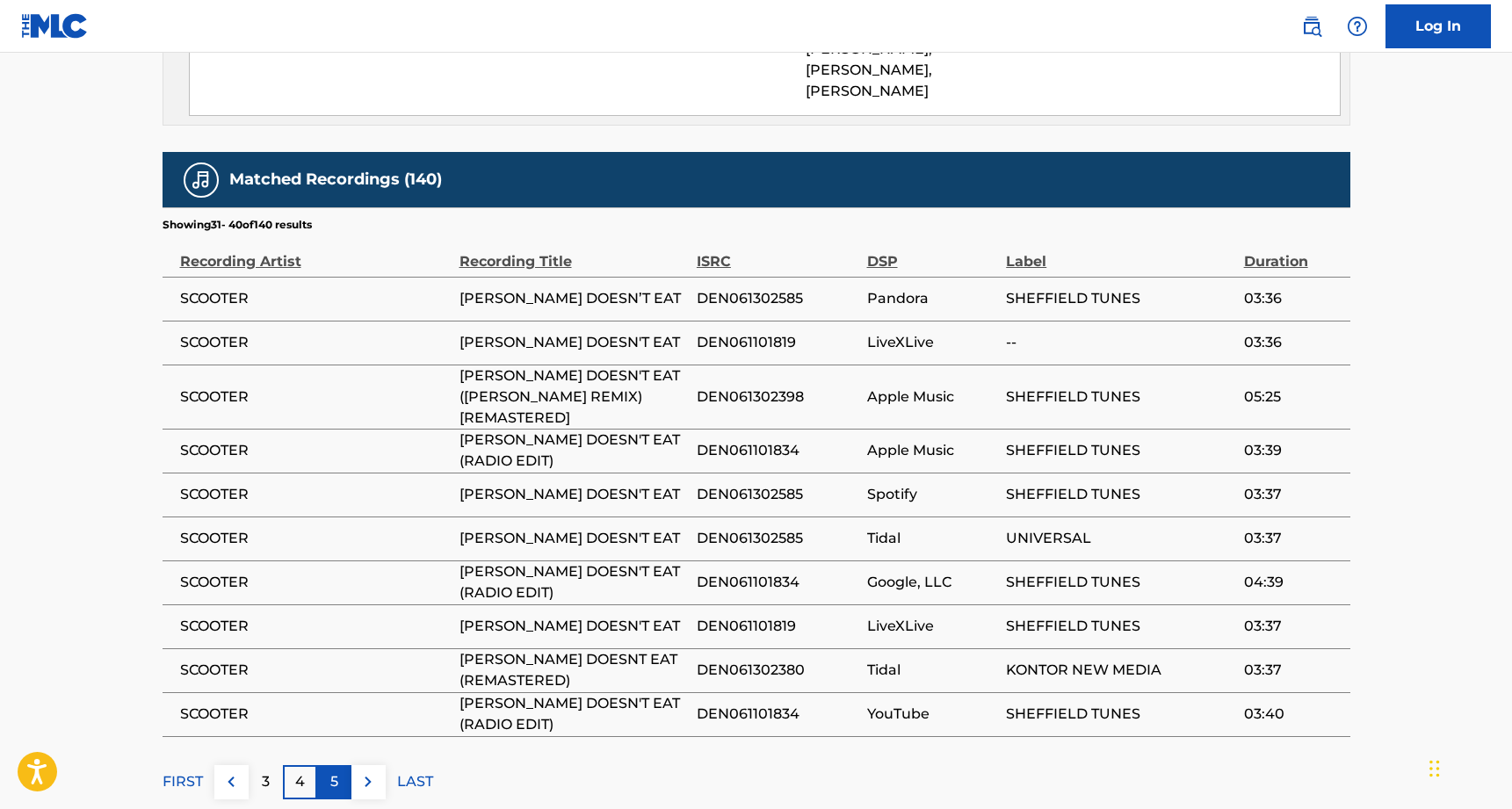
click at [342, 765] on div "5" at bounding box center [334, 782] width 34 height 34
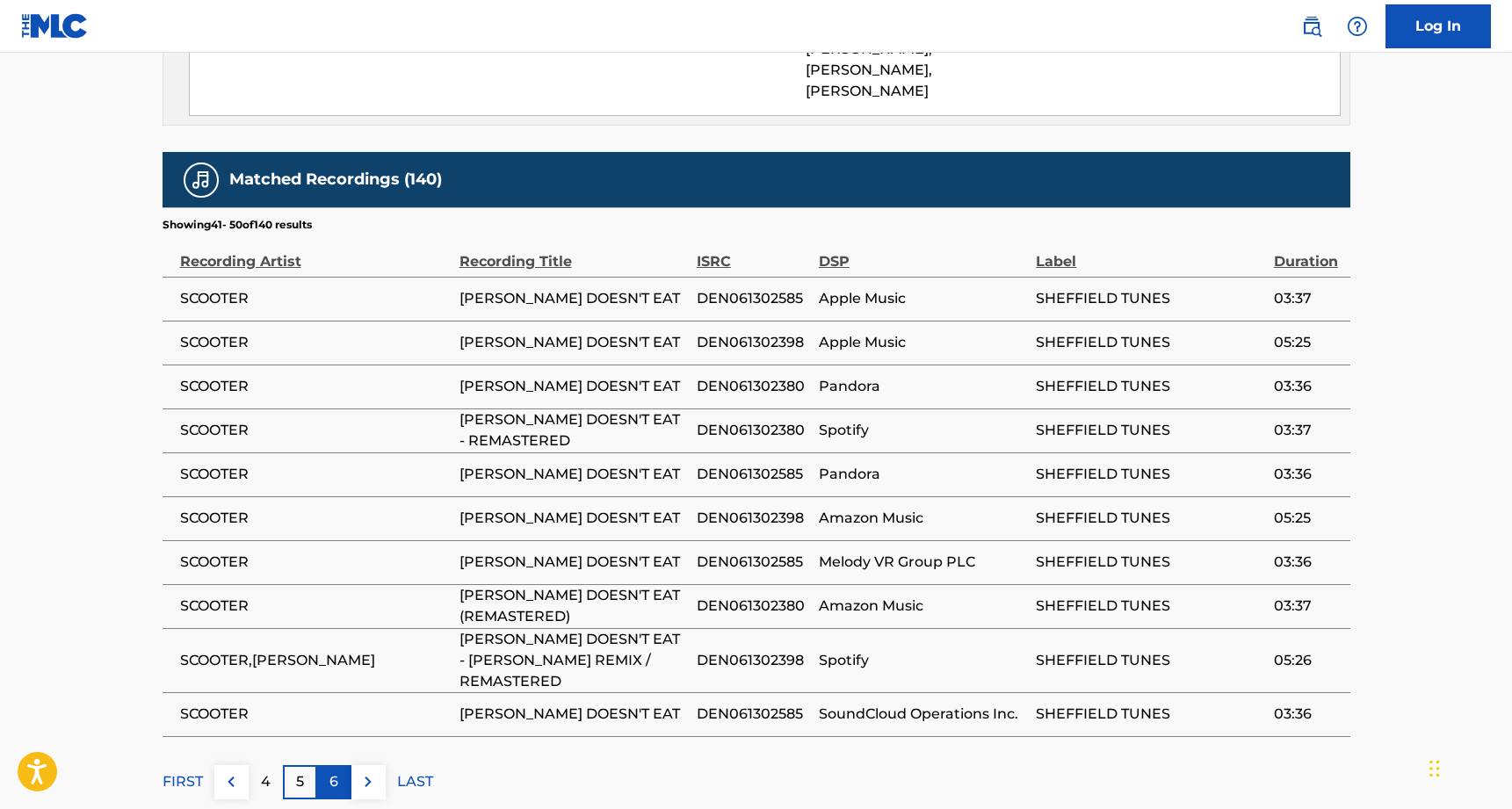
click at [341, 765] on div "6" at bounding box center [334, 782] width 34 height 34
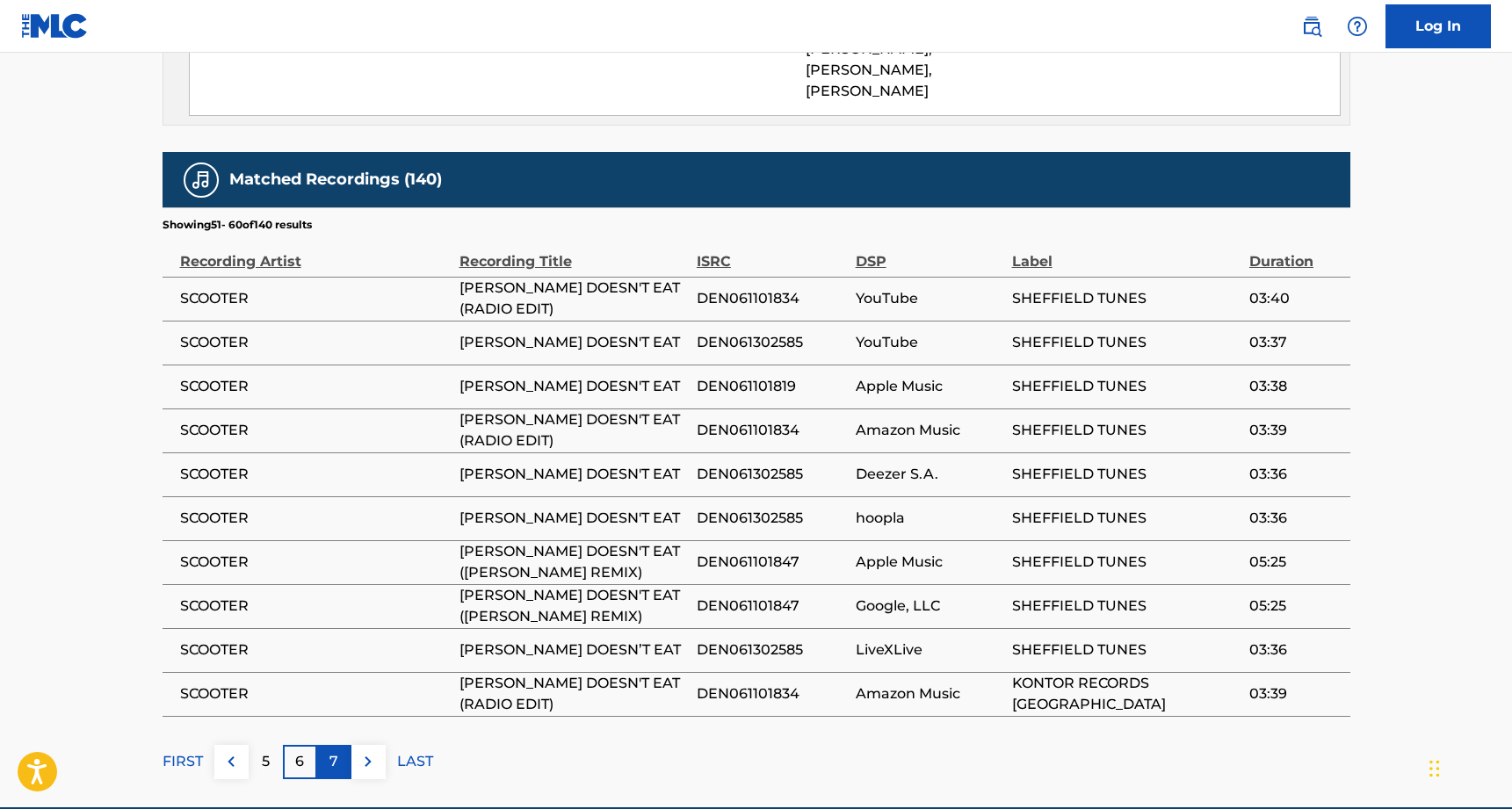
click at [339, 744] on div "7" at bounding box center [334, 762] width 34 height 34
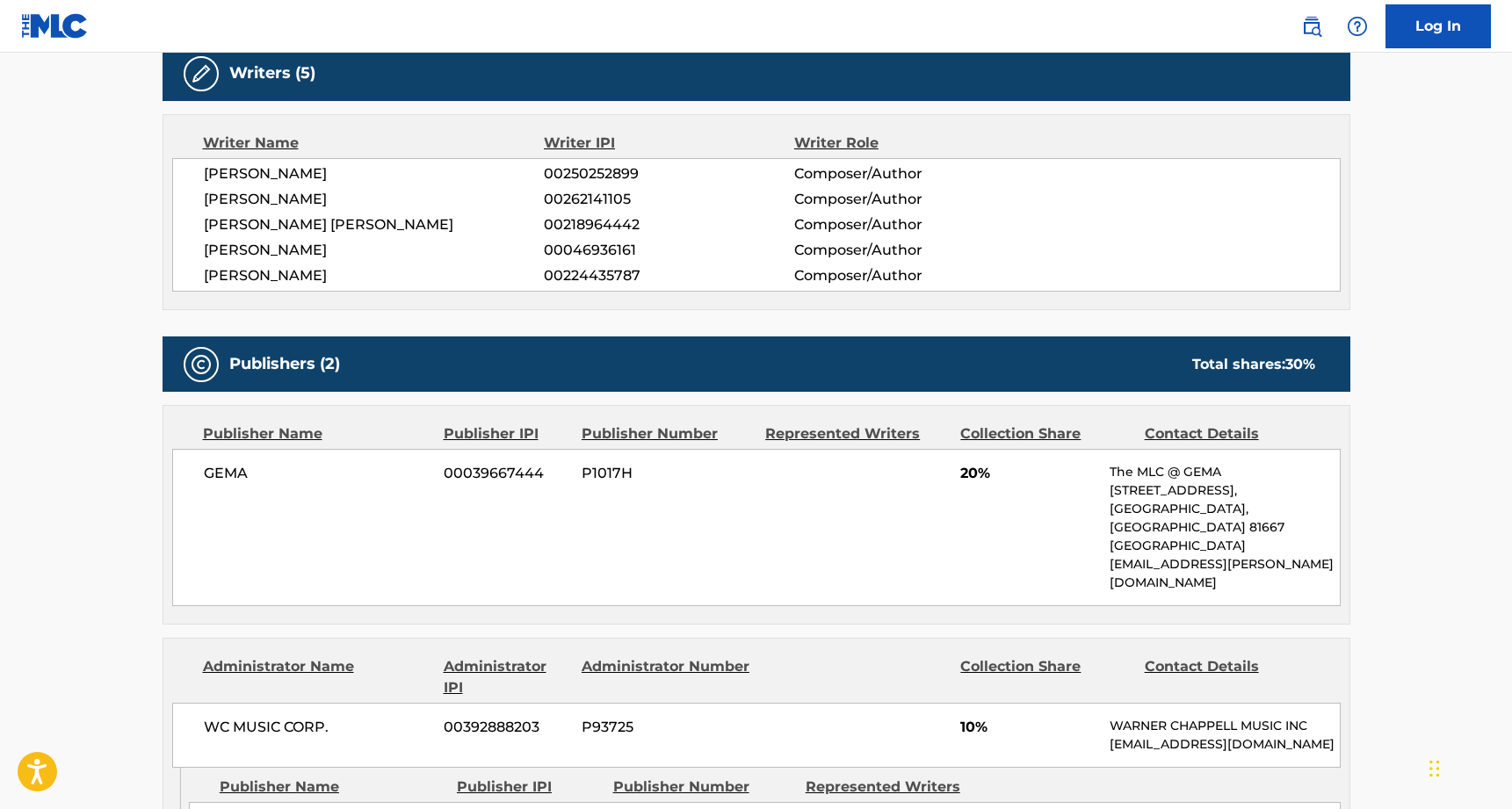
scroll to position [562, 0]
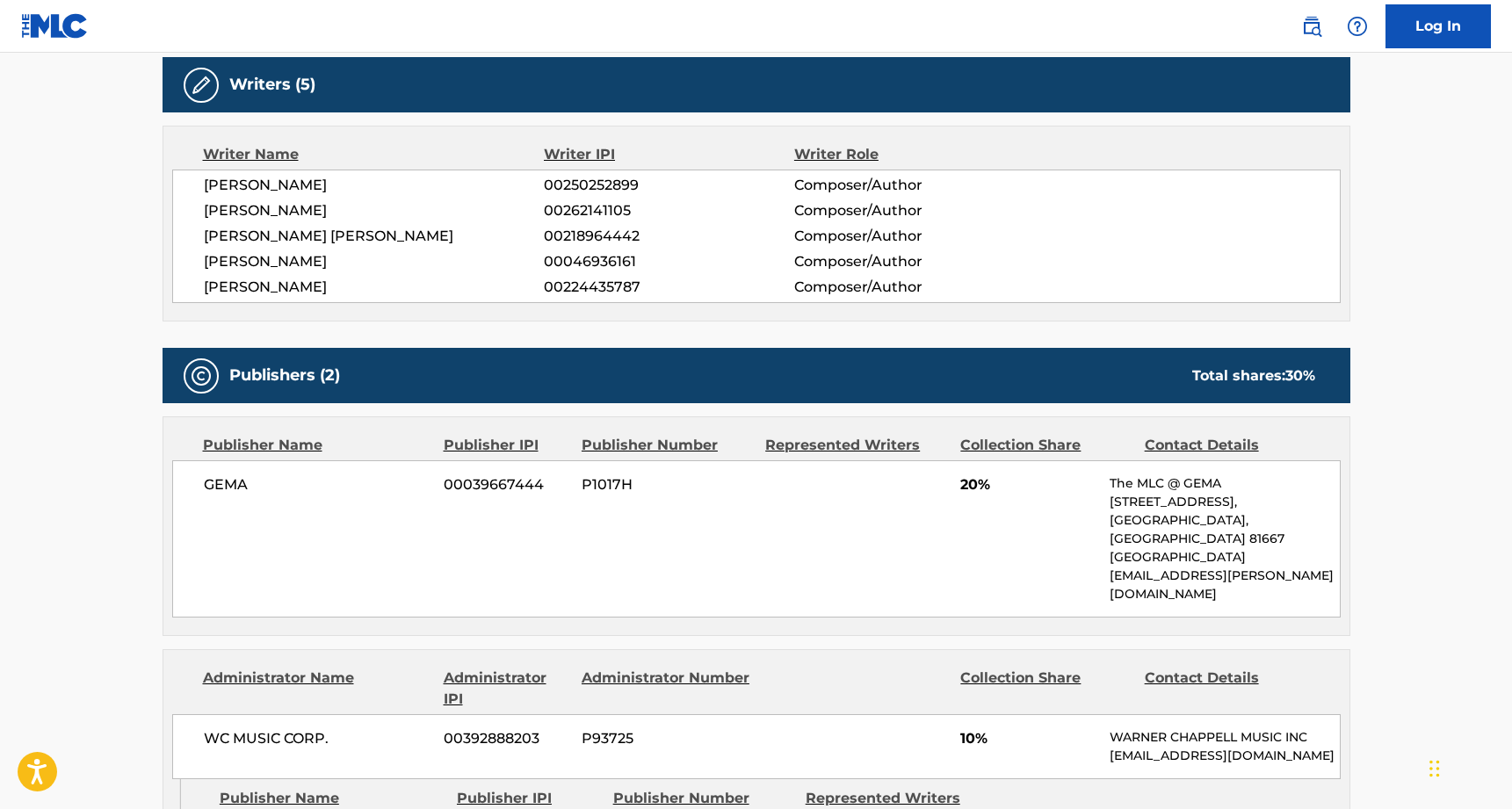
click at [618, 254] on span "00046936161" at bounding box center [669, 262] width 249 height 22
copy span "00046936161"
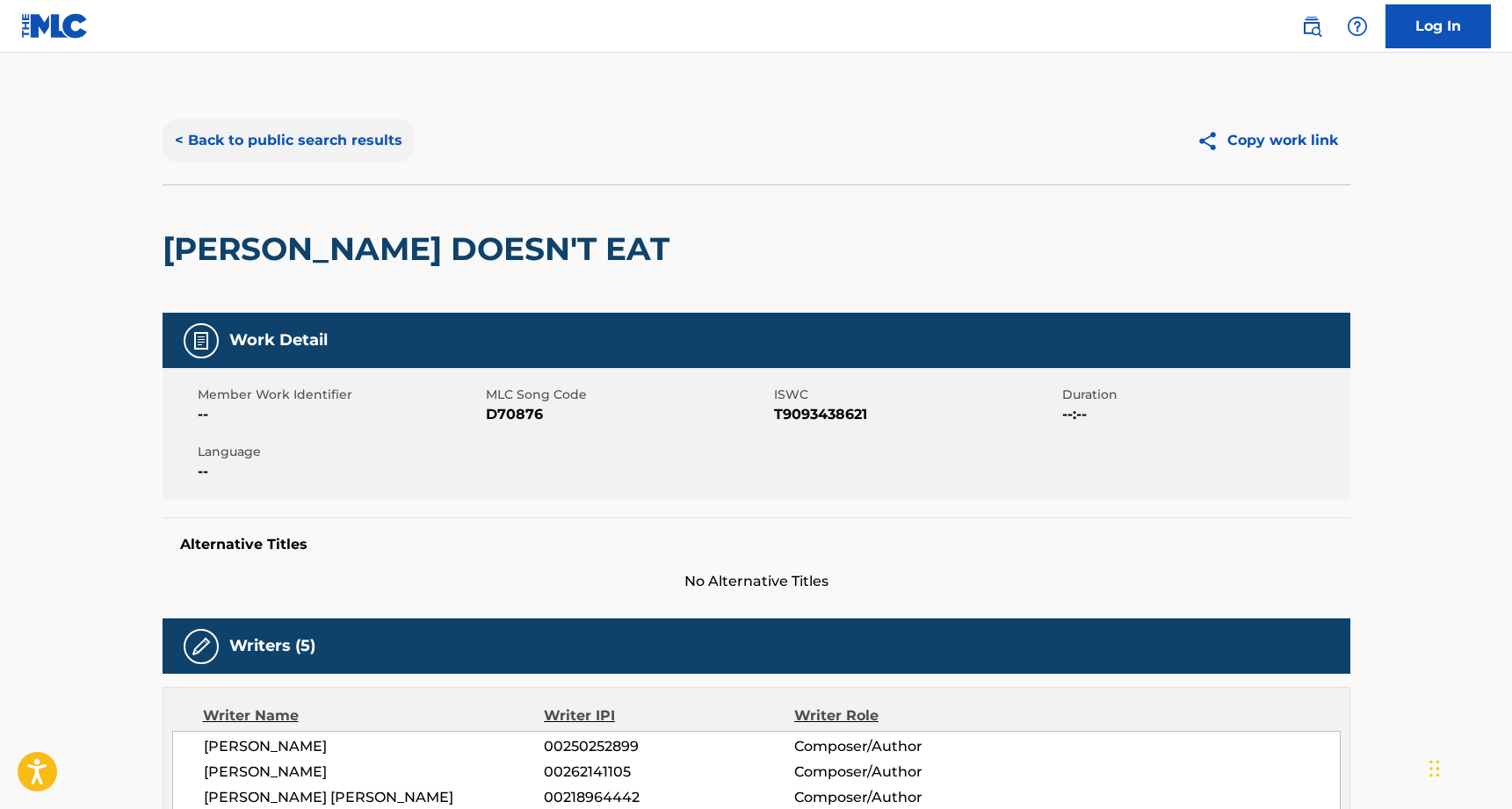
scroll to position [0, 0]
click at [255, 135] on button "< Back to public search results" at bounding box center [288, 140] width 252 height 44
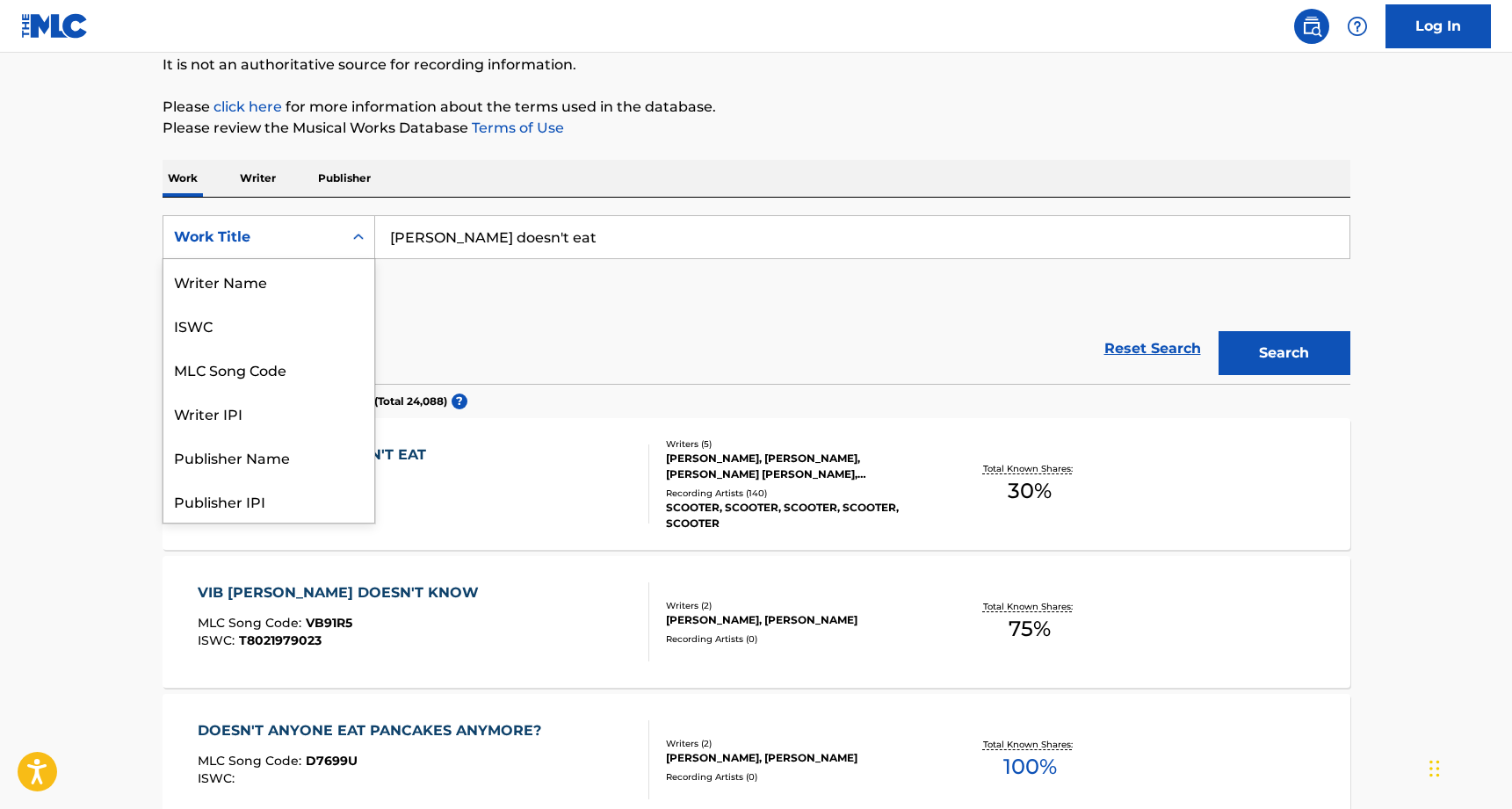
click at [339, 243] on div "Work Title" at bounding box center [253, 237] width 179 height 33
click at [264, 176] on p "Writer" at bounding box center [258, 177] width 47 height 37
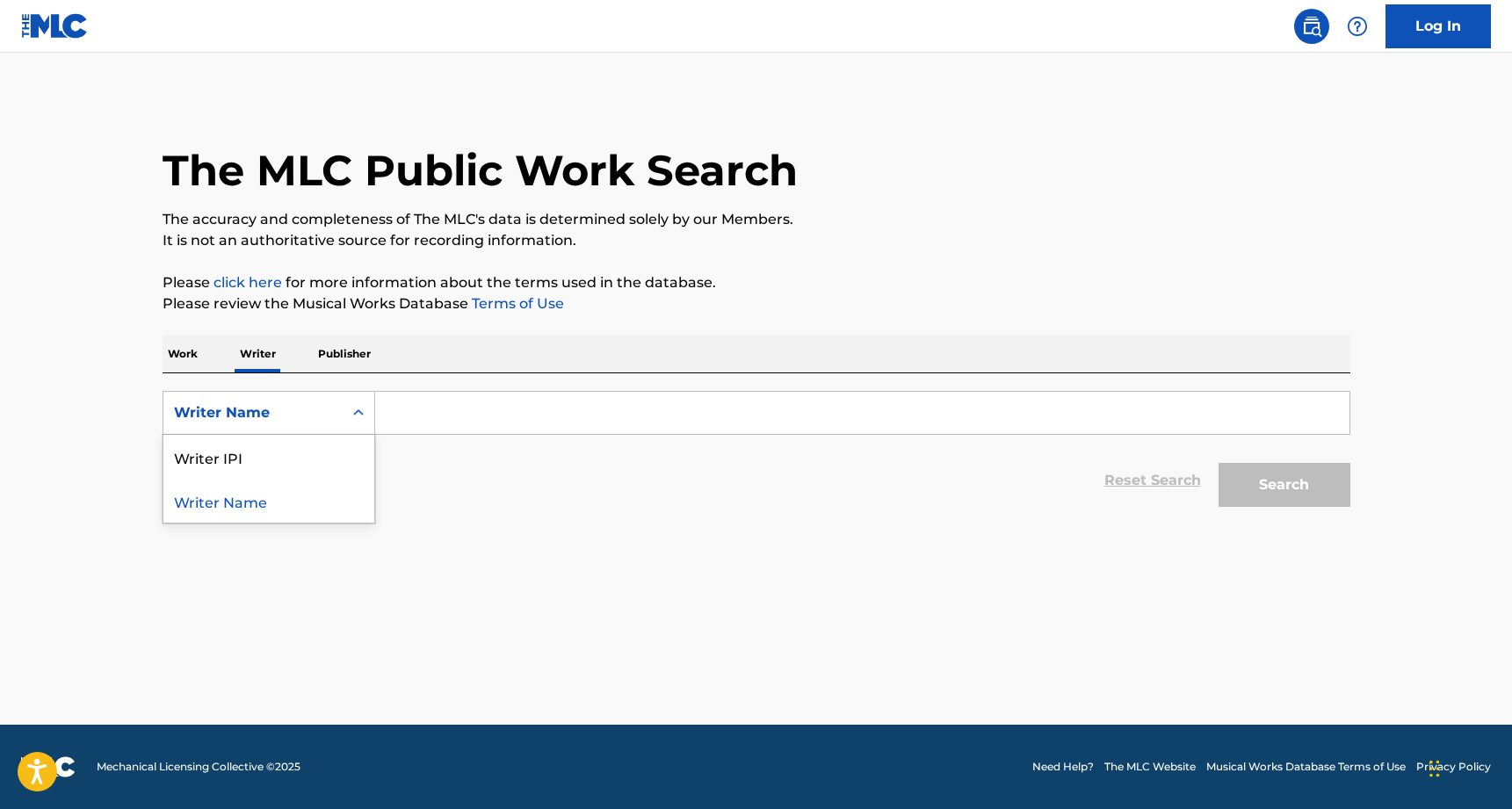
click at [264, 407] on div "Writer Name" at bounding box center [253, 413] width 158 height 22
click at [262, 466] on div "Writer IPI" at bounding box center [268, 456] width 211 height 44
click at [458, 406] on input "Search Form" at bounding box center [862, 412] width 974 height 42
paste input "00046936161"
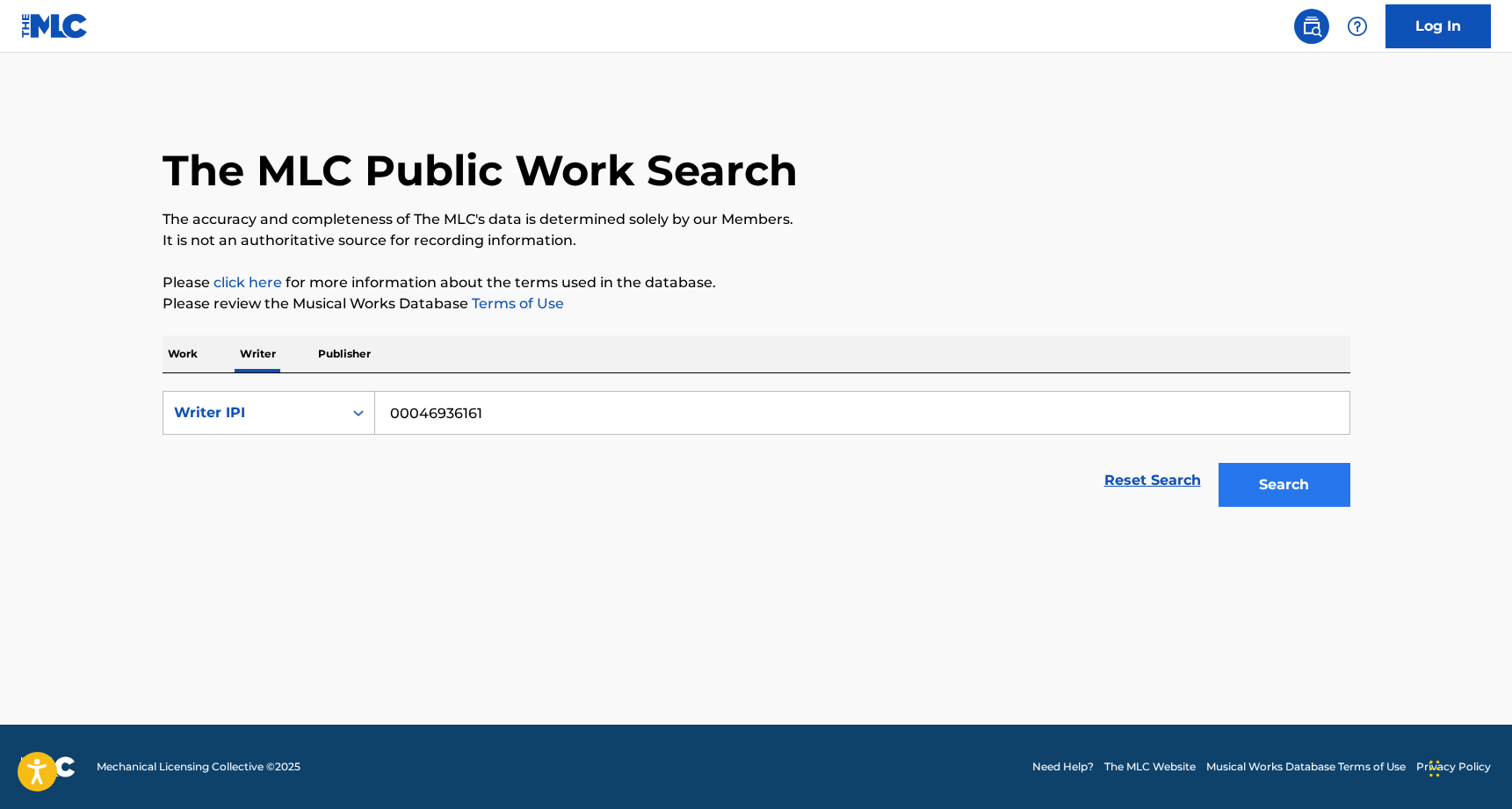
type input "00046936161"
click at [1275, 478] on button "Search" at bounding box center [1284, 485] width 132 height 44
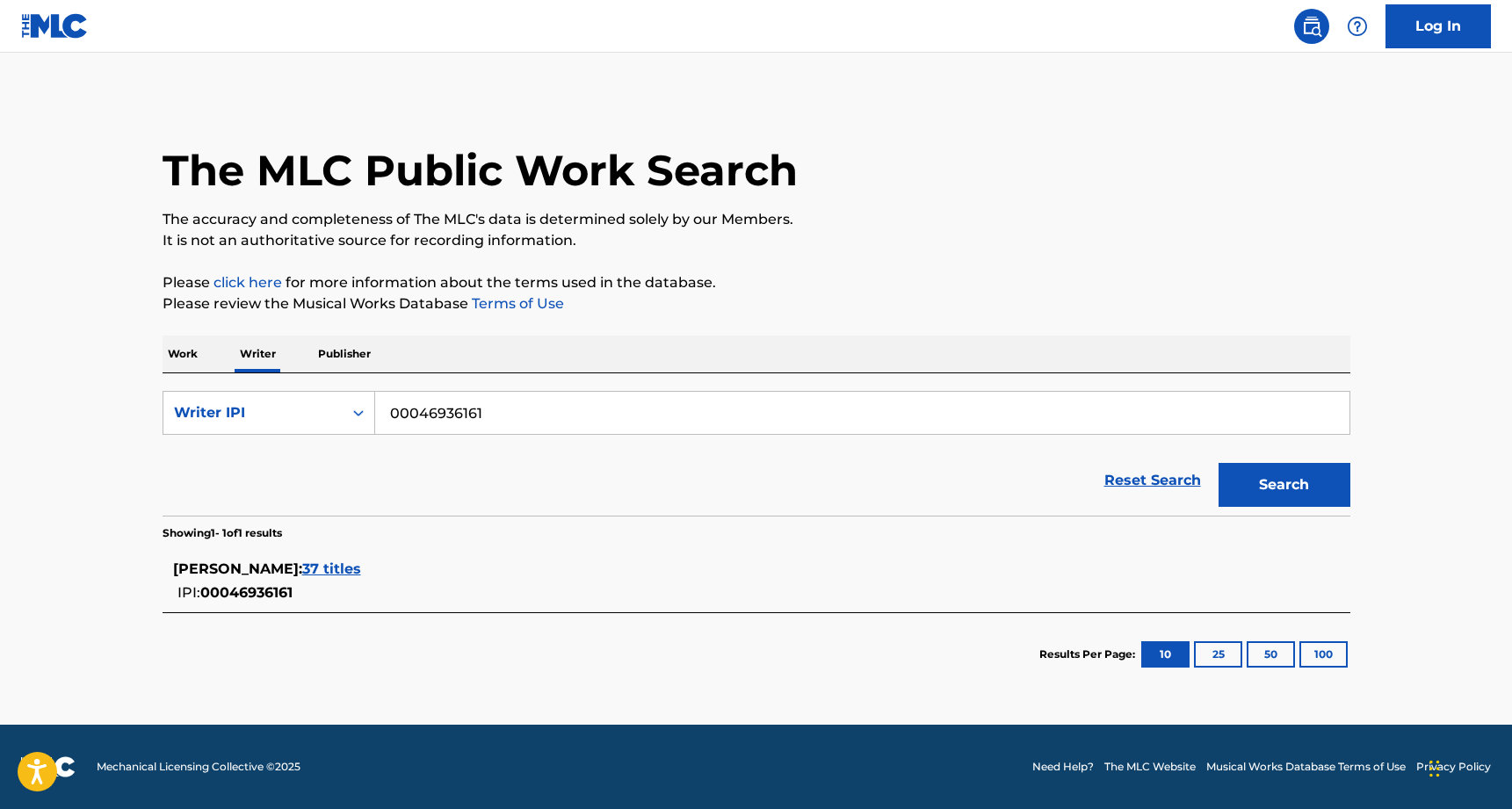
click at [352, 569] on span "37 titles" at bounding box center [332, 569] width 59 height 17
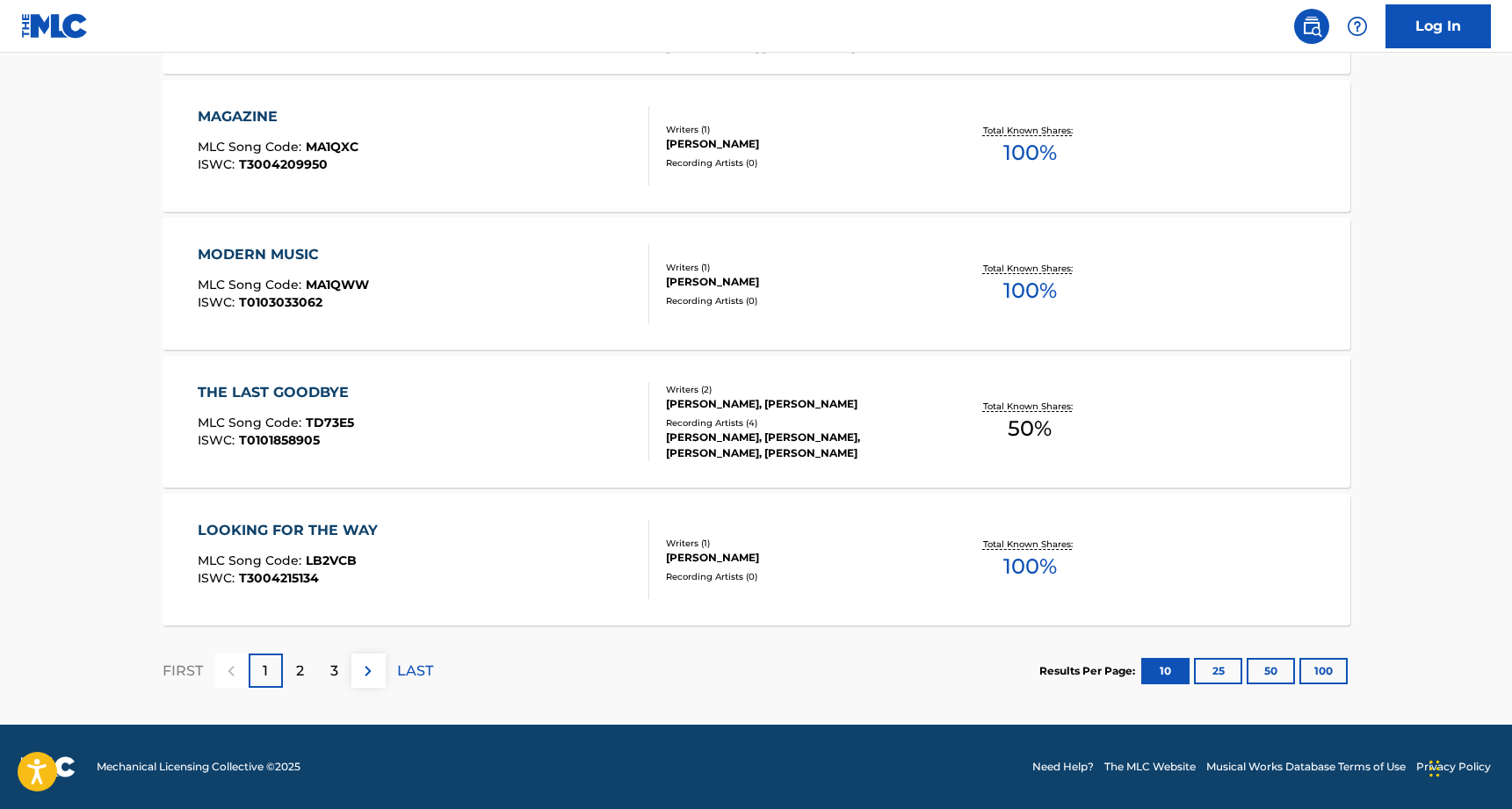
scroll to position [1341, 0]
click at [304, 664] on div "2" at bounding box center [300, 671] width 34 height 34
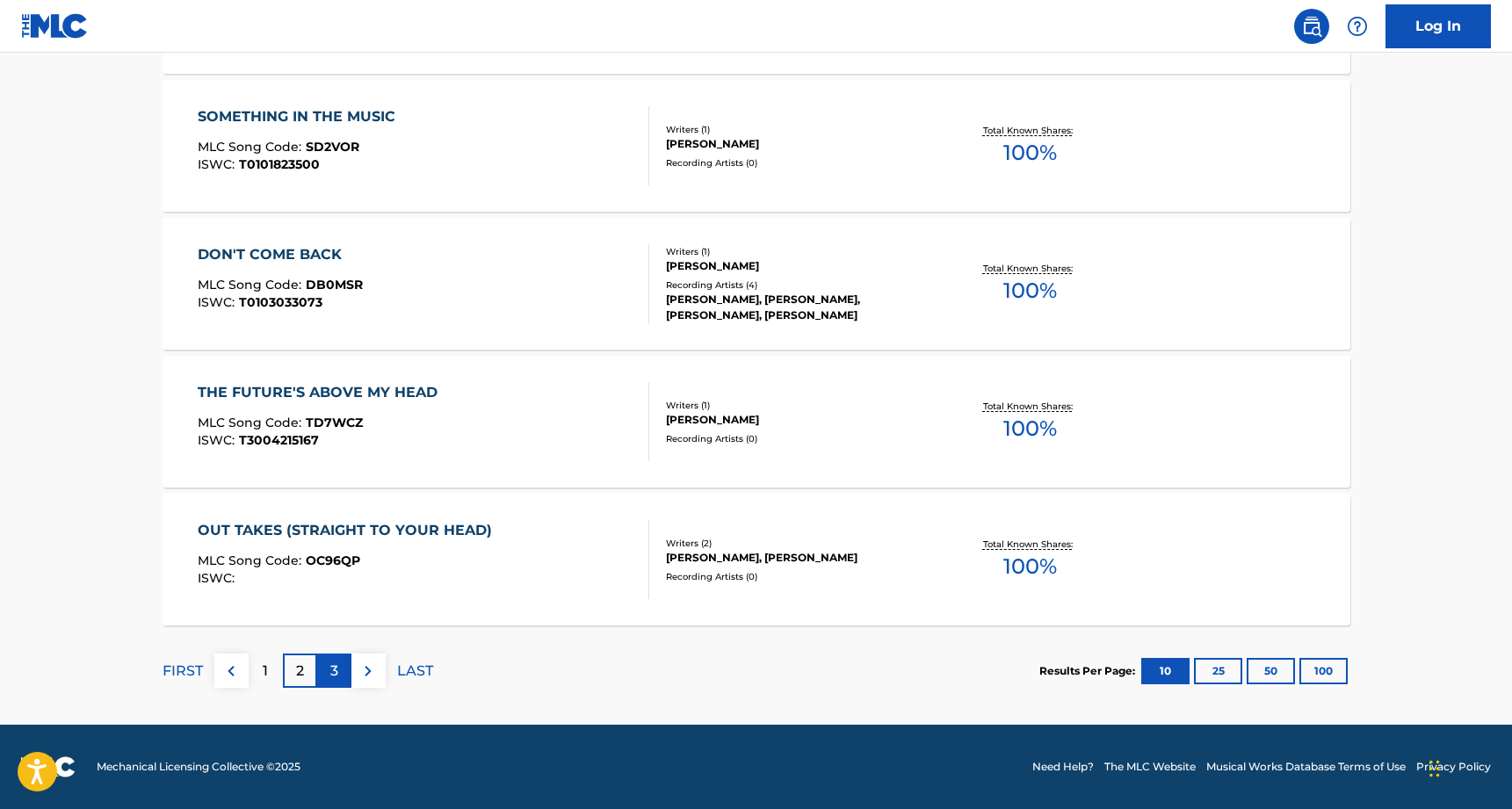
click at [325, 670] on div "3" at bounding box center [334, 671] width 34 height 34
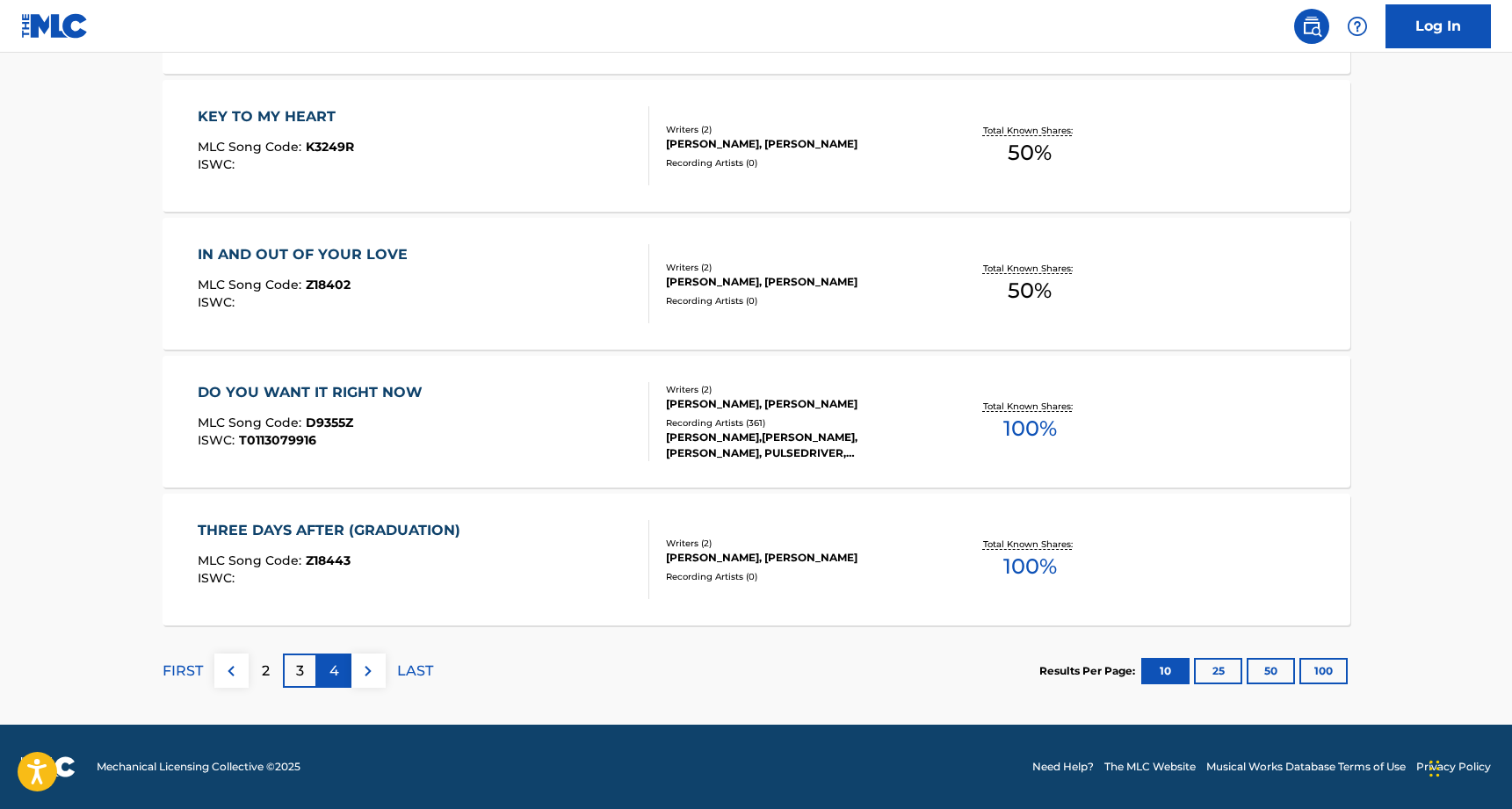
click at [333, 671] on p "4" at bounding box center [334, 671] width 10 height 22
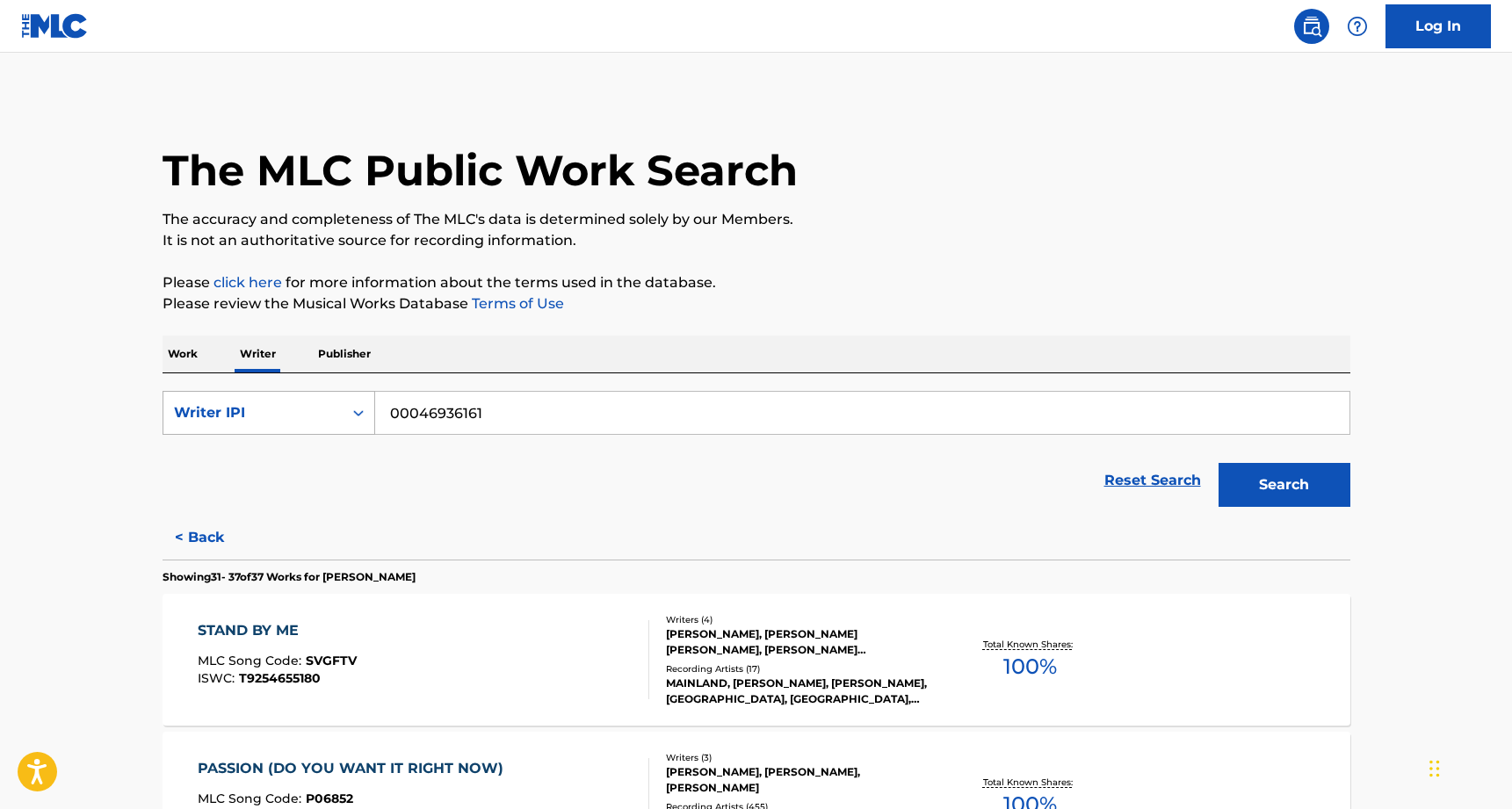
scroll to position [0, 0]
click at [288, 411] on div "Writer IPI" at bounding box center [253, 413] width 158 height 22
click at [197, 358] on p "Work" at bounding box center [182, 354] width 40 height 37
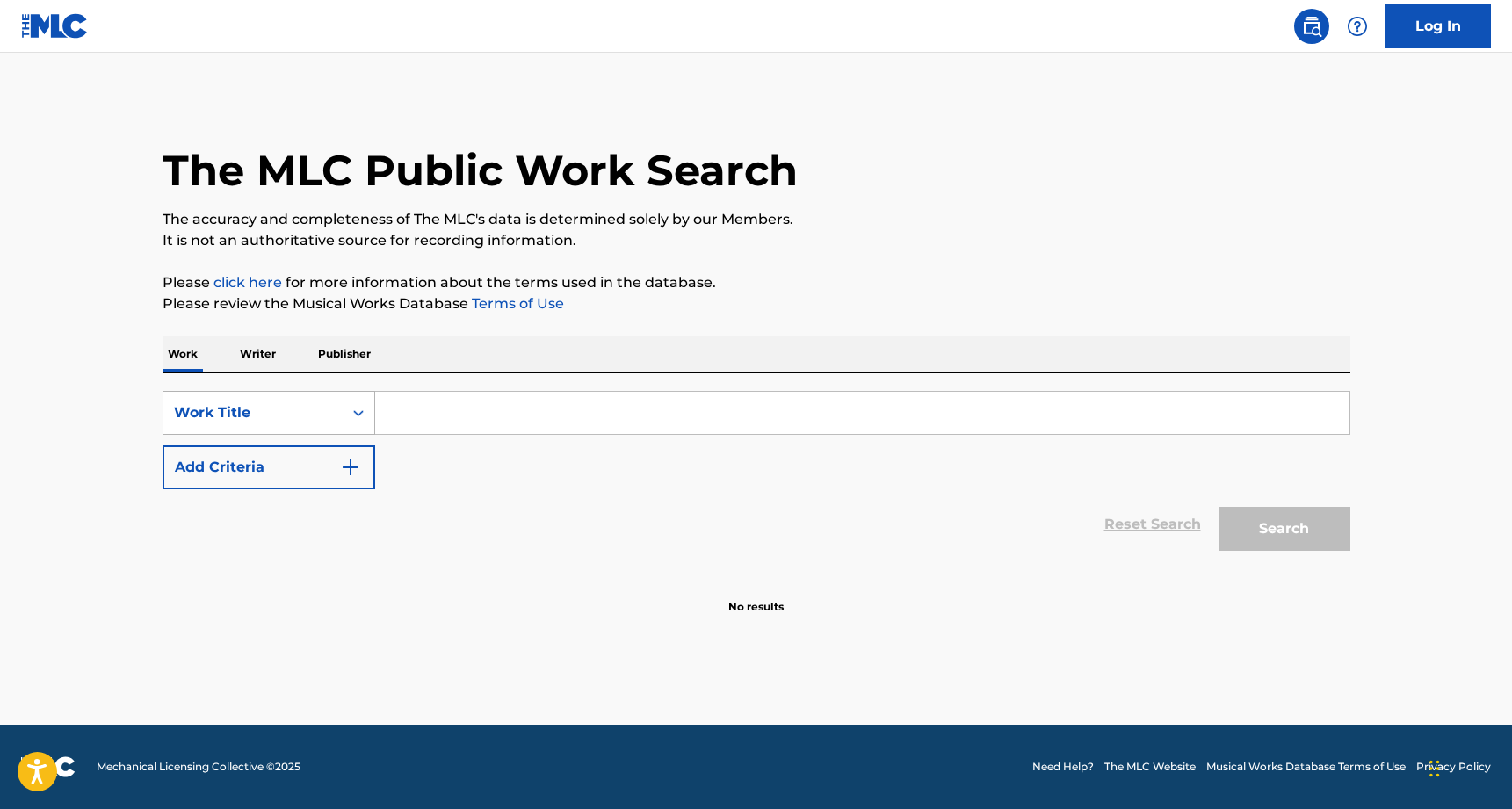
click at [238, 397] on div "Work Title" at bounding box center [253, 412] width 179 height 33
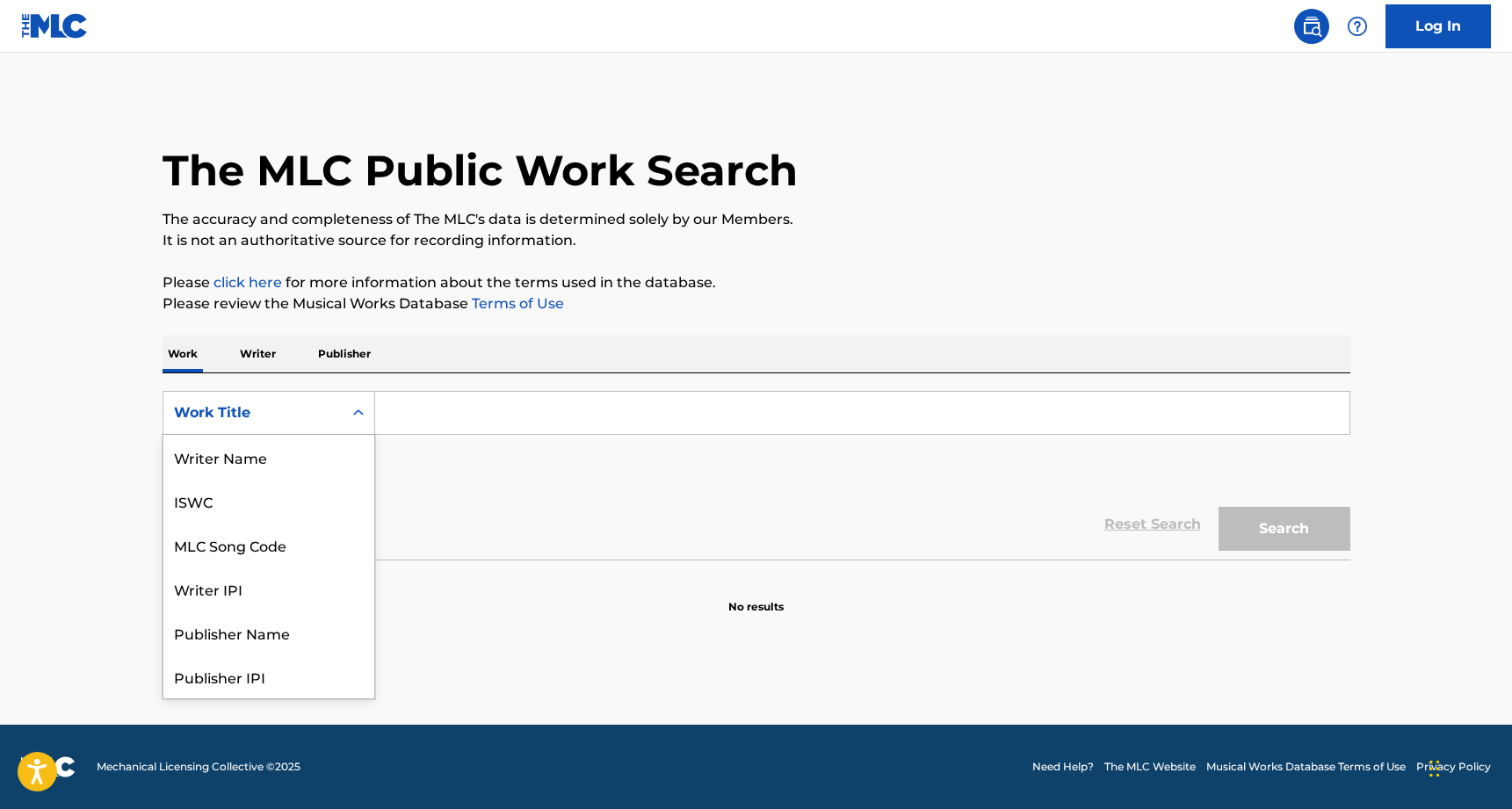
scroll to position [88, 0]
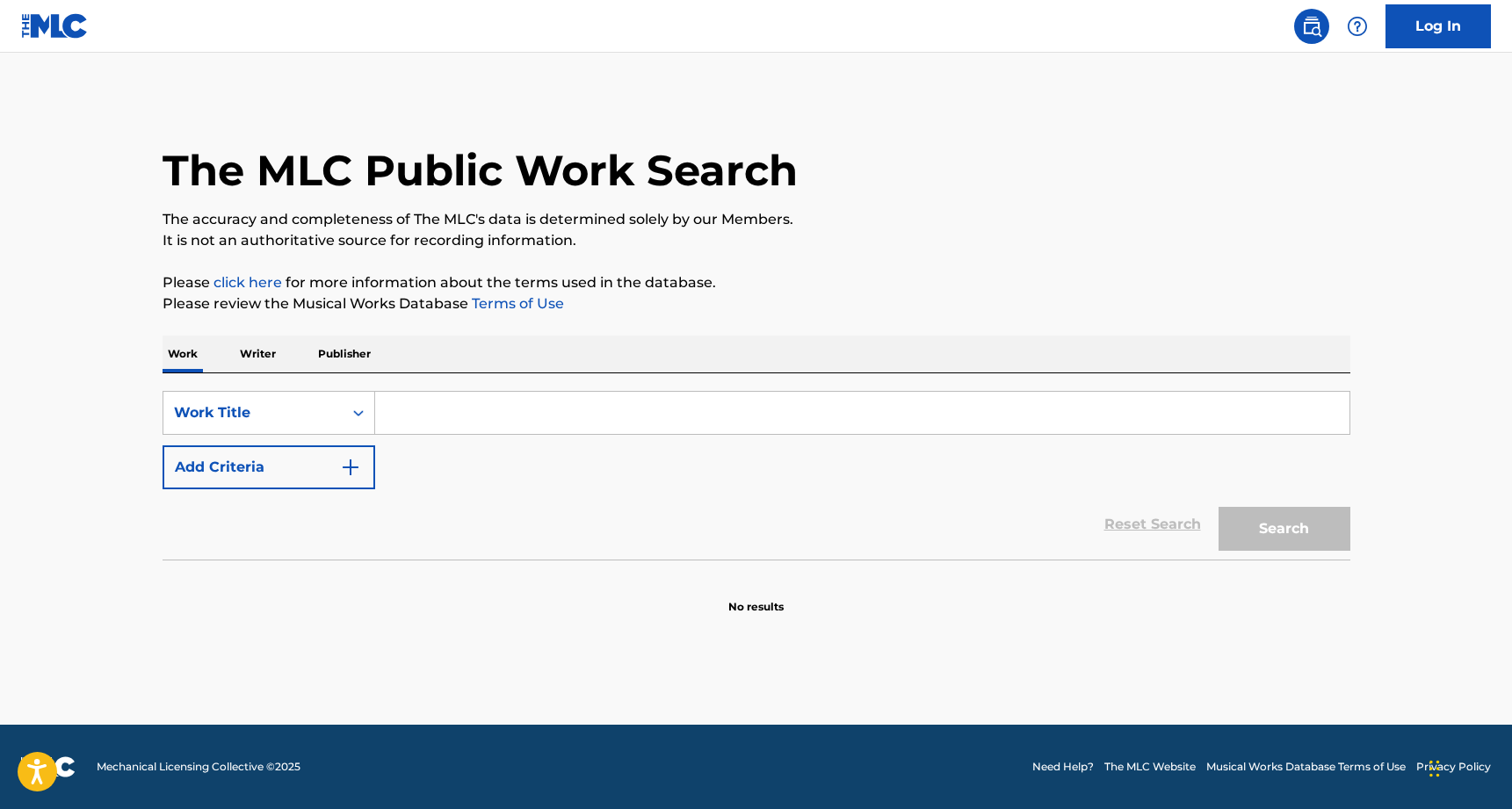
click at [340, 349] on p "Publisher" at bounding box center [344, 354] width 64 height 37
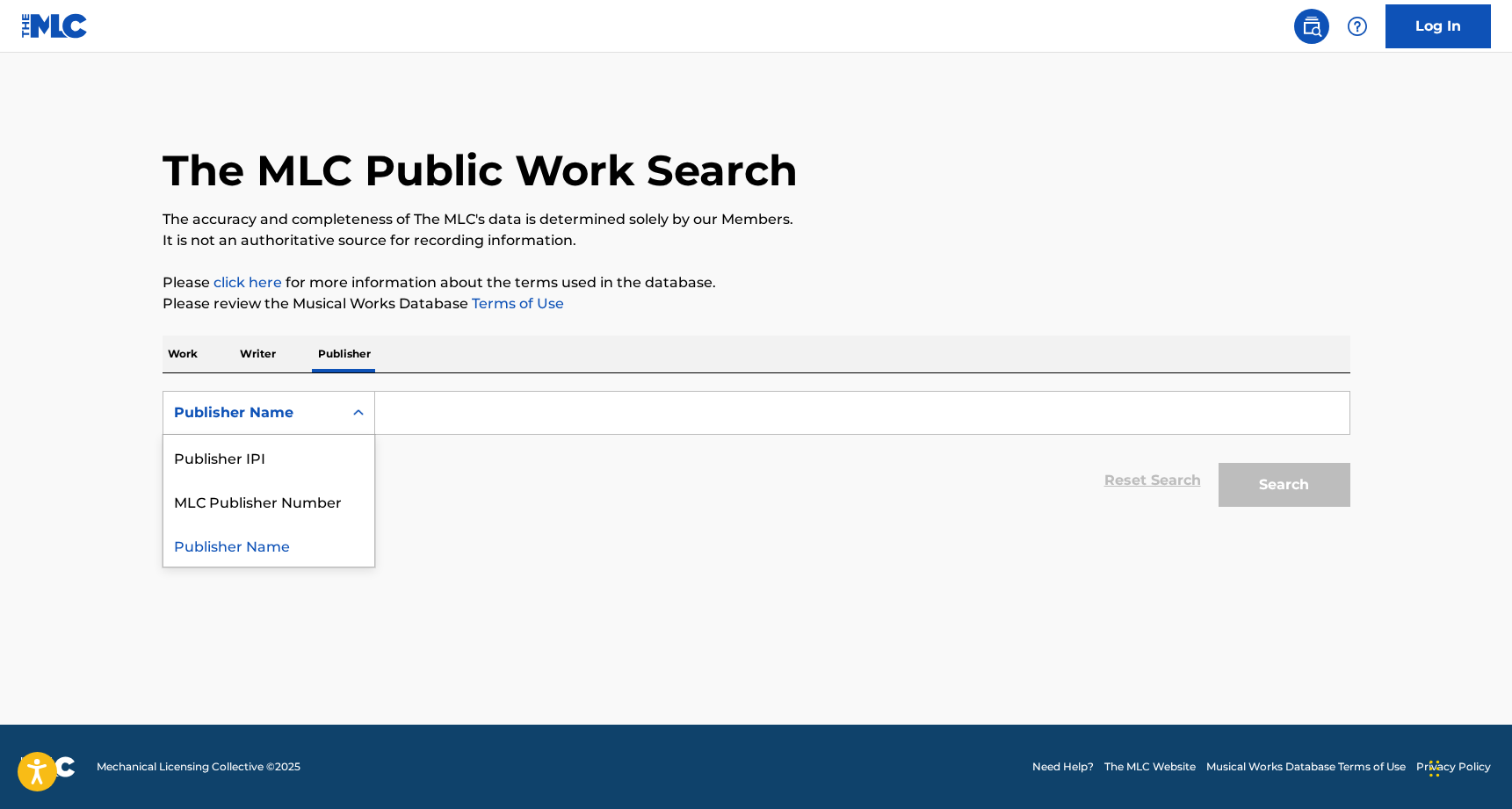
click at [275, 428] on div "Publisher Name" at bounding box center [253, 412] width 179 height 33
click at [283, 422] on div "Publisher Name" at bounding box center [253, 413] width 158 height 22
click at [258, 340] on p "Writer" at bounding box center [258, 354] width 47 height 37
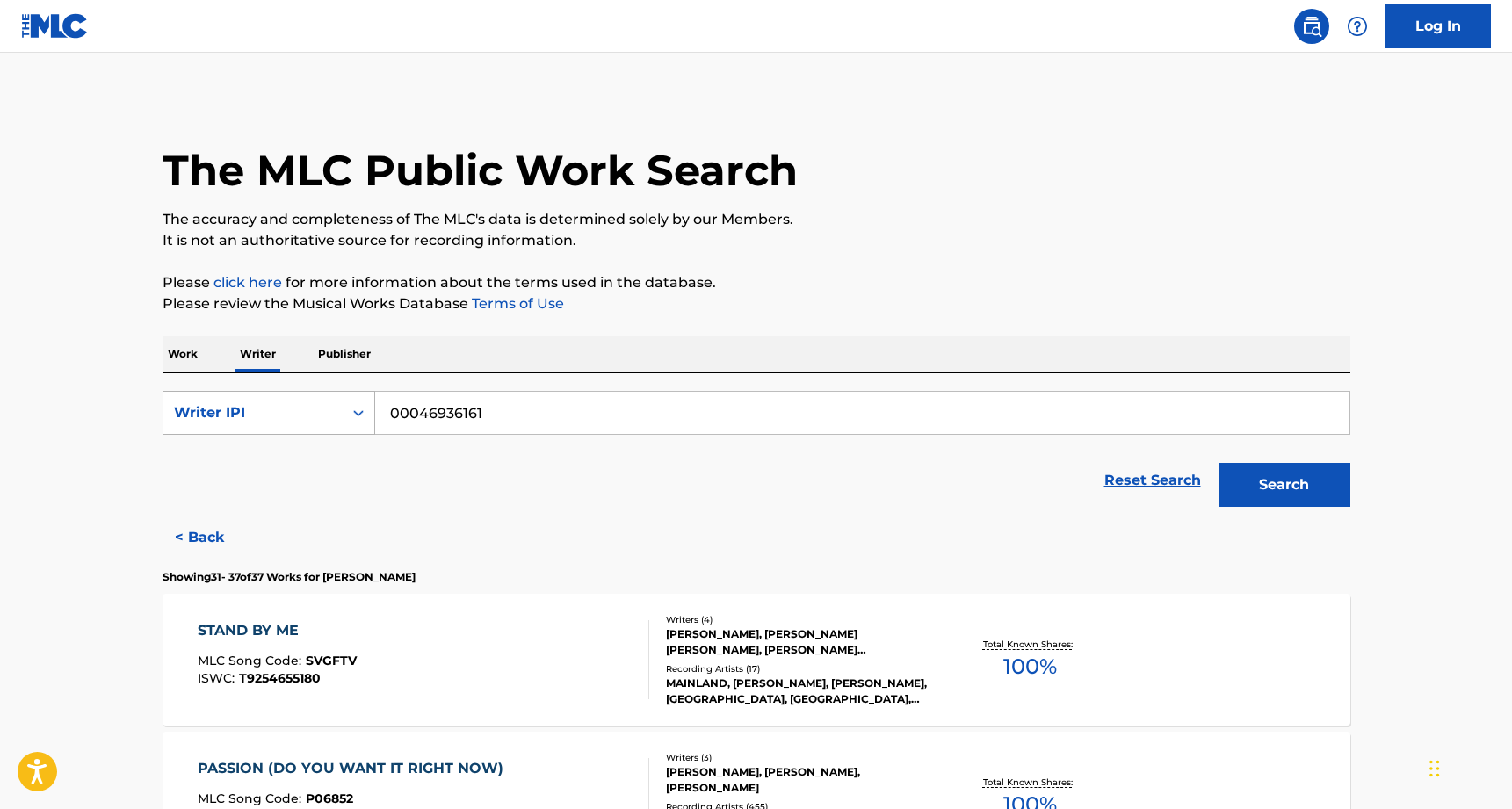
click at [265, 408] on div "Writer IPI" at bounding box center [253, 413] width 158 height 22
click at [186, 357] on p "Work" at bounding box center [182, 354] width 40 height 37
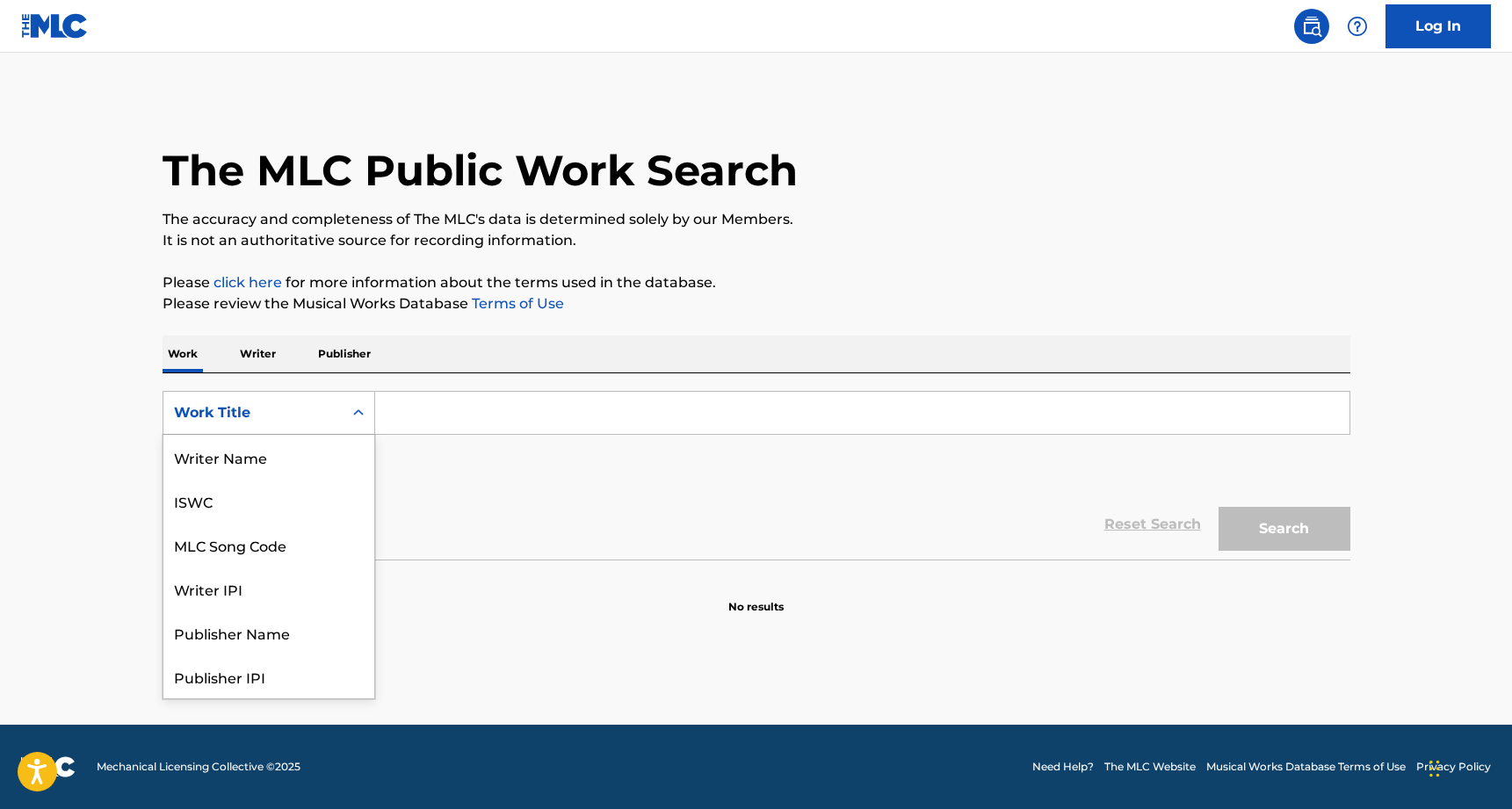
drag, startPoint x: 245, startPoint y: 429, endPoint x: 255, endPoint y: 427, distance: 10.2
click at [245, 429] on div "Work Title" at bounding box center [268, 412] width 212 height 44
drag, startPoint x: 244, startPoint y: 501, endPoint x: 258, endPoint y: 490, distance: 17.8
click at [244, 500] on div "ISWC" at bounding box center [268, 500] width 211 height 44
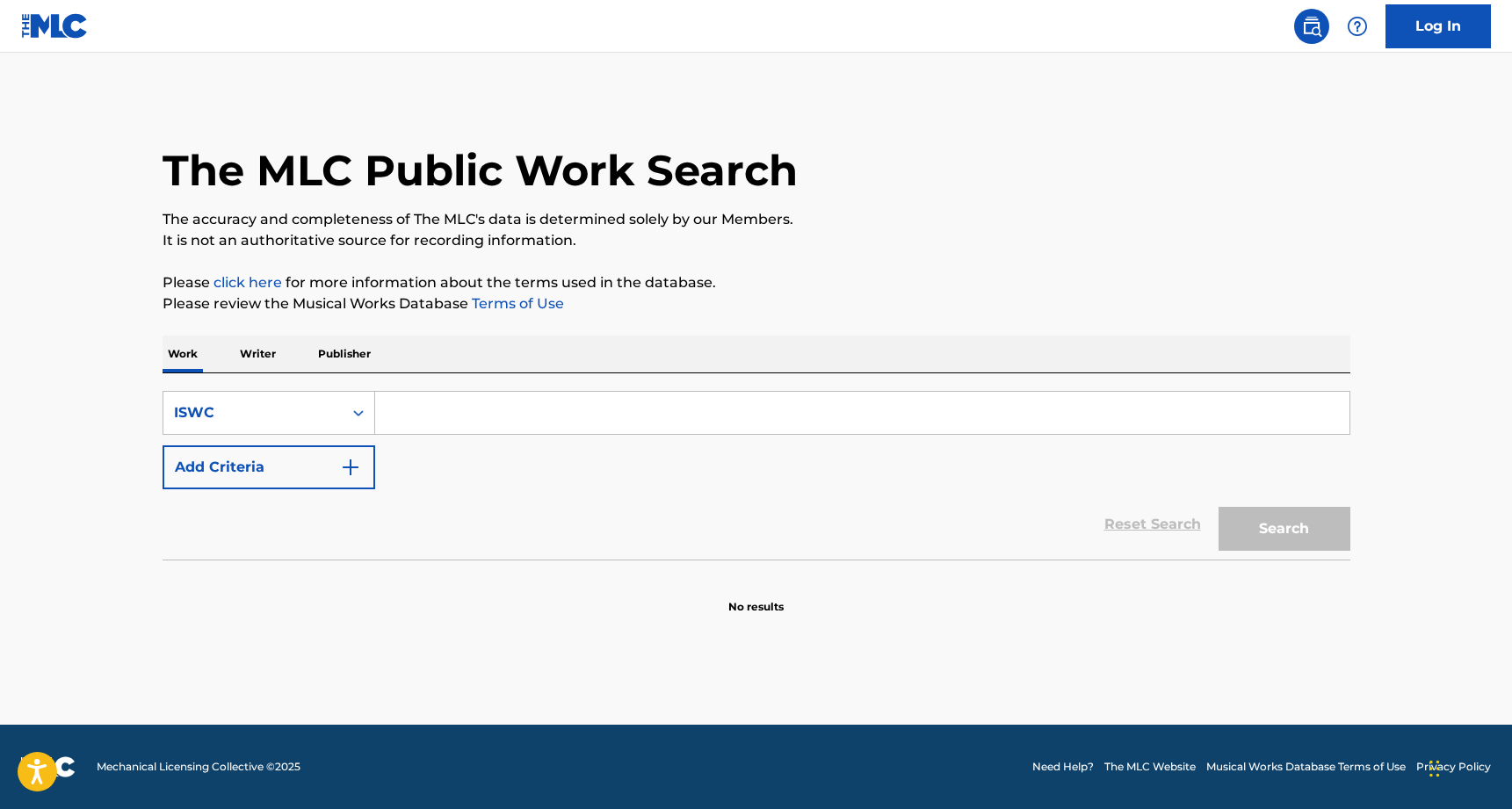
click at [408, 415] on input "Search Form" at bounding box center [862, 412] width 974 height 42
paste input "T-011.289.328-3"
type input "T-011.289.328-3"
click at [1266, 525] on button "Search" at bounding box center [1284, 529] width 132 height 44
drag, startPoint x: 404, startPoint y: 408, endPoint x: 358, endPoint y: 410, distance: 46.0
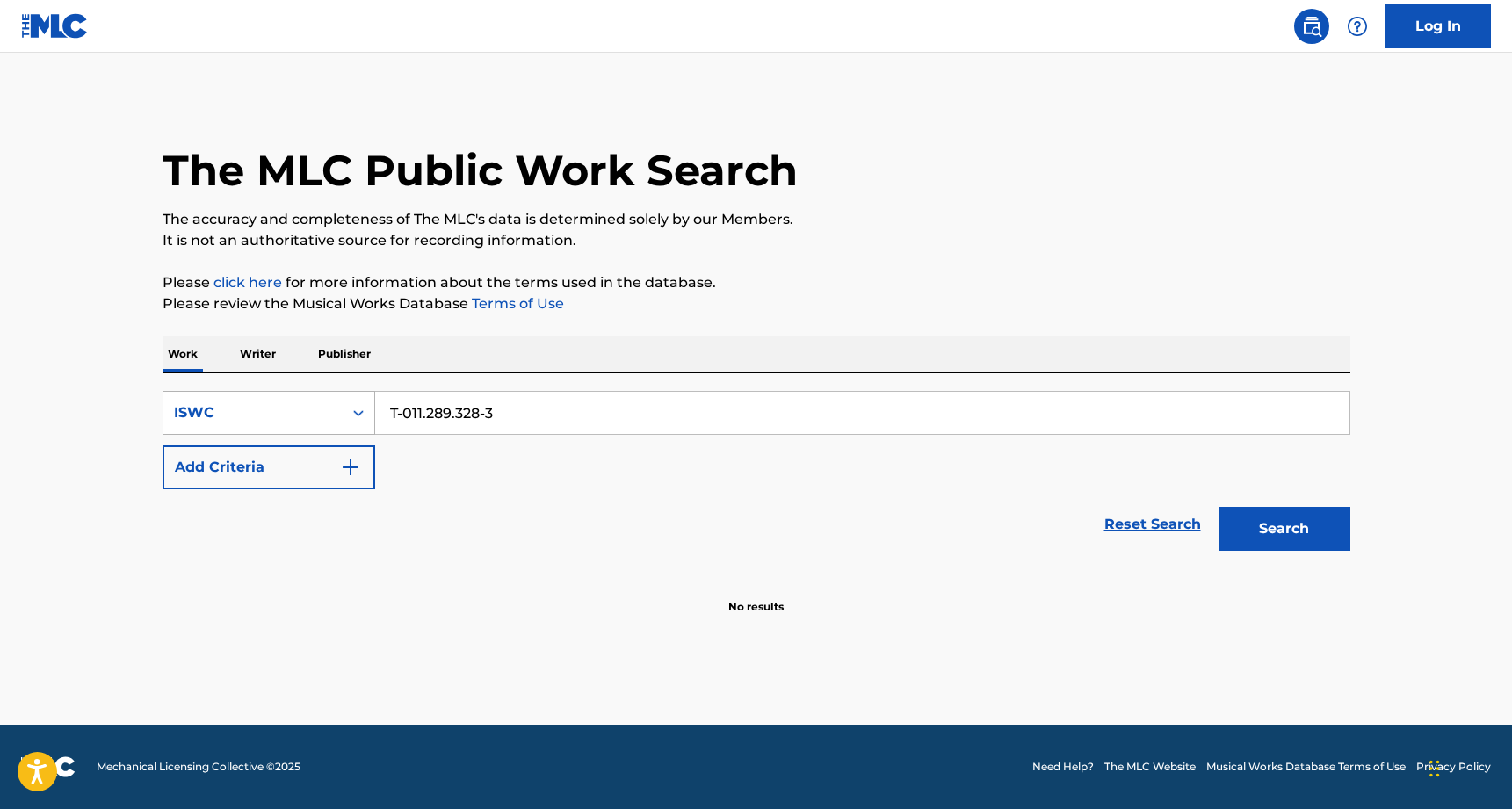
click at [358, 410] on div "SearchWithCriteria90b138fa-dc24-4e12-bae3-07076365103e ISWC T-011.289.328-3" at bounding box center [756, 412] width 1188 height 44
click at [311, 412] on div "ISWC" at bounding box center [253, 413] width 158 height 22
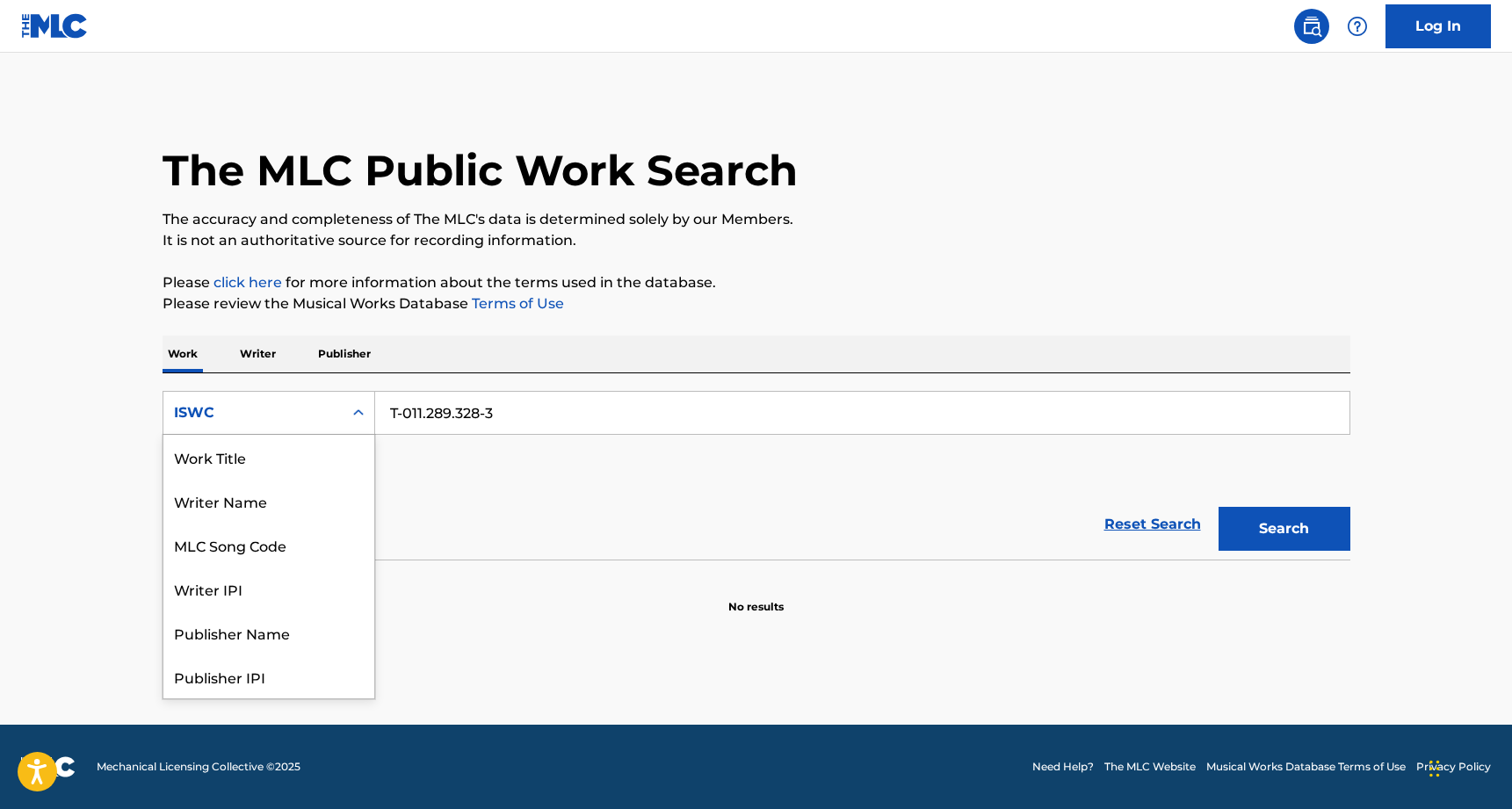
scroll to position [88, 0]
click at [275, 512] on div "Writer IPI" at bounding box center [268, 500] width 211 height 44
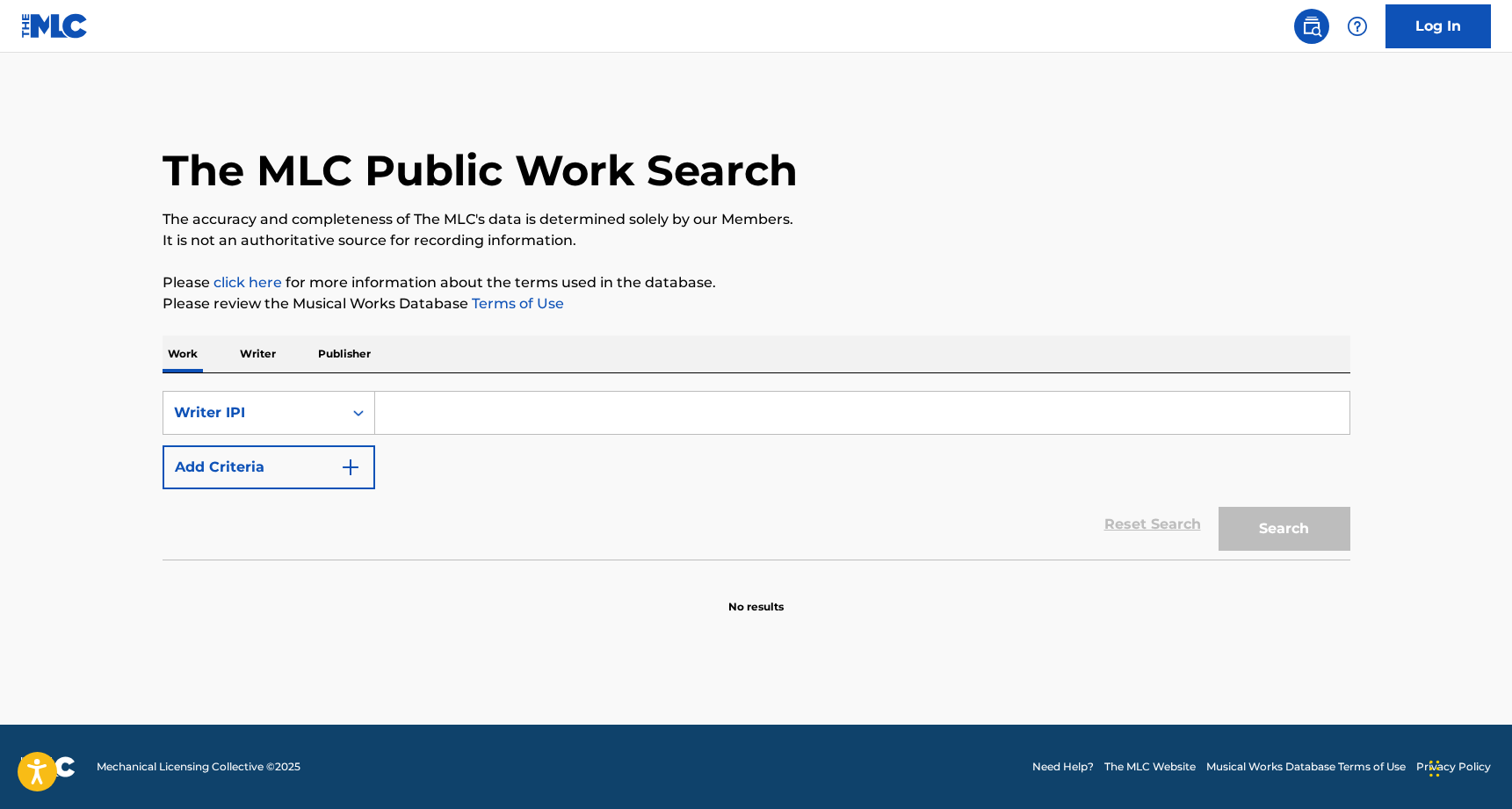
click at [423, 413] on input "Search Form" at bounding box center [862, 412] width 974 height 42
paste input "46936161"
type input "46936161"
click at [1284, 529] on button "Search" at bounding box center [1284, 529] width 132 height 44
click at [464, 412] on input "46936161" at bounding box center [862, 412] width 974 height 42
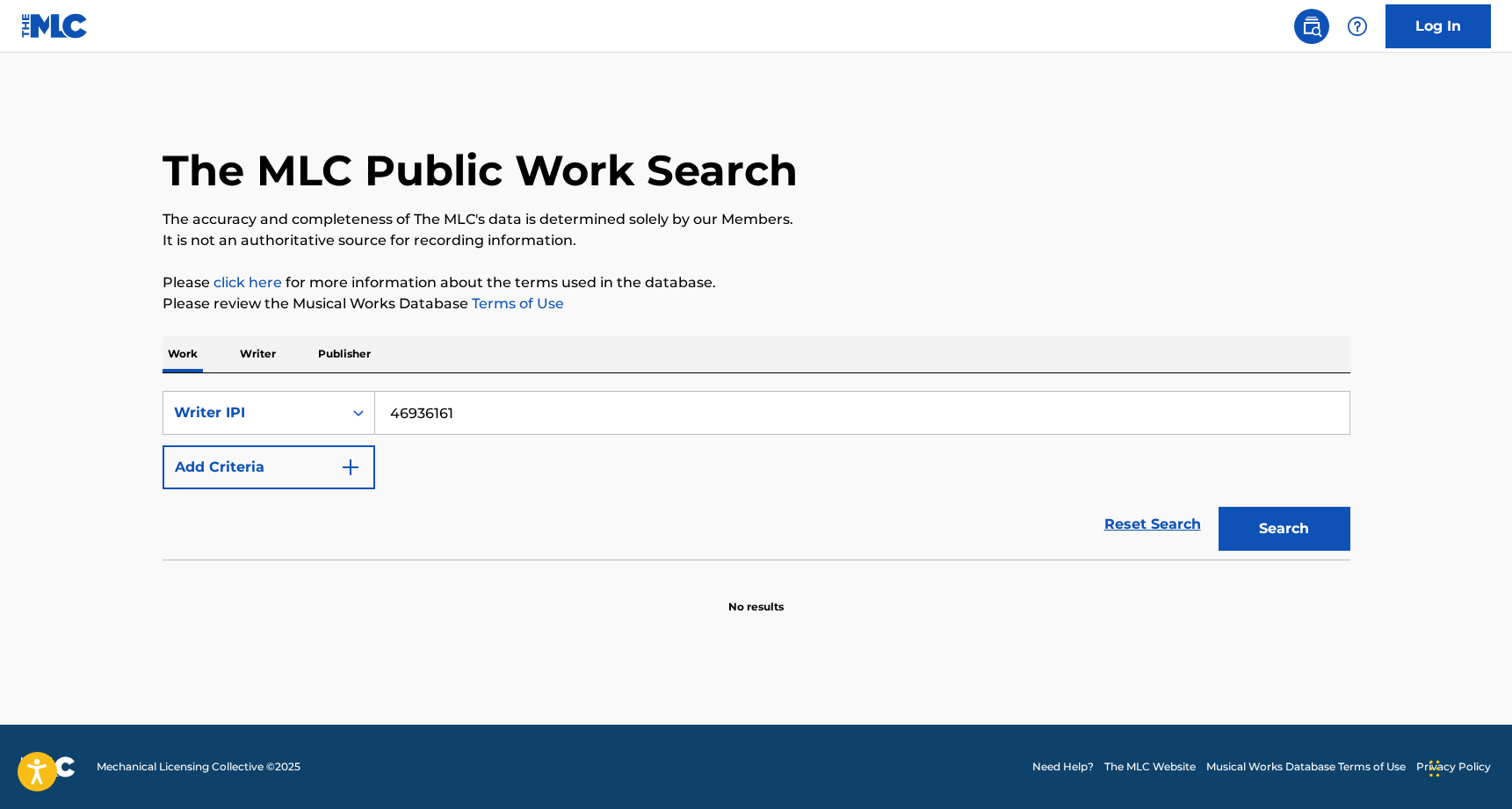
click at [464, 412] on input "46936161" at bounding box center [862, 412] width 974 height 42
click at [267, 356] on p "Writer" at bounding box center [258, 354] width 47 height 37
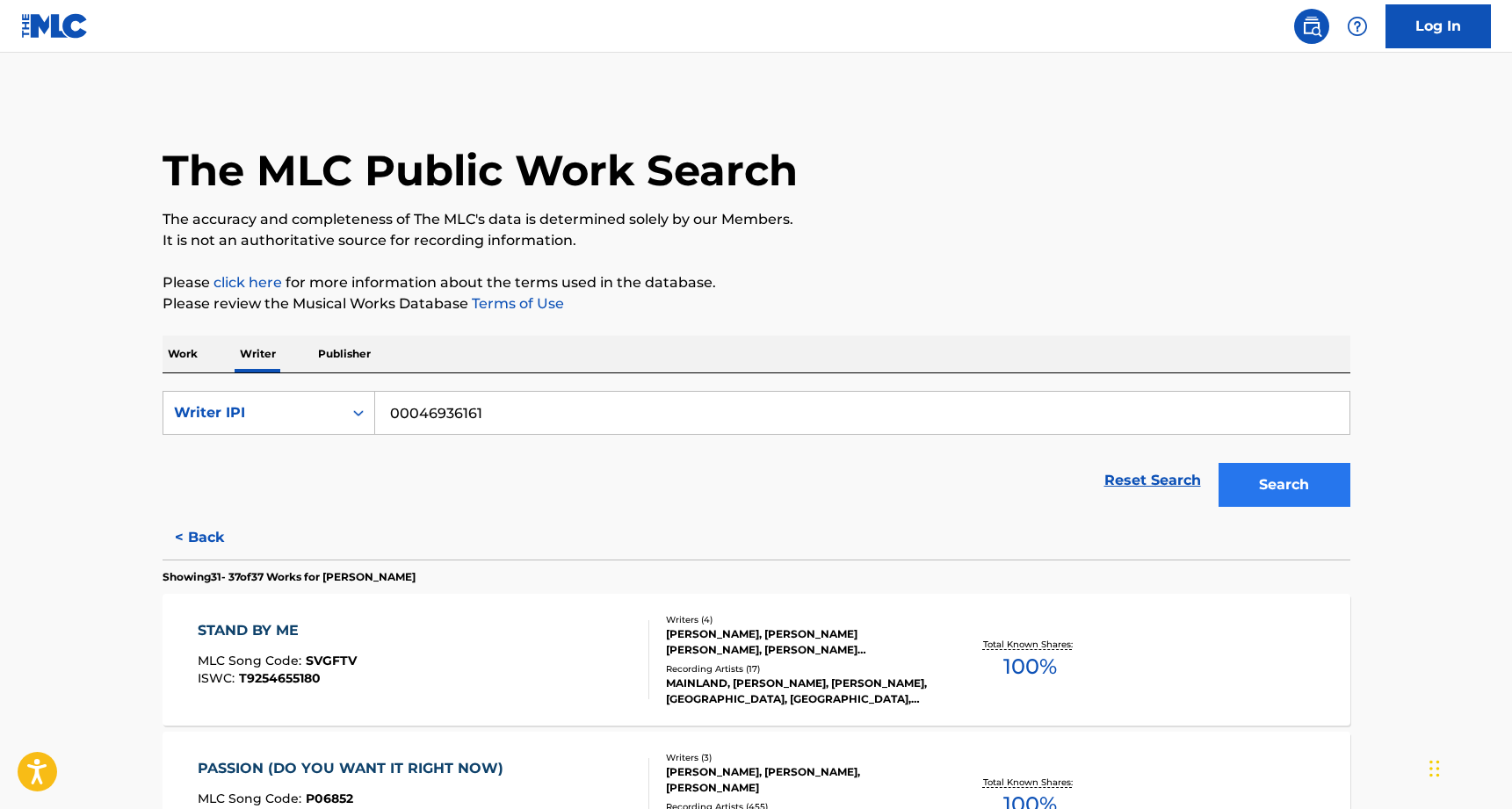
click at [1281, 493] on button "Search" at bounding box center [1284, 485] width 132 height 44
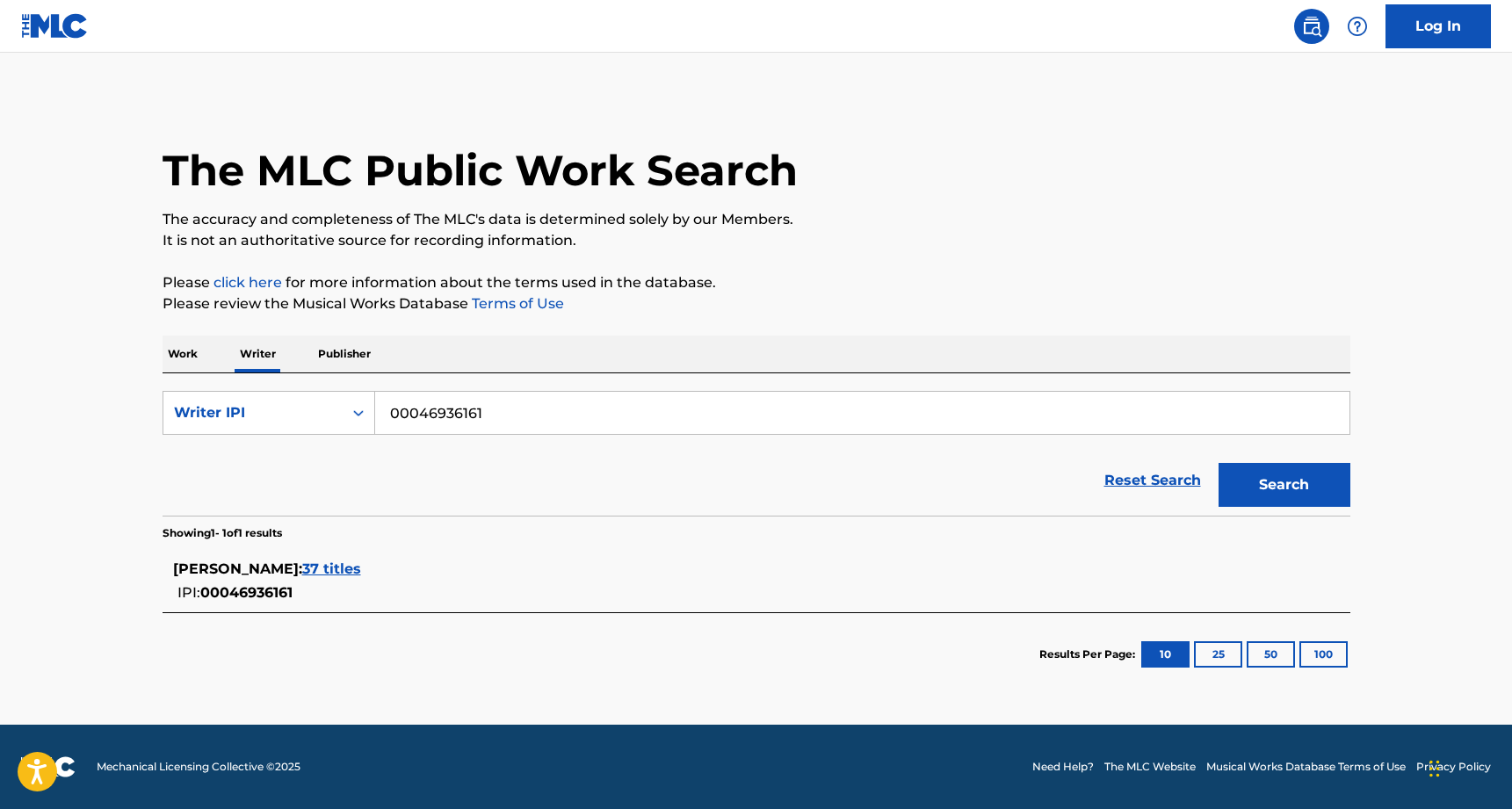
click at [343, 569] on span "37 titles" at bounding box center [332, 569] width 59 height 17
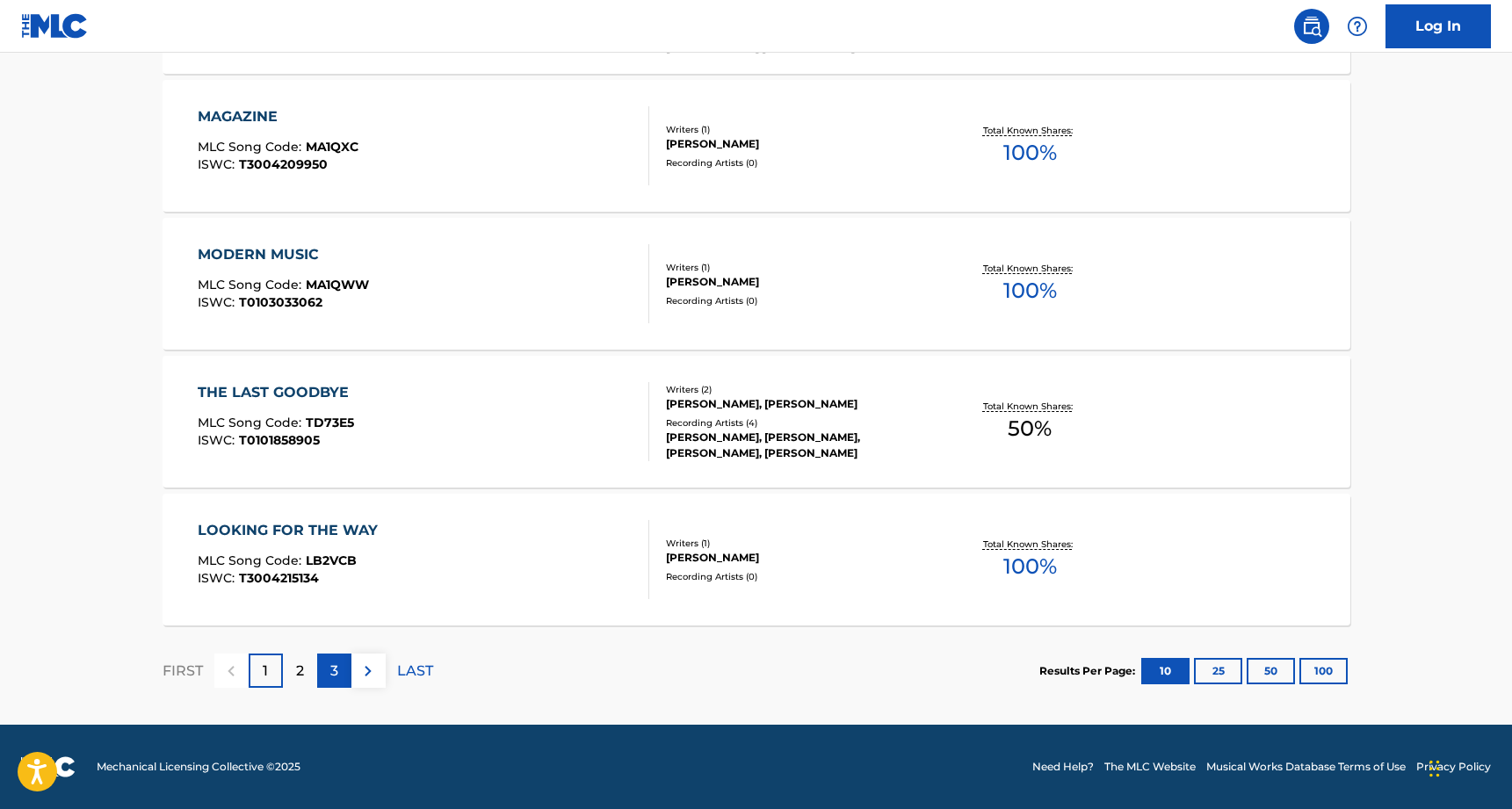
scroll to position [1341, 0]
click at [314, 663] on div "2" at bounding box center [300, 671] width 34 height 34
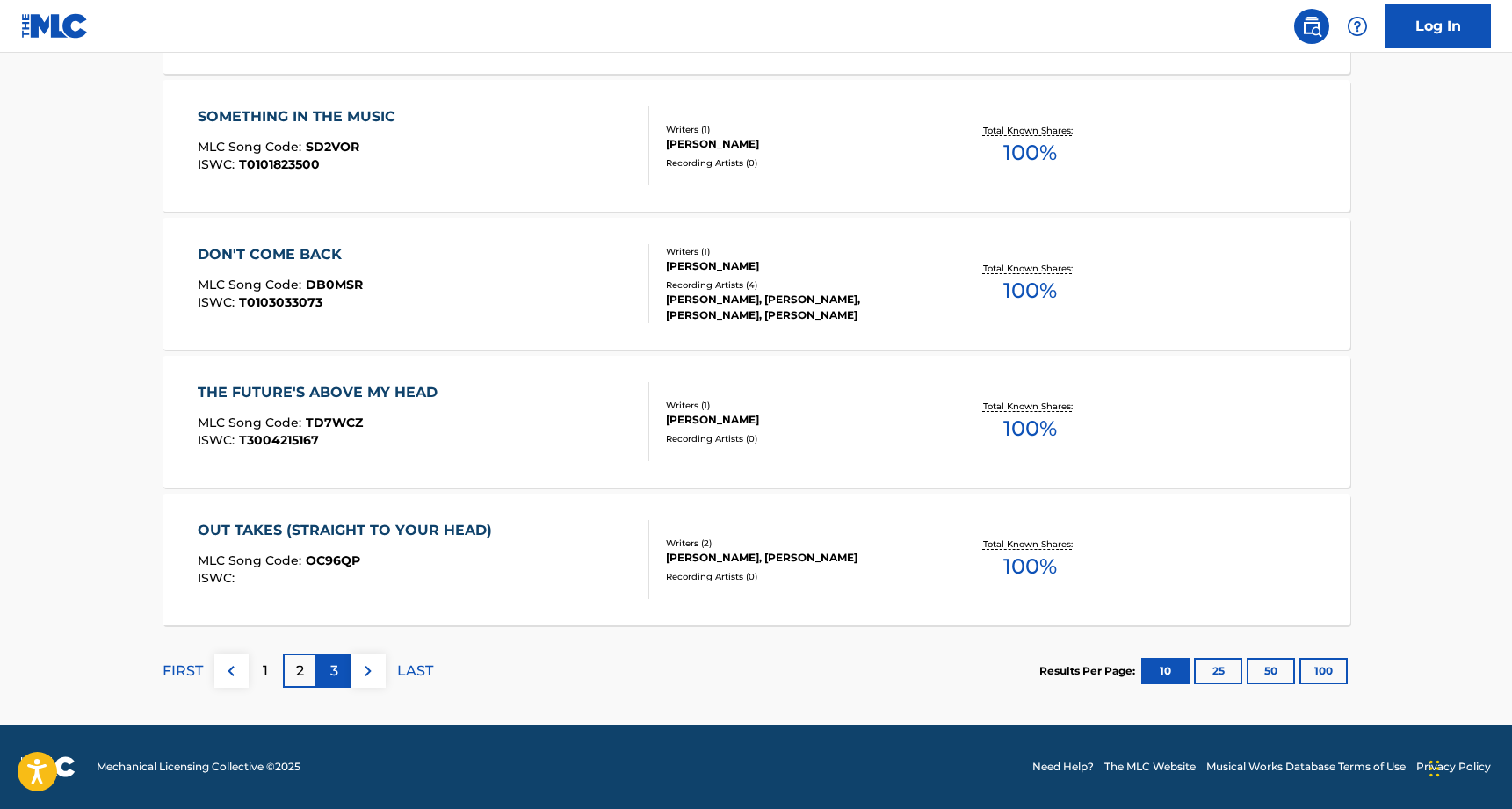
click at [337, 667] on p "3" at bounding box center [334, 671] width 8 height 22
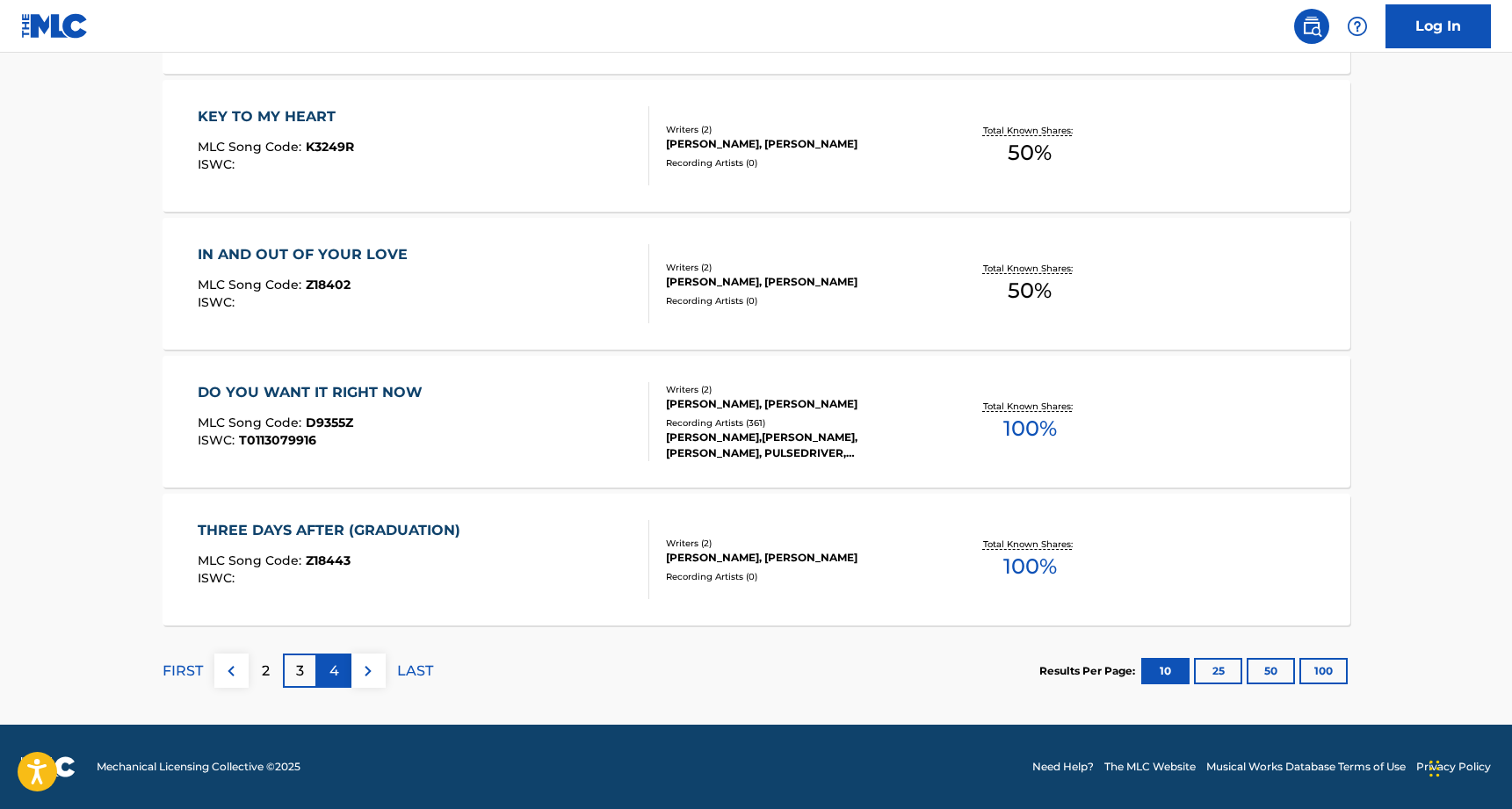
click at [341, 667] on div "4" at bounding box center [334, 671] width 34 height 34
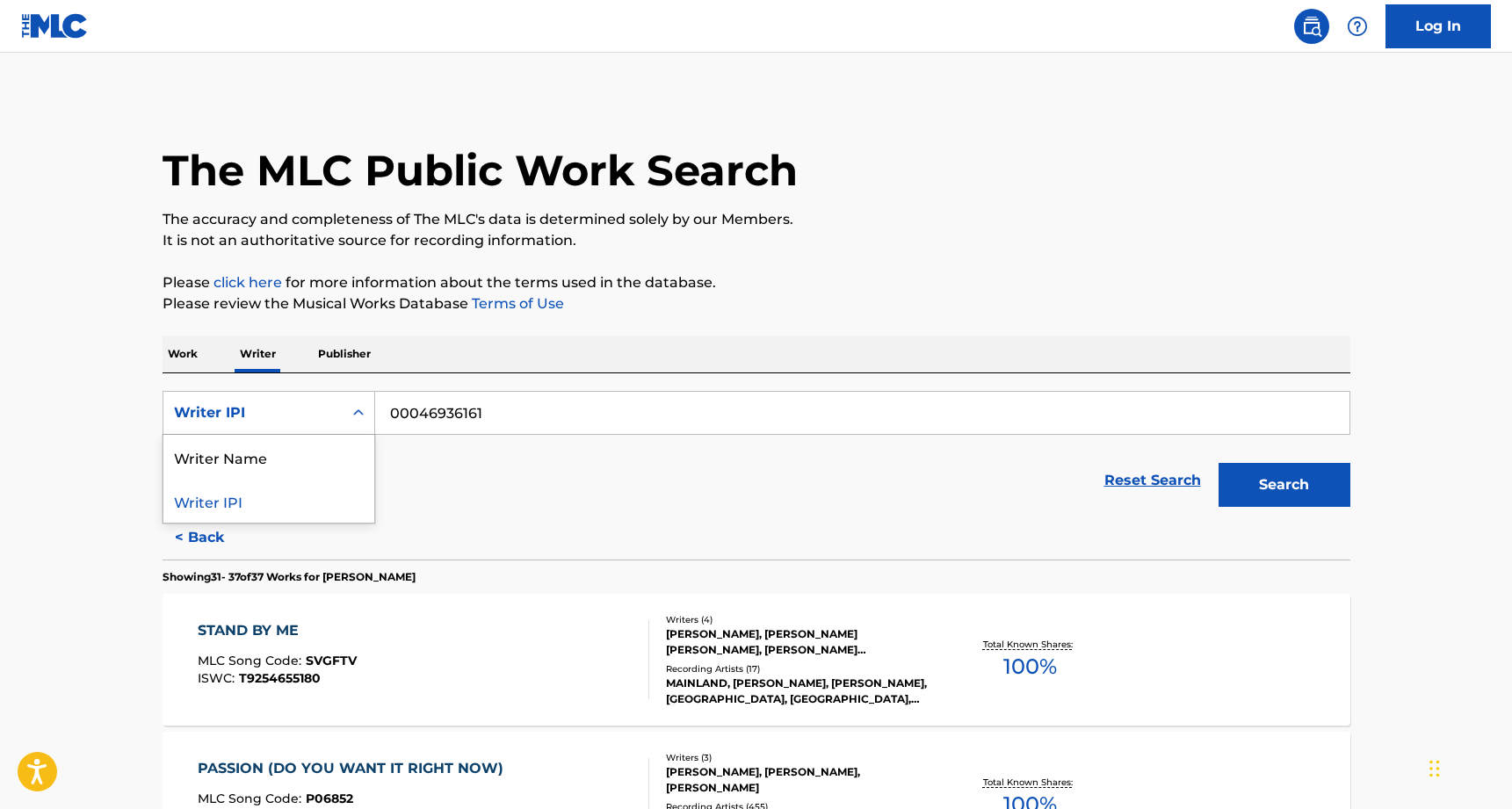
scroll to position [0, 0]
click at [278, 416] on div "Writer IPI" at bounding box center [253, 413] width 158 height 22
drag, startPoint x: 274, startPoint y: 349, endPoint x: 367, endPoint y: 357, distance: 93.3
click at [275, 349] on p "Writer" at bounding box center [258, 354] width 47 height 37
click at [364, 356] on p "Publisher" at bounding box center [344, 354] width 64 height 37
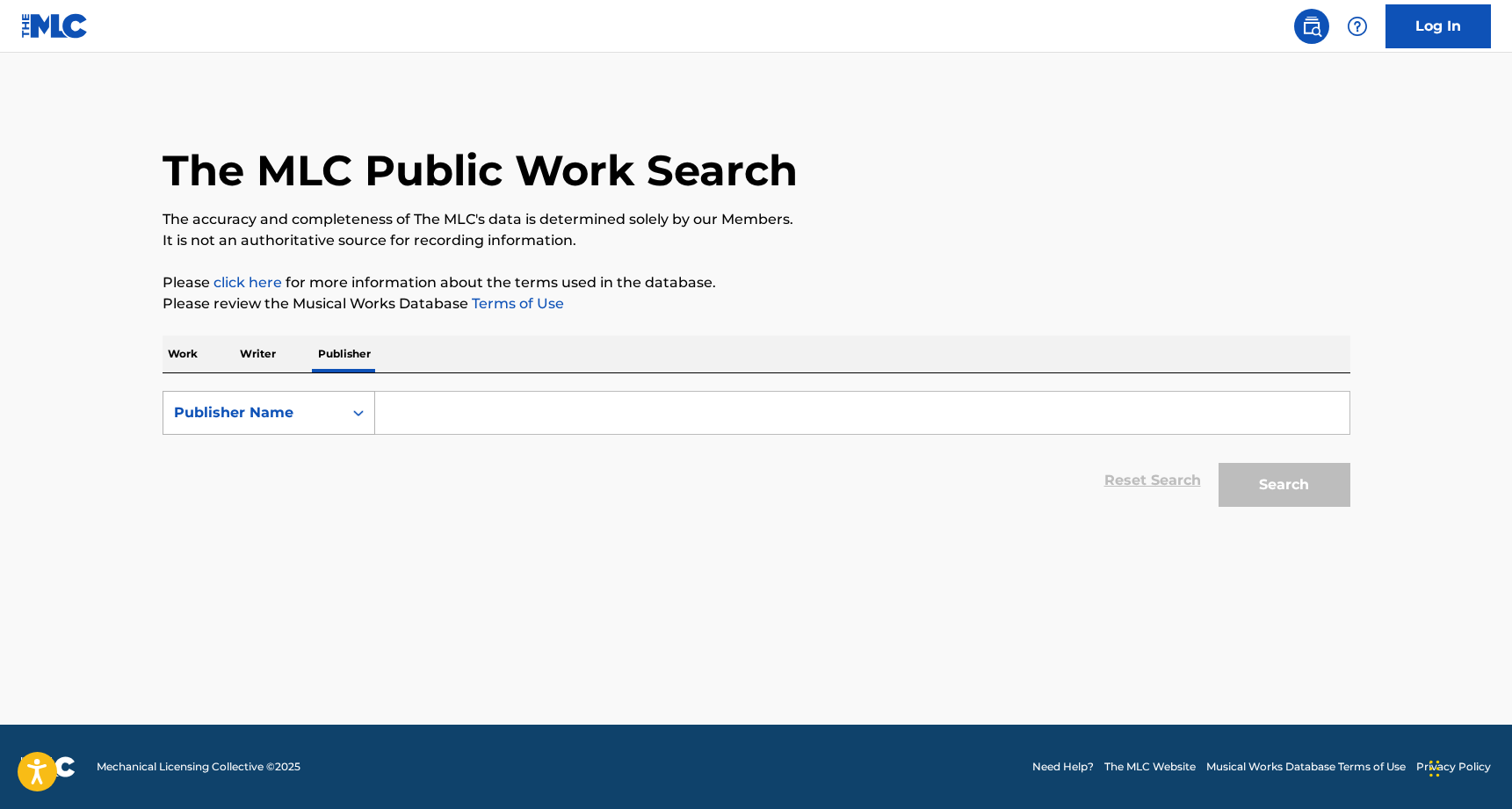
click at [333, 417] on div "Publisher Name" at bounding box center [253, 412] width 179 height 33
click at [271, 461] on div "Publisher IPI" at bounding box center [268, 456] width 211 height 44
click at [476, 416] on input "Search Form" at bounding box center [862, 412] width 974 height 42
paste input "46879925"
type input "46879925"
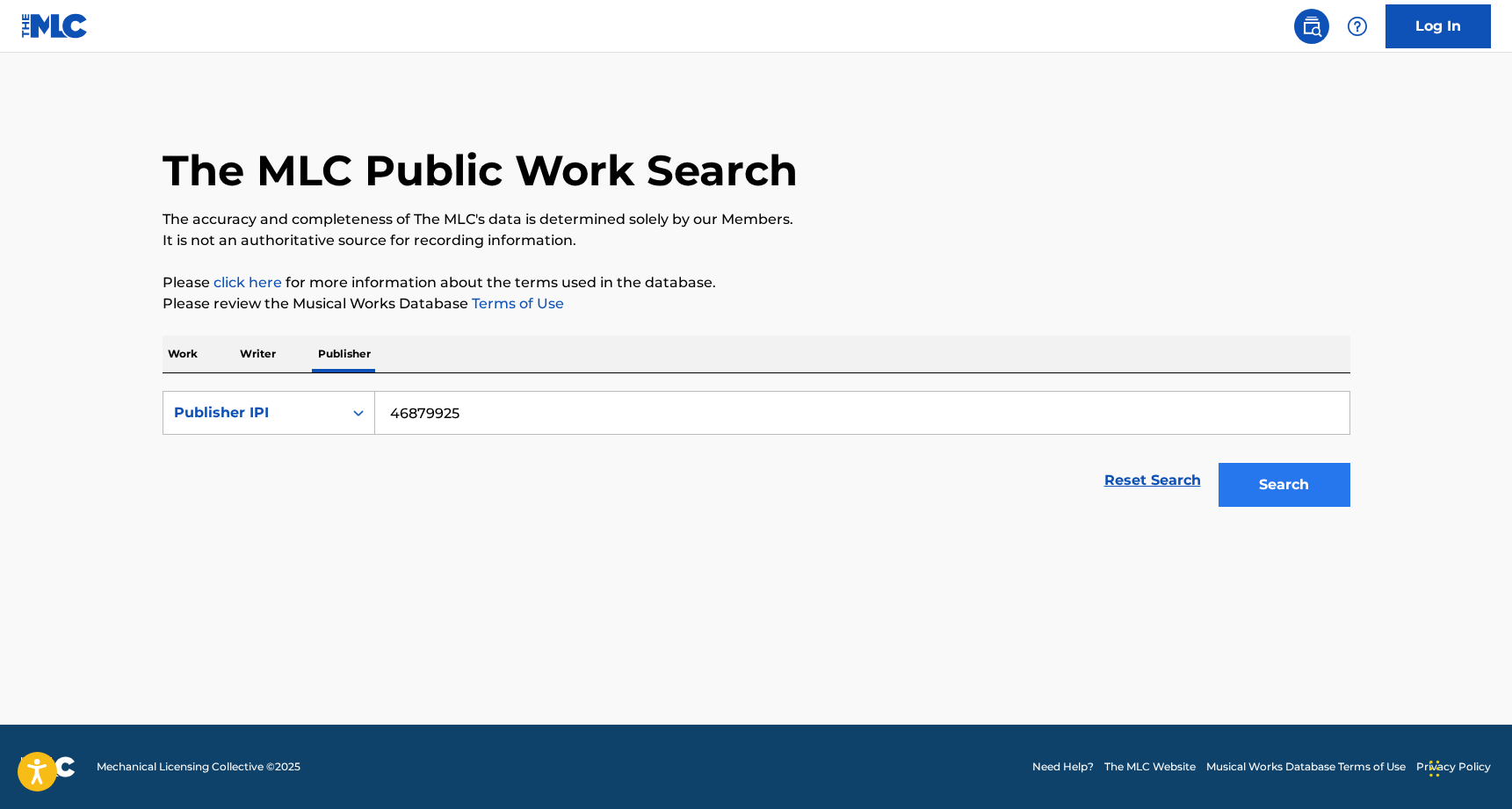
click at [1322, 489] on button "Search" at bounding box center [1284, 485] width 132 height 44
drag, startPoint x: 372, startPoint y: 411, endPoint x: 348, endPoint y: 414, distance: 24.2
click at [372, 411] on div "Search Form" at bounding box center [358, 412] width 31 height 31
click at [197, 353] on p "Work" at bounding box center [182, 354] width 40 height 37
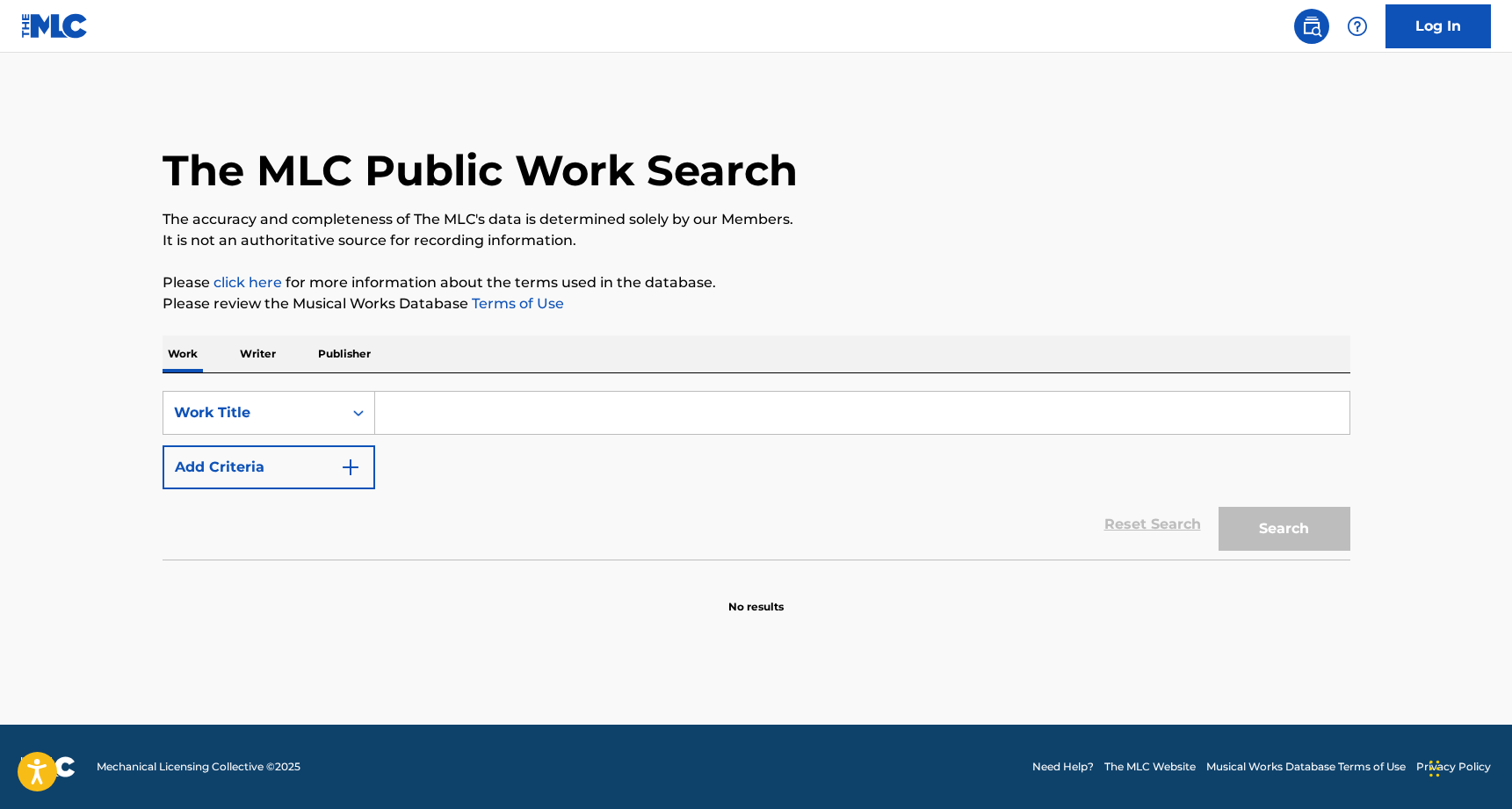
click at [258, 353] on p "Writer" at bounding box center [258, 354] width 47 height 37
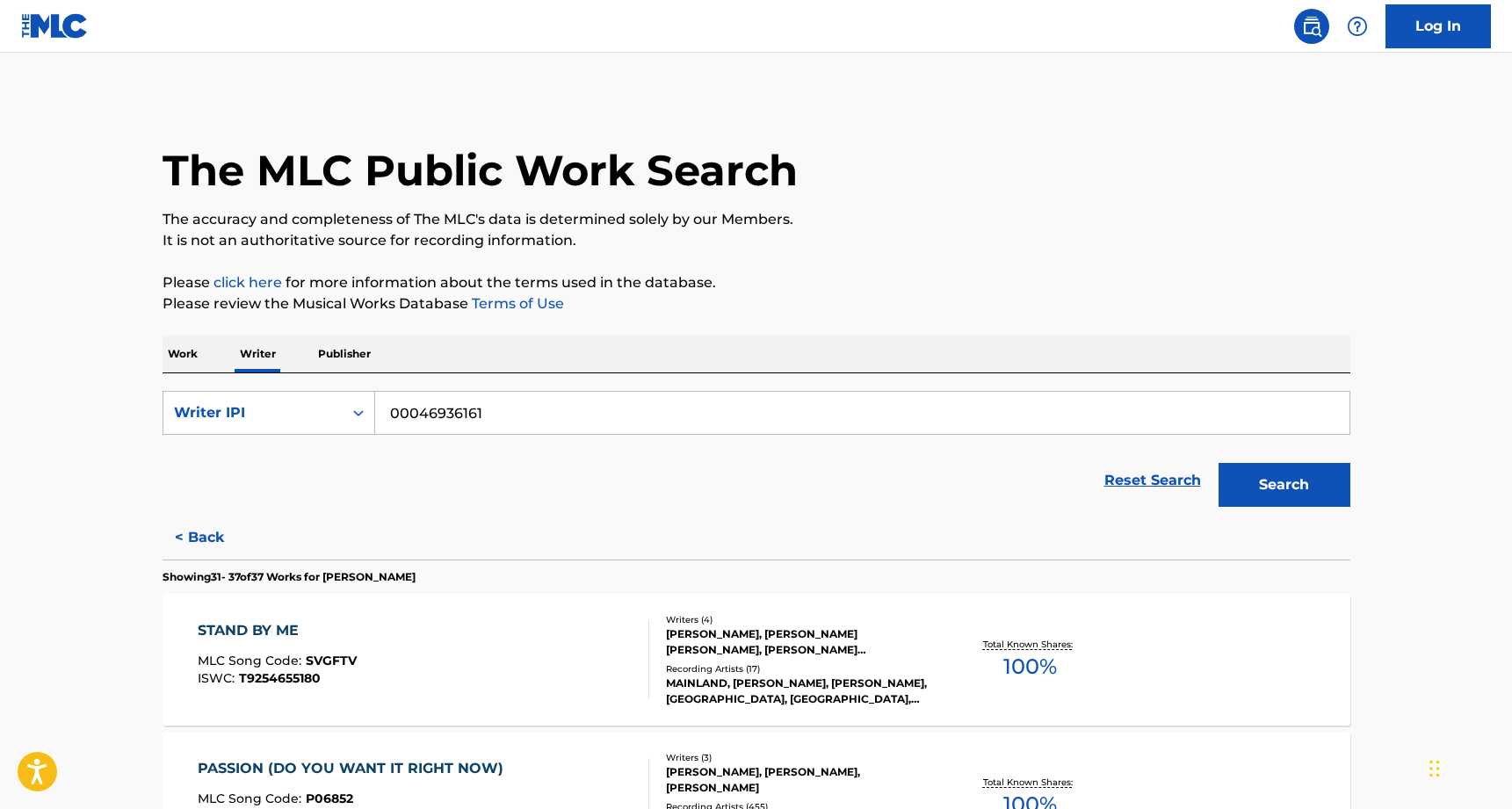
click at [195, 353] on p "Work" at bounding box center [182, 354] width 40 height 37
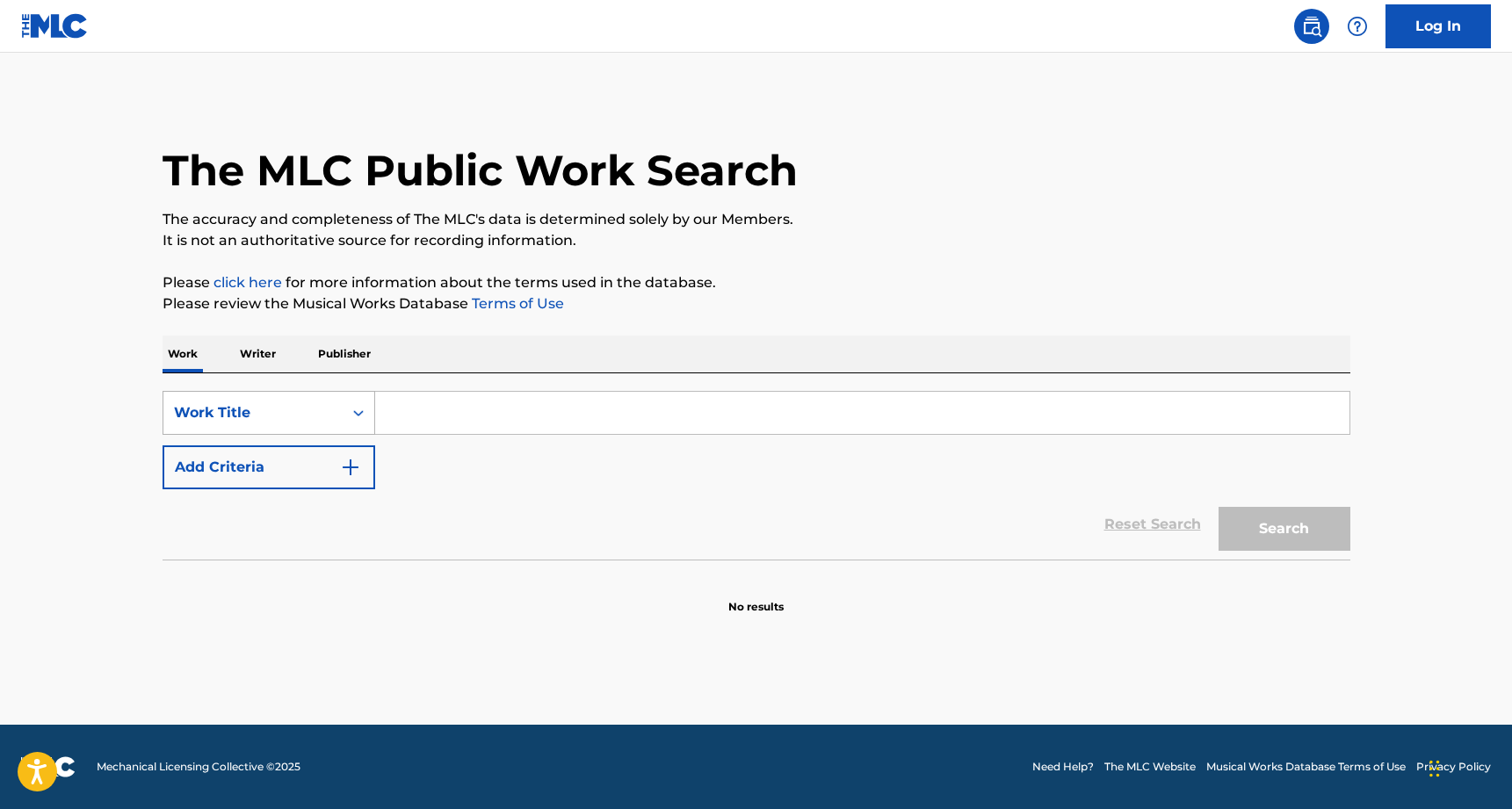
drag, startPoint x: 237, startPoint y: 422, endPoint x: 246, endPoint y: 419, distance: 9.5
click at [238, 422] on div "Work Title" at bounding box center [253, 413] width 158 height 22
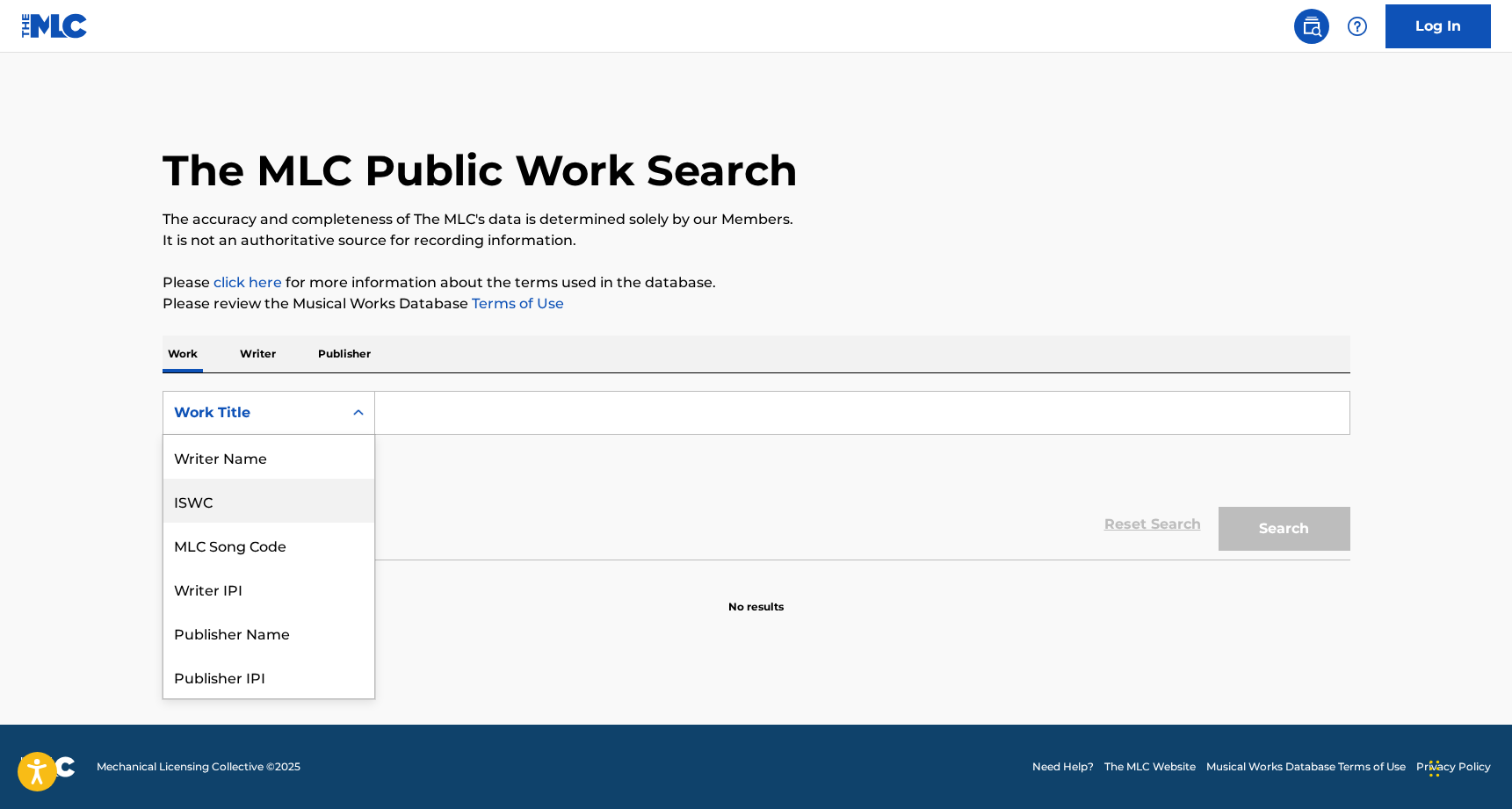
drag, startPoint x: 243, startPoint y: 495, endPoint x: 414, endPoint y: 443, distance: 178.7
click at [244, 495] on div "ISWC" at bounding box center [268, 500] width 211 height 44
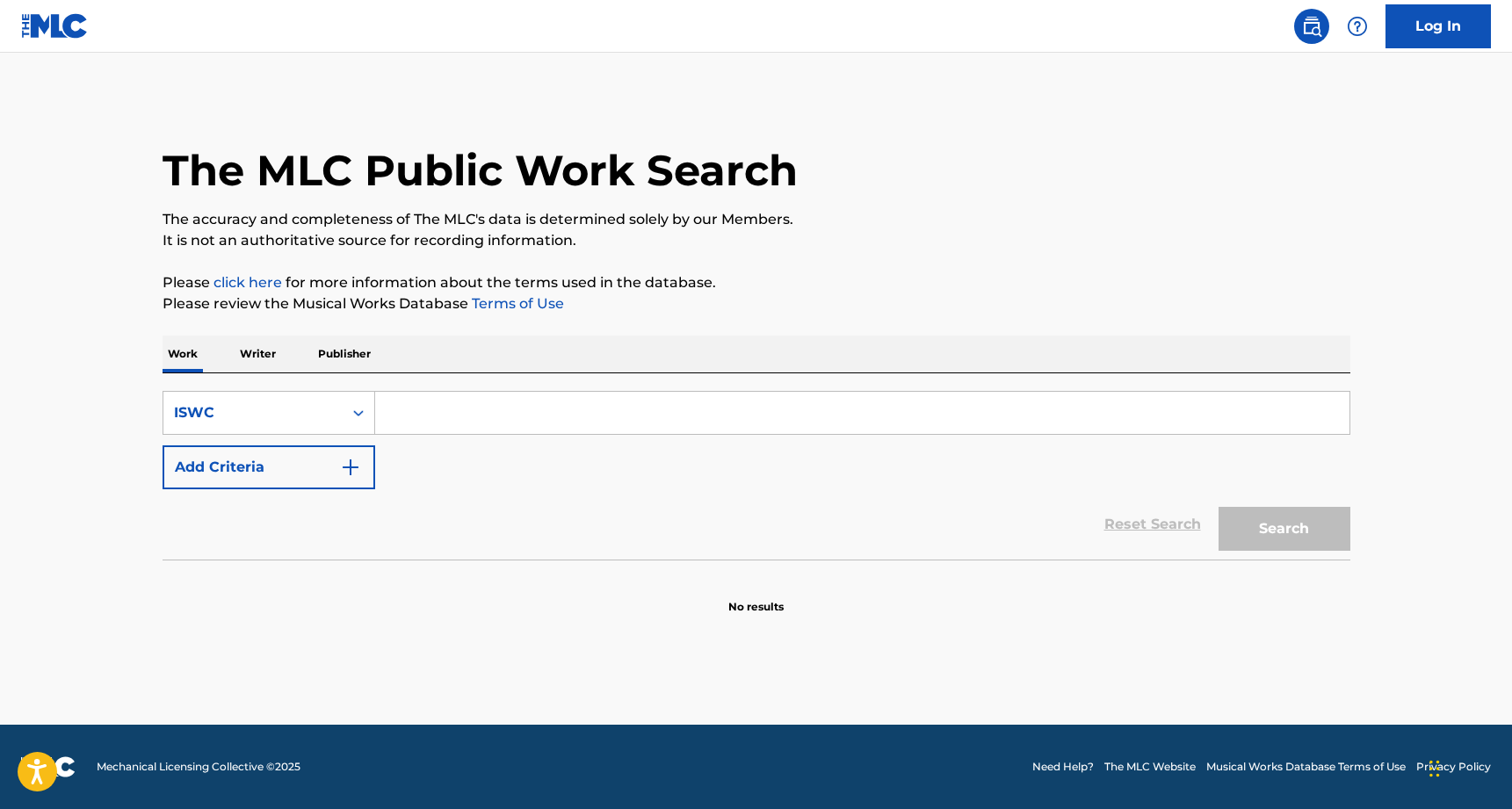
click at [445, 415] on input "Search Form" at bounding box center [862, 412] width 974 height 42
paste input "T0112893283"
type input "T0112893283"
click at [1319, 546] on button "Search" at bounding box center [1284, 529] width 132 height 44
click at [445, 409] on input "T0112893283" at bounding box center [862, 412] width 974 height 42
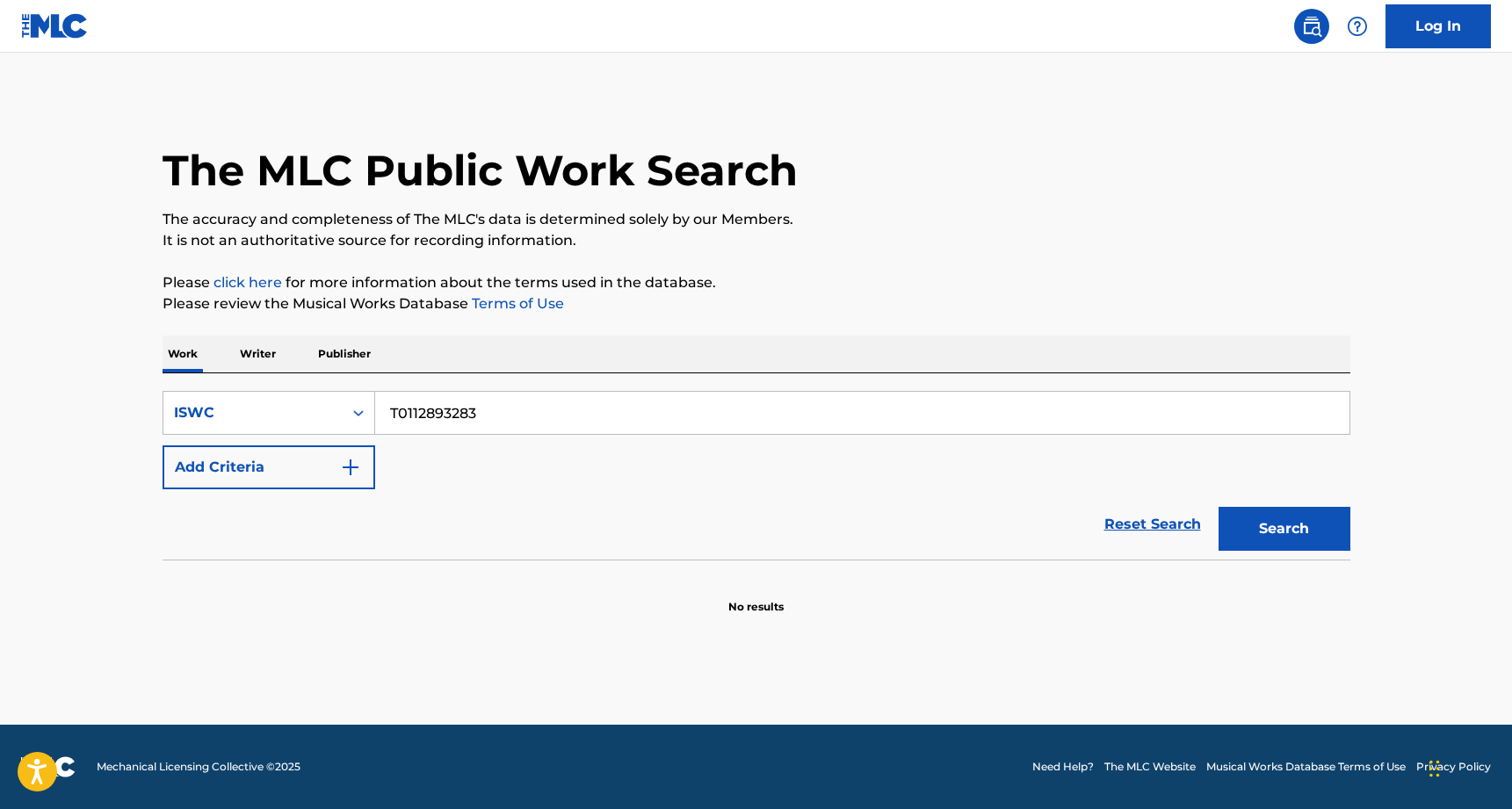
click at [445, 409] on input "T0112893283" at bounding box center [862, 412] width 974 height 42
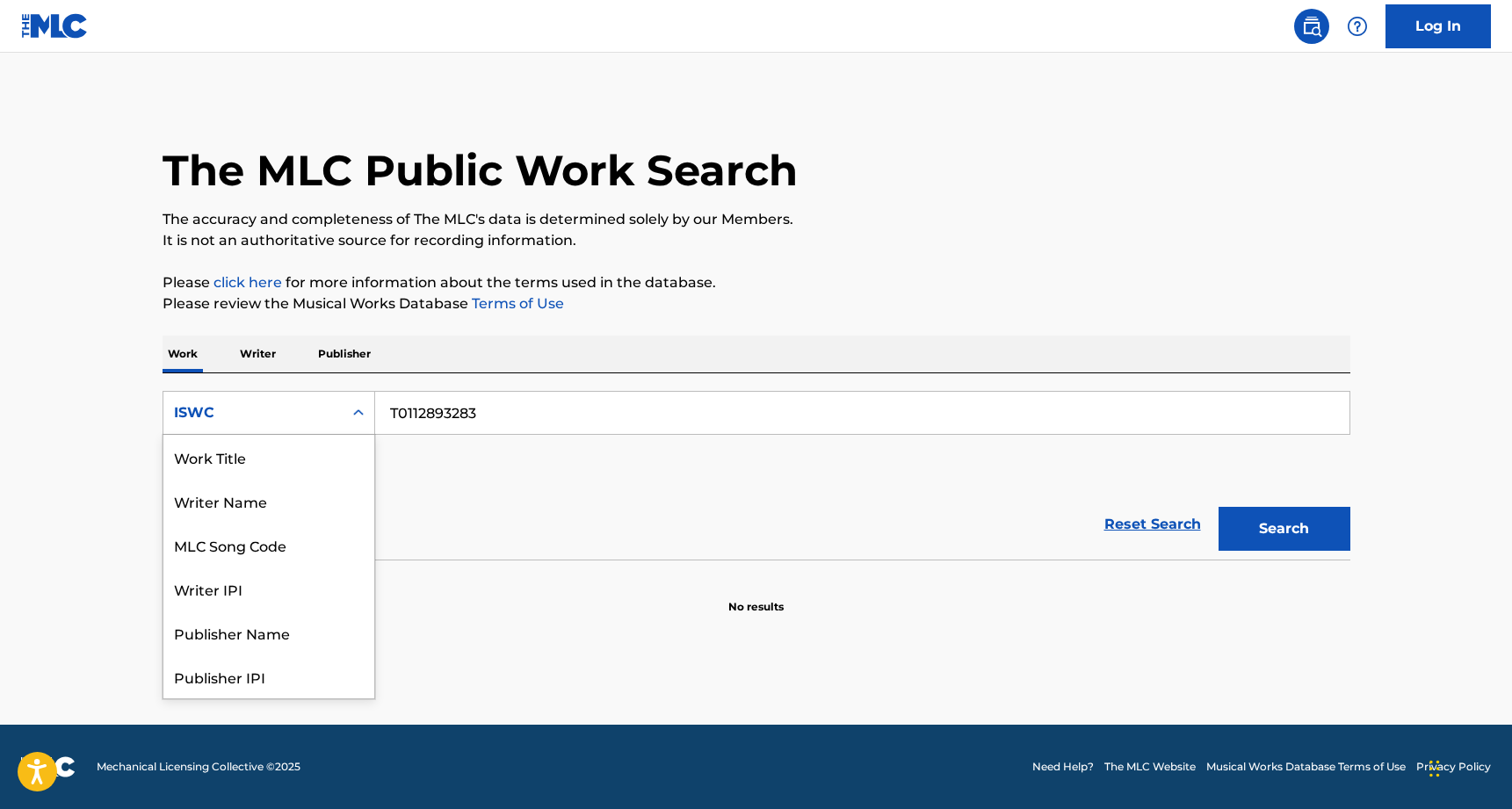
click at [342, 411] on div "Search Form" at bounding box center [358, 412] width 31 height 31
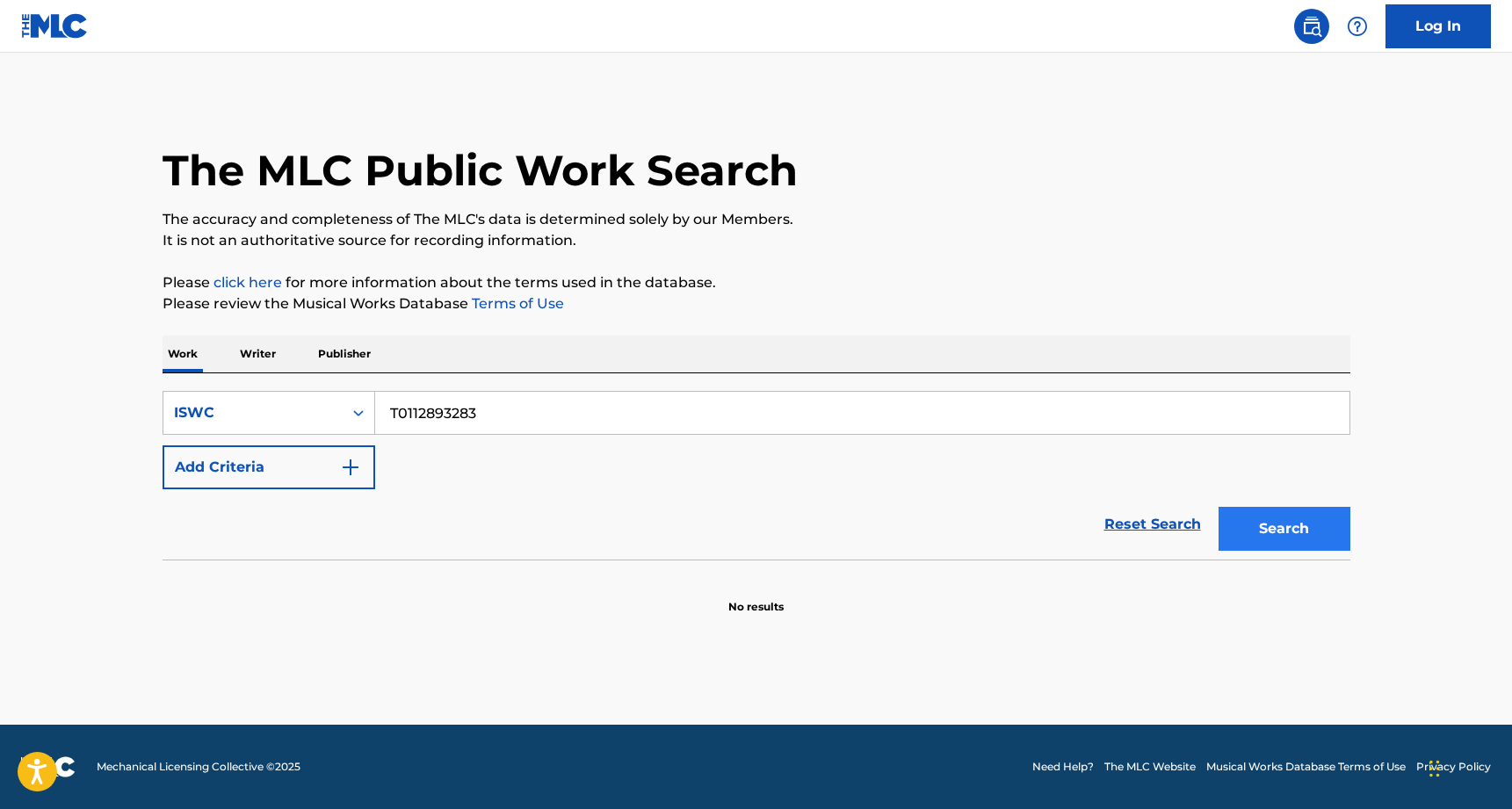
click at [1332, 547] on button "Search" at bounding box center [1284, 529] width 132 height 44
click at [535, 422] on input "T0112893283" at bounding box center [862, 412] width 974 height 42
click at [335, 408] on div "ISWC" at bounding box center [253, 412] width 179 height 33
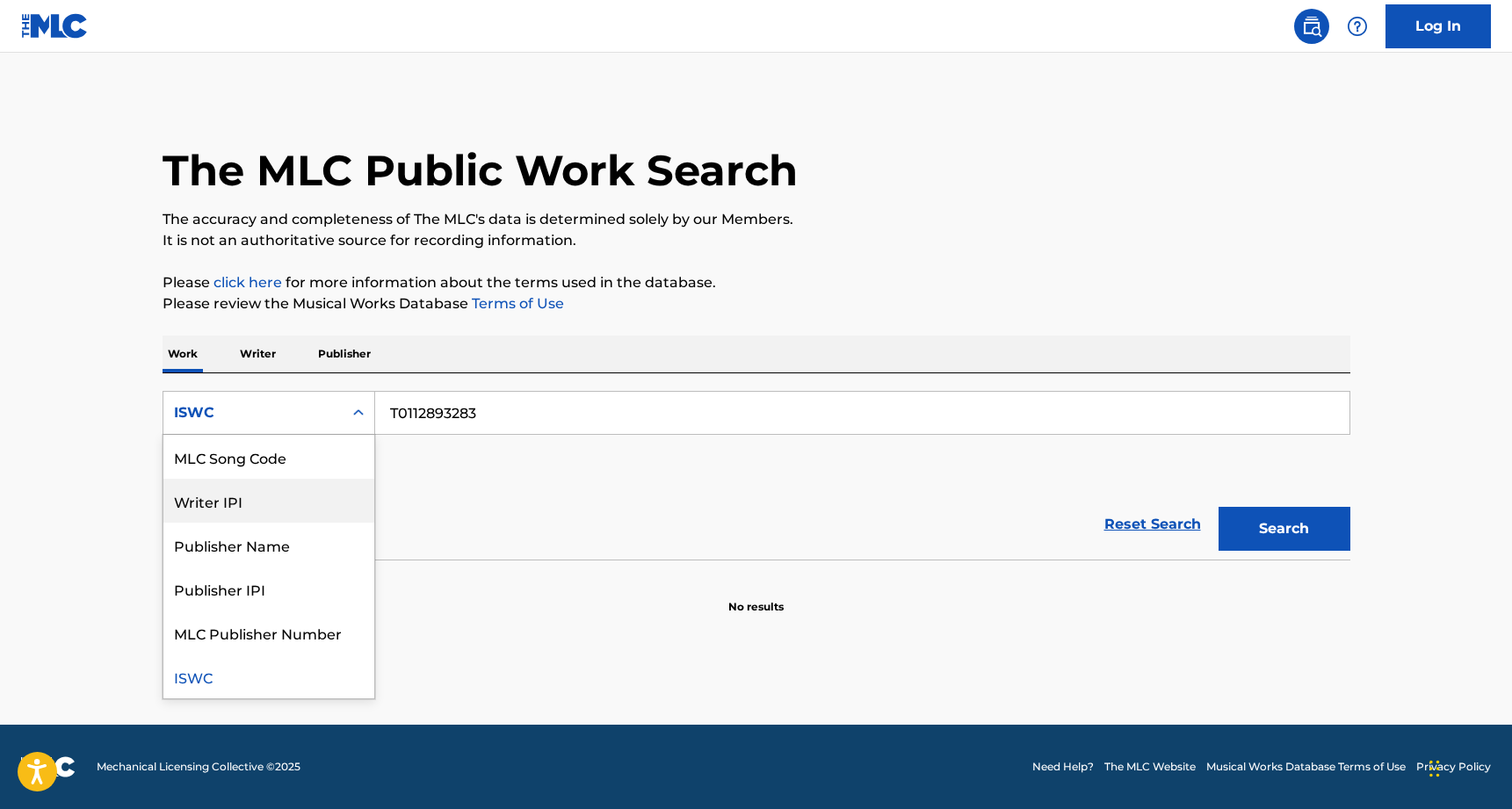
click at [309, 501] on div "Writer IPI" at bounding box center [268, 500] width 211 height 44
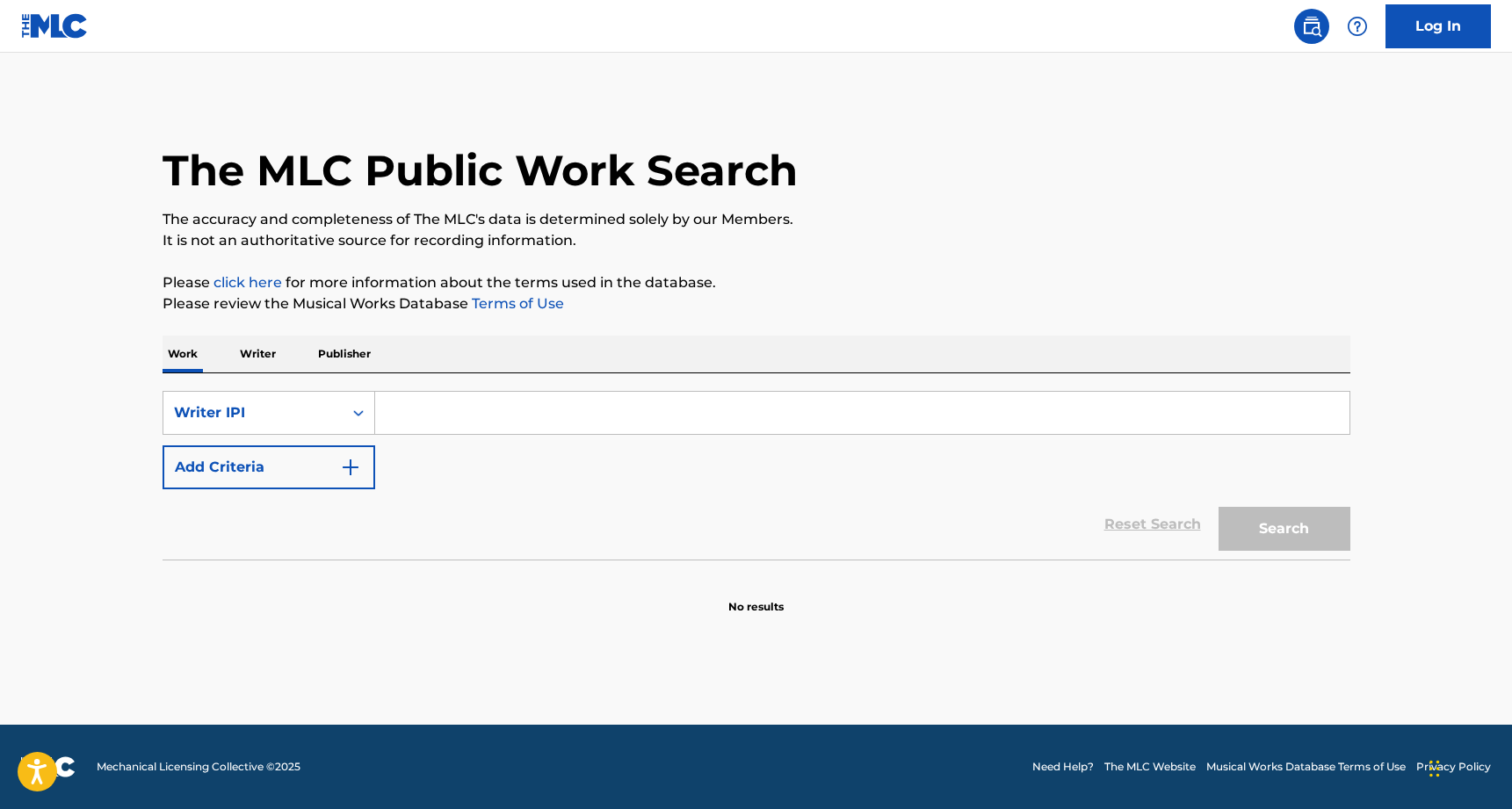
click at [569, 428] on input "Search Form" at bounding box center [862, 412] width 974 height 42
paste input "T0112893283"
type input "T0112893283"
click at [1284, 529] on button "Search" at bounding box center [1284, 529] width 132 height 44
click at [393, 412] on input "T0112893283" at bounding box center [862, 412] width 974 height 42
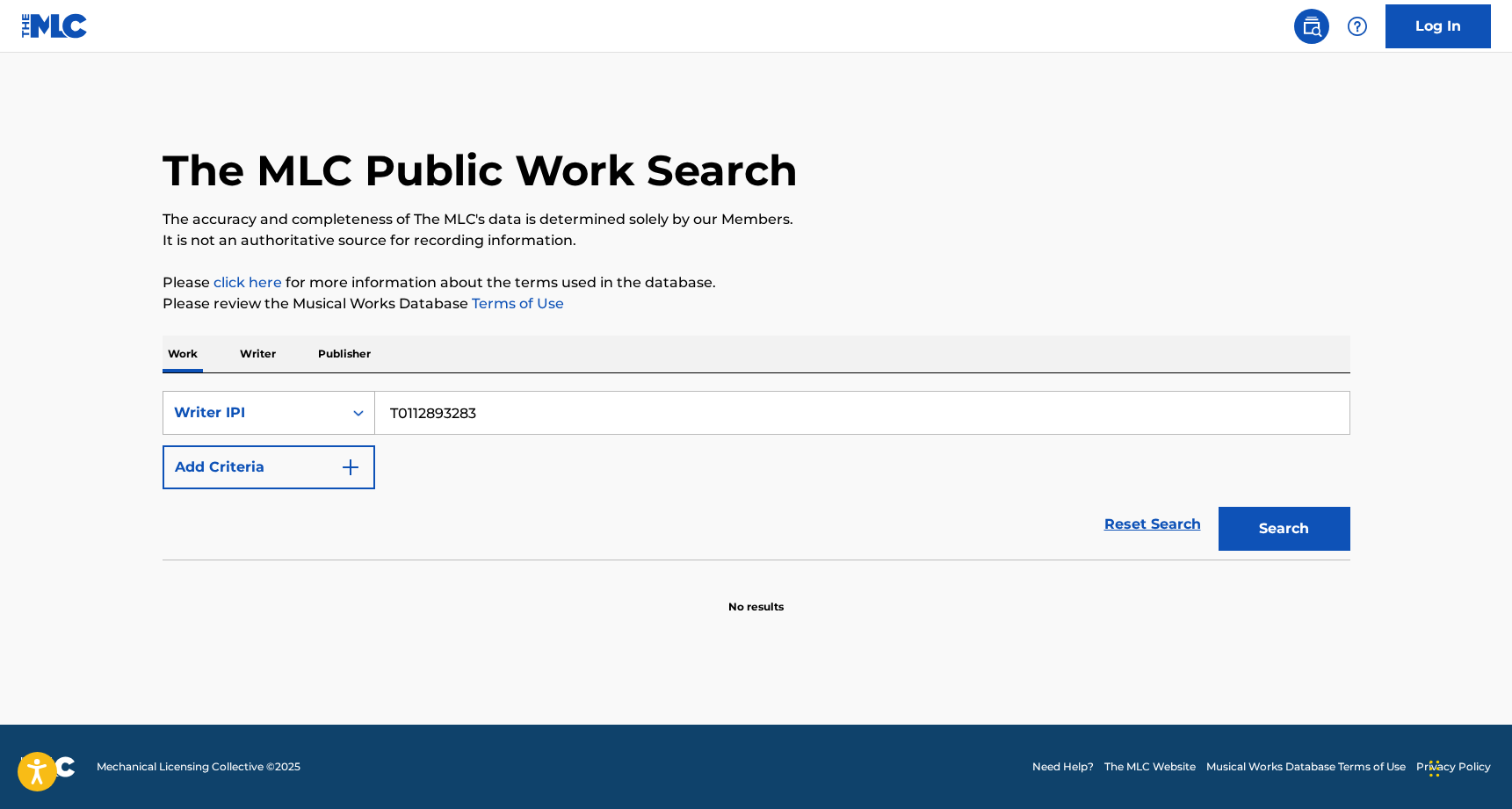
click at [356, 415] on icon "Search Form" at bounding box center [359, 413] width 18 height 18
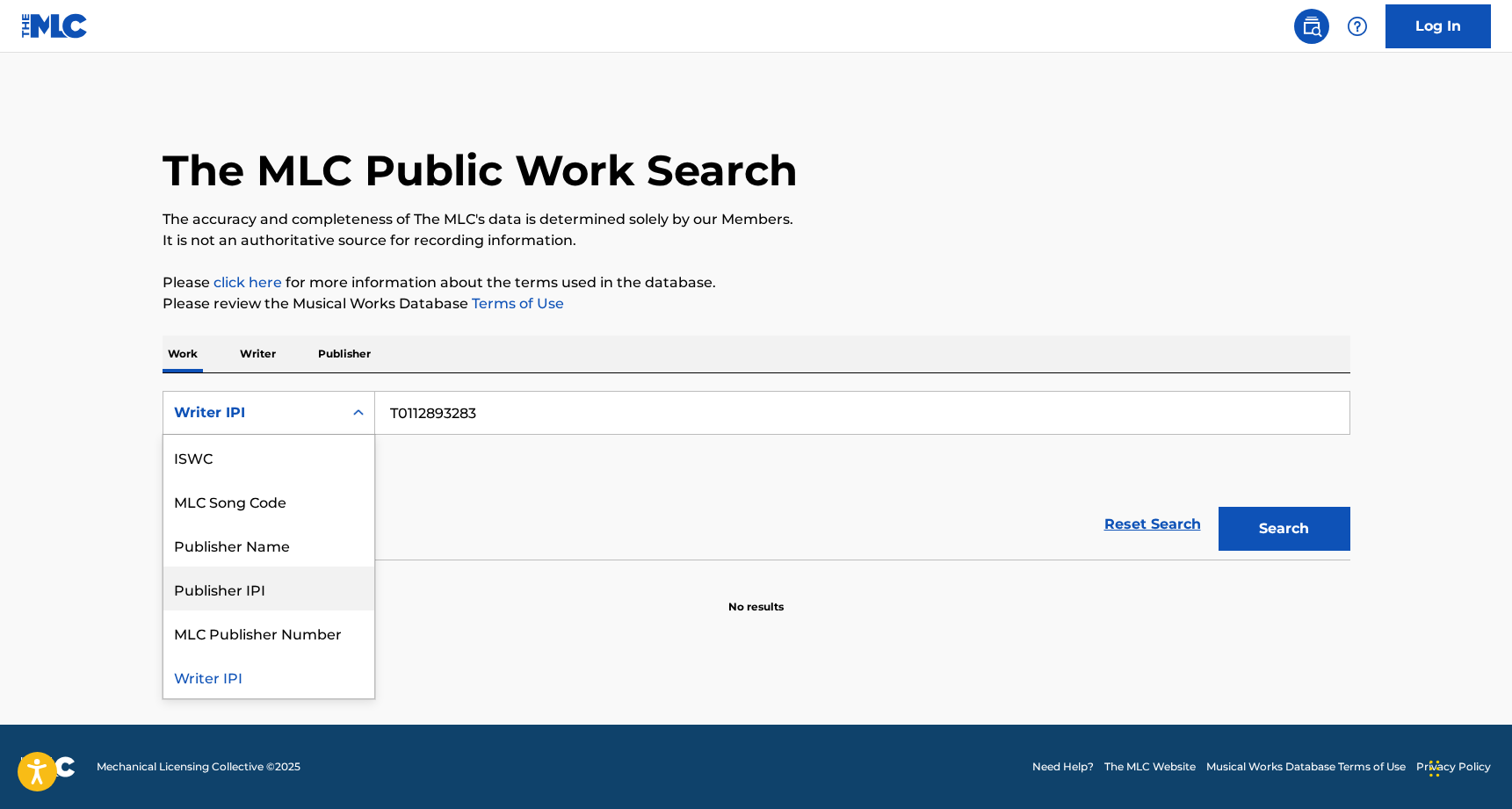
click at [255, 577] on div "Publisher IPI" at bounding box center [268, 588] width 211 height 44
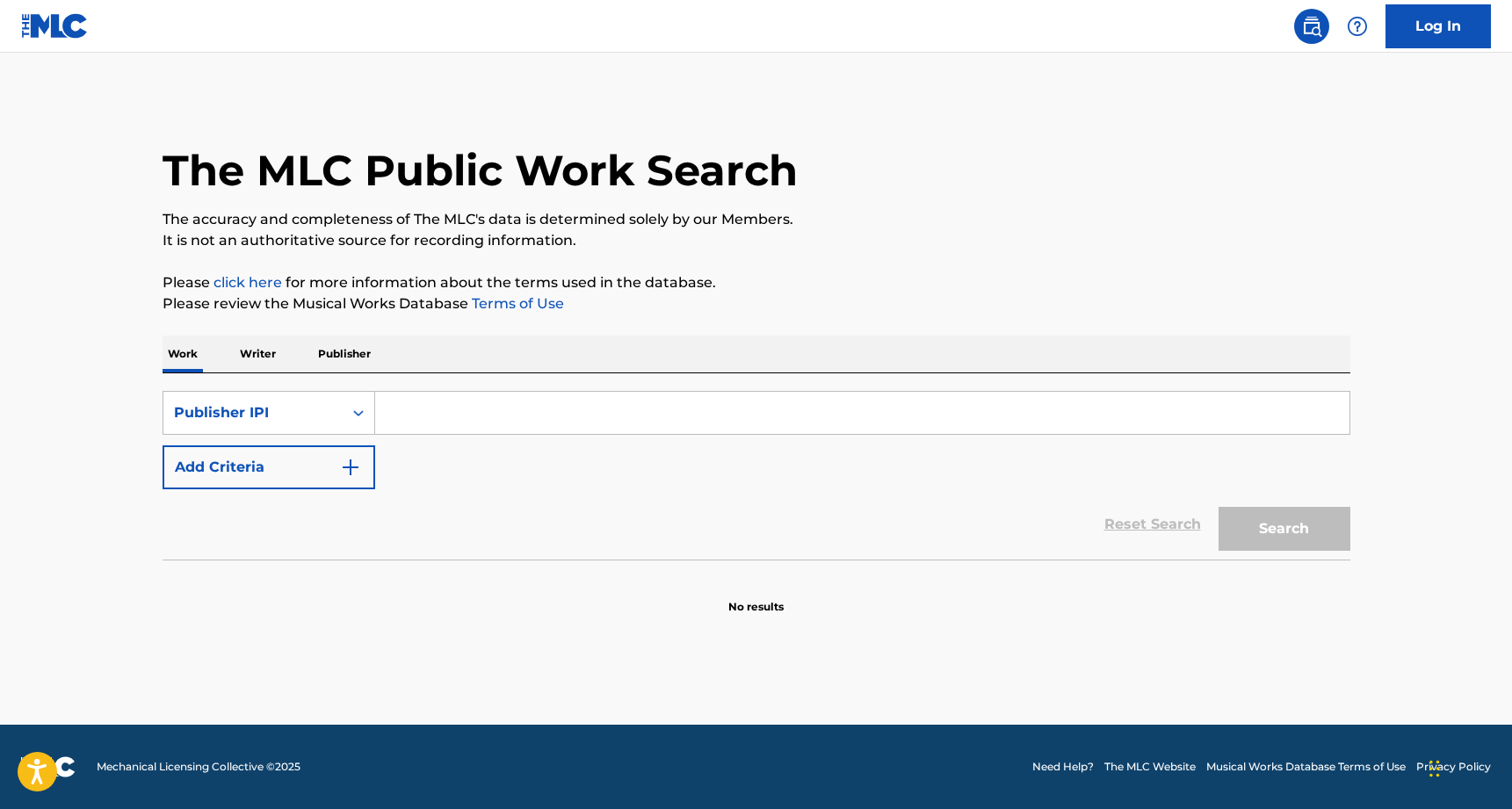
click at [726, 412] on input "Search Form" at bounding box center [862, 412] width 974 height 42
paste input "T0112893283"
type input "T0112893283"
click at [1284, 529] on button "Search" at bounding box center [1284, 529] width 132 height 44
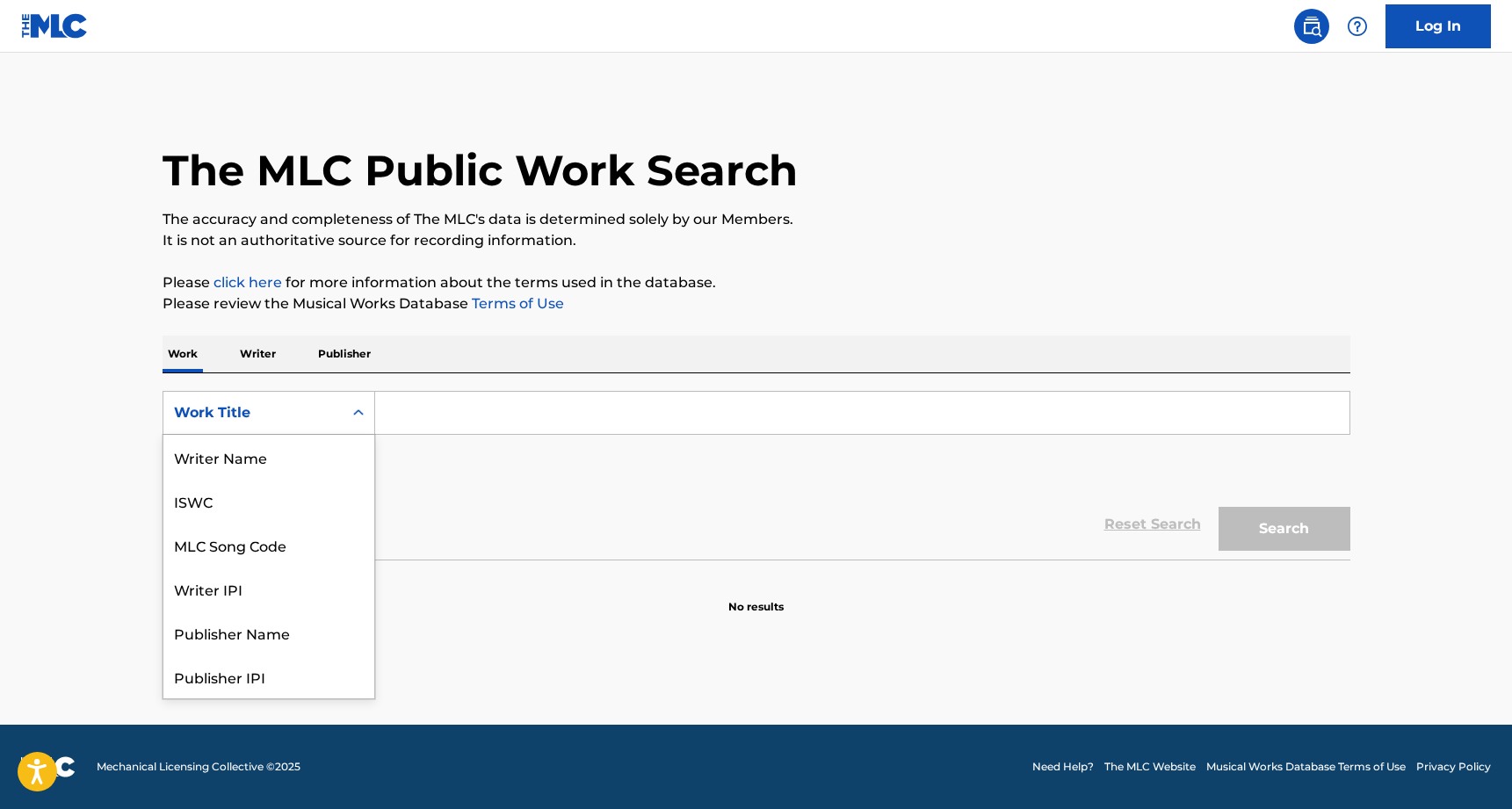
click at [336, 408] on div "Work Title" at bounding box center [253, 412] width 179 height 33
click at [255, 500] on div "ISWC" at bounding box center [268, 500] width 211 height 44
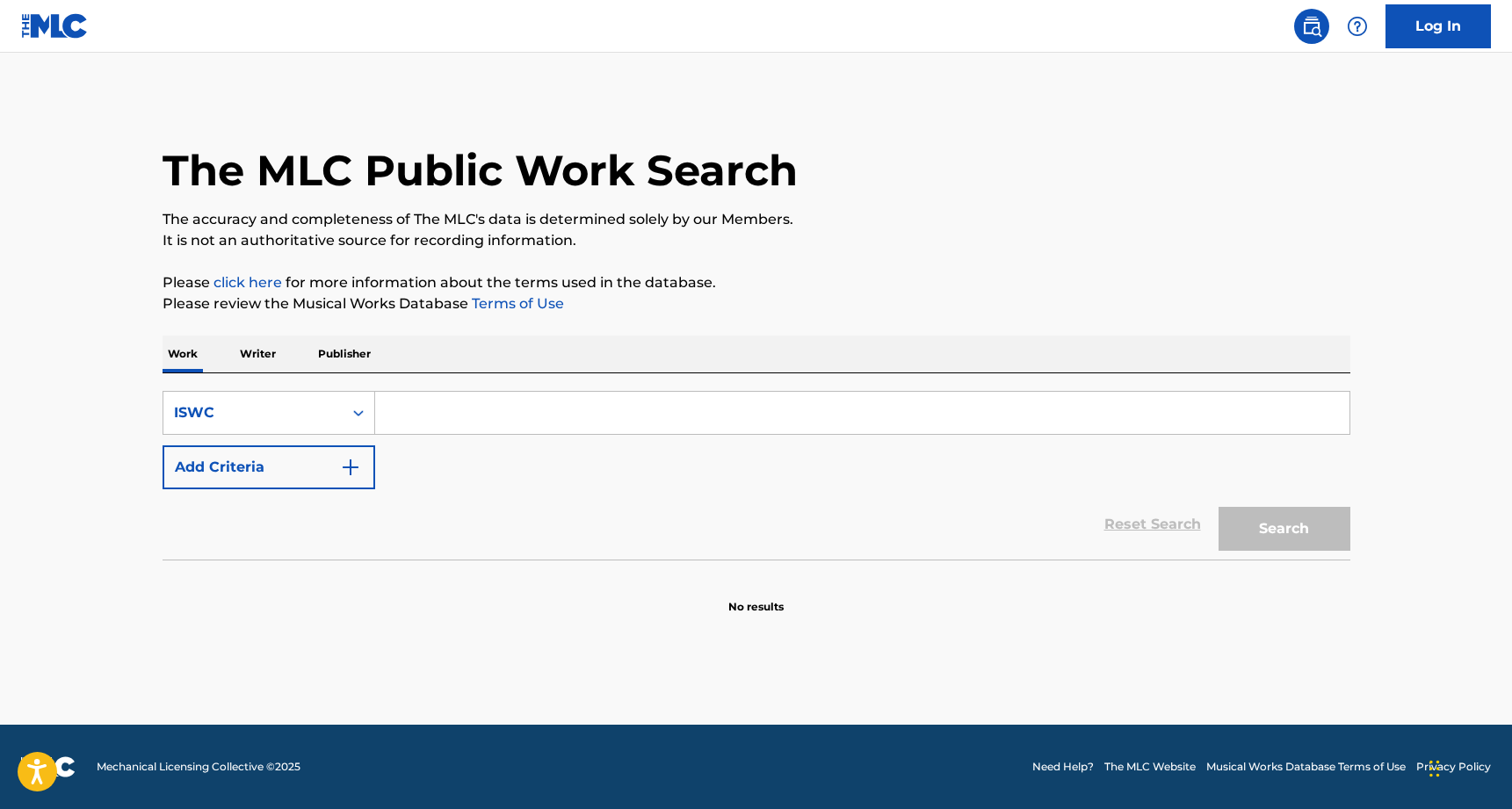
click at [480, 428] on input "Search Form" at bounding box center [862, 412] width 974 height 42
click at [477, 421] on input "Search Form" at bounding box center [862, 412] width 974 height 42
paste input "T0112893283"
type input "T0112893283"
click at [1309, 545] on button "Search" at bounding box center [1284, 529] width 132 height 44
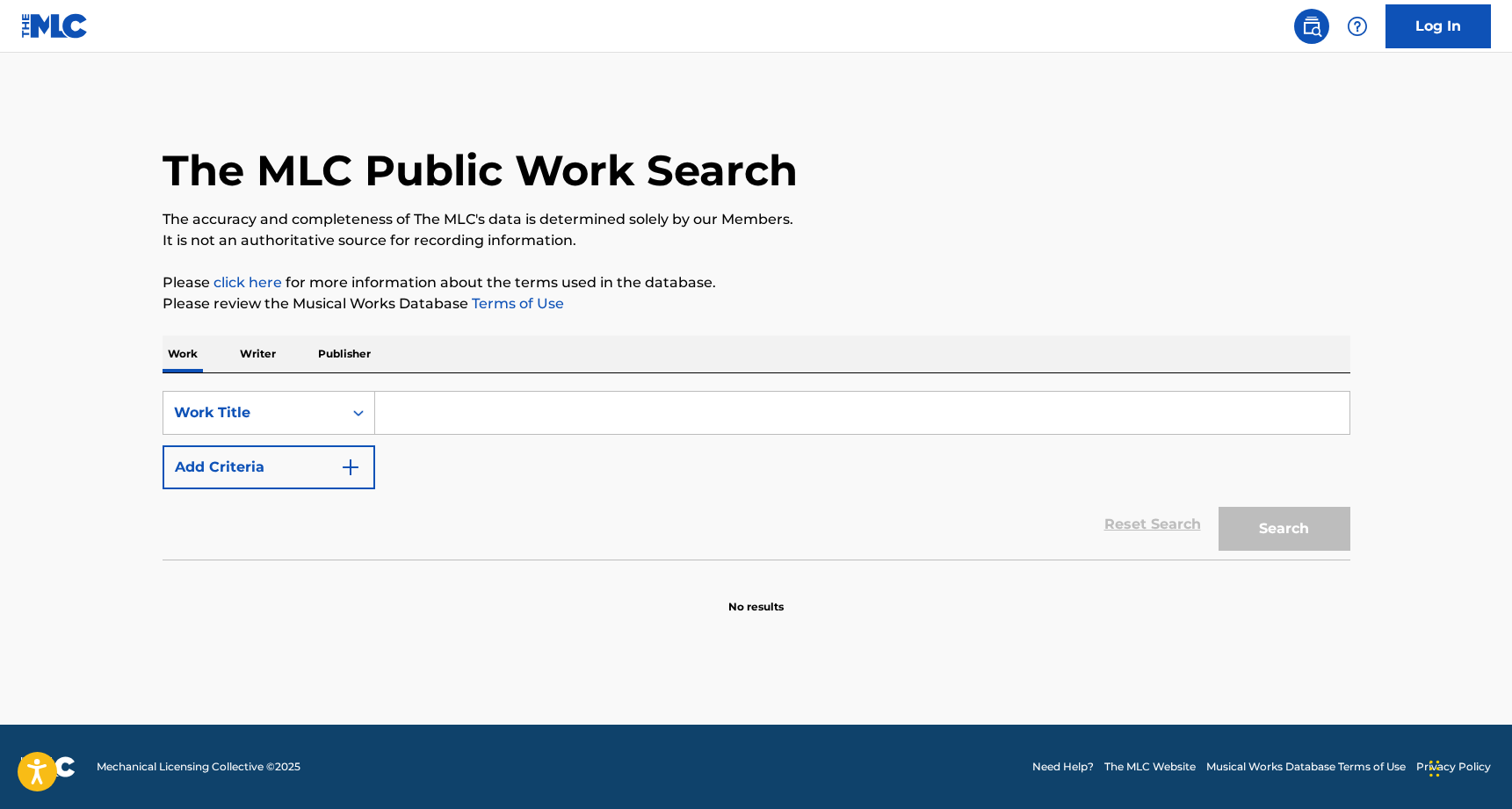
click at [505, 395] on input "Search Form" at bounding box center [862, 412] width 974 height 42
type input "the conways"
click at [1284, 529] on button "Search" at bounding box center [1284, 529] width 132 height 44
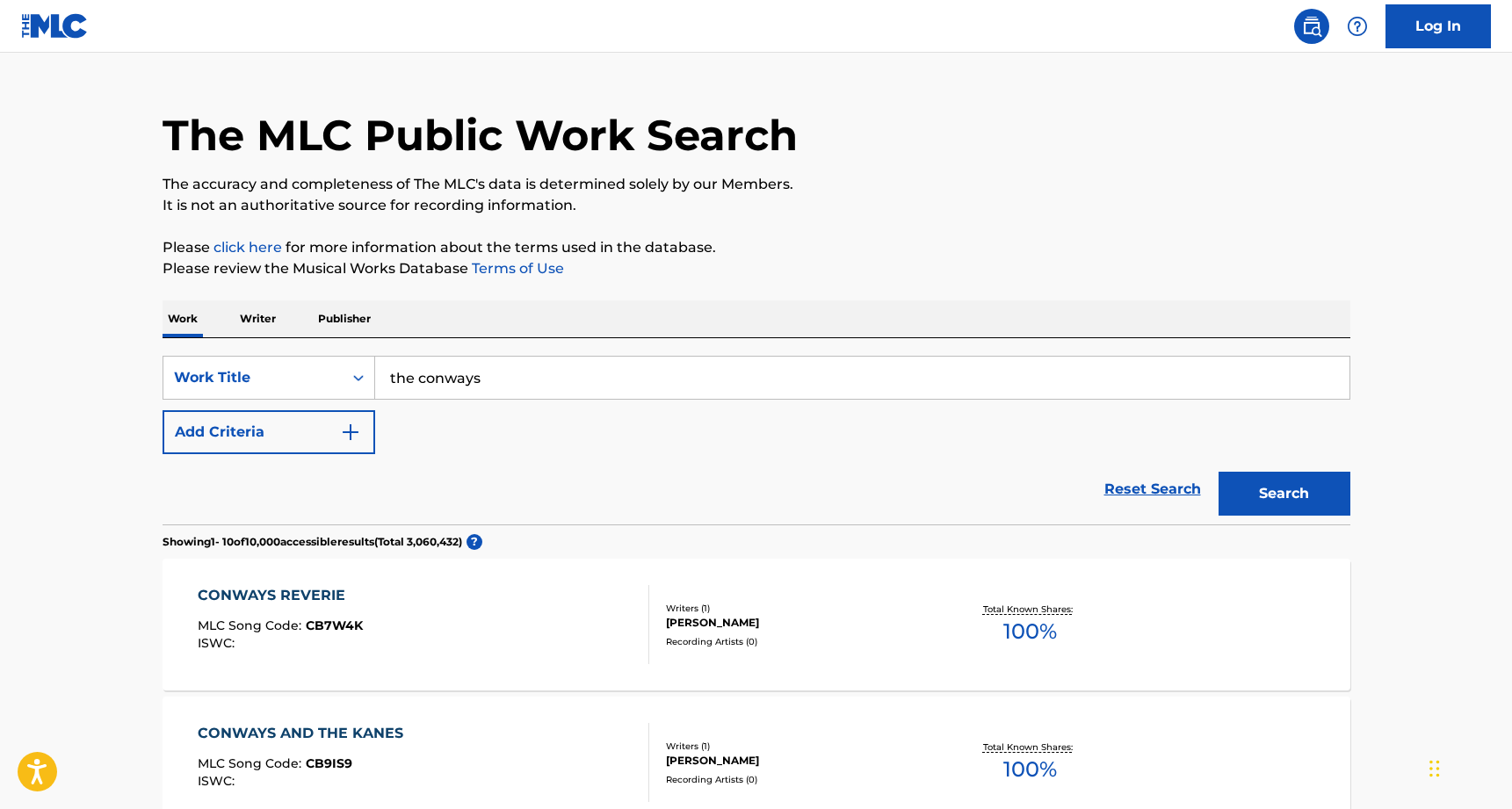
scroll to position [39, 0]
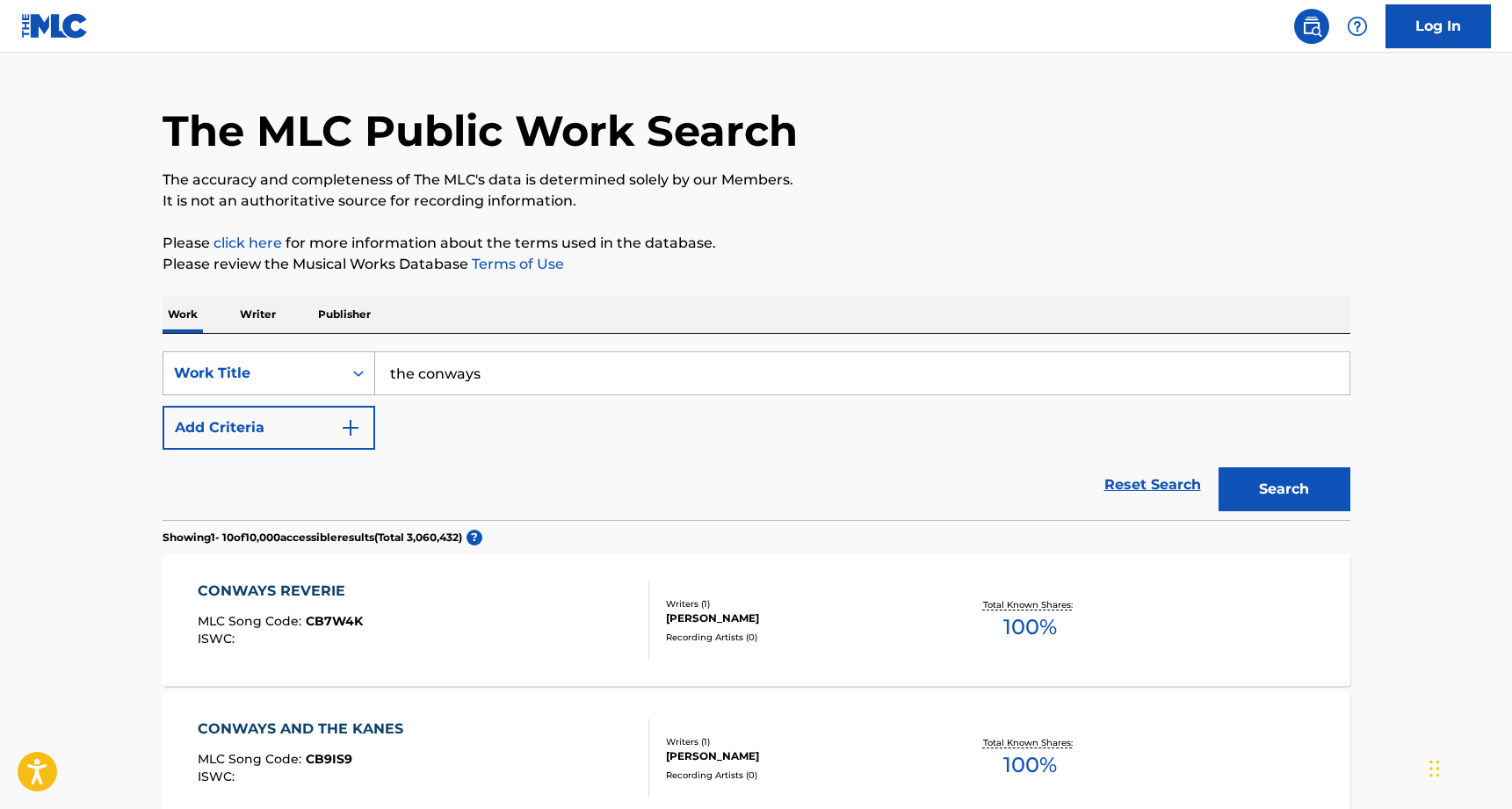
click at [331, 372] on div "Work Title" at bounding box center [253, 374] width 158 height 22
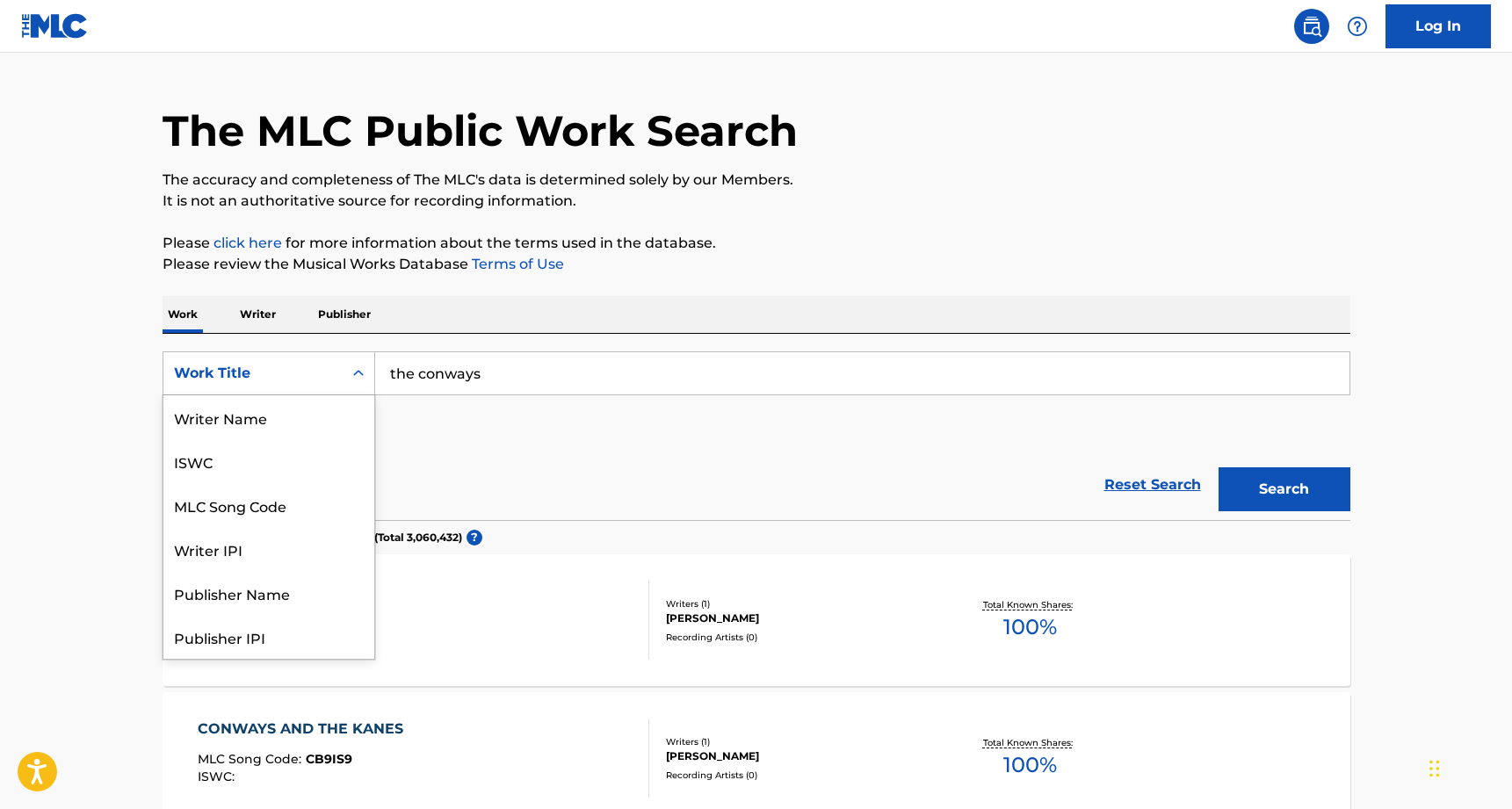
scroll to position [88, 0]
click at [254, 461] on div "Writer IPI" at bounding box center [268, 460] width 211 height 44
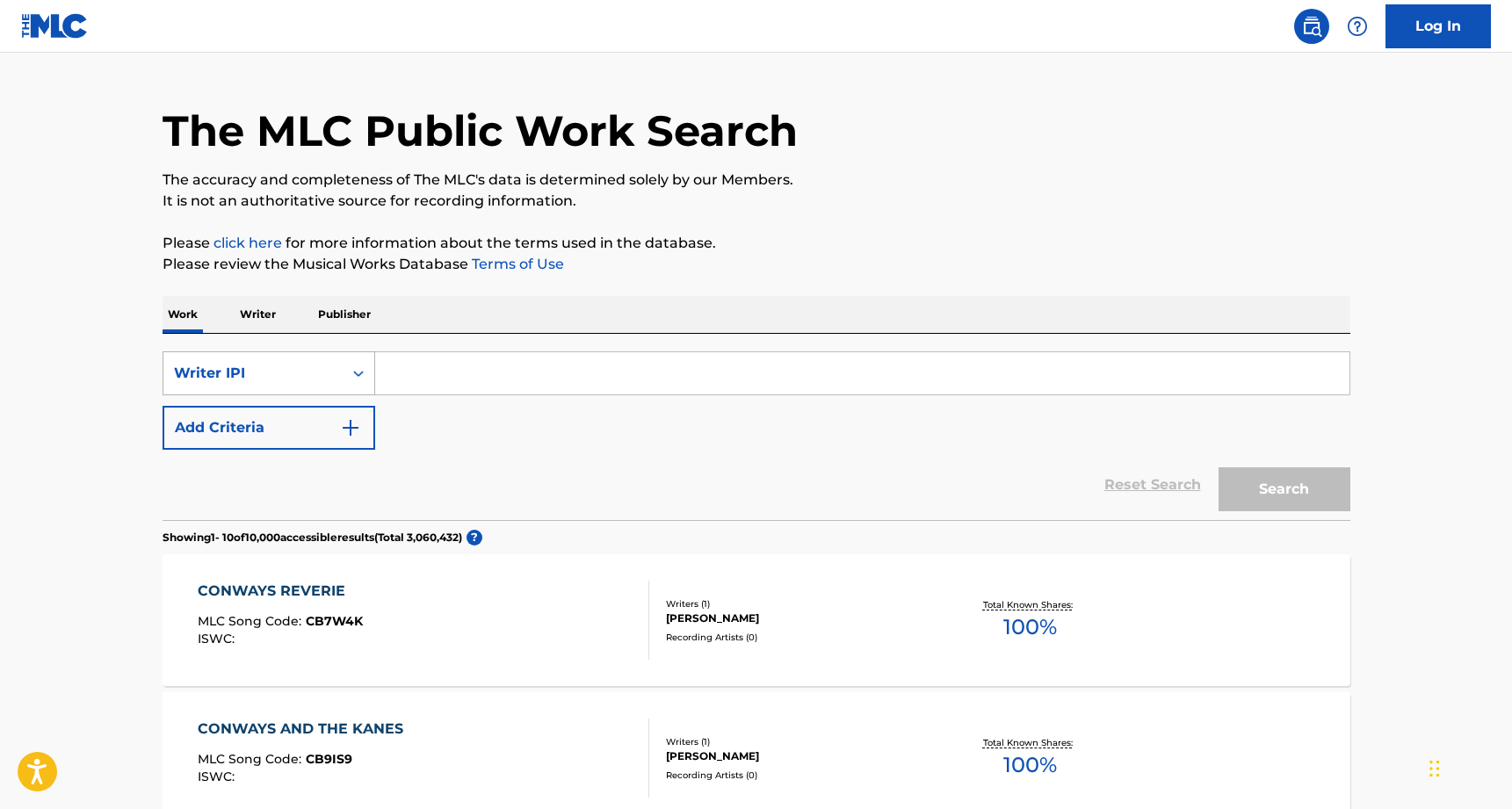
click at [328, 367] on div "Writer IPI" at bounding box center [253, 374] width 158 height 22
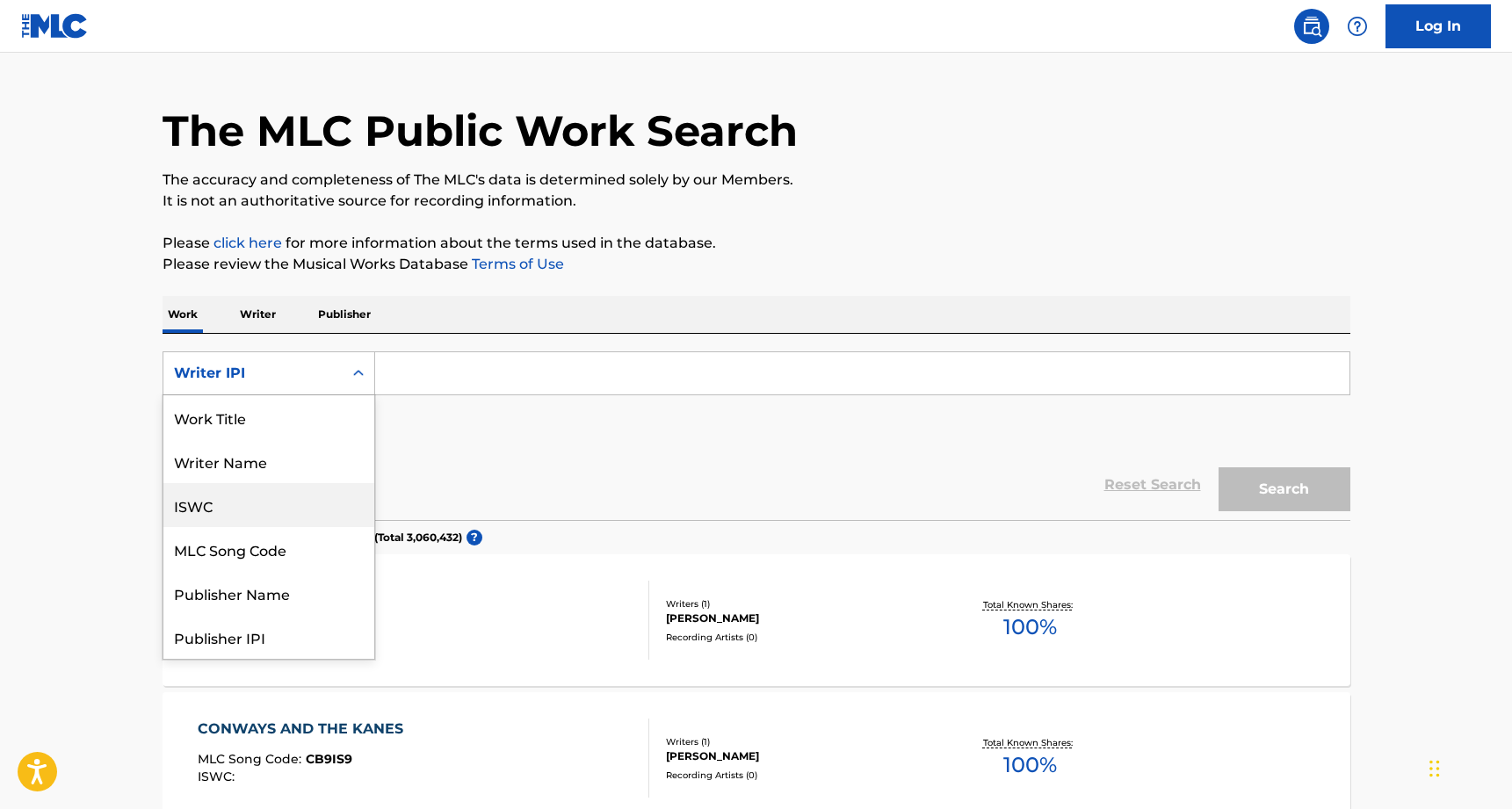
scroll to position [0, 0]
drag, startPoint x: 277, startPoint y: 462, endPoint x: 290, endPoint y: 452, distance: 16.4
click at [277, 462] on div "Writer Name" at bounding box center [268, 460] width 211 height 44
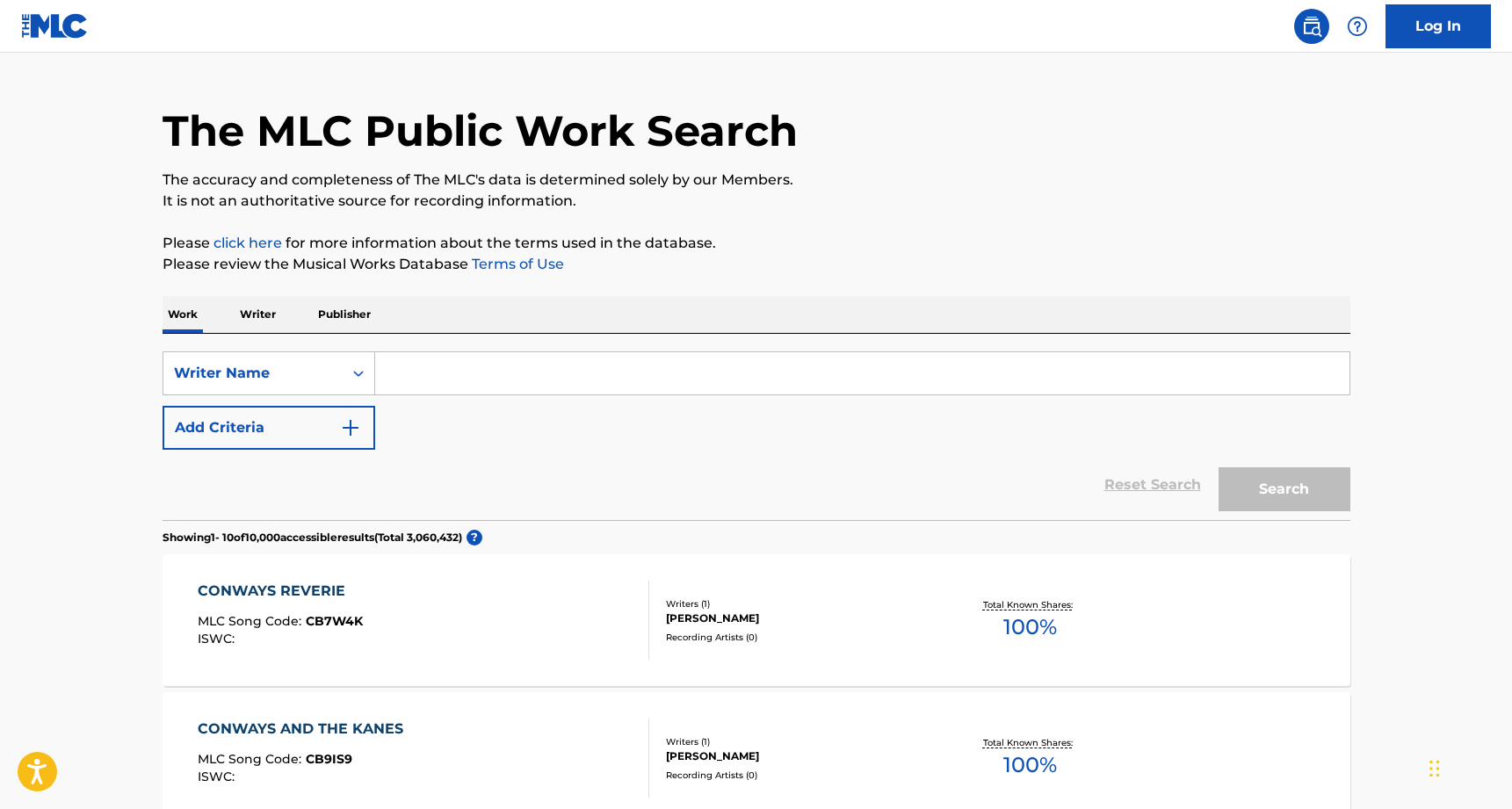
click at [447, 373] on input "Search Form" at bounding box center [862, 373] width 974 height 42
type input "conways"
click at [1284, 489] on button "Search" at bounding box center [1284, 489] width 132 height 44
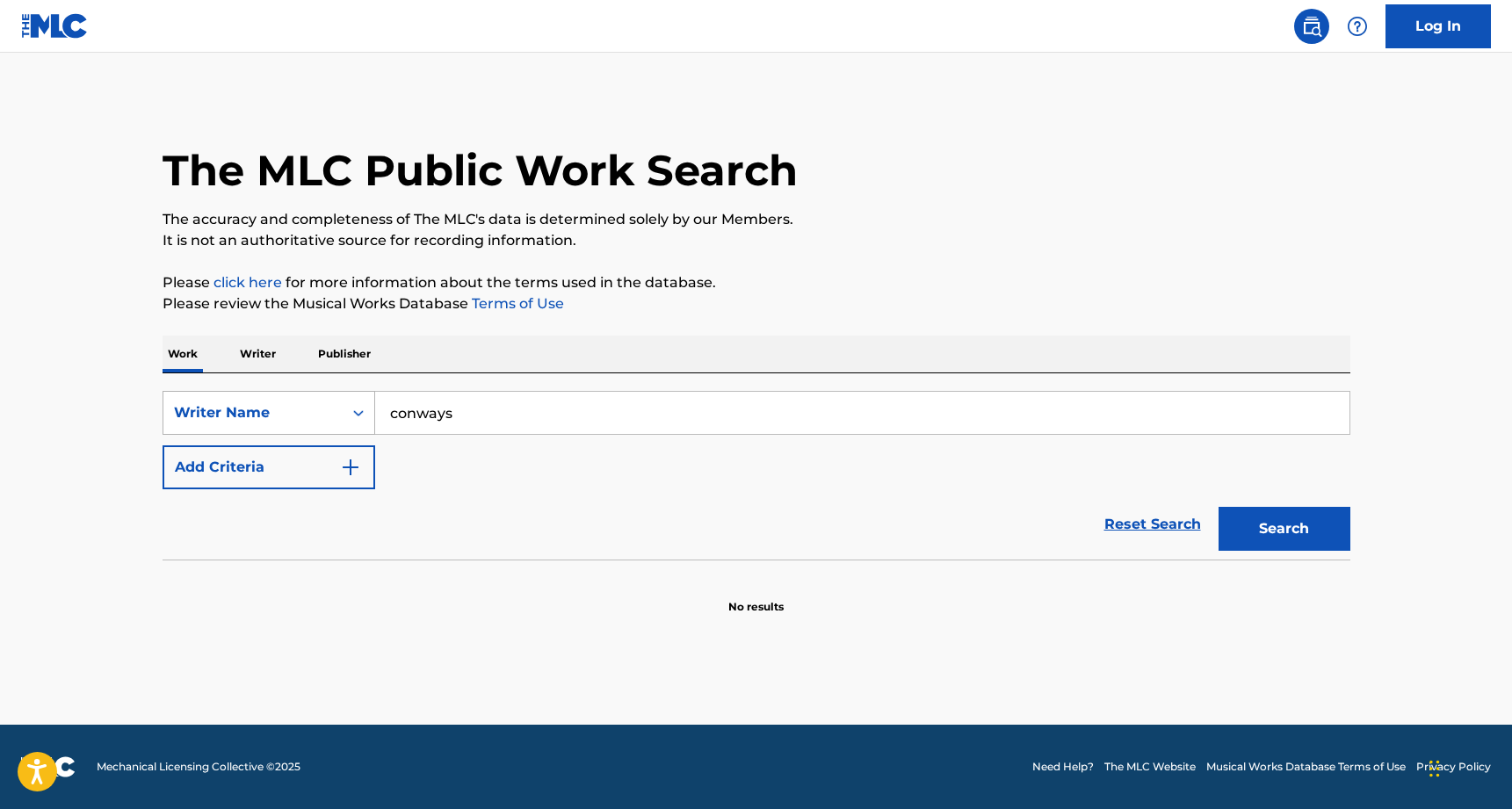
scroll to position [1, 0]
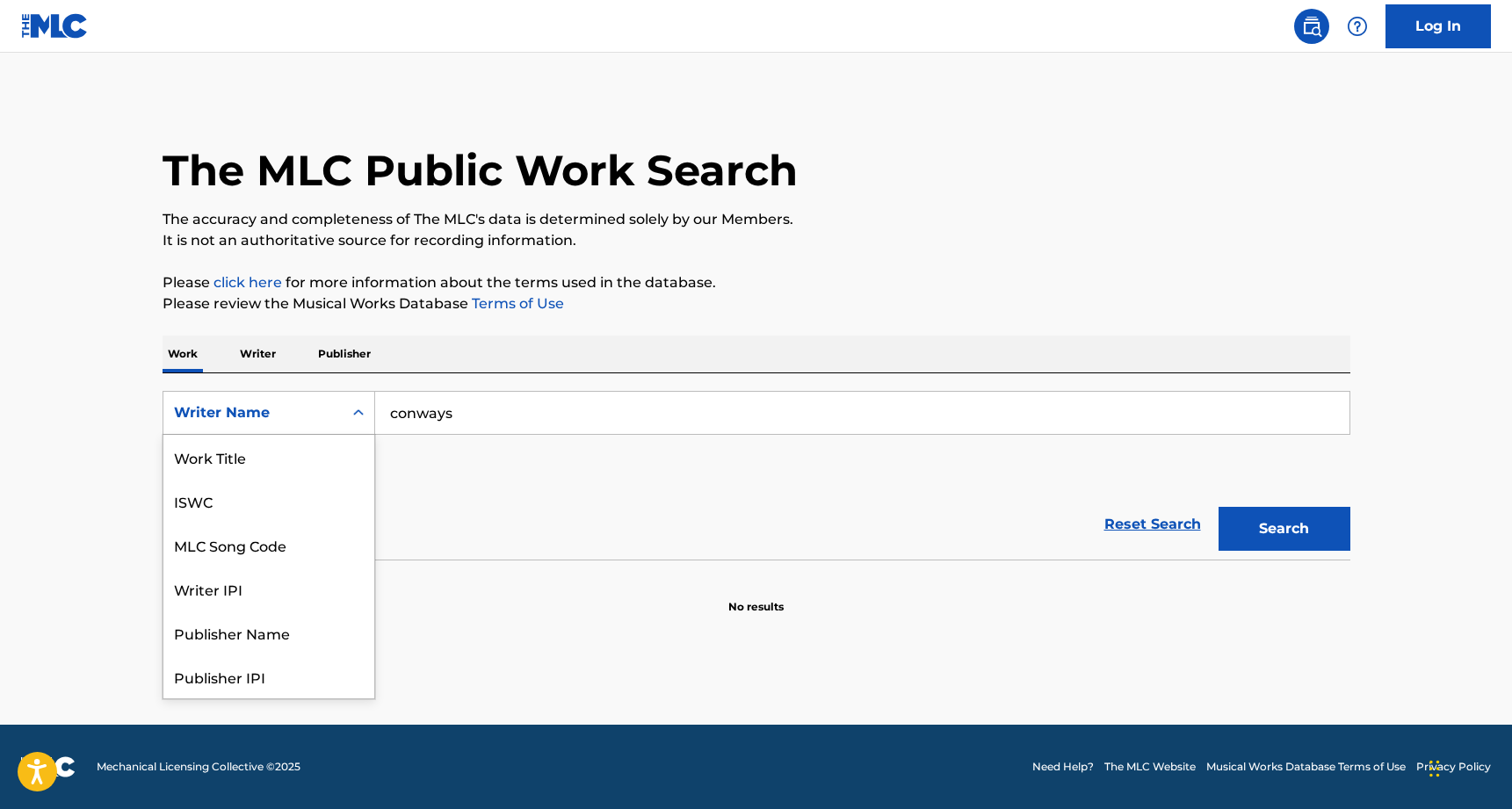
drag, startPoint x: 341, startPoint y: 404, endPoint x: 339, endPoint y: 413, distance: 9.2
click at [342, 404] on div "Search Form" at bounding box center [358, 412] width 31 height 31
click at [295, 536] on div "Publisher Name" at bounding box center [268, 544] width 211 height 44
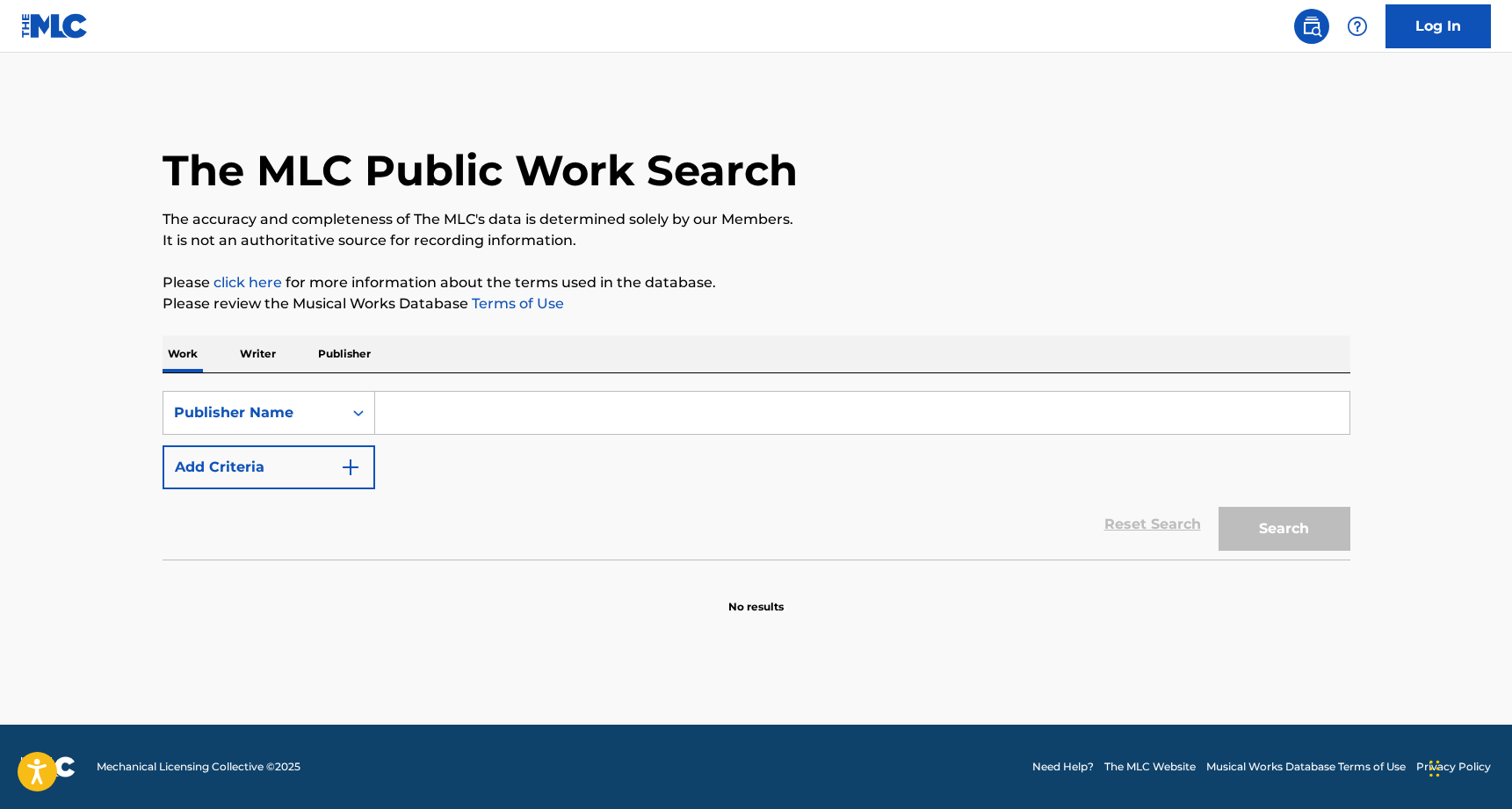
click at [431, 412] on input "Search Form" at bounding box center [862, 412] width 974 height 42
type input "conways"
click at [1284, 529] on button "Search" at bounding box center [1284, 529] width 132 height 44
